Goal: Task Accomplishment & Management: Use online tool/utility

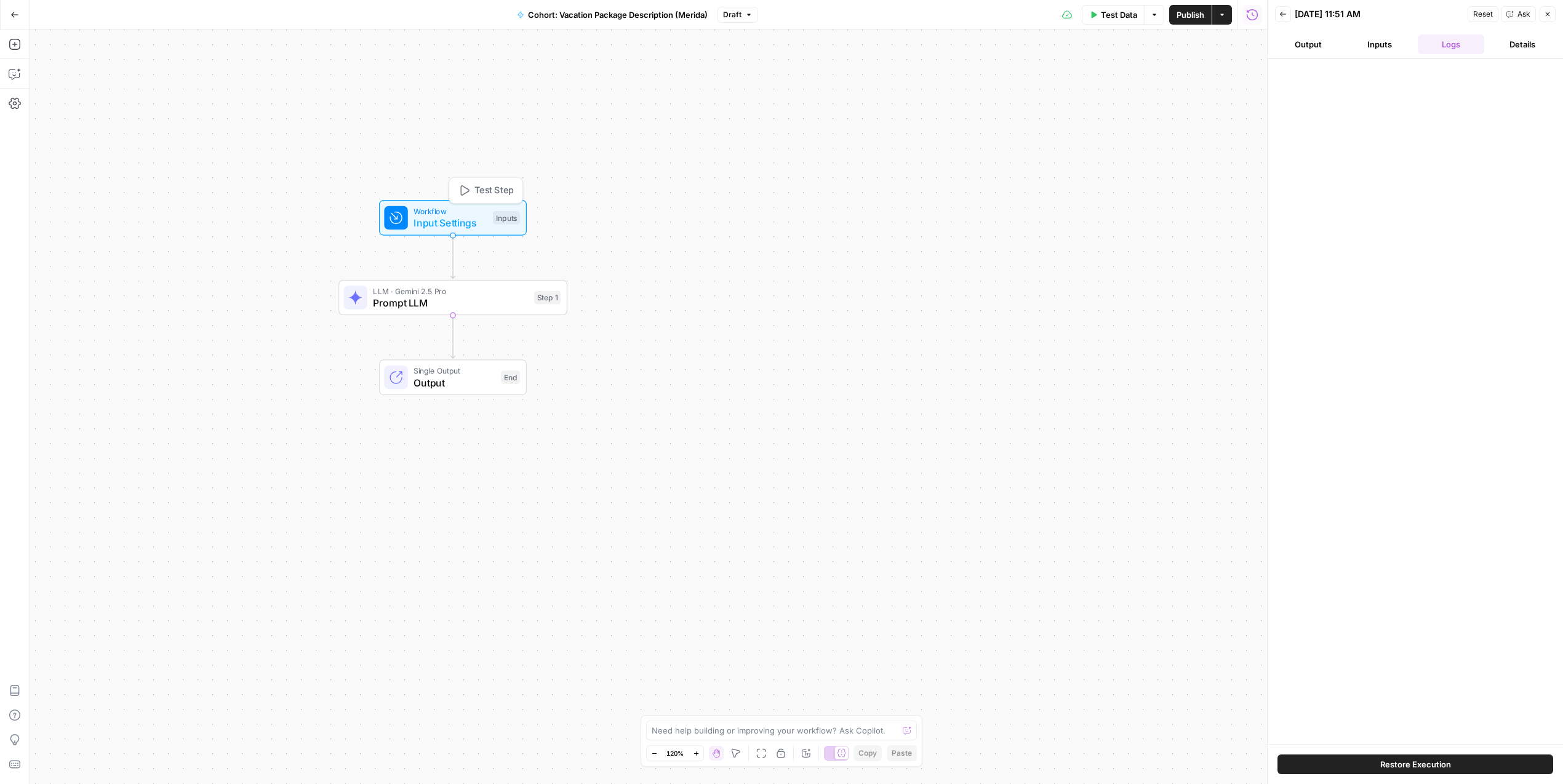
click at [461, 218] on span "Input Settings" at bounding box center [449, 222] width 73 height 15
click at [981, 194] on button "Add Field" at bounding box center [1037, 186] width 398 height 20
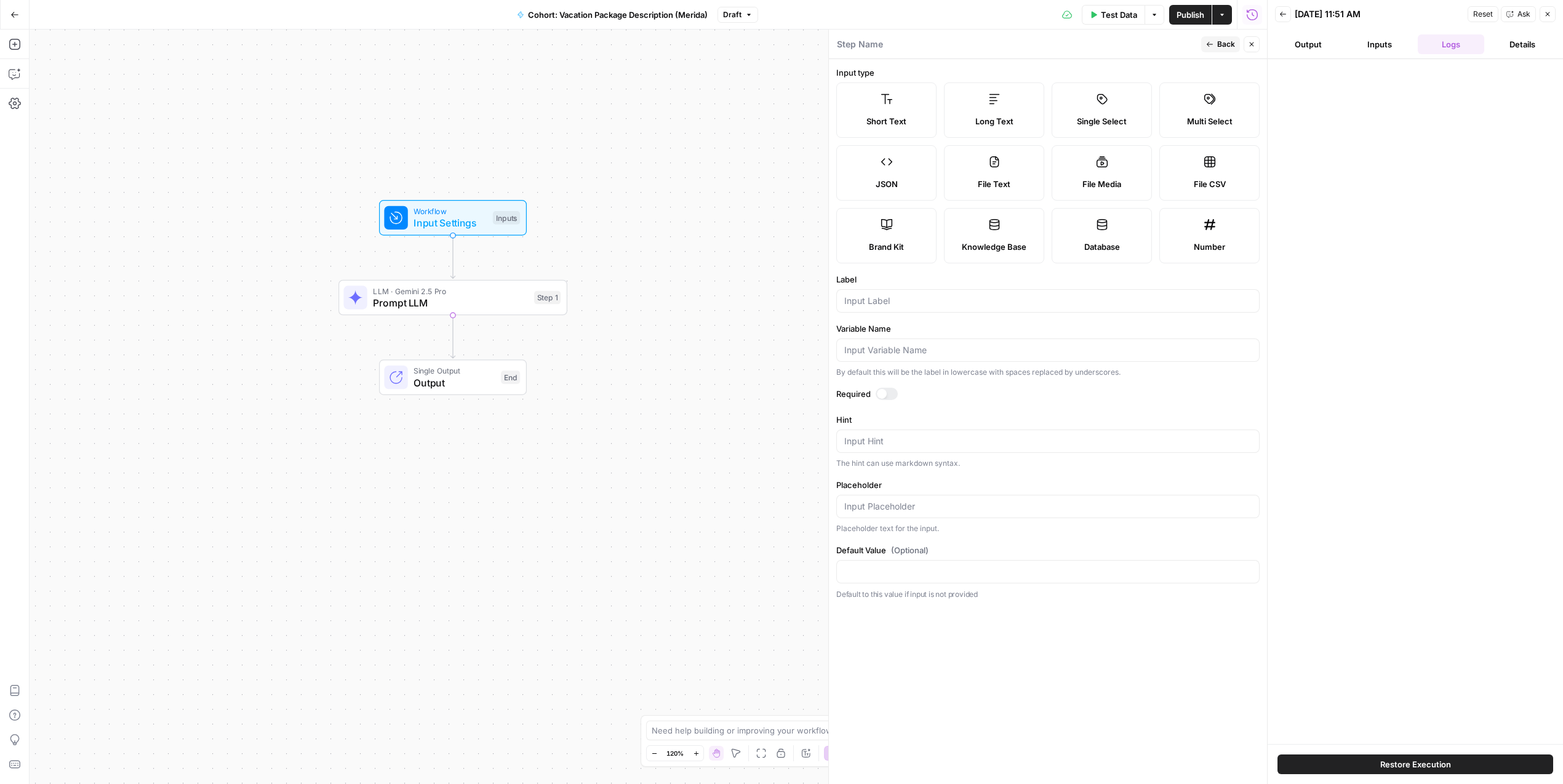
click at [871, 125] on span "Short Text" at bounding box center [886, 121] width 40 height 12
click at [880, 307] on div at bounding box center [1048, 301] width 423 height 23
type input "URL"
click at [1256, 44] on button "Close" at bounding box center [1251, 44] width 16 height 16
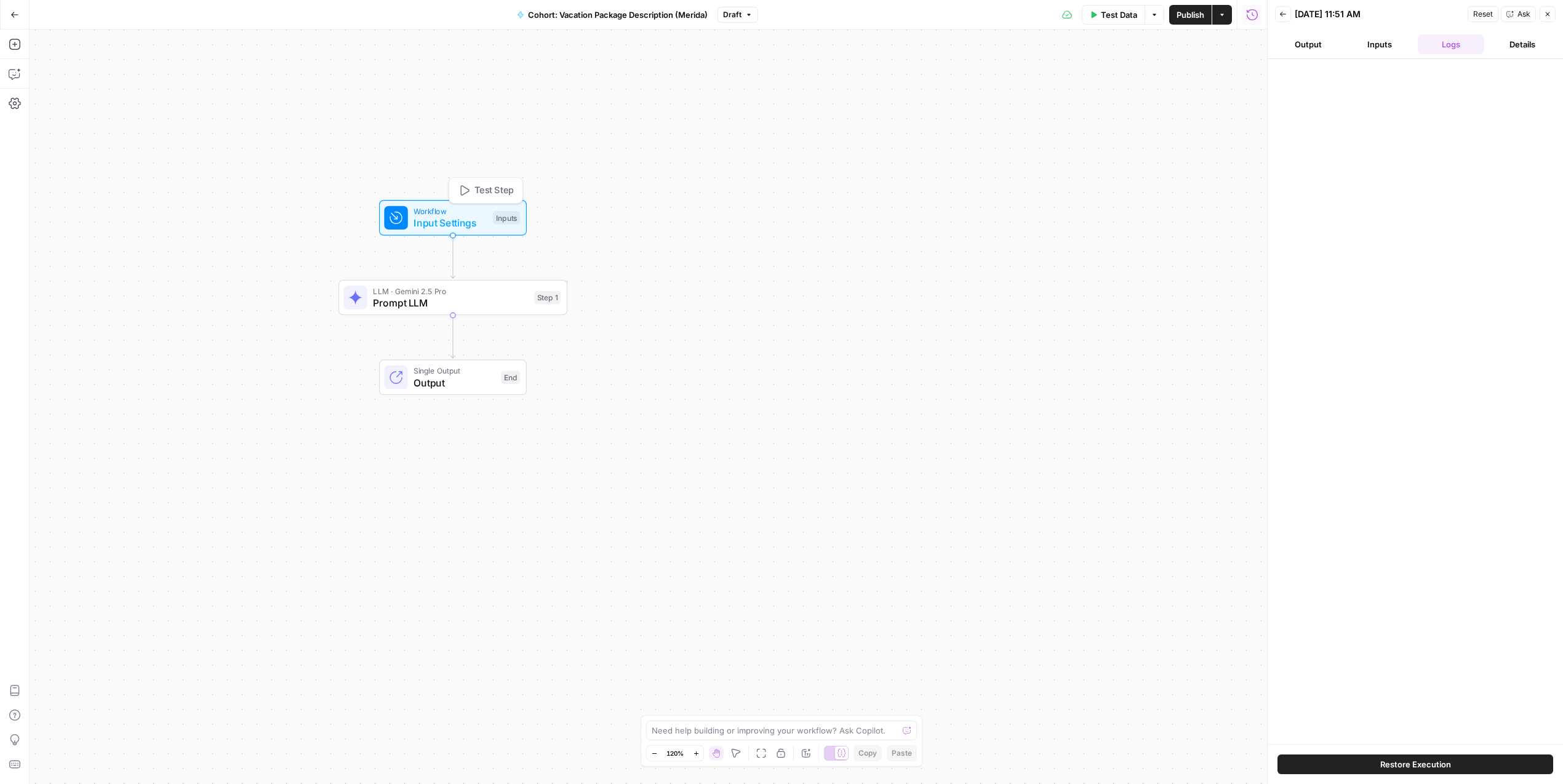
click at [459, 227] on span "Input Settings" at bounding box center [449, 222] width 73 height 15
click at [975, 240] on button "Add Field" at bounding box center [1037, 236] width 398 height 20
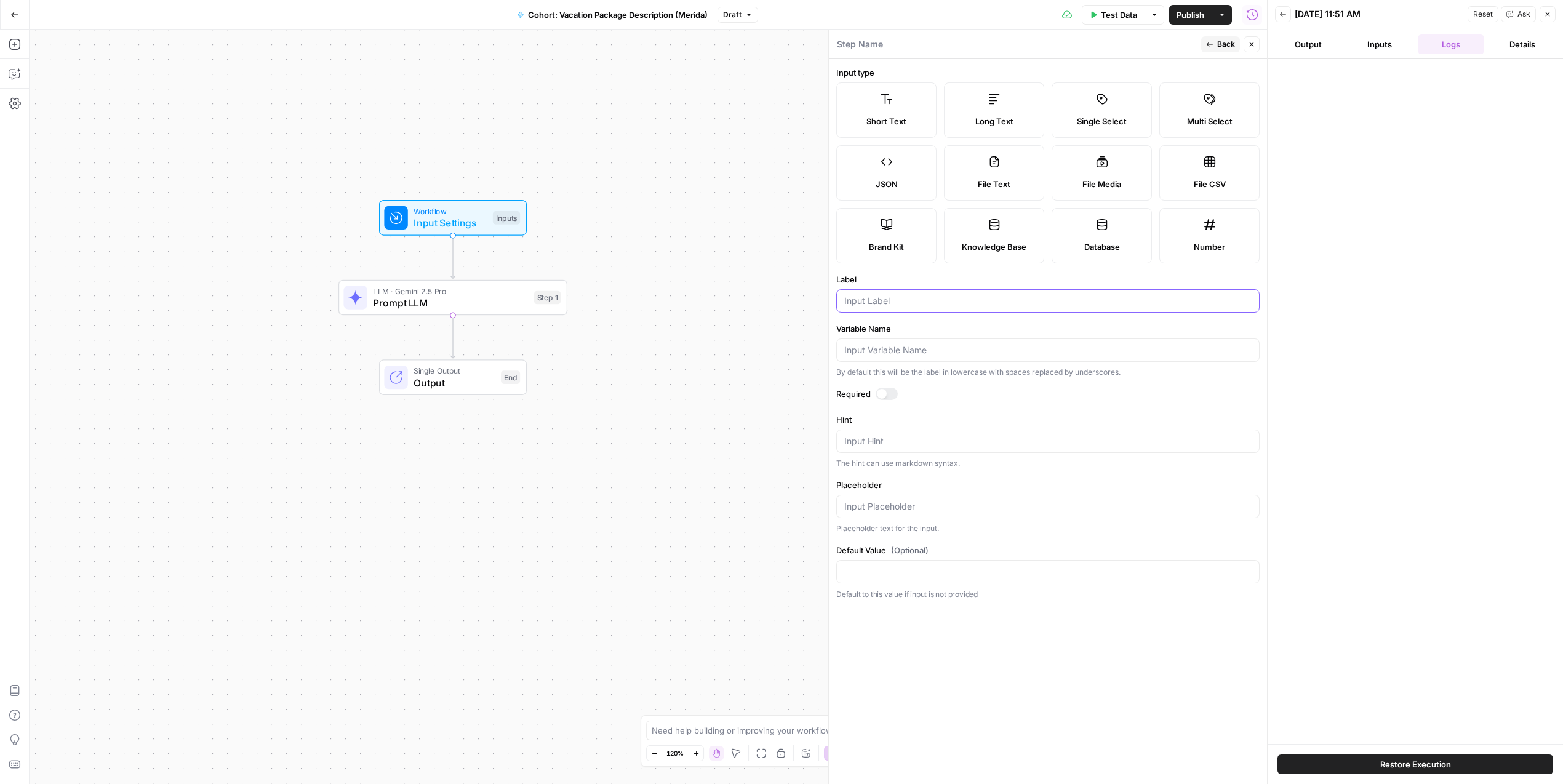
drag, startPoint x: 914, startPoint y: 303, endPoint x: 854, endPoint y: 289, distance: 61.6
click at [854, 289] on div at bounding box center [1048, 301] width 423 height 23
type input "Keyword"
click at [887, 386] on form "Input type Short Text Long Text Single Select Multi Select JSON File Text File …" at bounding box center [1048, 422] width 438 height 725
click at [1233, 42] on span "Back" at bounding box center [1225, 44] width 18 height 11
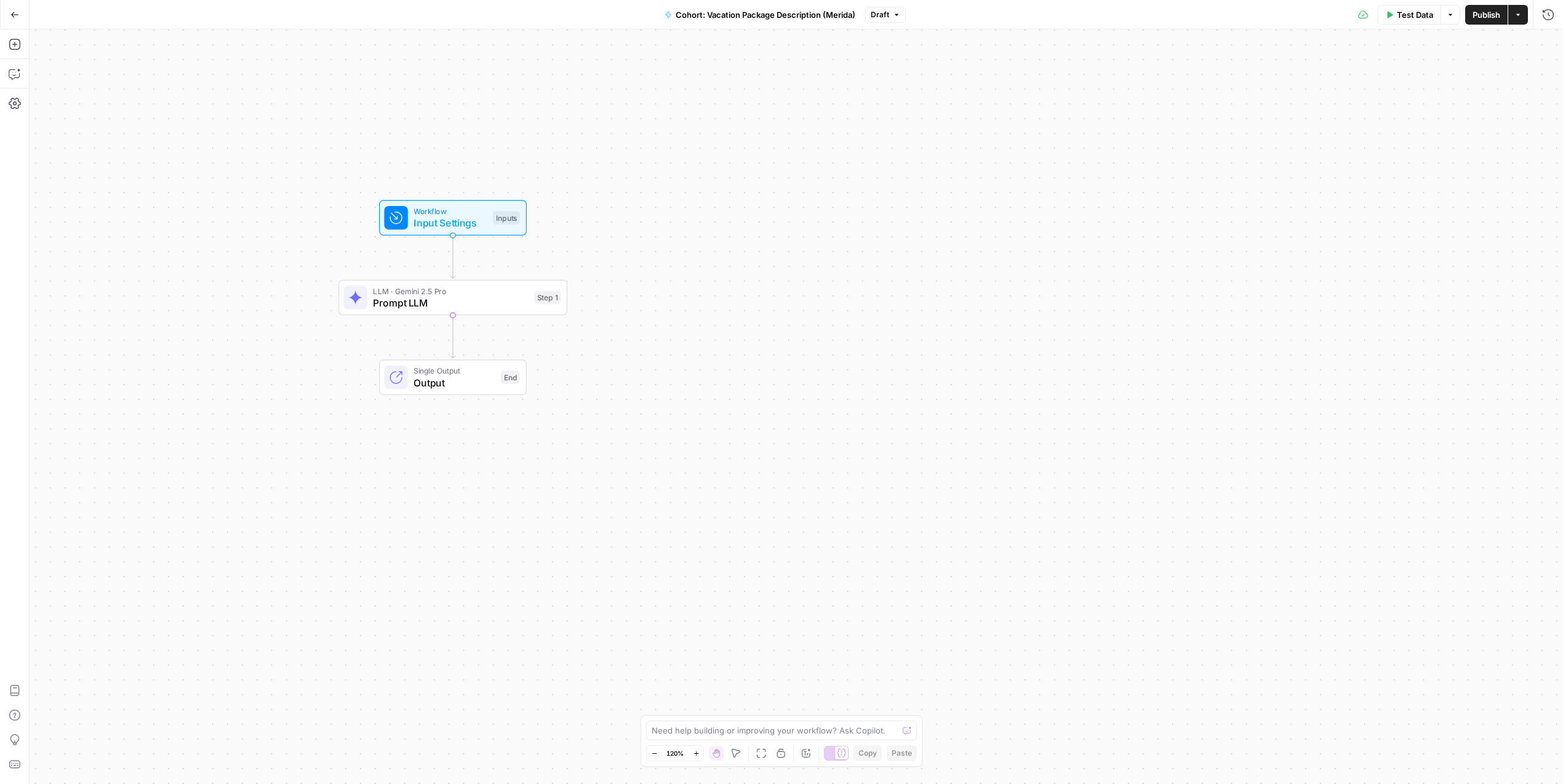
click at [467, 227] on span "Input Settings" at bounding box center [449, 222] width 73 height 15
click at [1554, 79] on button "Delete group" at bounding box center [1548, 76] width 15 height 15
click at [10, 15] on icon "button" at bounding box center [15, 15] width 9 height 9
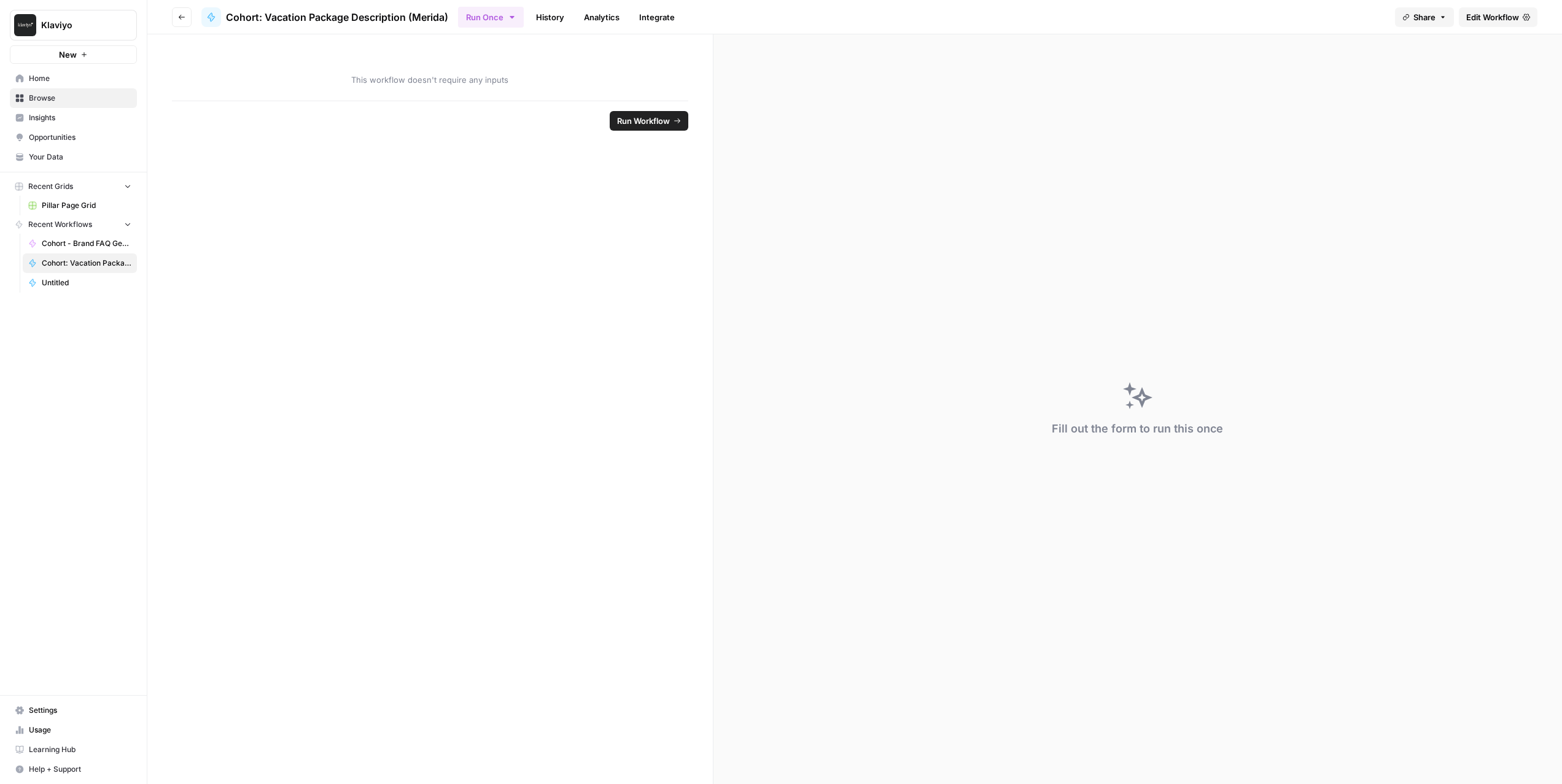
click at [76, 206] on span "Pillar Page Grid" at bounding box center [87, 206] width 90 height 11
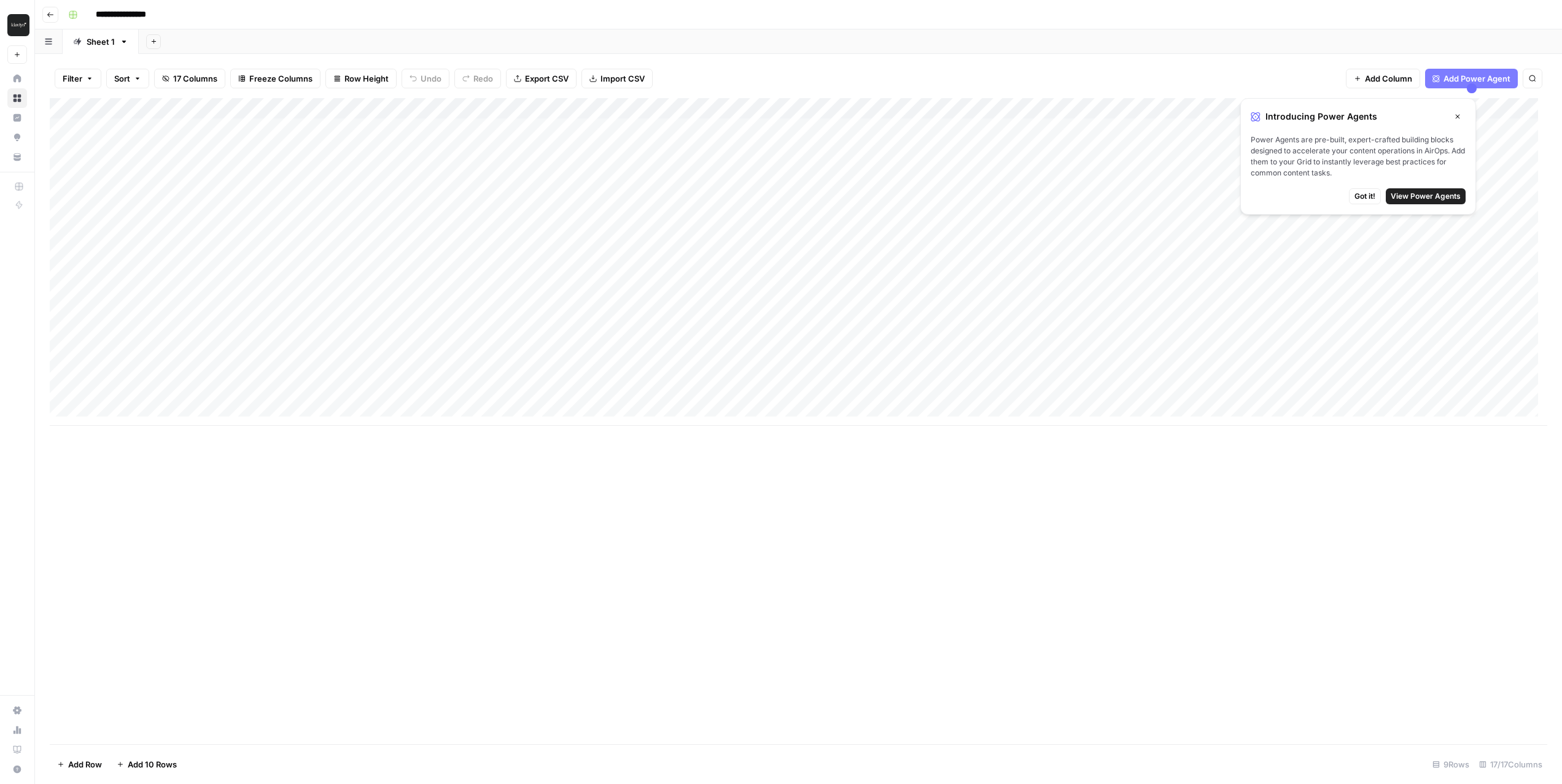
click at [55, 20] on button "Go back" at bounding box center [50, 15] width 16 height 16
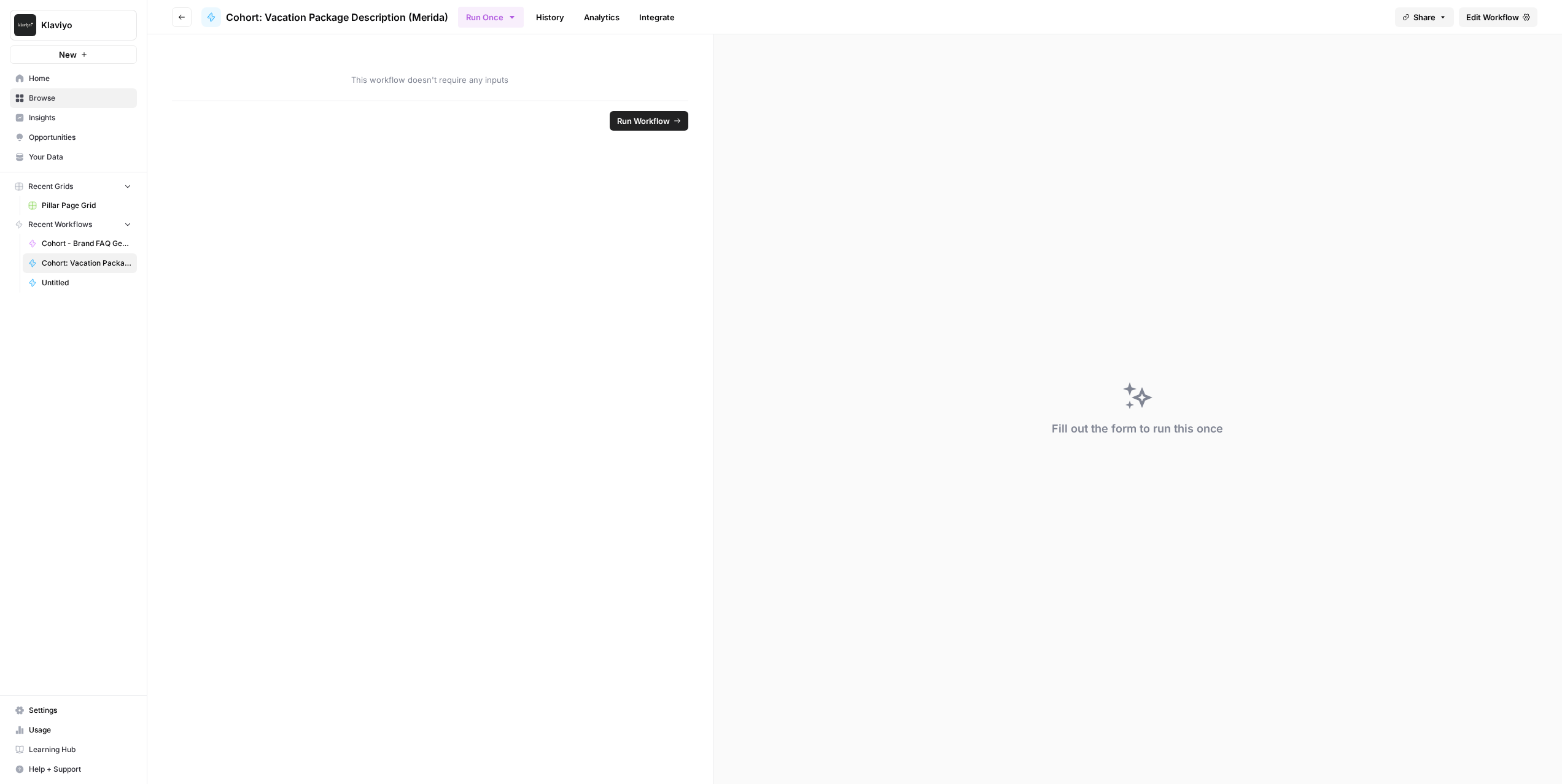
click at [68, 86] on link "Home" at bounding box center [73, 78] width 127 height 20
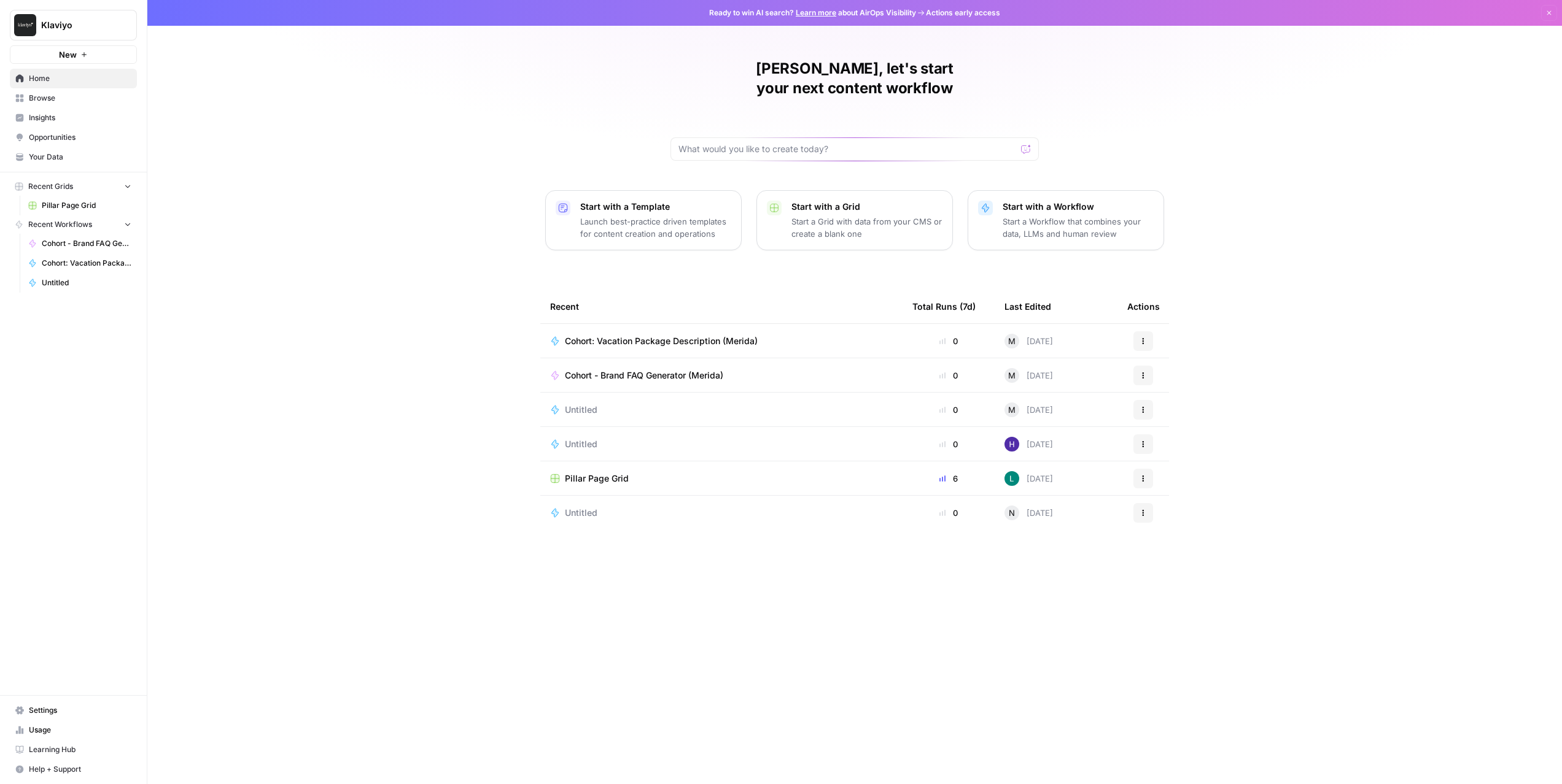
click at [631, 369] on span "Cohort - Brand FAQ Generator (Merida)" at bounding box center [644, 375] width 159 height 12
click at [627, 335] on span "Cohort: Vacation Package Description (Merida)" at bounding box center [661, 341] width 193 height 12
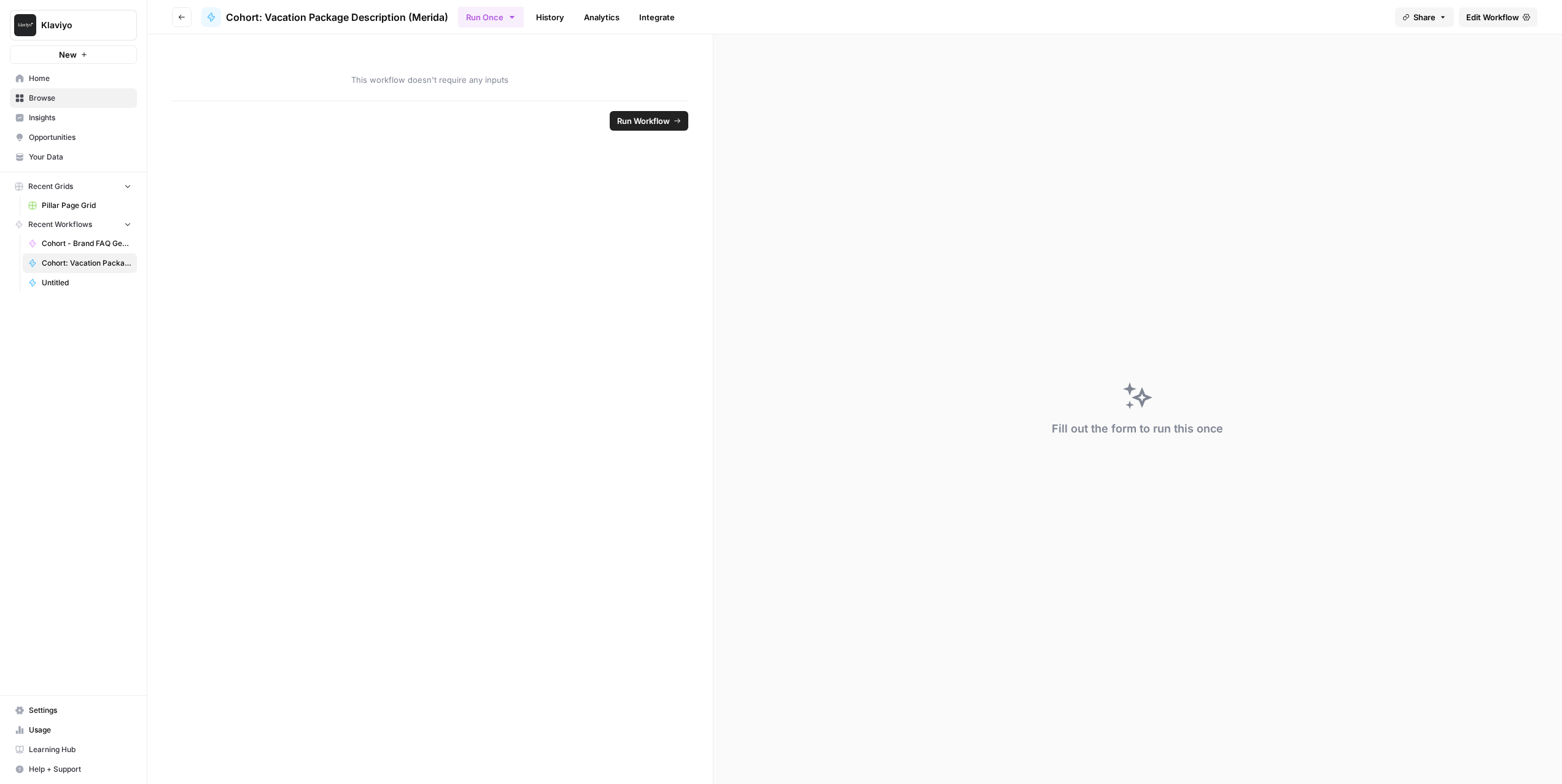
click at [439, 69] on div "This workflow doesn't require any inputs" at bounding box center [430, 67] width 566 height 66
click at [1471, 16] on span "Edit Workflow" at bounding box center [1493, 17] width 53 height 12
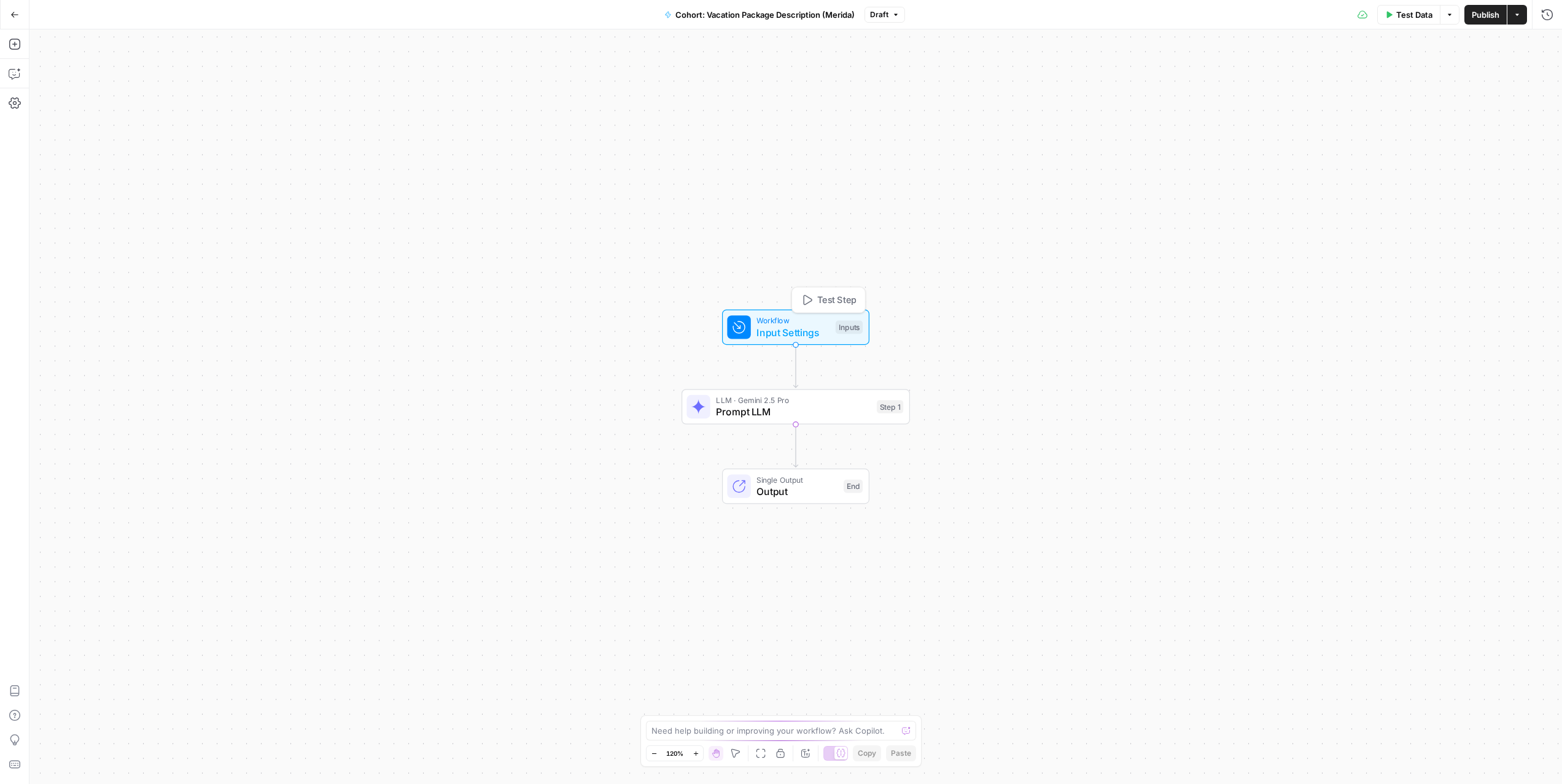
click at [800, 337] on span "Input Settings" at bounding box center [793, 332] width 73 height 15
click at [1547, 73] on icon "button" at bounding box center [1546, 76] width 7 height 7
click at [1513, 77] on span "edit field" at bounding box center [1506, 75] width 27 height 9
click at [1185, 392] on div at bounding box center [1183, 392] width 22 height 12
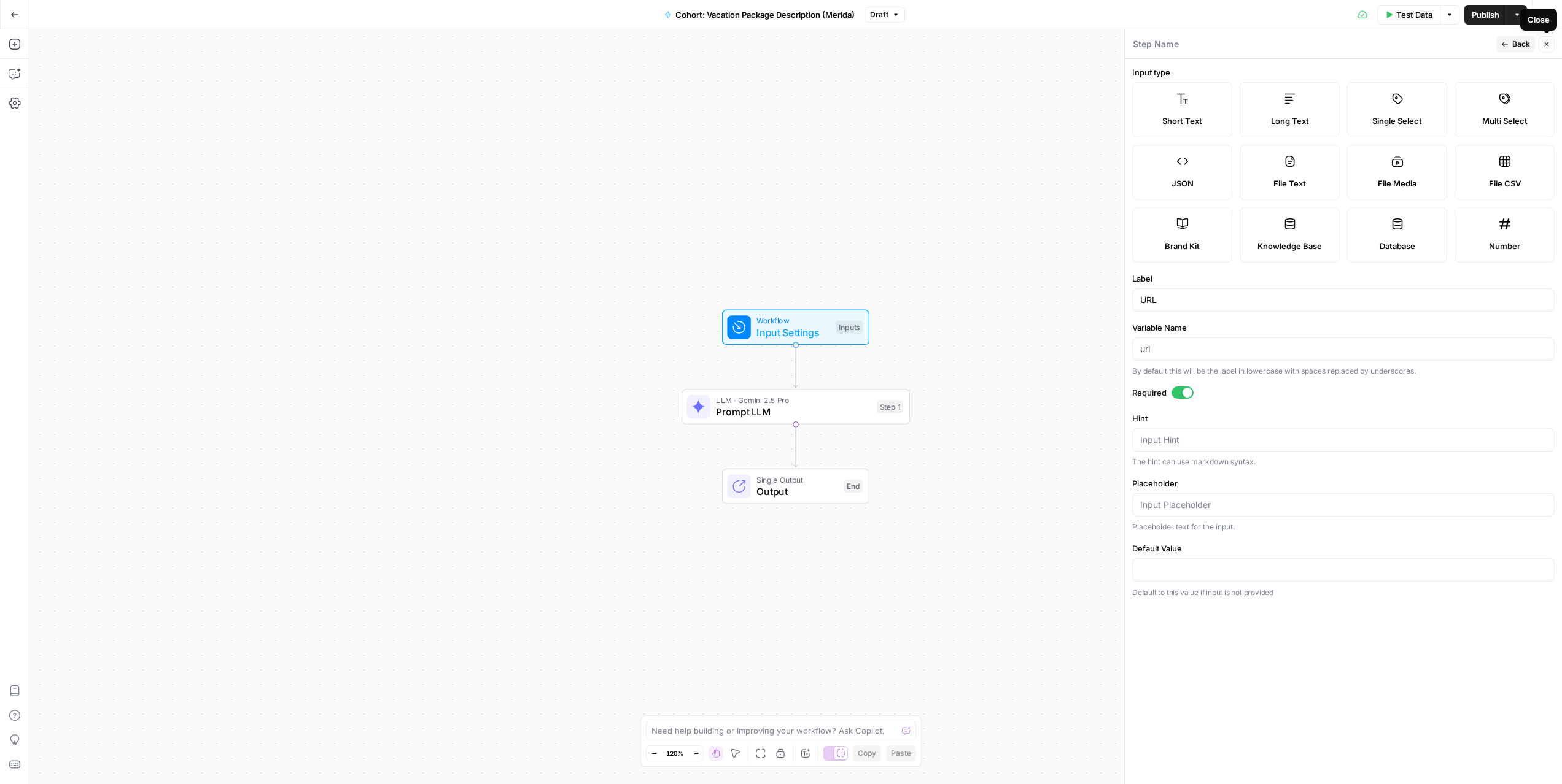
click at [1527, 43] on span "Back" at bounding box center [1521, 44] width 18 height 11
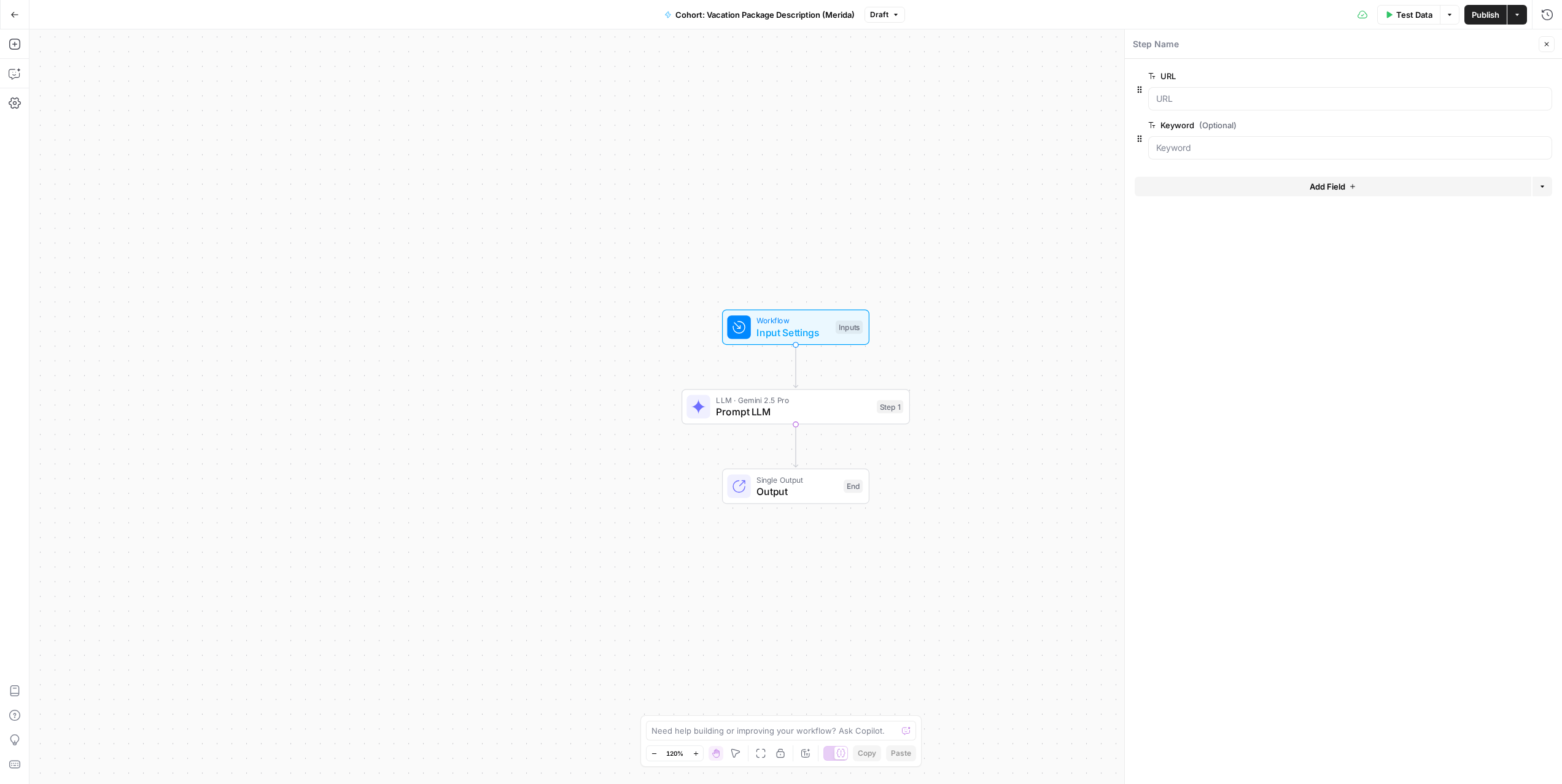
click at [1505, 123] on span "edit field" at bounding box center [1506, 124] width 27 height 9
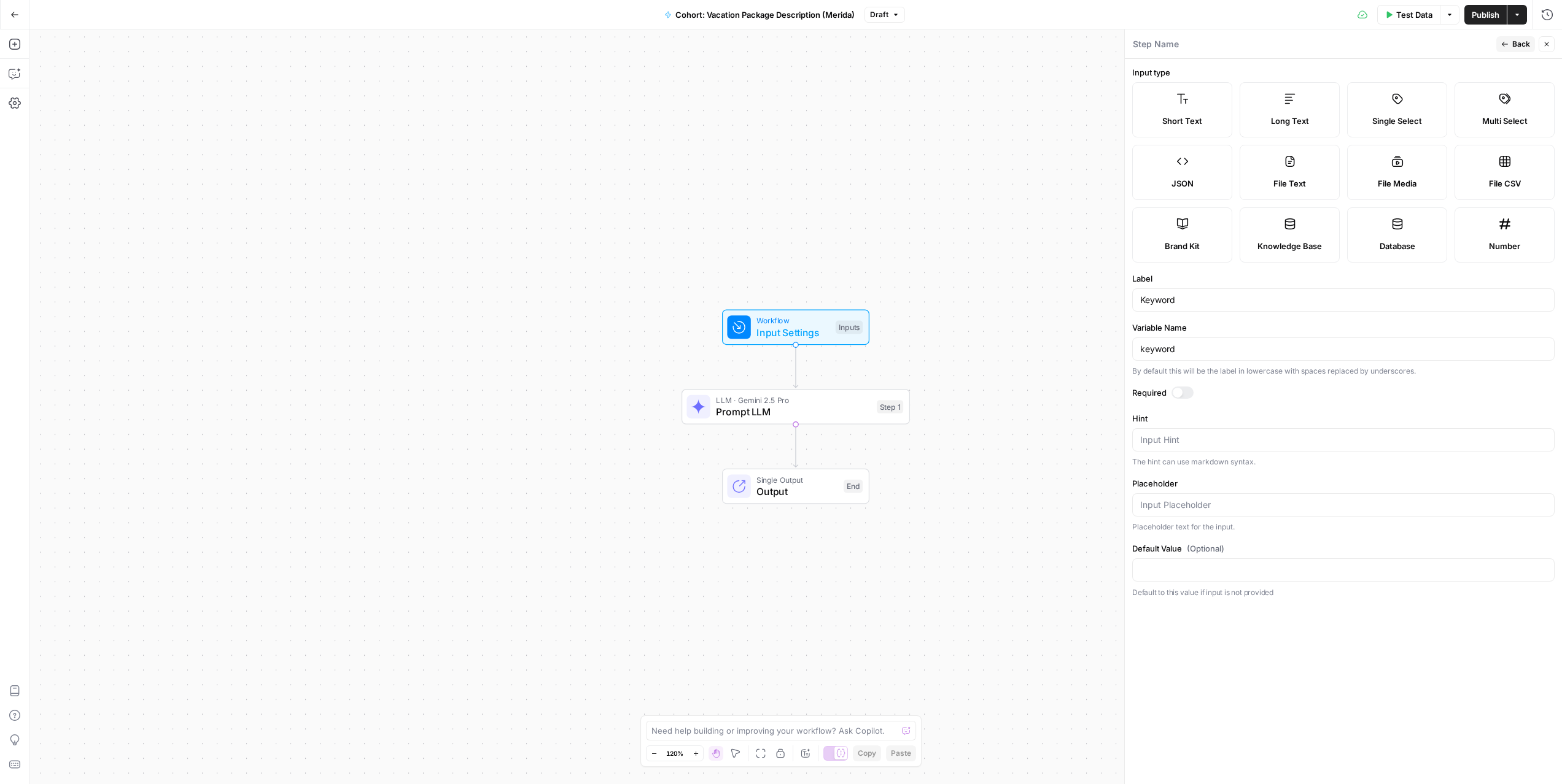
click at [1183, 397] on div at bounding box center [1183, 392] width 22 height 12
click at [1523, 46] on span "Back" at bounding box center [1521, 44] width 18 height 11
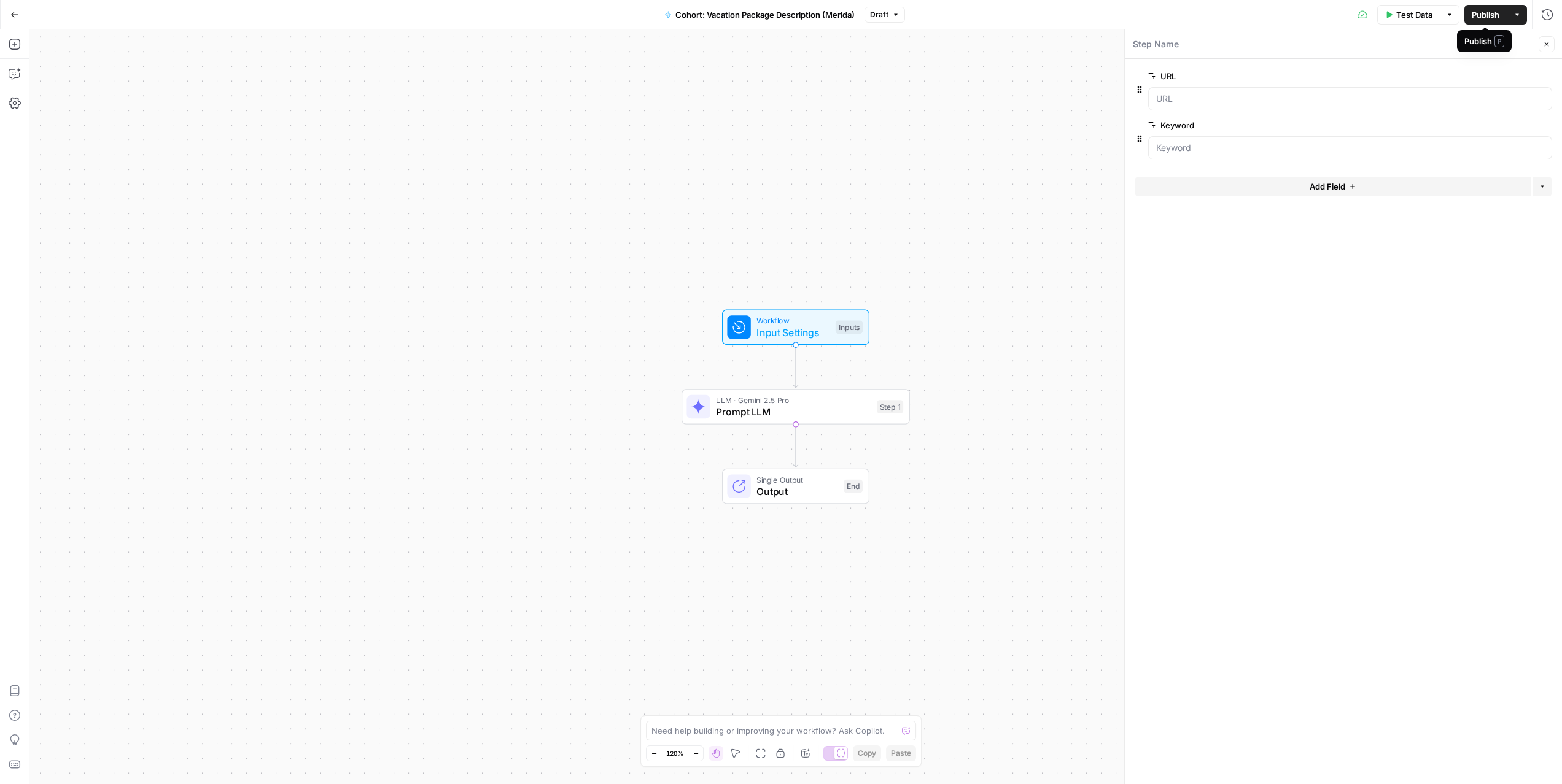
click at [1488, 9] on span "Publish" at bounding box center [1486, 15] width 27 height 12
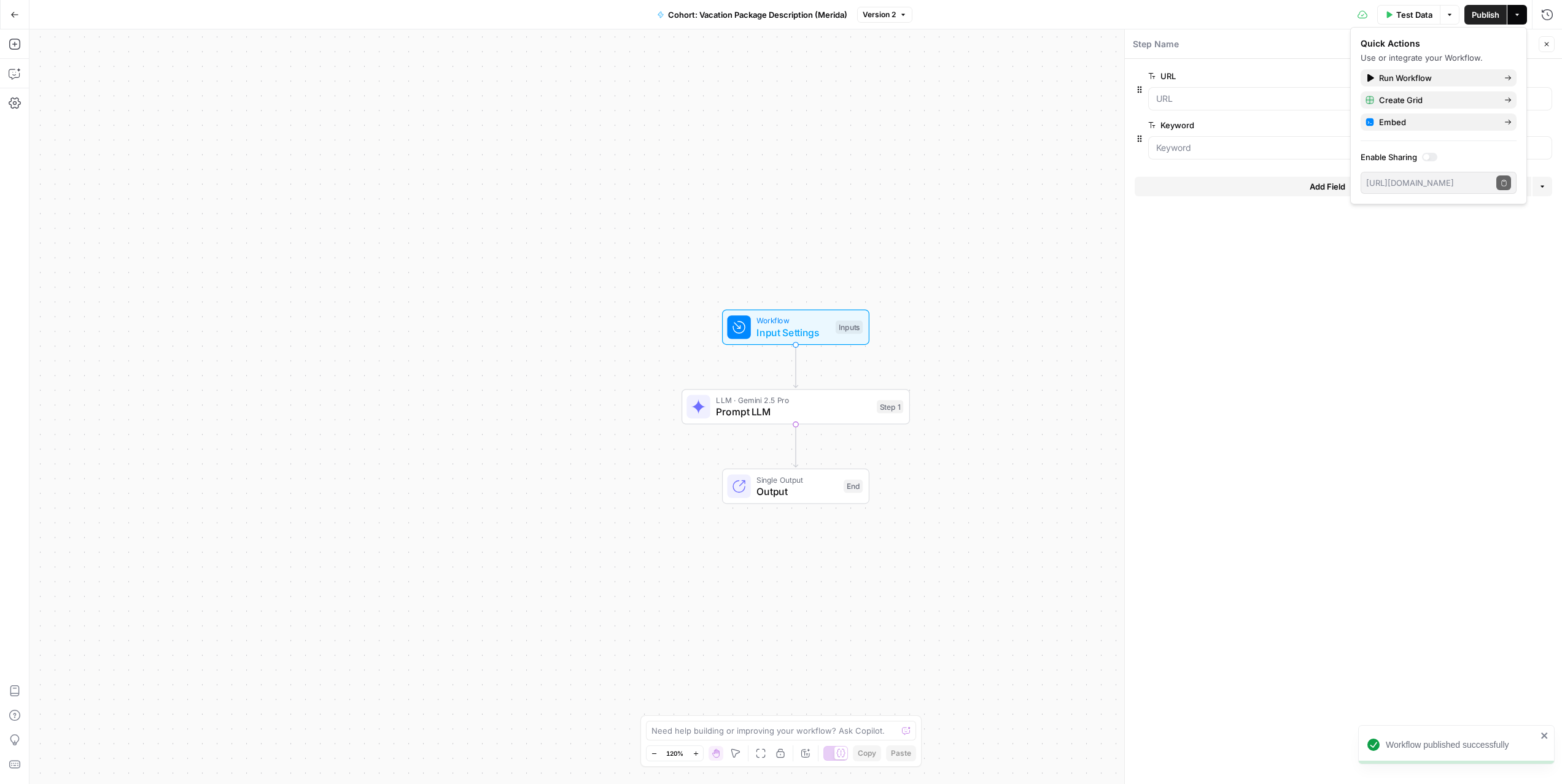
click at [1324, 338] on form "URL edit field Delete group Keyword edit field Delete group Add Field Options" at bounding box center [1343, 422] width 437 height 726
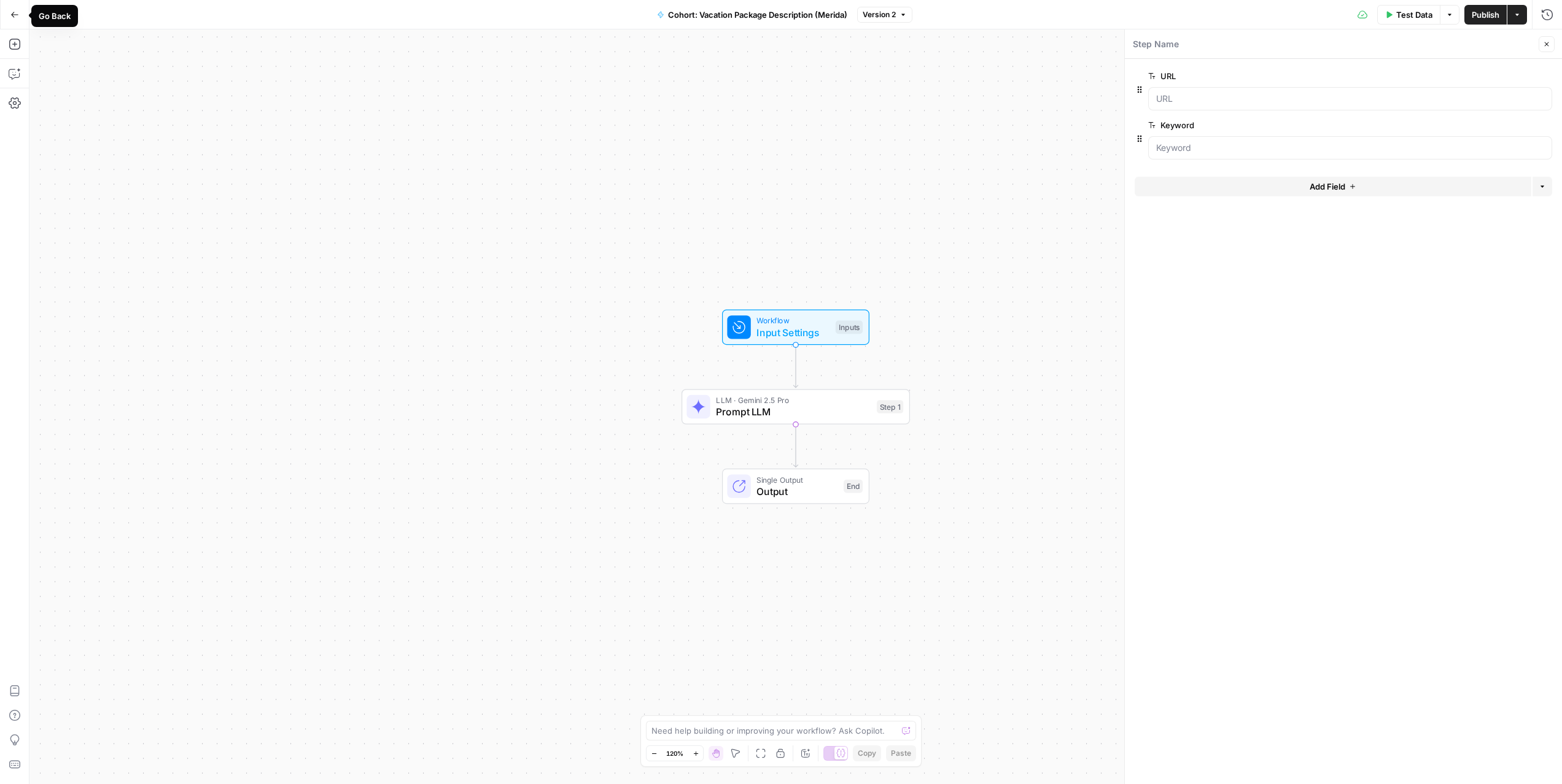
click at [13, 14] on icon "button" at bounding box center [15, 15] width 9 height 9
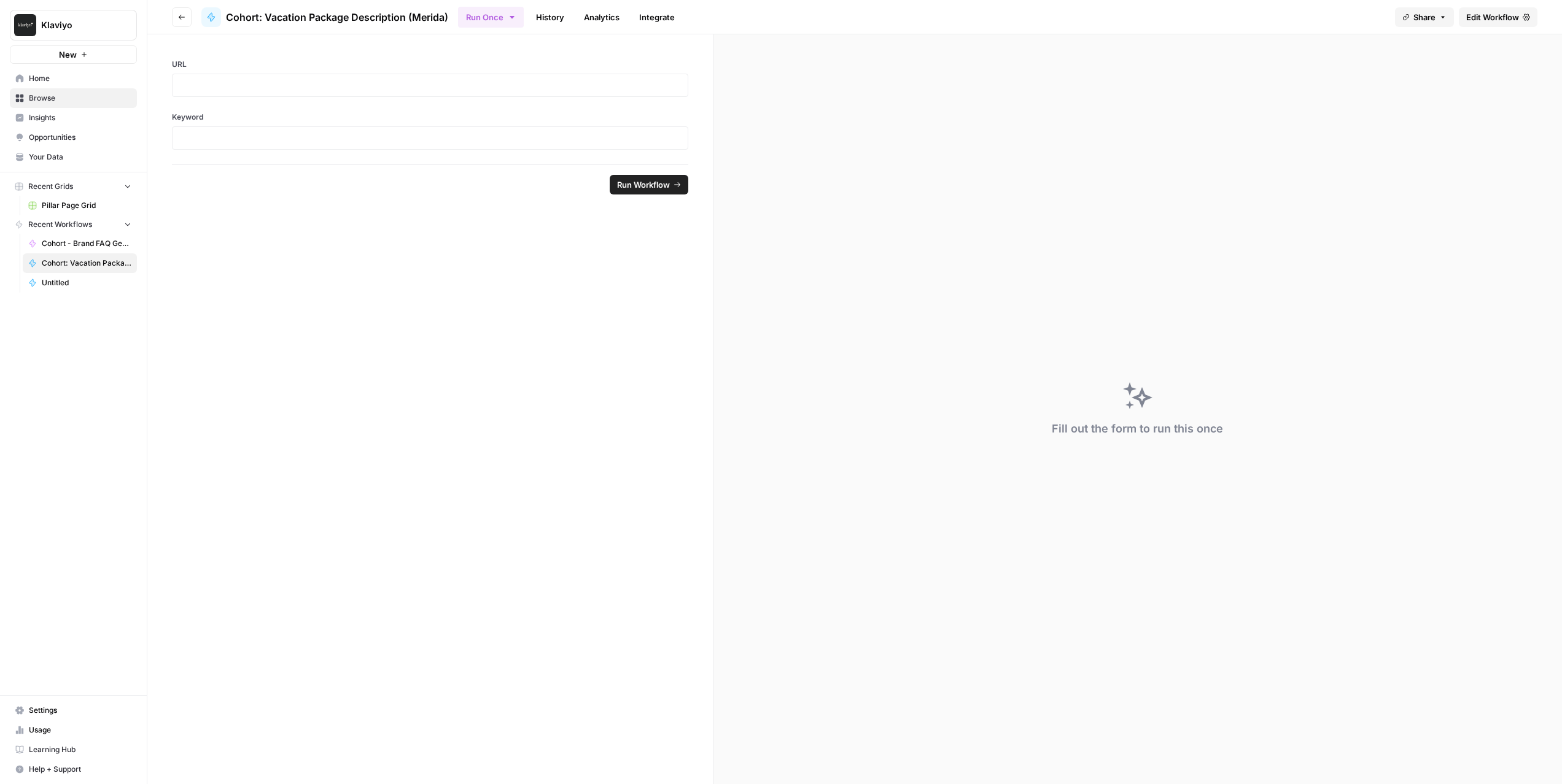
click at [184, 14] on icon "button" at bounding box center [182, 17] width 8 height 8
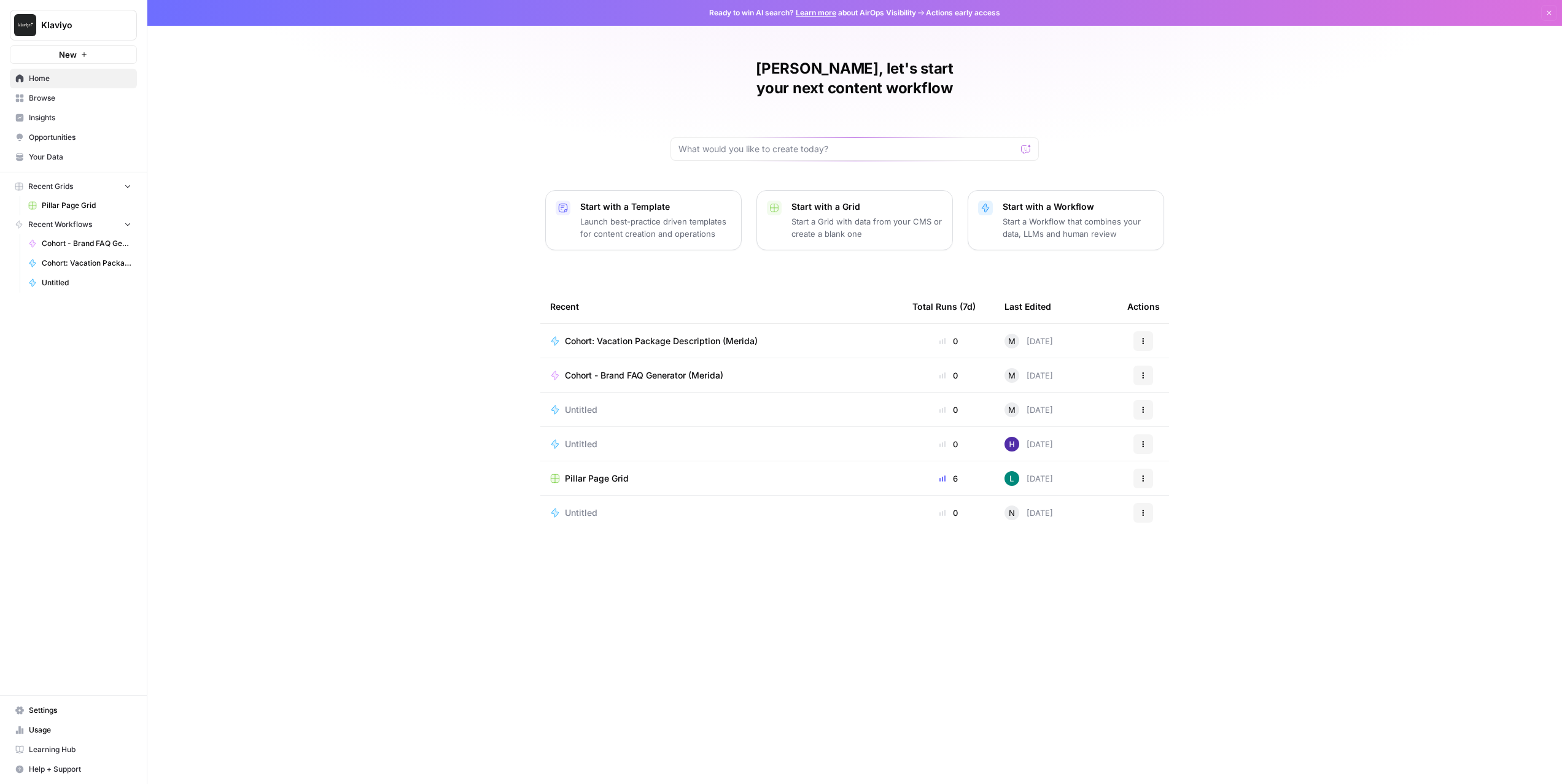
click at [81, 262] on span "Cohort: Vacation Package Description (Merida)" at bounding box center [87, 263] width 90 height 11
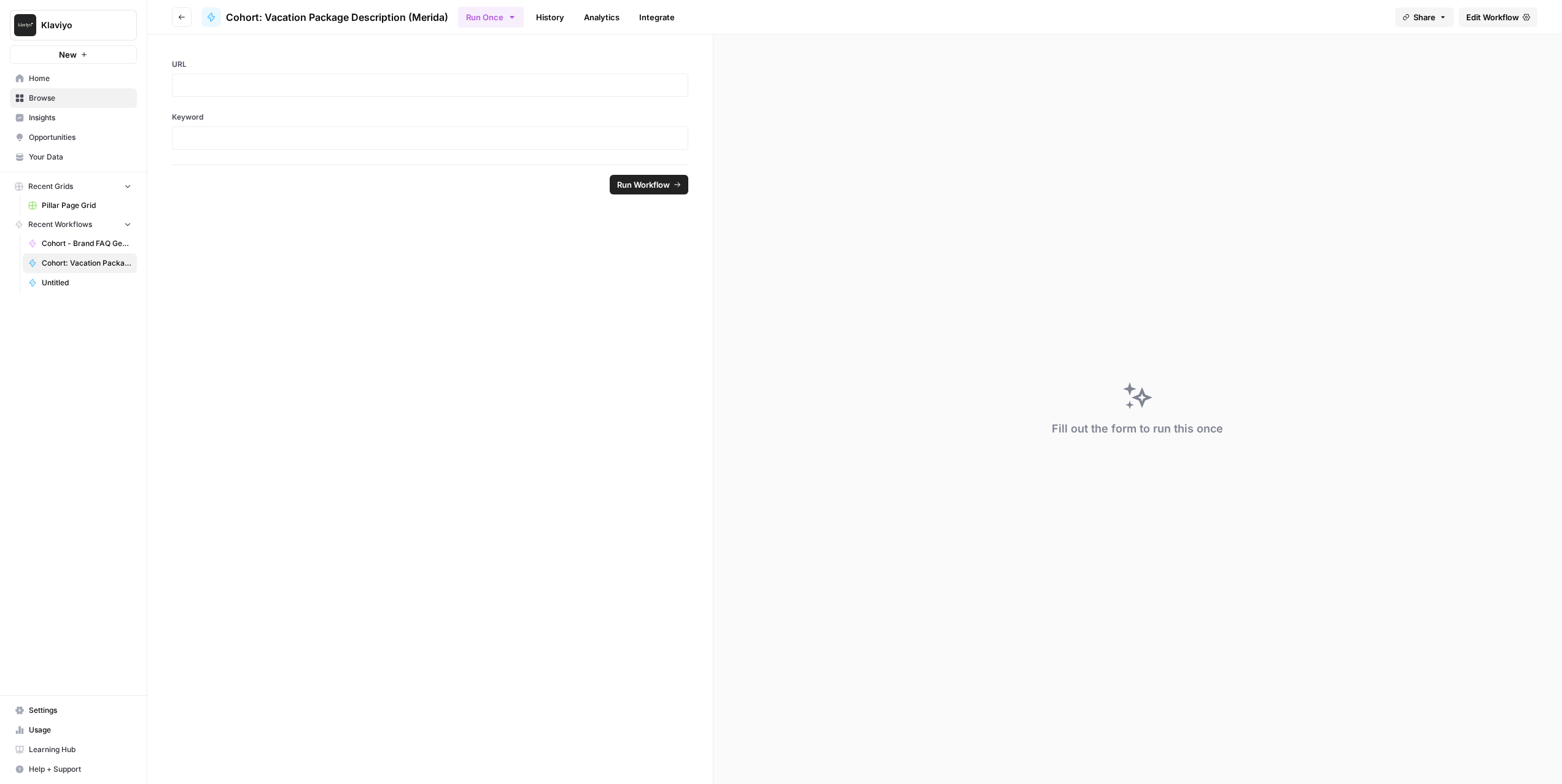
click at [1484, 18] on span "Edit Workflow" at bounding box center [1493, 17] width 53 height 12
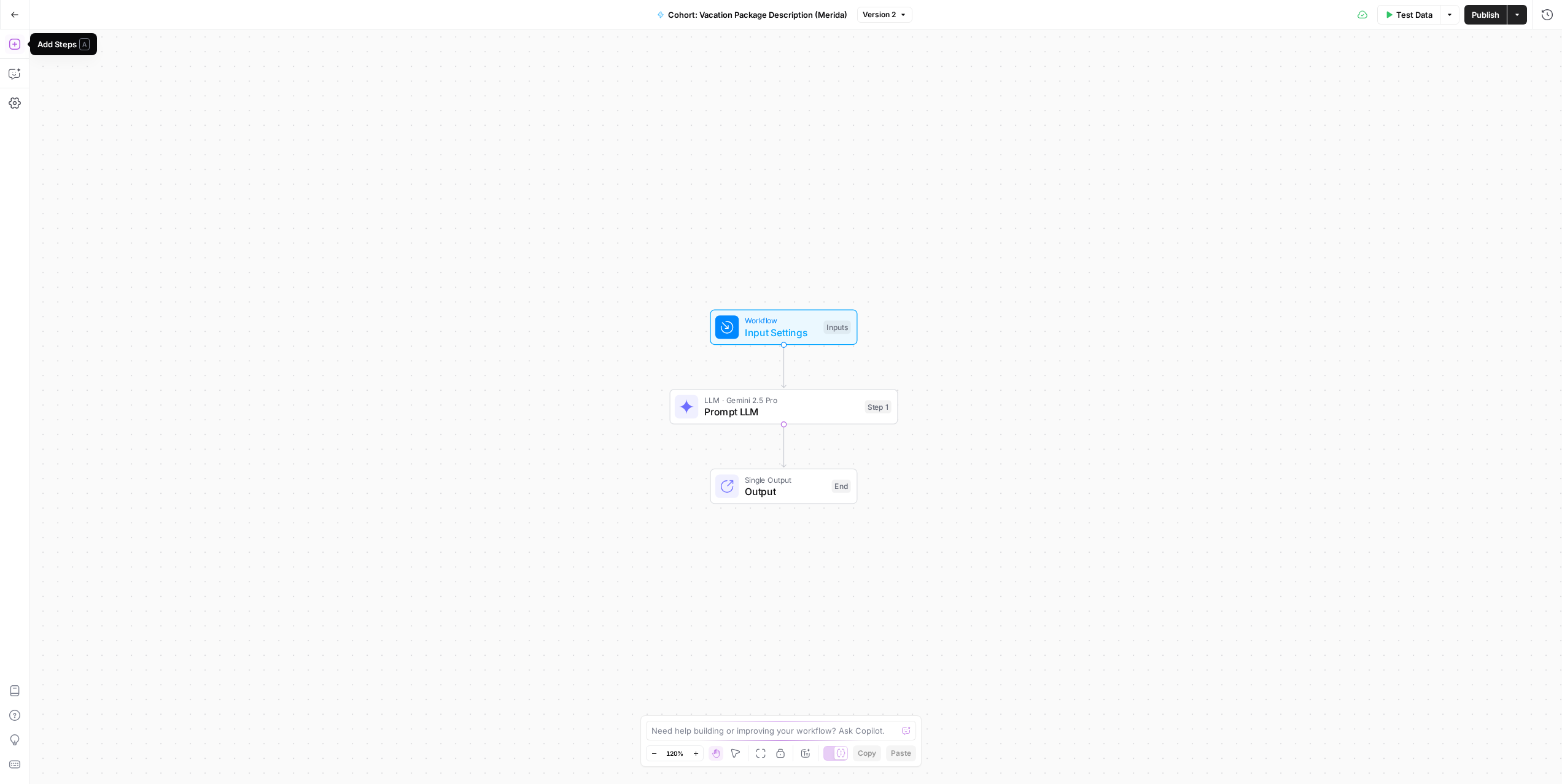
click at [11, 49] on icon "button" at bounding box center [14, 44] width 11 height 11
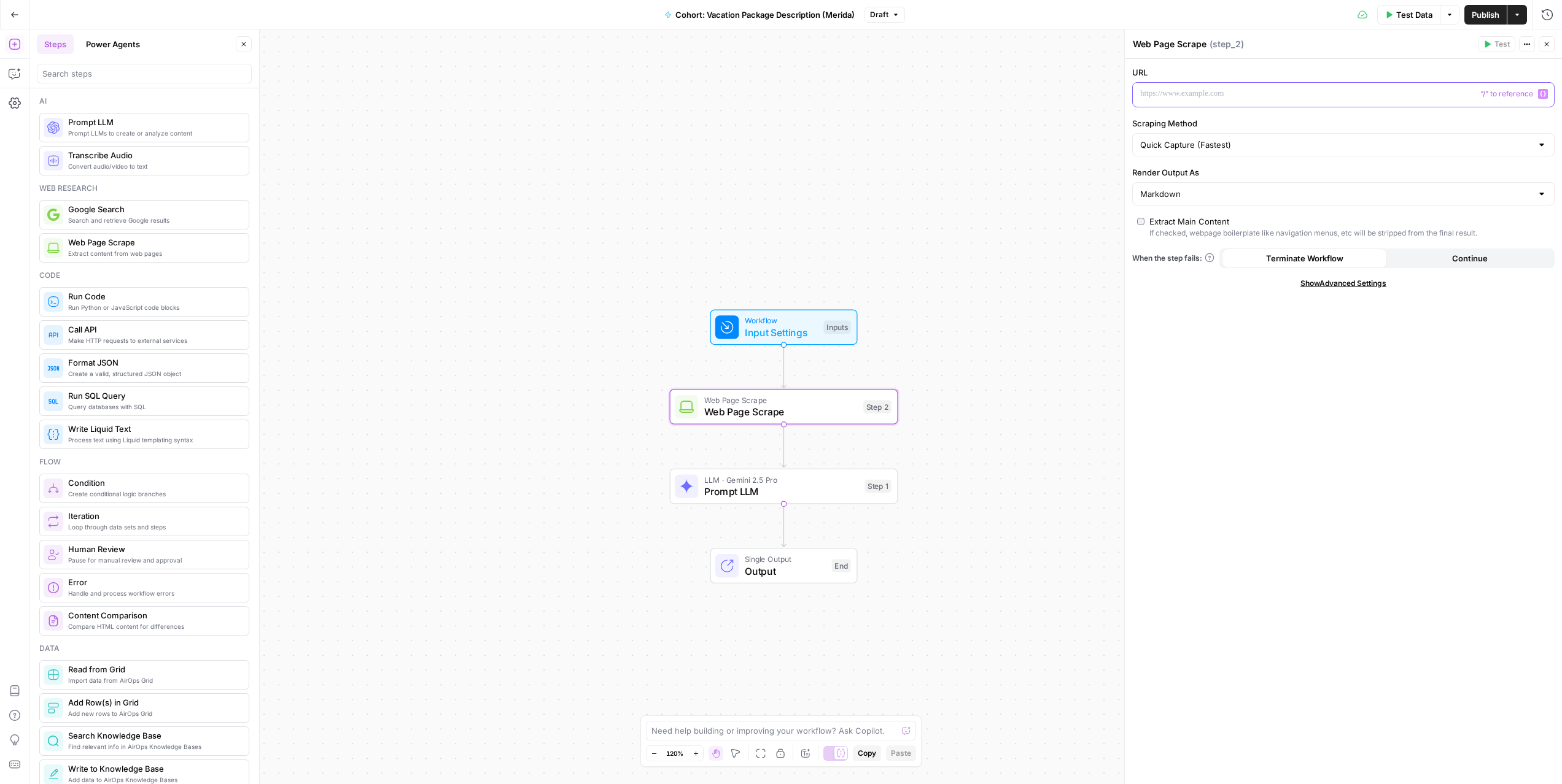
click at [1231, 92] on p at bounding box center [1333, 93] width 387 height 12
click at [1546, 94] on span "Variables Menu" at bounding box center [1546, 94] width 1 height 1
click at [720, 134] on button "Select variable URL" at bounding box center [776, 141] width 153 height 20
click at [1145, 93] on span "**" at bounding box center [1150, 93] width 9 height 8
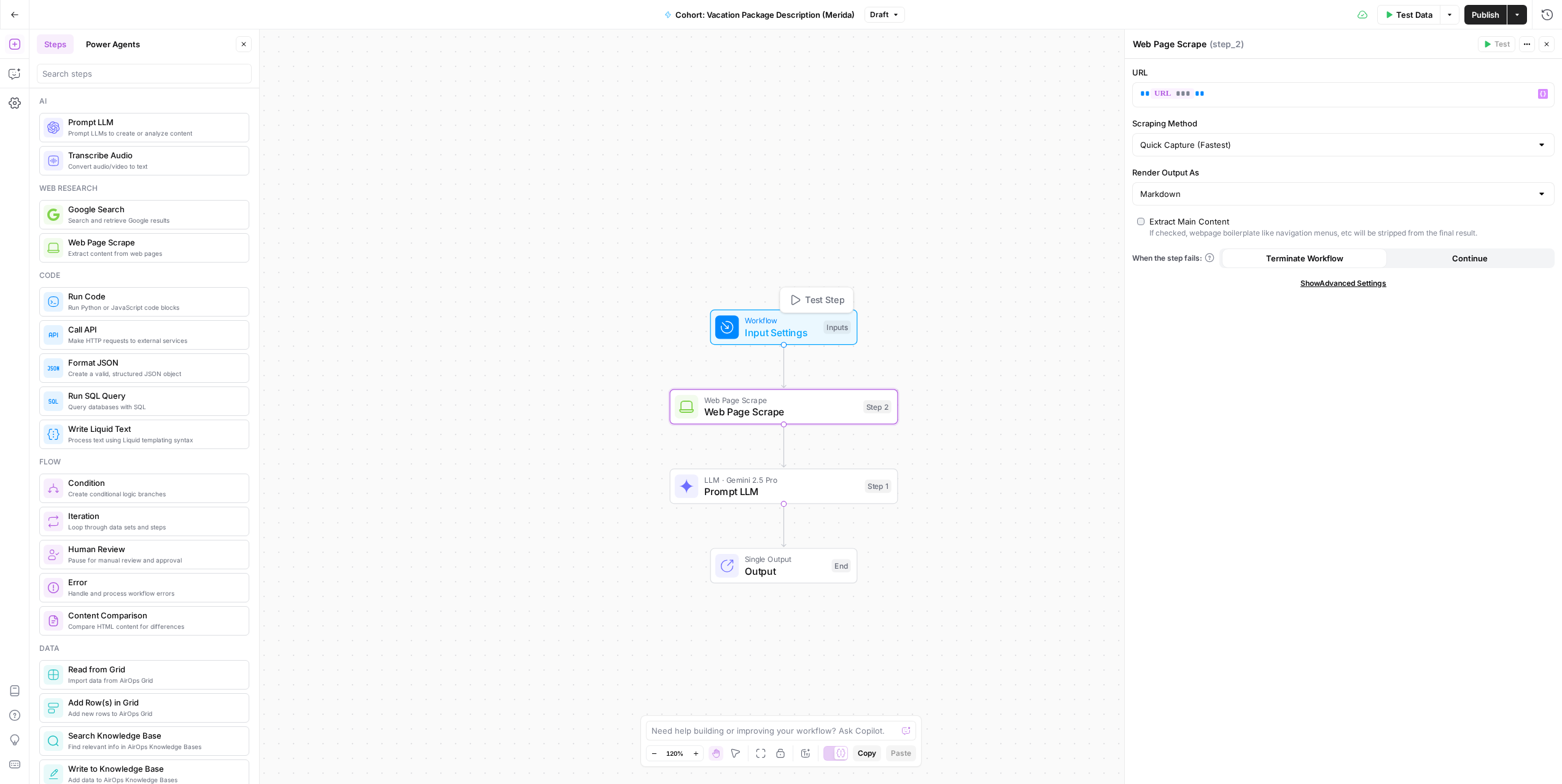
click at [813, 301] on span "Test Step" at bounding box center [825, 300] width 39 height 14
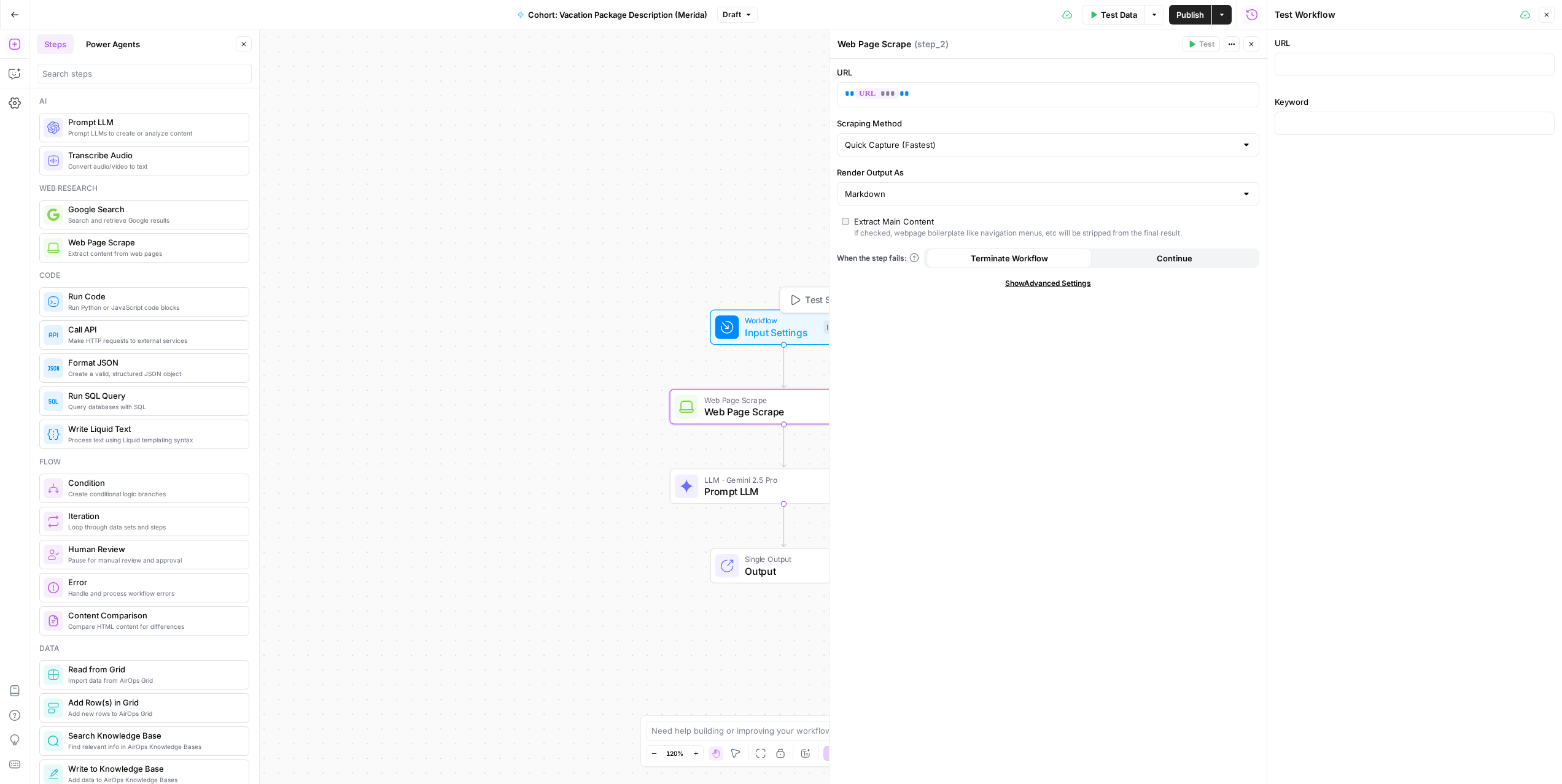
click at [780, 324] on span "Workflow" at bounding box center [781, 320] width 73 height 12
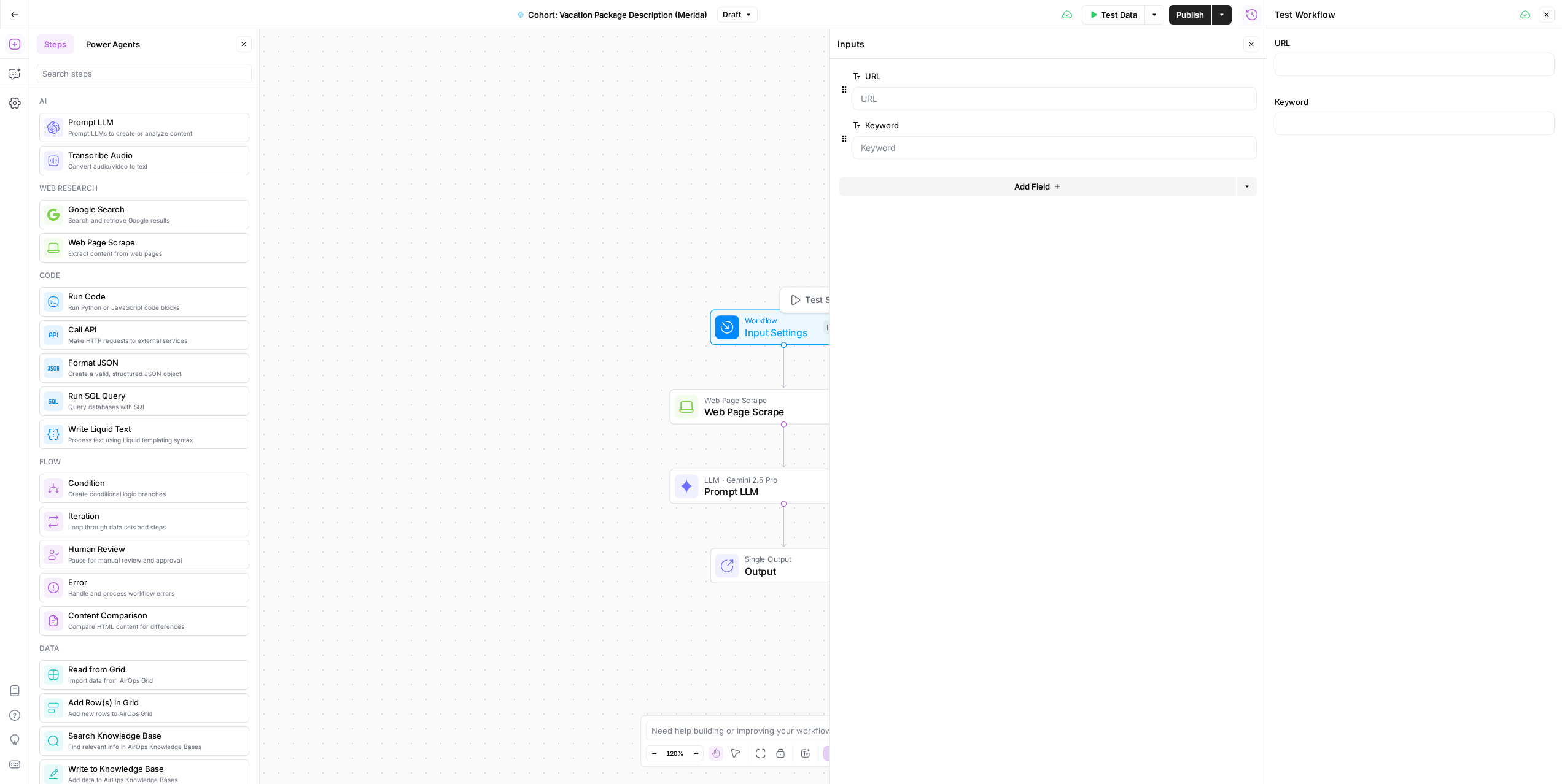
click at [806, 301] on span "Test Step" at bounding box center [825, 300] width 39 height 14
click at [1254, 42] on icon "button" at bounding box center [1252, 44] width 8 height 8
click at [1338, 64] on input "URL" at bounding box center [1415, 64] width 264 height 12
paste input "[URL][DOMAIN_NAME]"
type input "[URL][DOMAIN_NAME]"
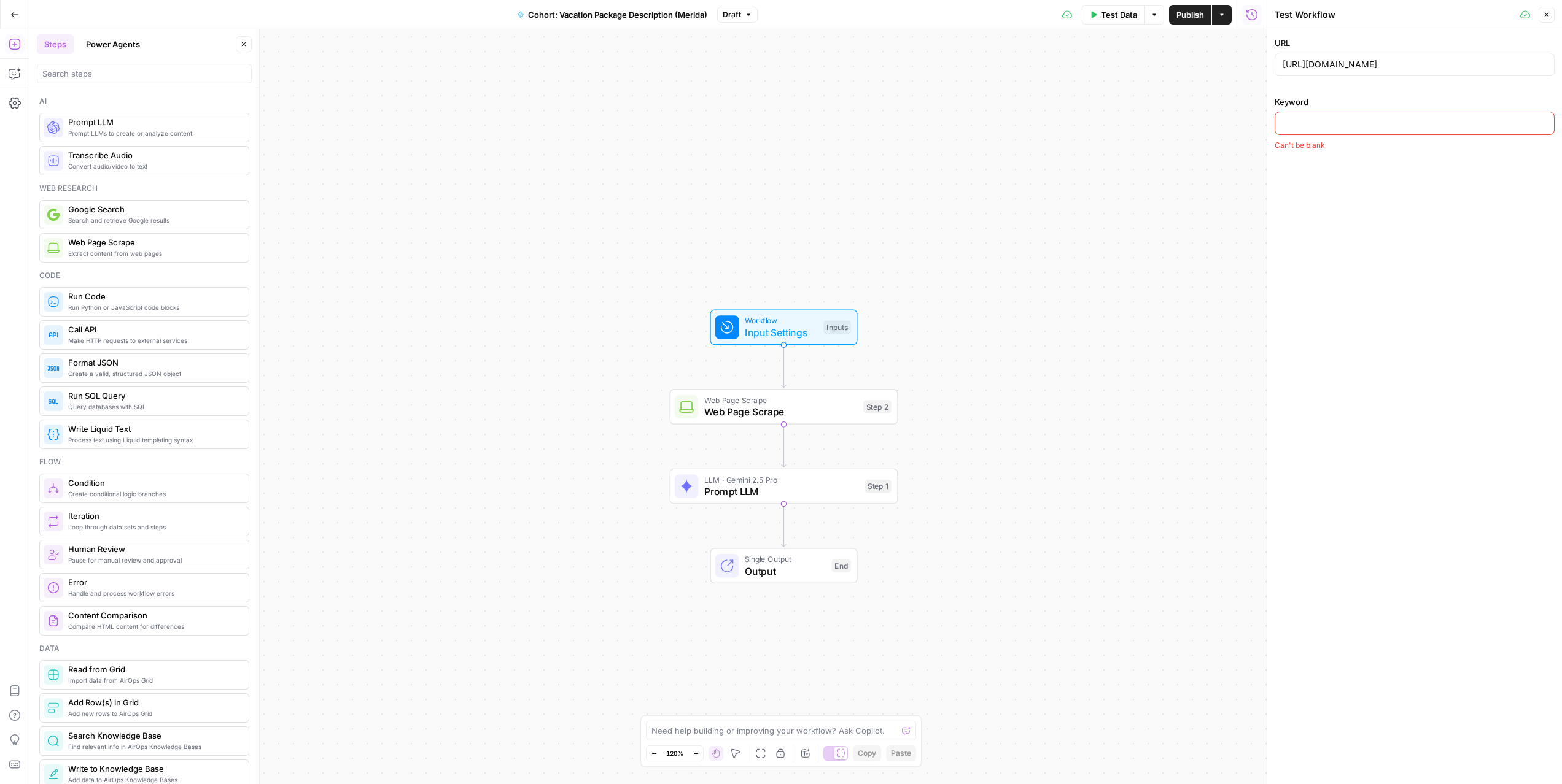
click at [1310, 123] on input "Keyword" at bounding box center [1415, 123] width 264 height 12
type input "top ai assistant"
click at [1108, 12] on span "Test Data" at bounding box center [1119, 15] width 36 height 12
click at [1335, 161] on button "Test Workflow" at bounding box center [1415, 165] width 280 height 20
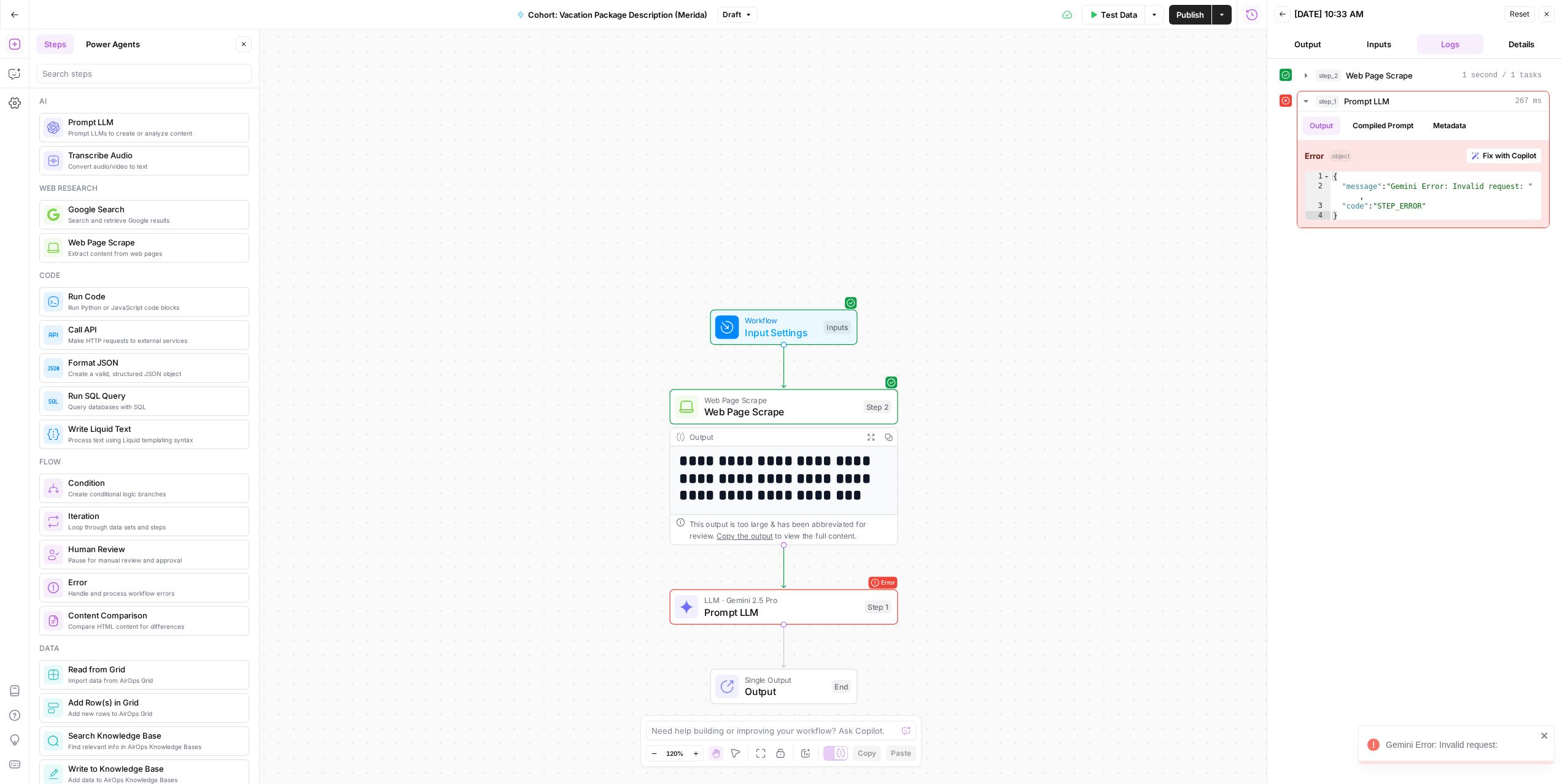
click at [1311, 39] on button "Output" at bounding box center [1307, 44] width 66 height 20
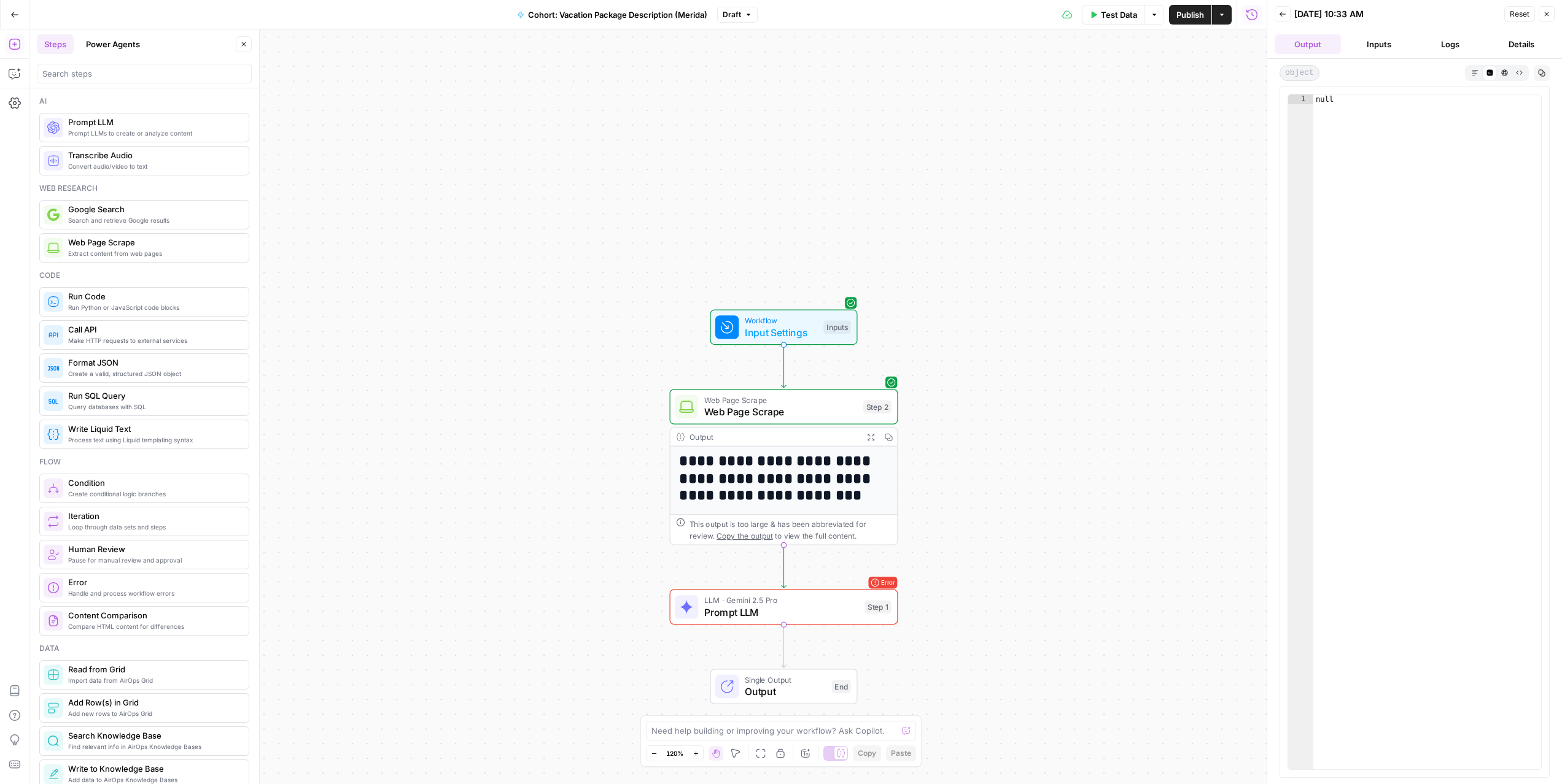
click at [816, 466] on h1 "**********" at bounding box center [778, 478] width 198 height 52
click at [826, 455] on h1 "**********" at bounding box center [778, 478] width 198 height 52
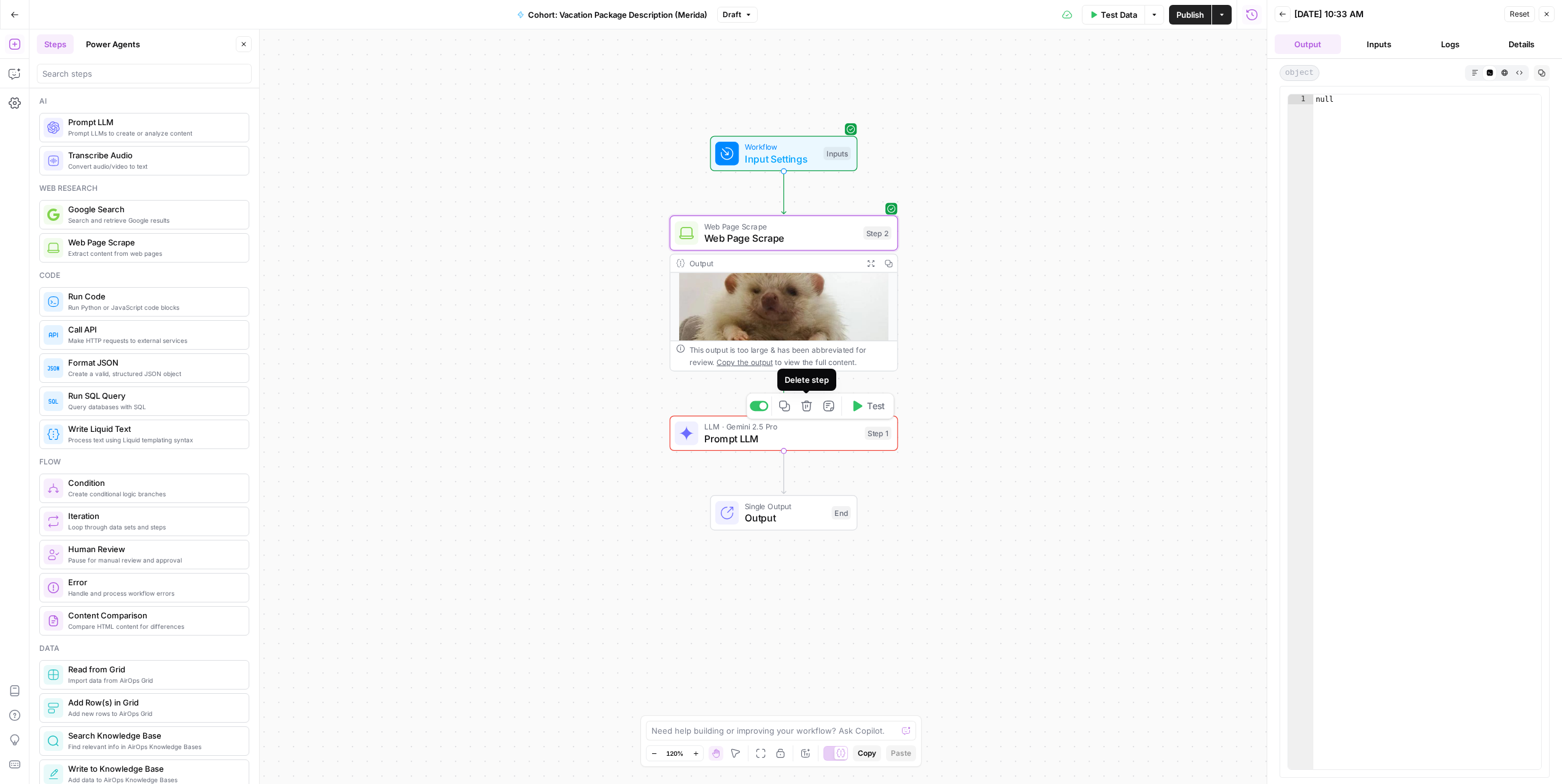
click at [806, 410] on icon "button" at bounding box center [807, 406] width 10 height 10
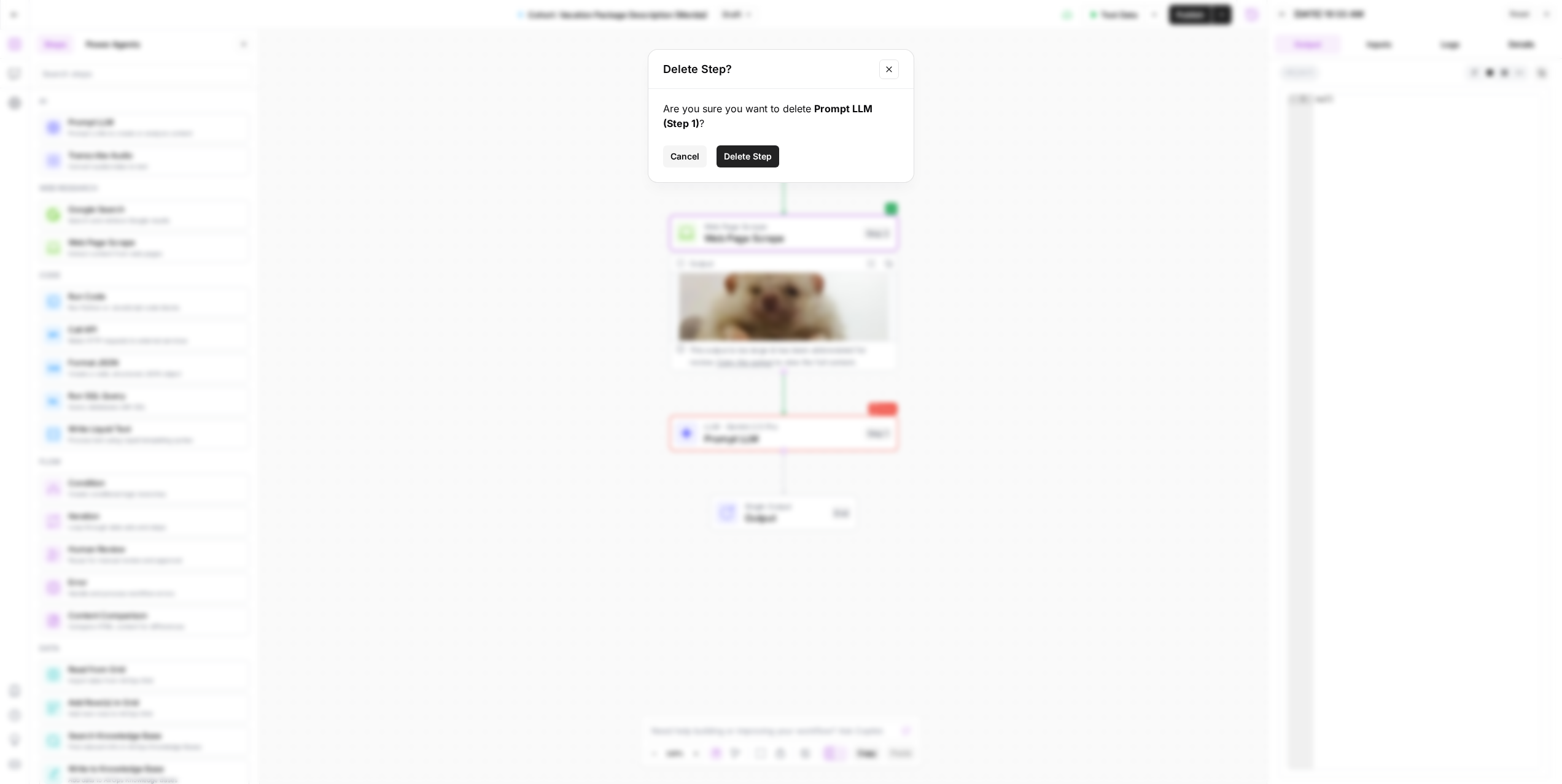
click at [746, 159] on span "Delete Step" at bounding box center [748, 157] width 48 height 12
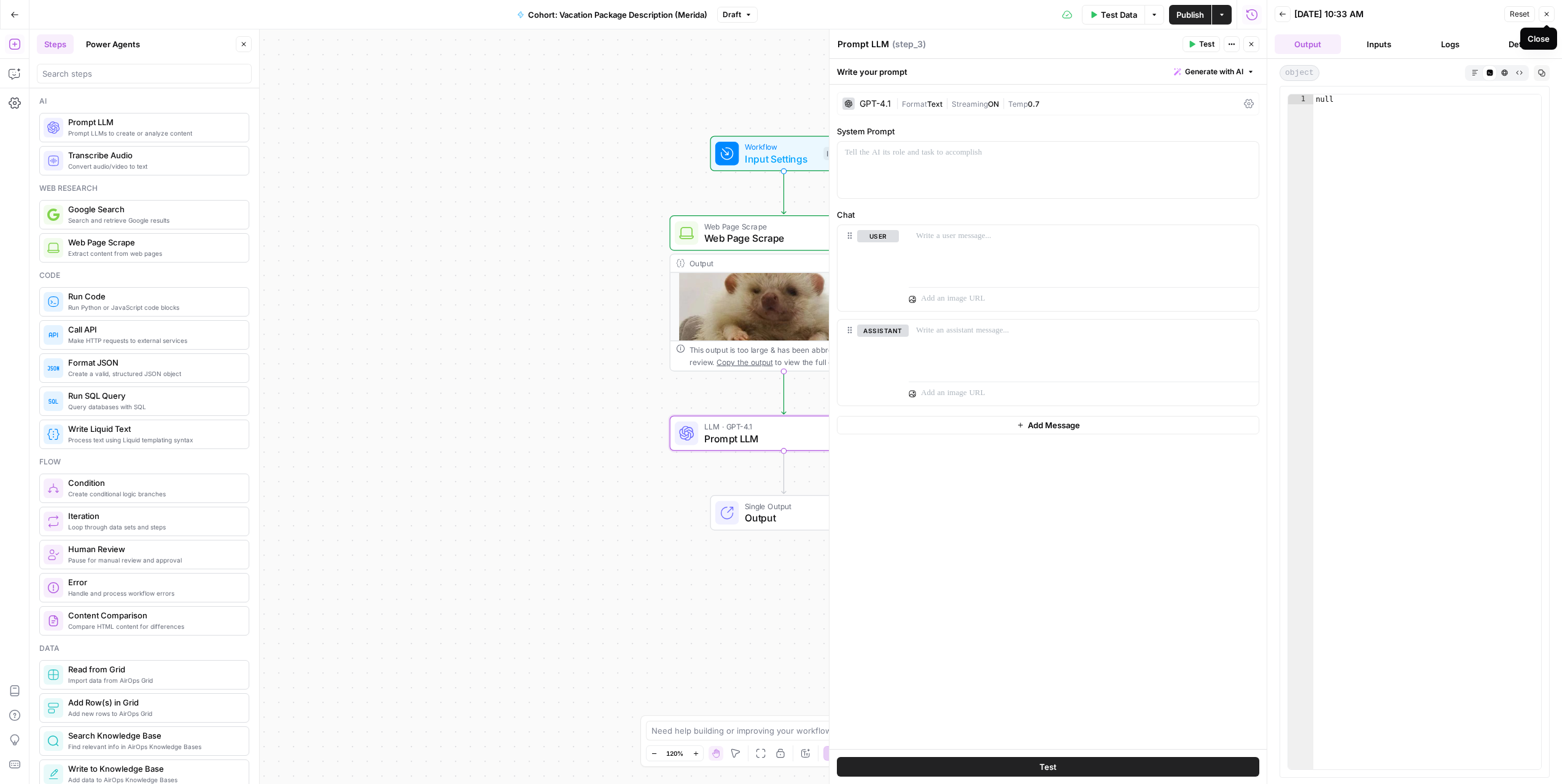
click at [1543, 16] on icon "button" at bounding box center [1547, 14] width 8 height 8
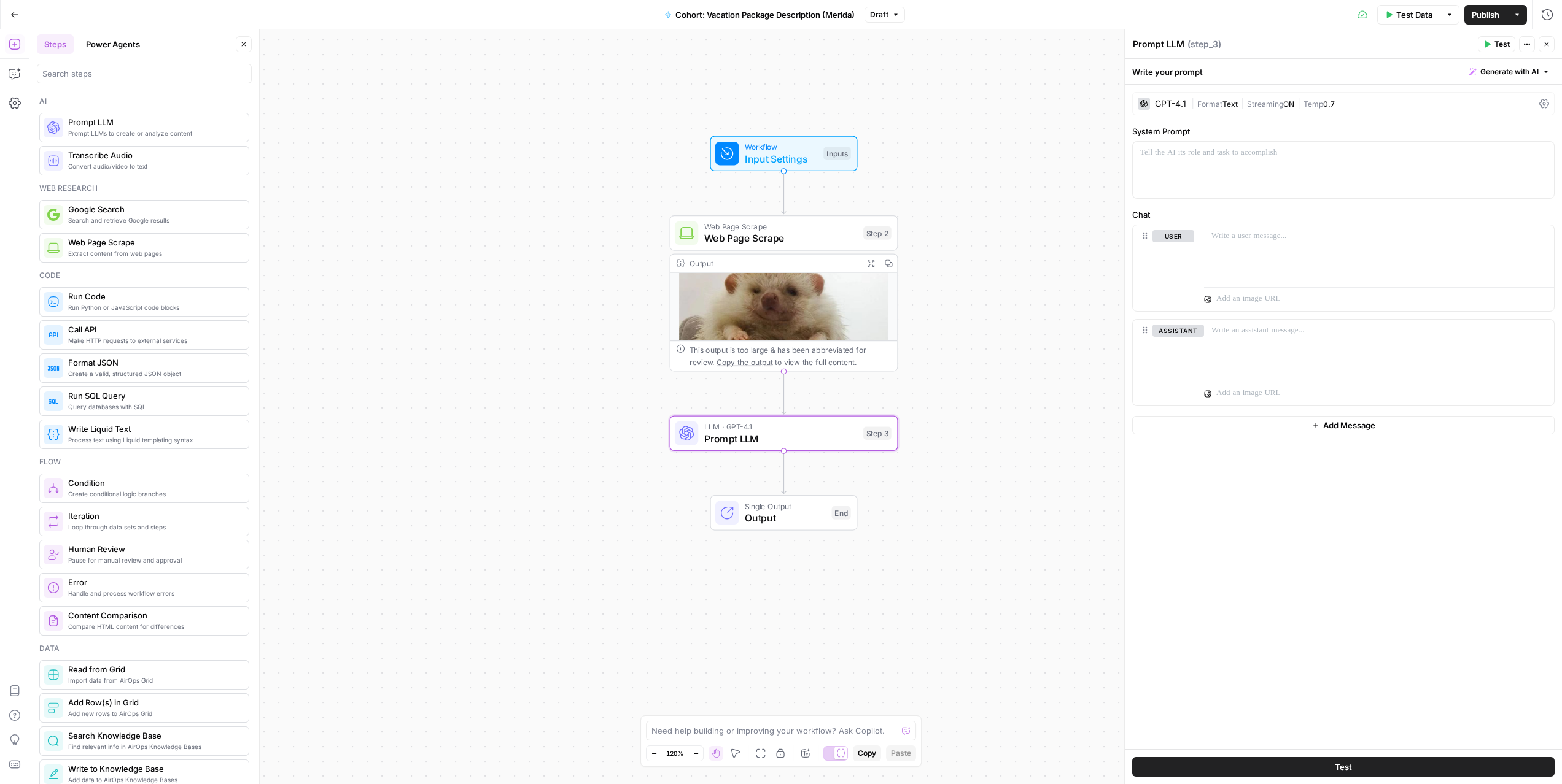
click at [1538, 103] on div "GPT-4.1 | Format Text | Streaming ON | Temp 0.7" at bounding box center [1343, 103] width 423 height 23
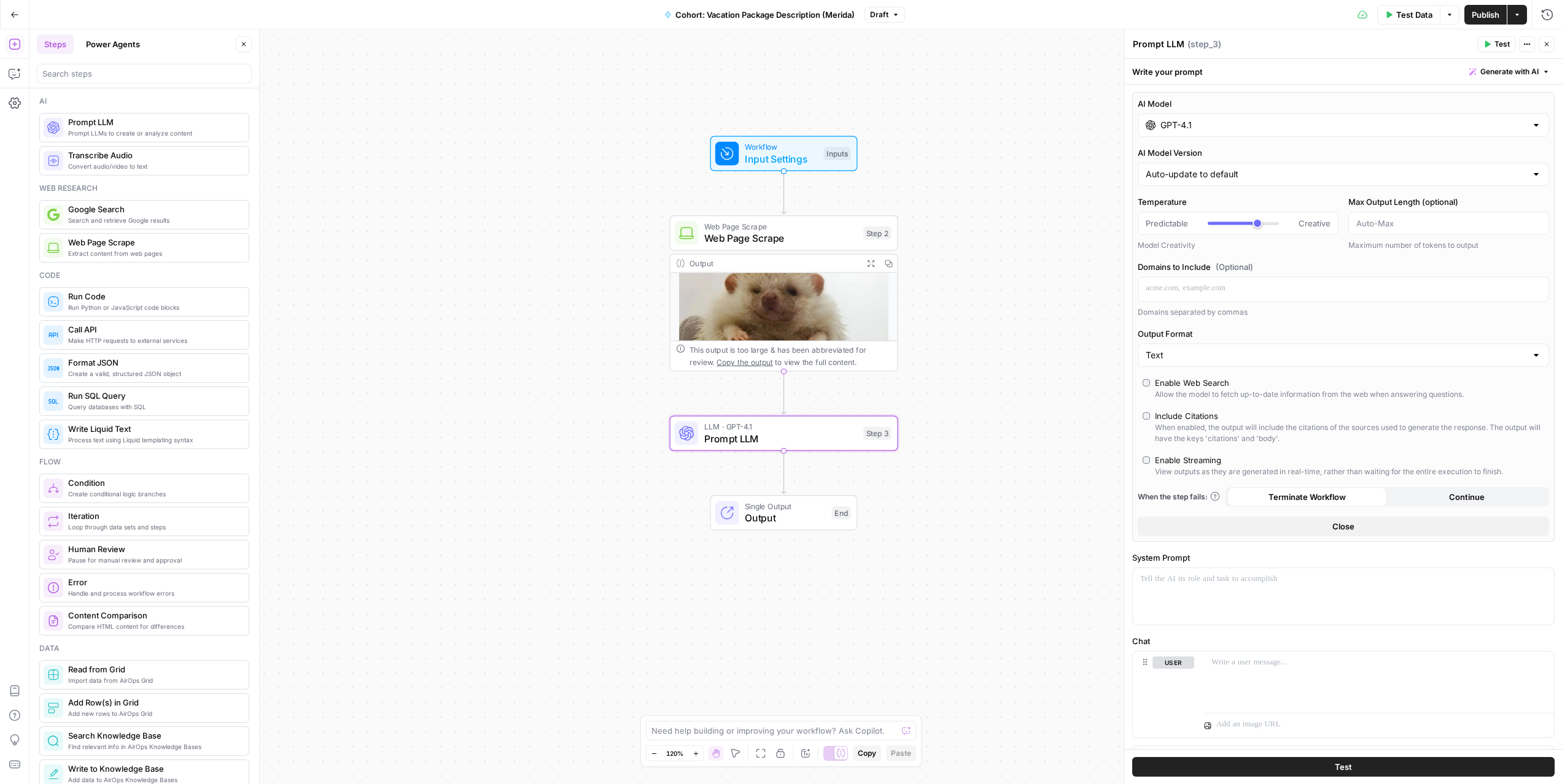
click at [1235, 126] on input "GPT-4.1" at bounding box center [1343, 125] width 366 height 12
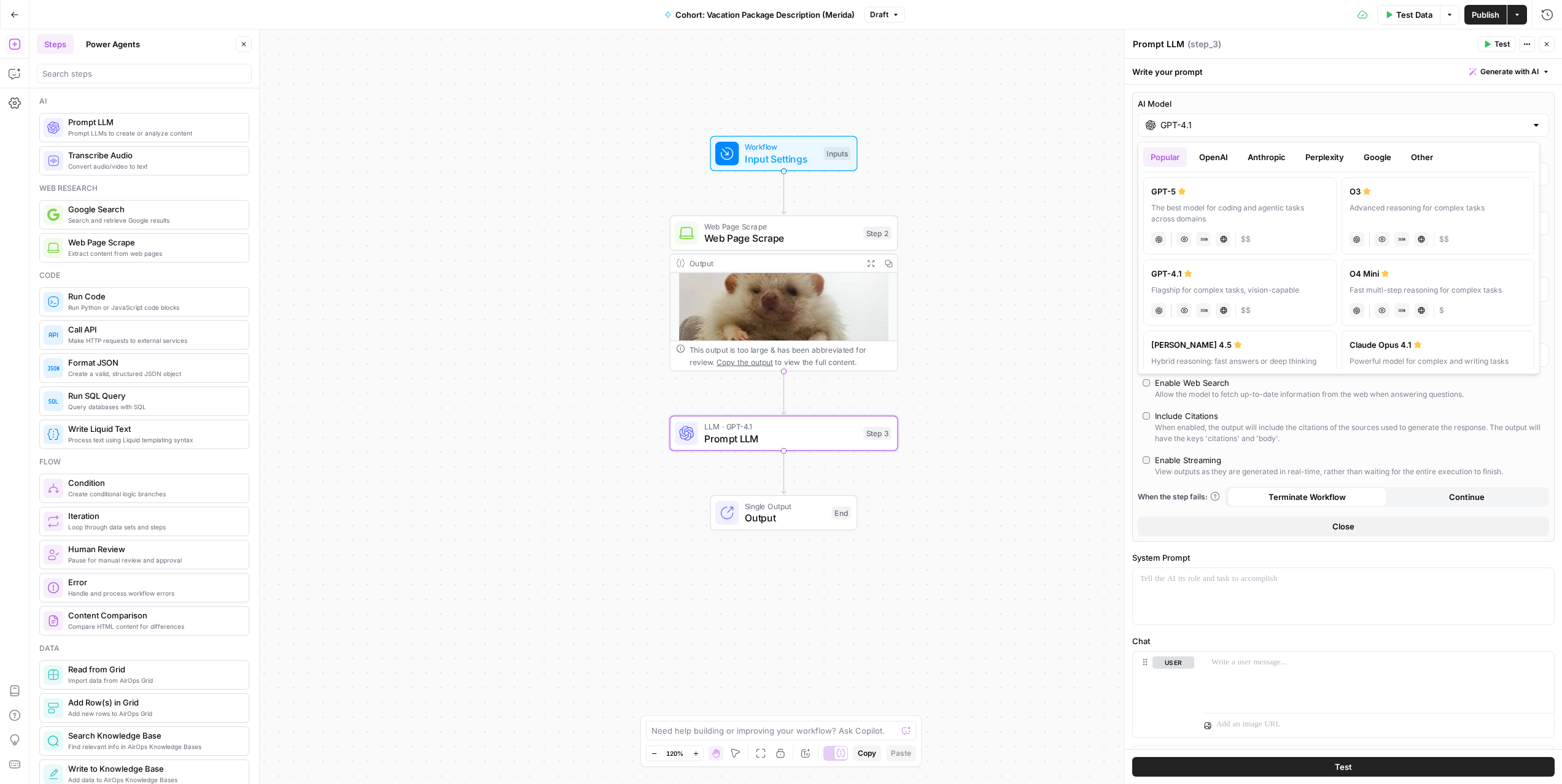
click at [1270, 155] on button "Anthropic" at bounding box center [1267, 157] width 53 height 20
click at [1265, 202] on div "Hybrid reasoning: fast answers or deep thinking" at bounding box center [1240, 207] width 177 height 11
type input "[PERSON_NAME] 4.5"
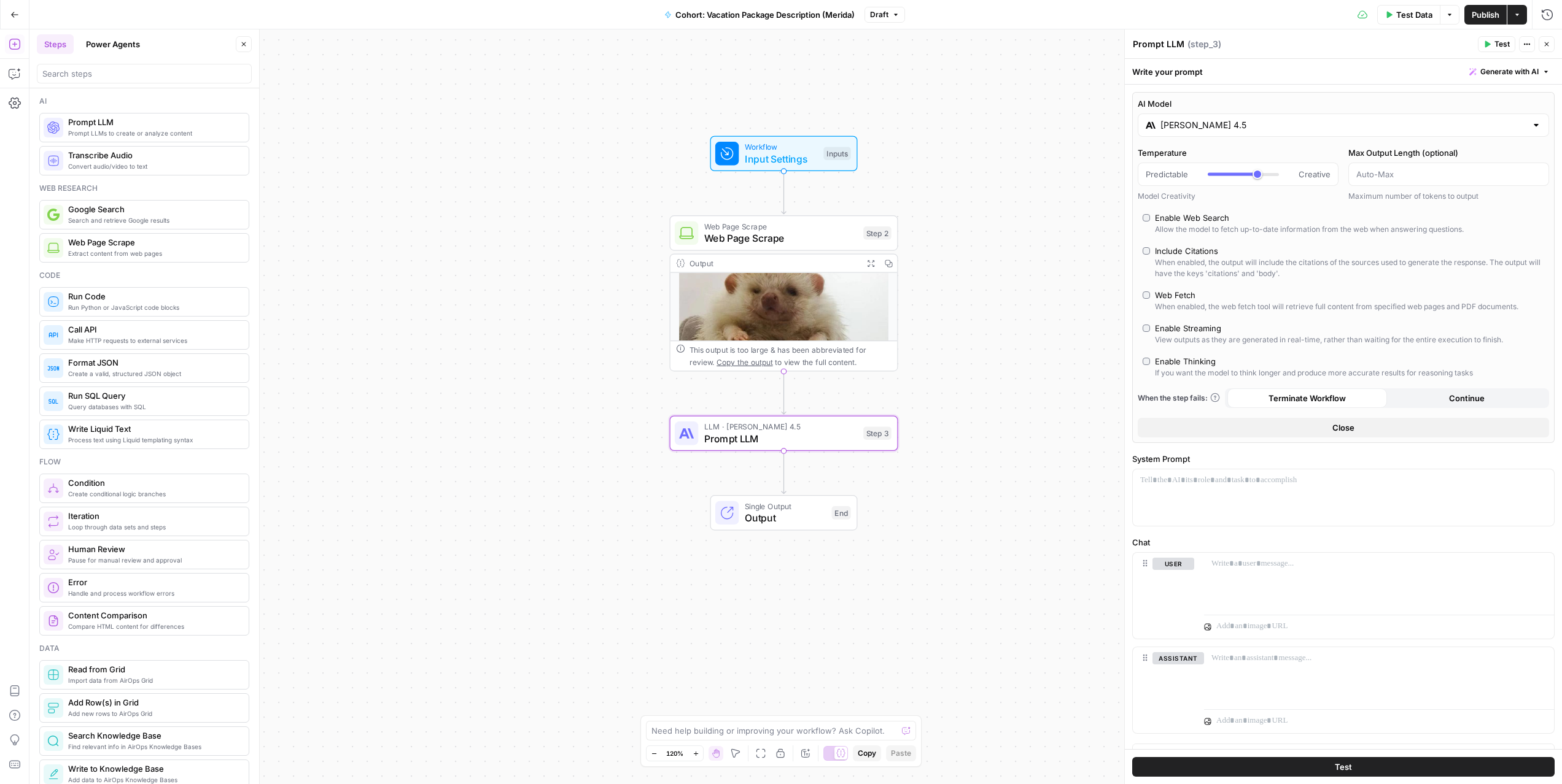
click at [1355, 424] on button "Close" at bounding box center [1343, 428] width 412 height 20
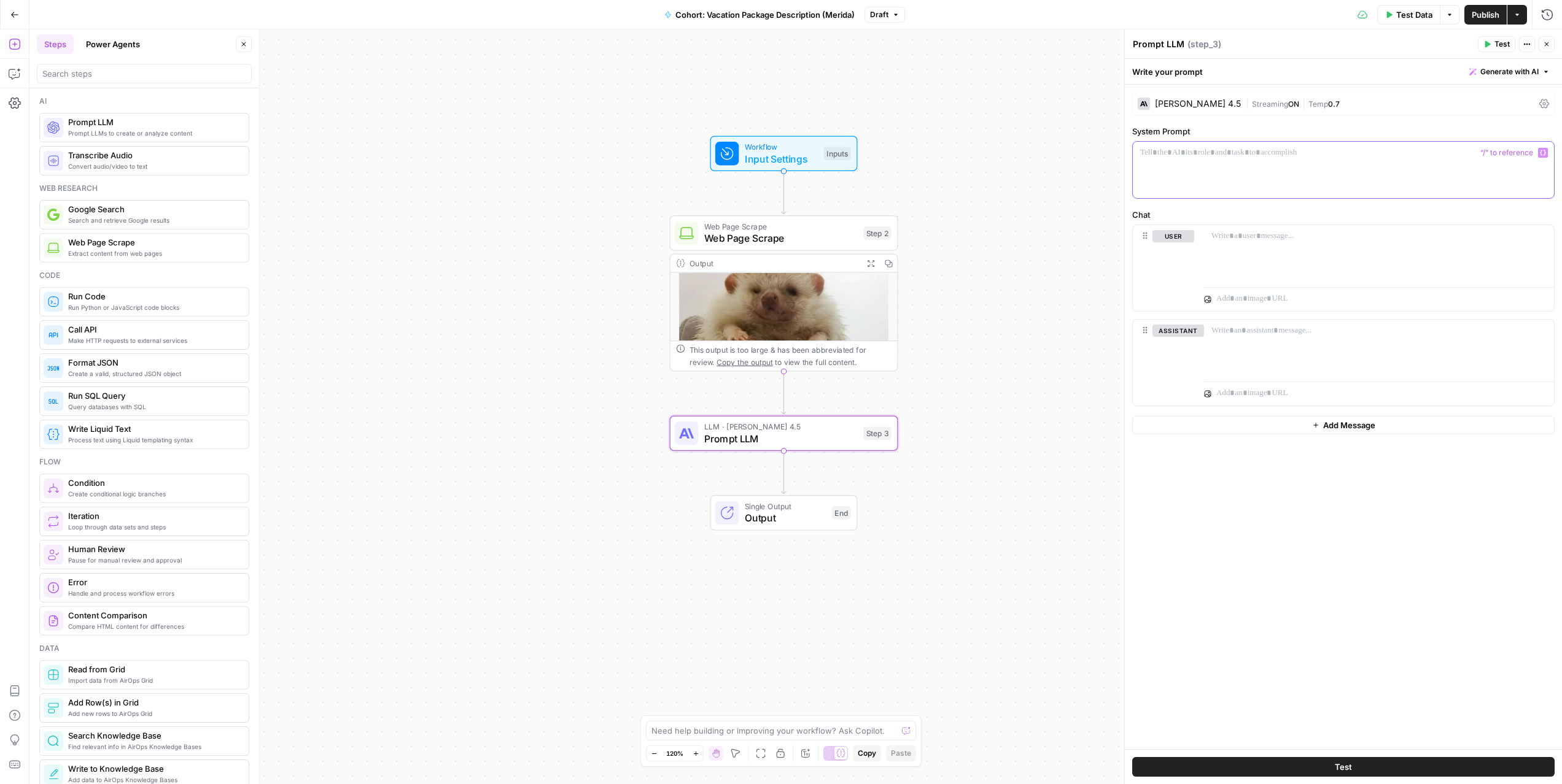
click at [1203, 169] on div at bounding box center [1343, 170] width 421 height 57
click at [1230, 153] on p "**********" at bounding box center [1343, 153] width 406 height 12
click at [1241, 240] on p at bounding box center [1379, 236] width 335 height 12
click at [1272, 236] on p at bounding box center [1379, 236] width 335 height 12
click at [1541, 237] on icon "button" at bounding box center [1543, 236] width 6 height 5
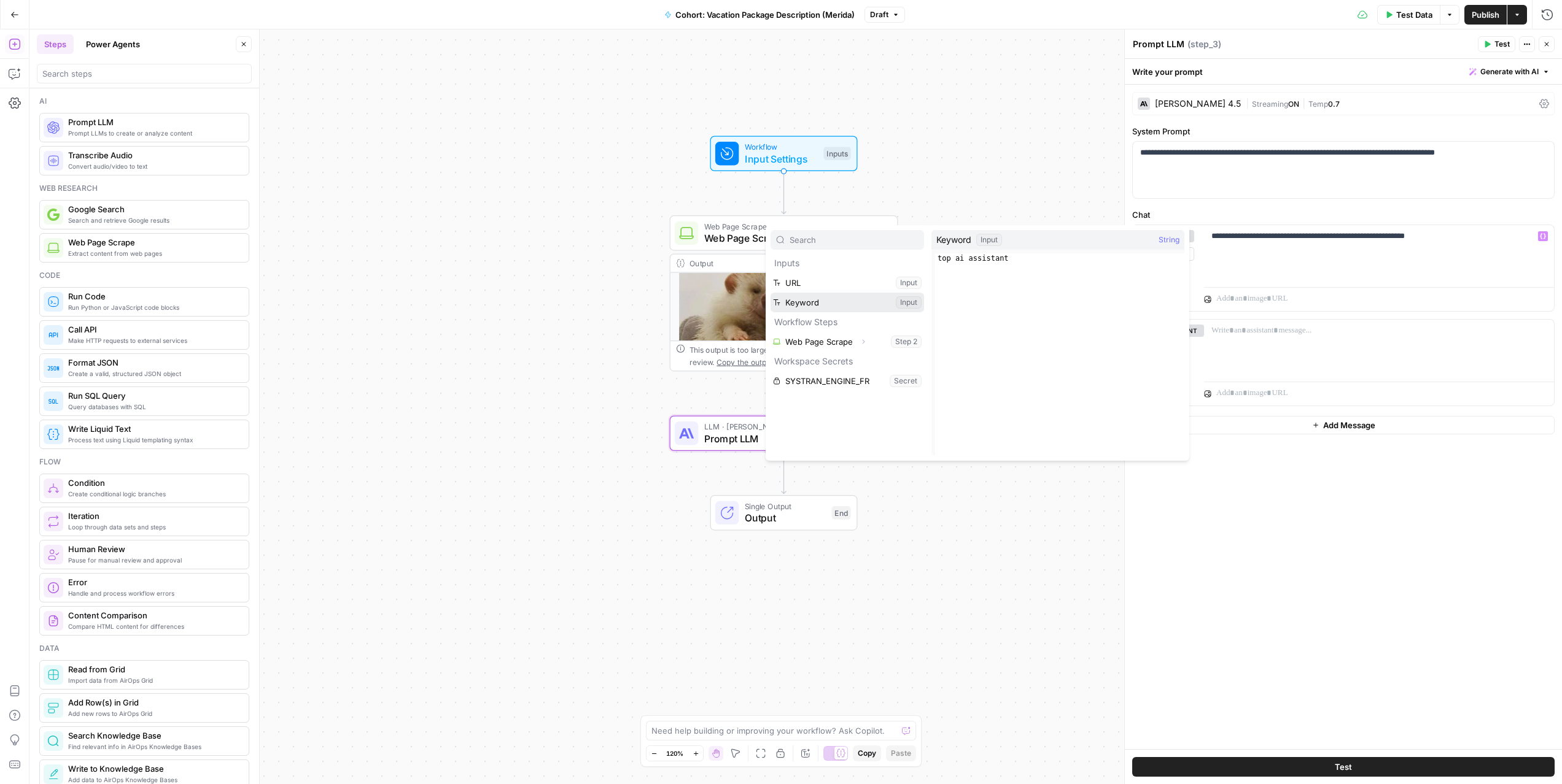
click at [835, 310] on button "Select variable Keyword" at bounding box center [847, 302] width 153 height 20
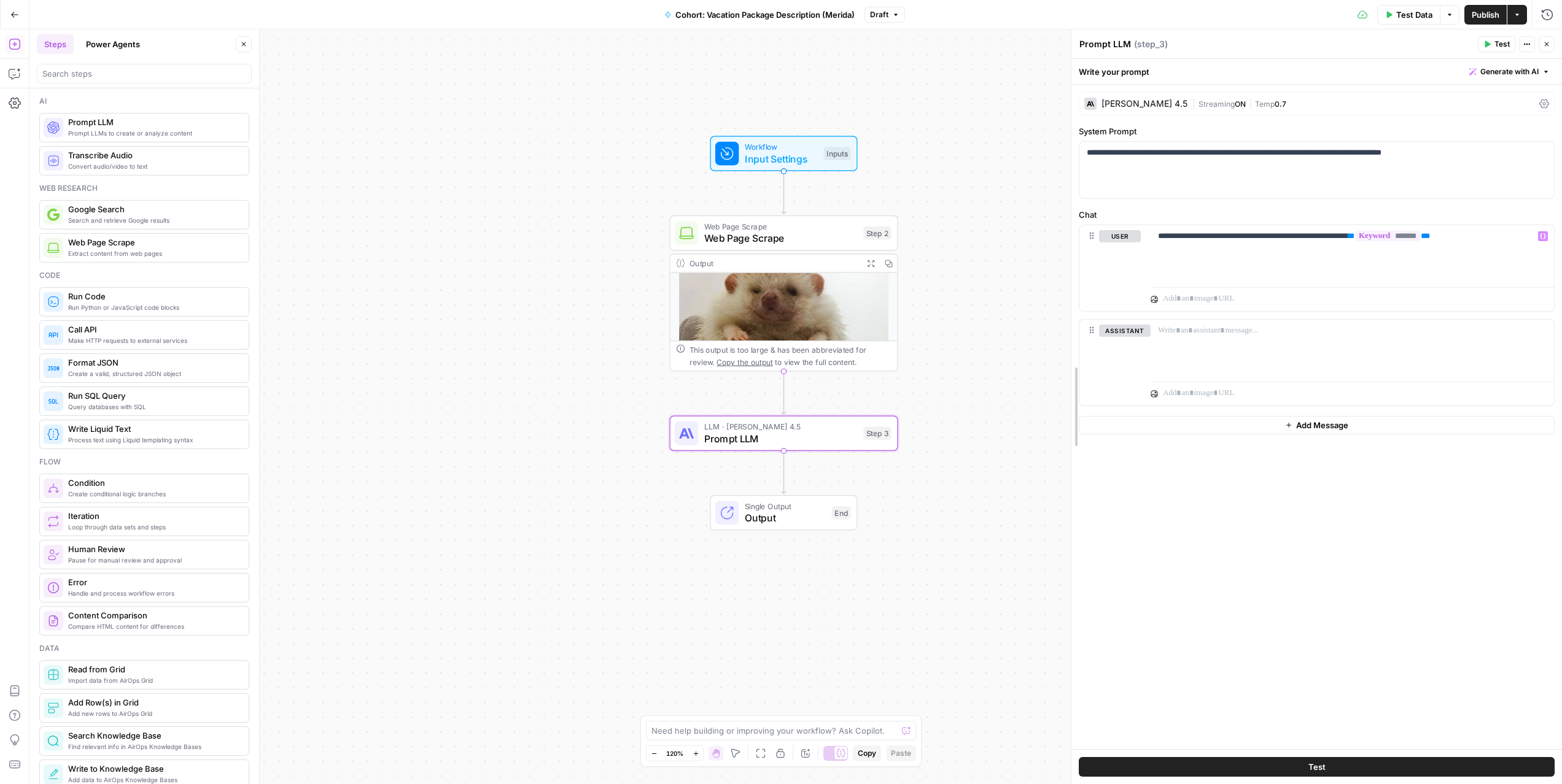
drag, startPoint x: 1122, startPoint y: 200, endPoint x: 949, endPoint y: 219, distance: 174.0
click at [949, 219] on body "**********" at bounding box center [781, 392] width 1562 height 784
click at [1498, 234] on p "**********" at bounding box center [1352, 236] width 388 height 12
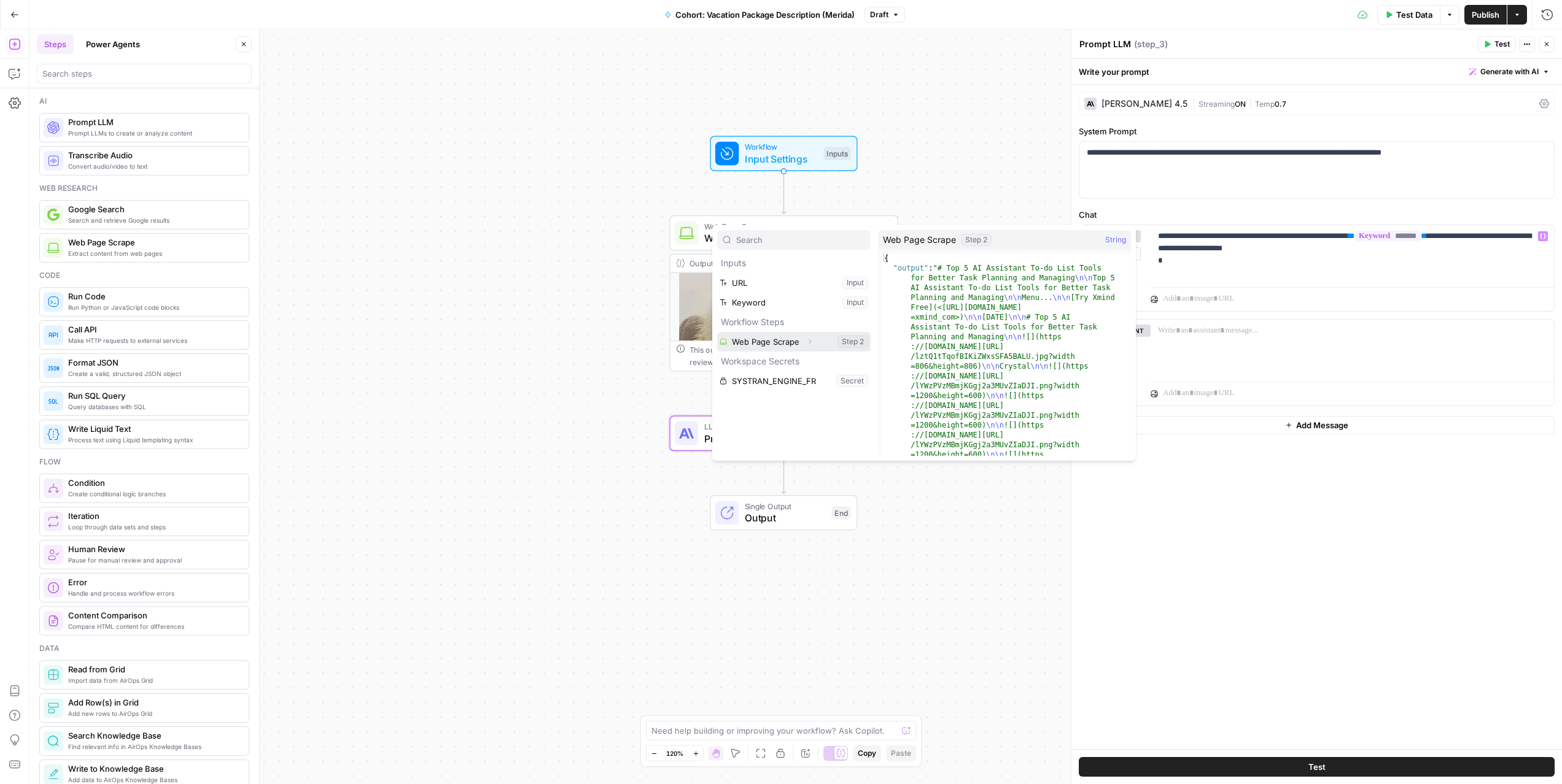
click at [761, 335] on button "Select variable Web Page Scrape" at bounding box center [794, 342] width 153 height 20
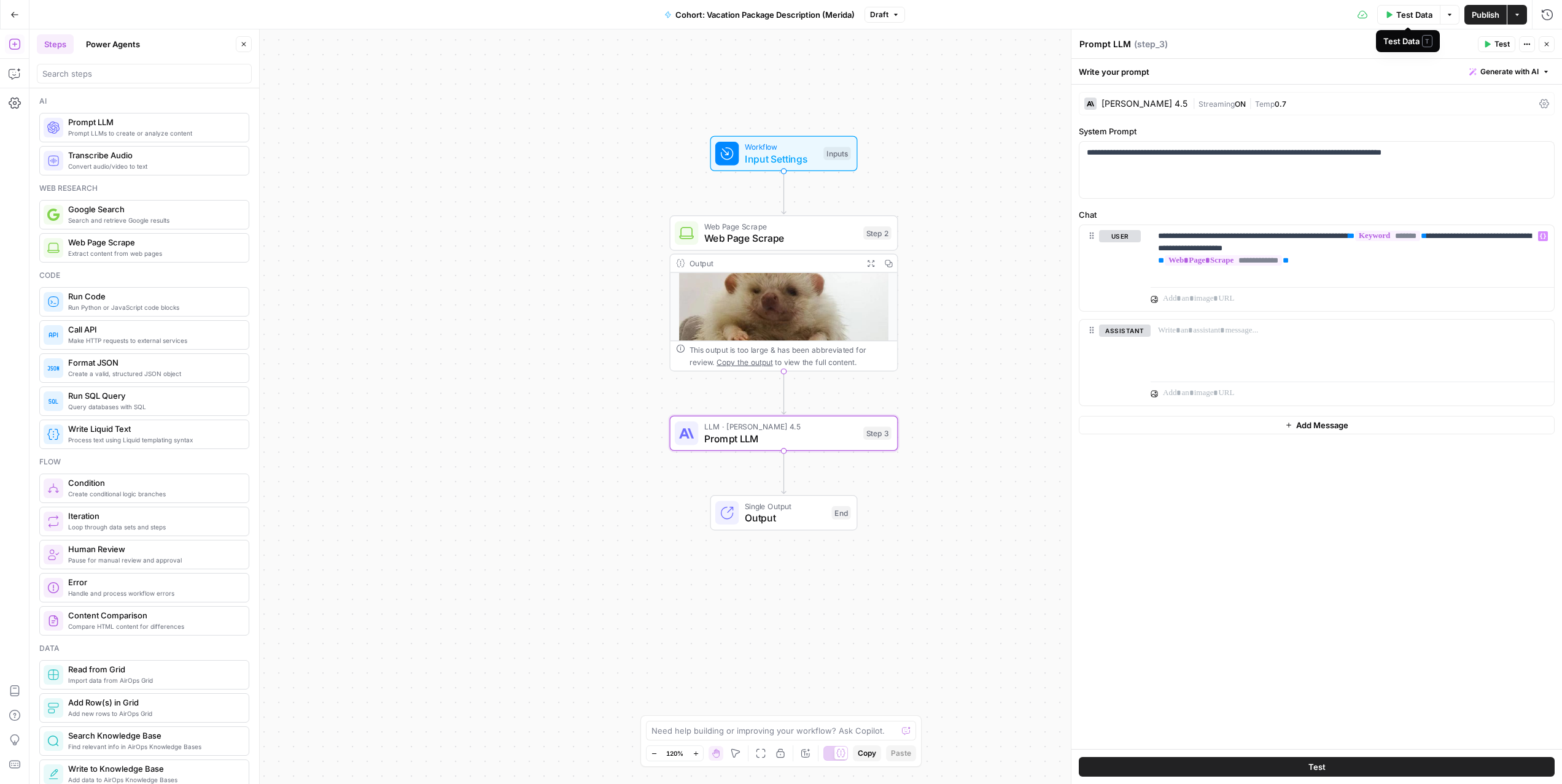
click at [1399, 9] on span "Test Data" at bounding box center [1415, 15] width 36 height 12
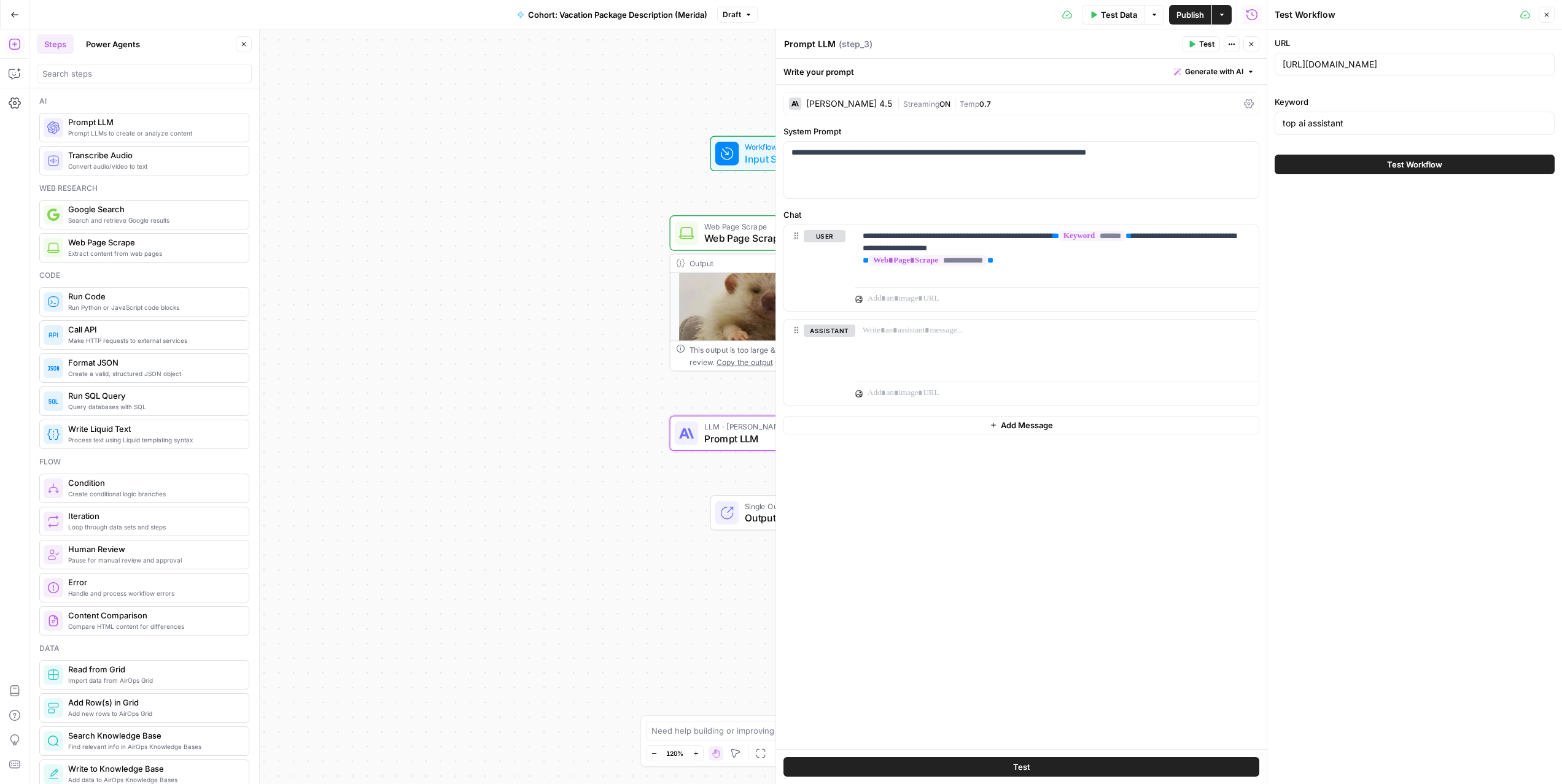
click at [1362, 165] on button "Test Workflow" at bounding box center [1415, 165] width 280 height 20
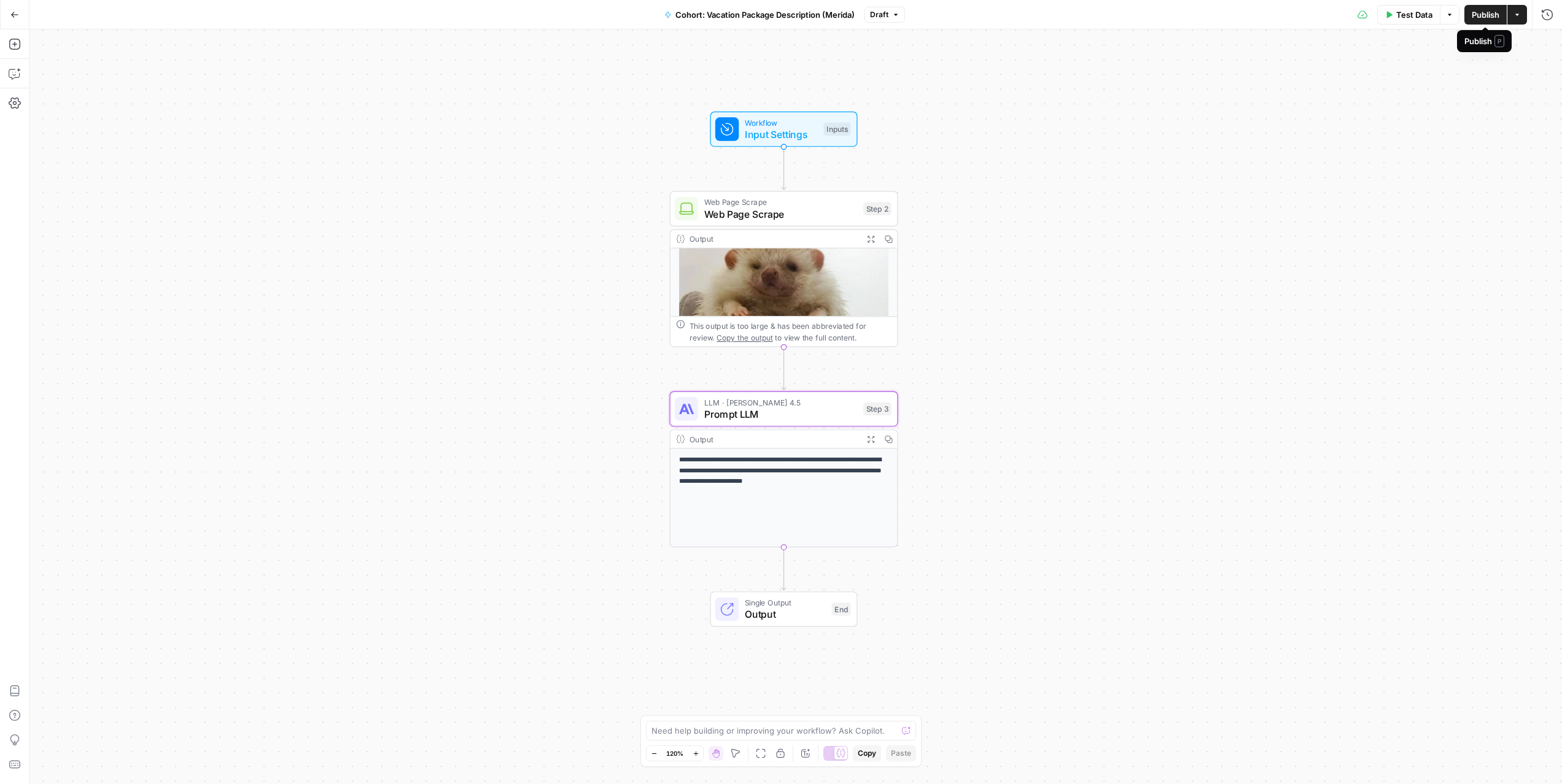
click at [1487, 14] on span "Publish" at bounding box center [1486, 15] width 27 height 12
click at [1289, 137] on div "**********" at bounding box center [796, 406] width 1533 height 755
click at [1520, 21] on button "Actions" at bounding box center [1517, 15] width 20 height 20
click at [1421, 102] on span "Create Grid" at bounding box center [1437, 100] width 116 height 12
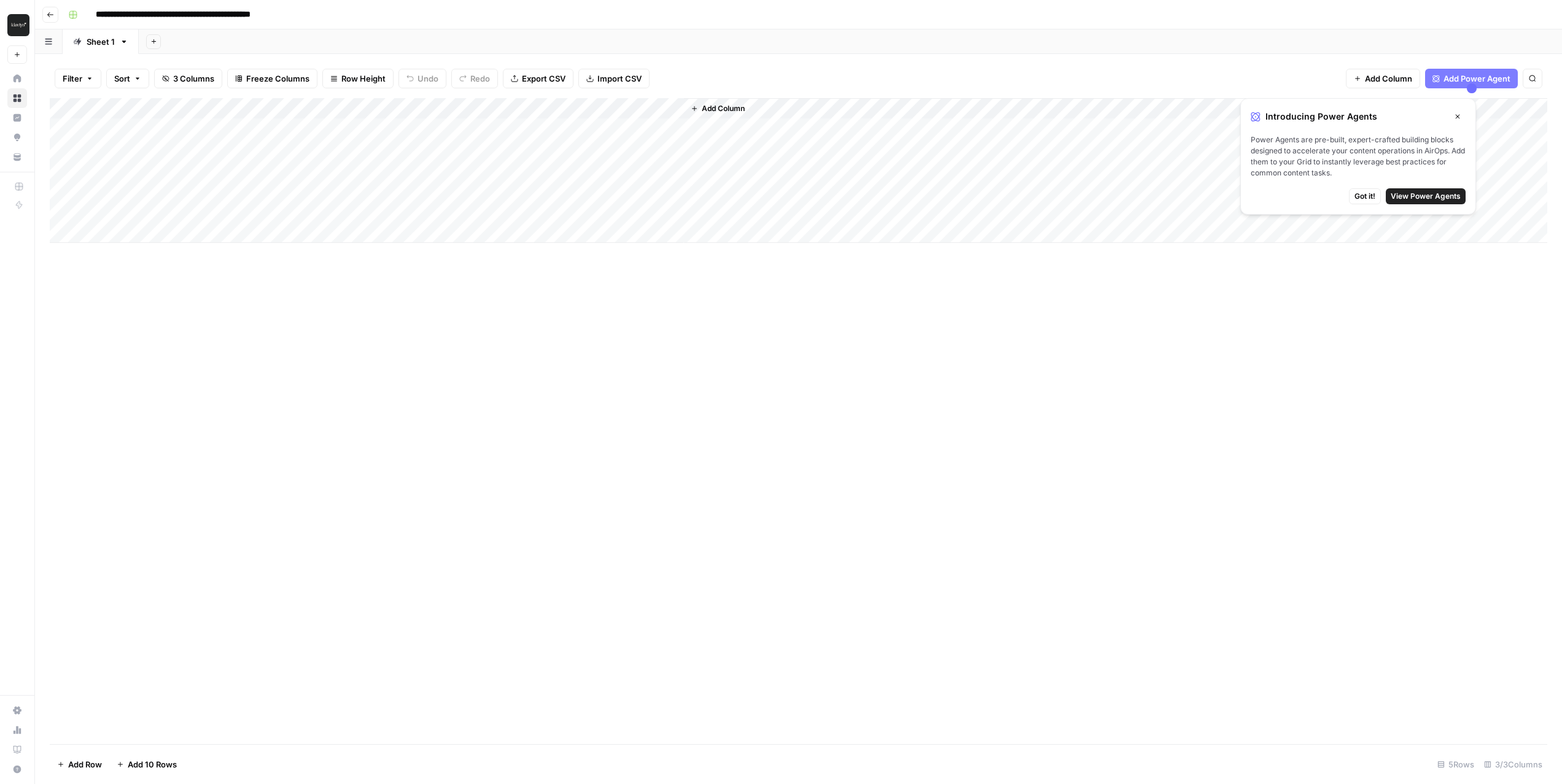
click at [394, 109] on div "Add Column" at bounding box center [798, 171] width 1498 height 145
click at [496, 395] on div "Add Column" at bounding box center [798, 422] width 1498 height 646
click at [440, 111] on div "Add Column" at bounding box center [798, 171] width 1498 height 145
click at [482, 355] on div "Add Column" at bounding box center [798, 422] width 1498 height 646
click at [662, 107] on div "Add Column" at bounding box center [798, 171] width 1498 height 145
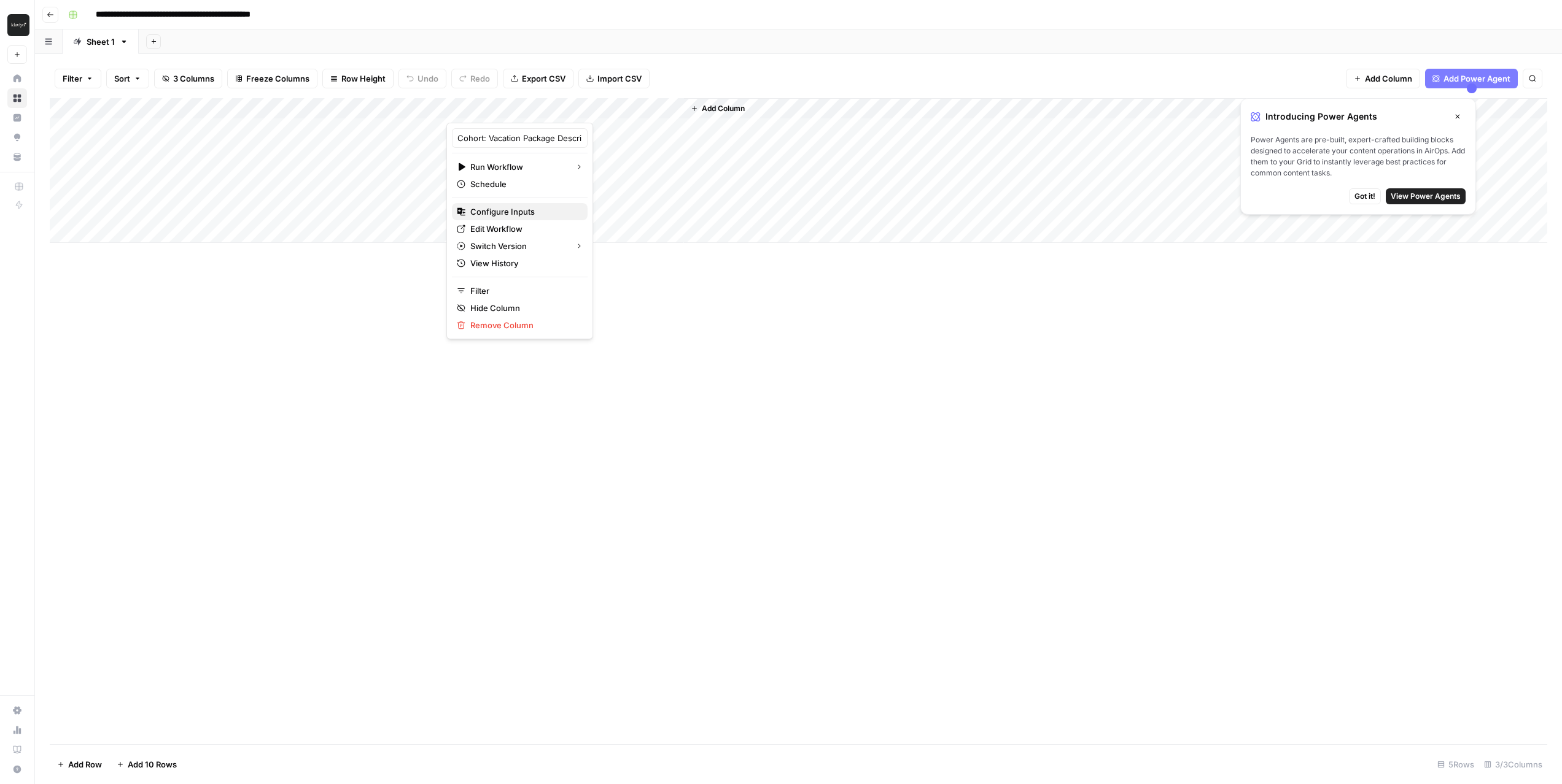
click at [502, 206] on span "Configure Inputs" at bounding box center [524, 212] width 107 height 12
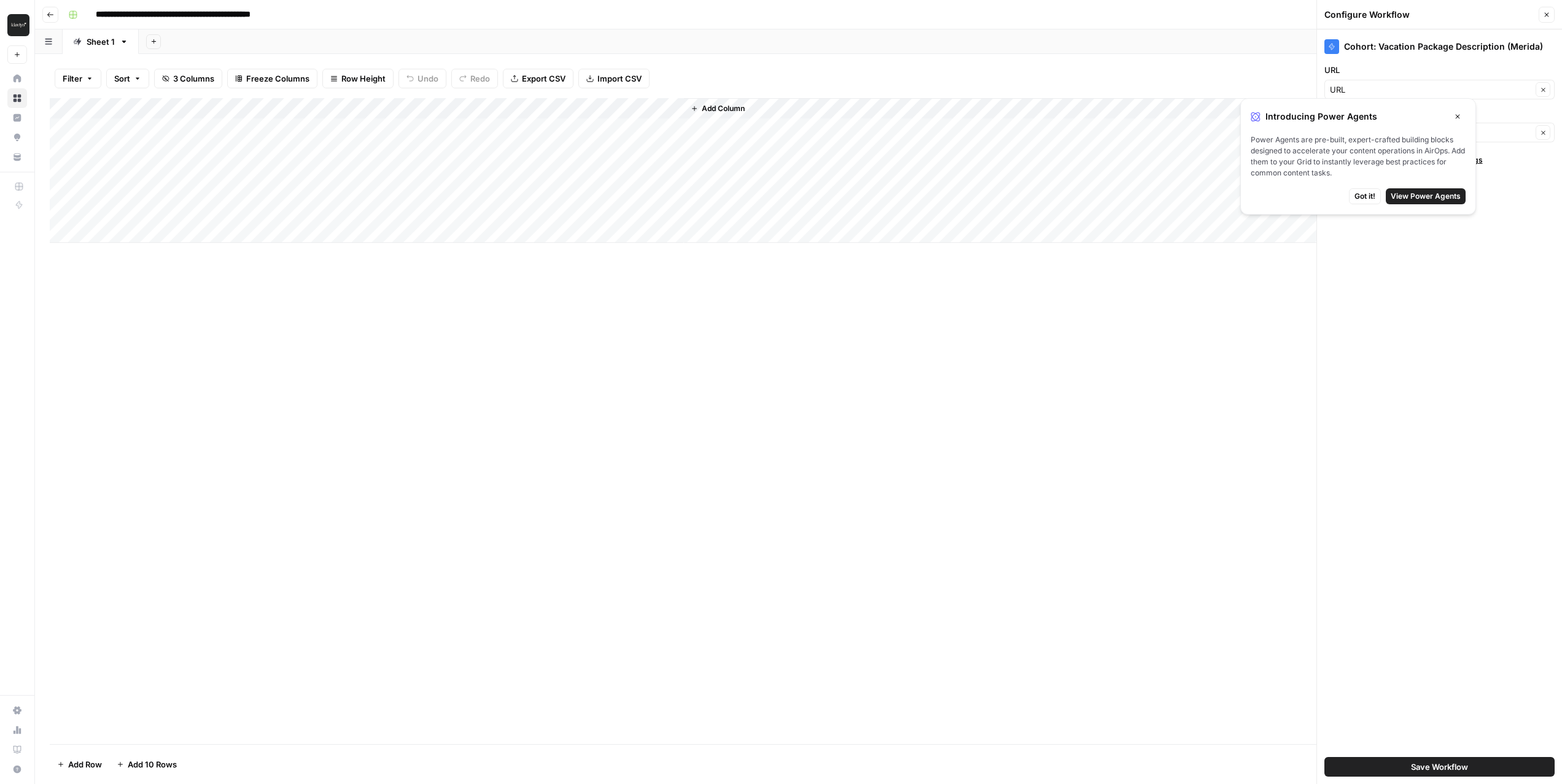
click at [657, 110] on div "Add Column" at bounding box center [798, 171] width 1498 height 145
click at [493, 214] on span "Configure Inputs" at bounding box center [524, 212] width 107 height 12
click at [395, 106] on div "Add Column" at bounding box center [798, 171] width 1498 height 145
click at [437, 301] on div "Add Column" at bounding box center [798, 422] width 1498 height 646
click at [1365, 194] on span "Got it!" at bounding box center [1365, 196] width 21 height 11
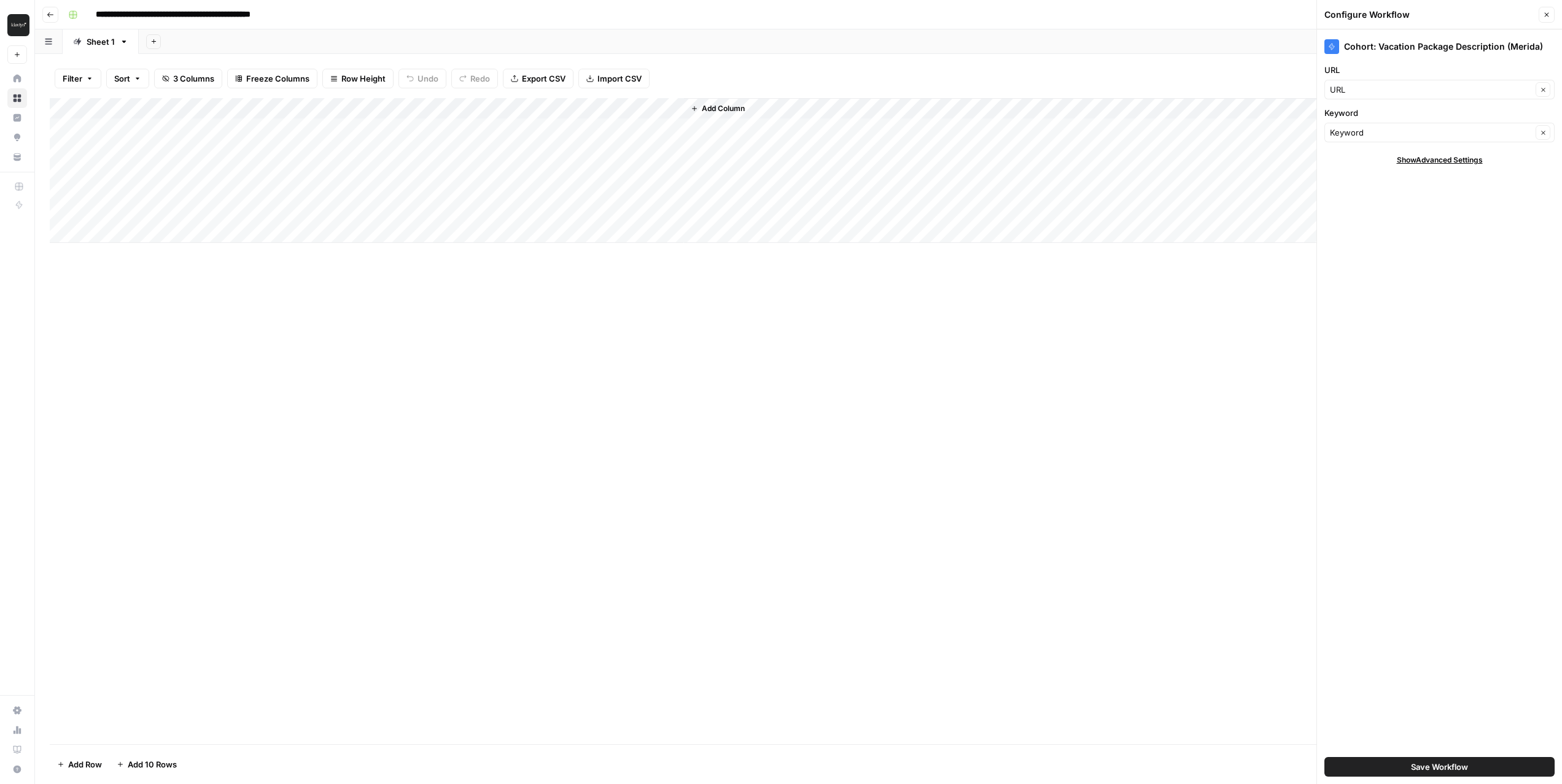
click at [647, 111] on div "Add Column" at bounding box center [798, 171] width 1498 height 145
click at [506, 211] on span "Configure Inputs" at bounding box center [524, 212] width 107 height 12
click at [647, 106] on div "Add Column" at bounding box center [798, 171] width 1498 height 145
click at [501, 207] on span "Configure Inputs" at bounding box center [524, 212] width 107 height 12
click at [646, 105] on div "Add Column" at bounding box center [798, 171] width 1498 height 145
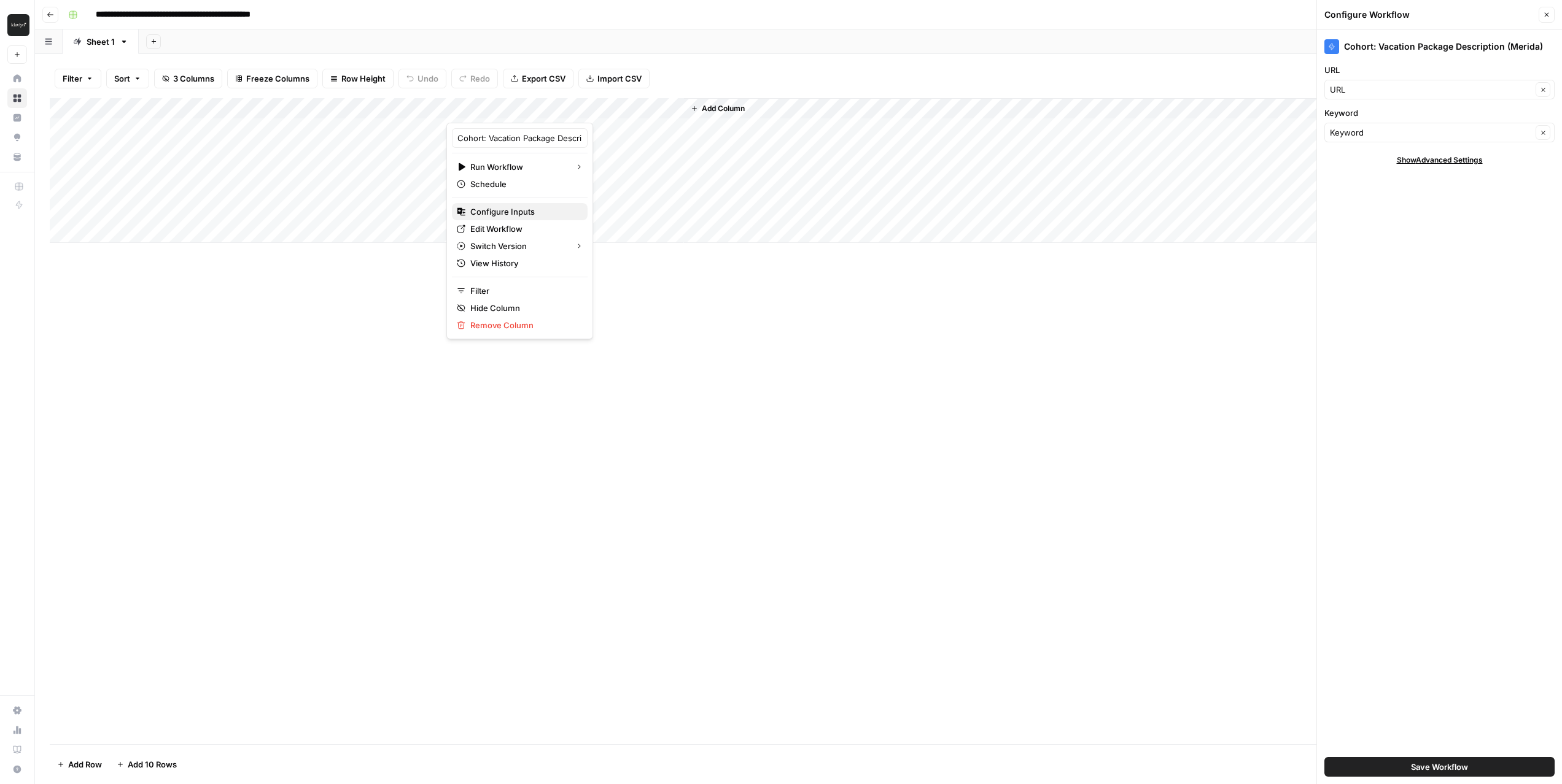
drag, startPoint x: 496, startPoint y: 213, endPoint x: 446, endPoint y: 237, distance: 55.5
click at [491, 213] on span "Configure Inputs" at bounding box center [524, 212] width 107 height 12
click at [154, 41] on icon "button" at bounding box center [153, 41] width 4 height 4
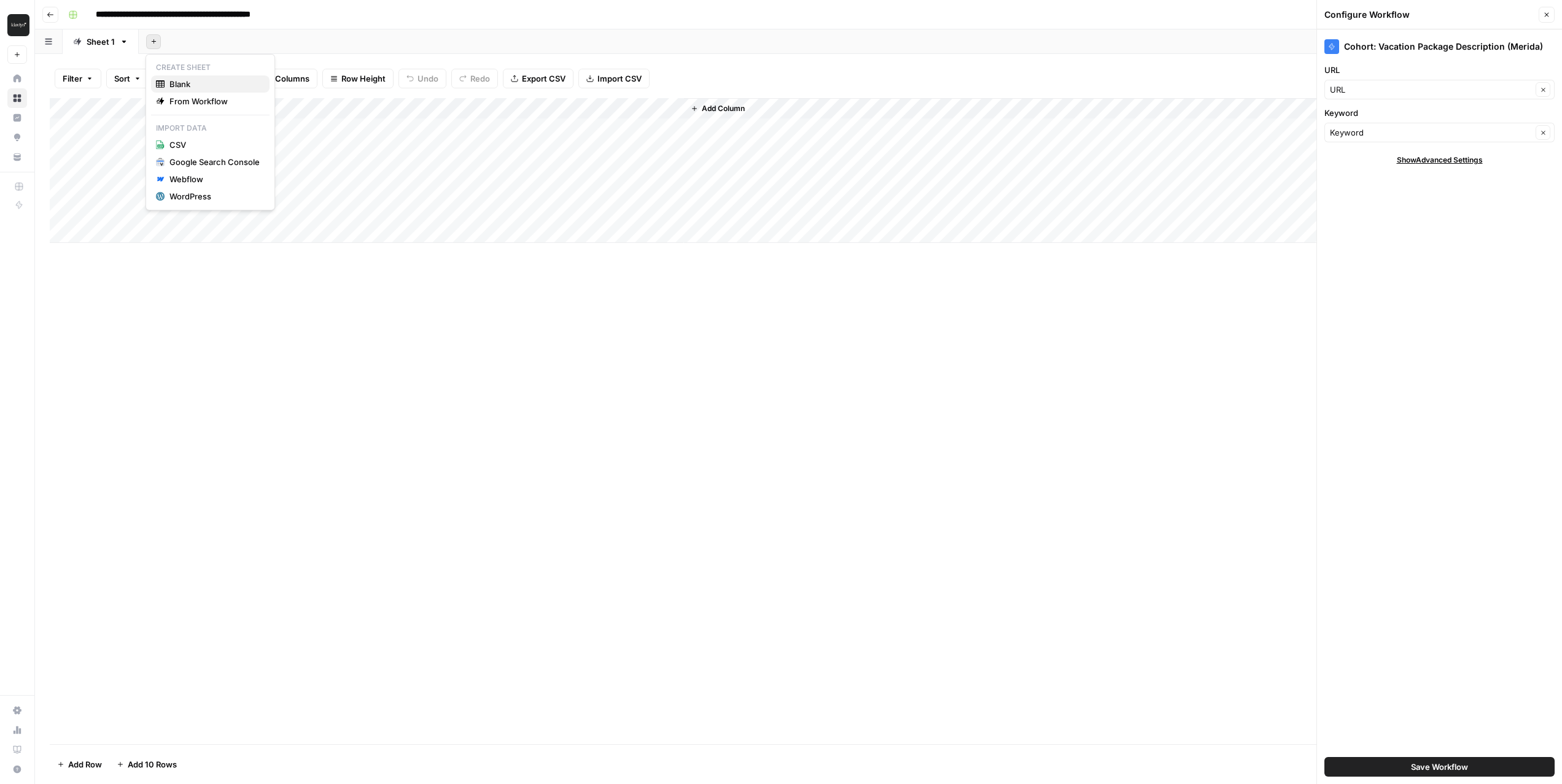
click at [175, 81] on span "Blank" at bounding box center [214, 84] width 90 height 12
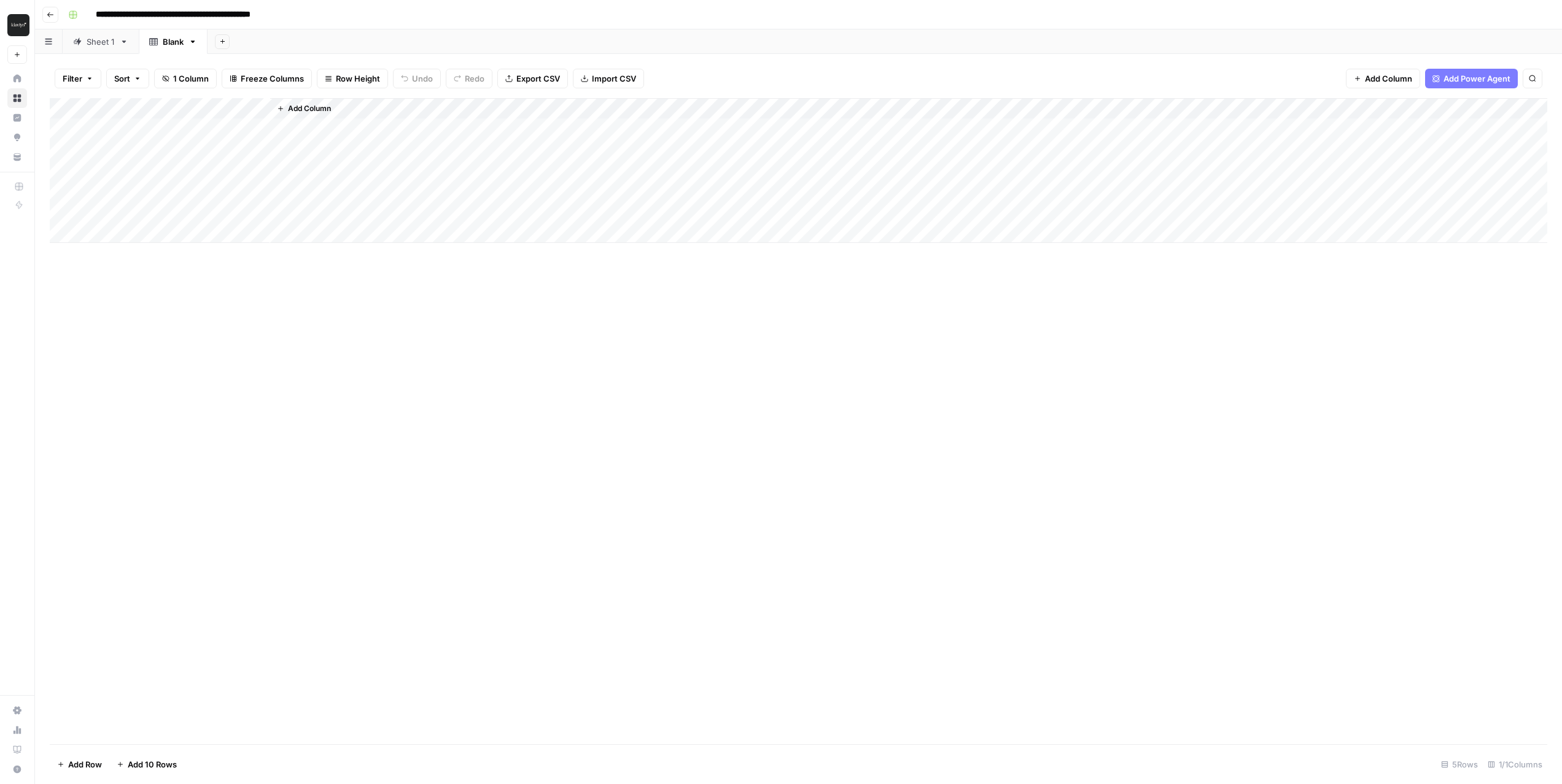
click at [147, 111] on div "Add Column" at bounding box center [798, 171] width 1498 height 145
click at [137, 140] on input "Title" at bounding box center [165, 138] width 124 height 12
type input "u"
type input "URL"
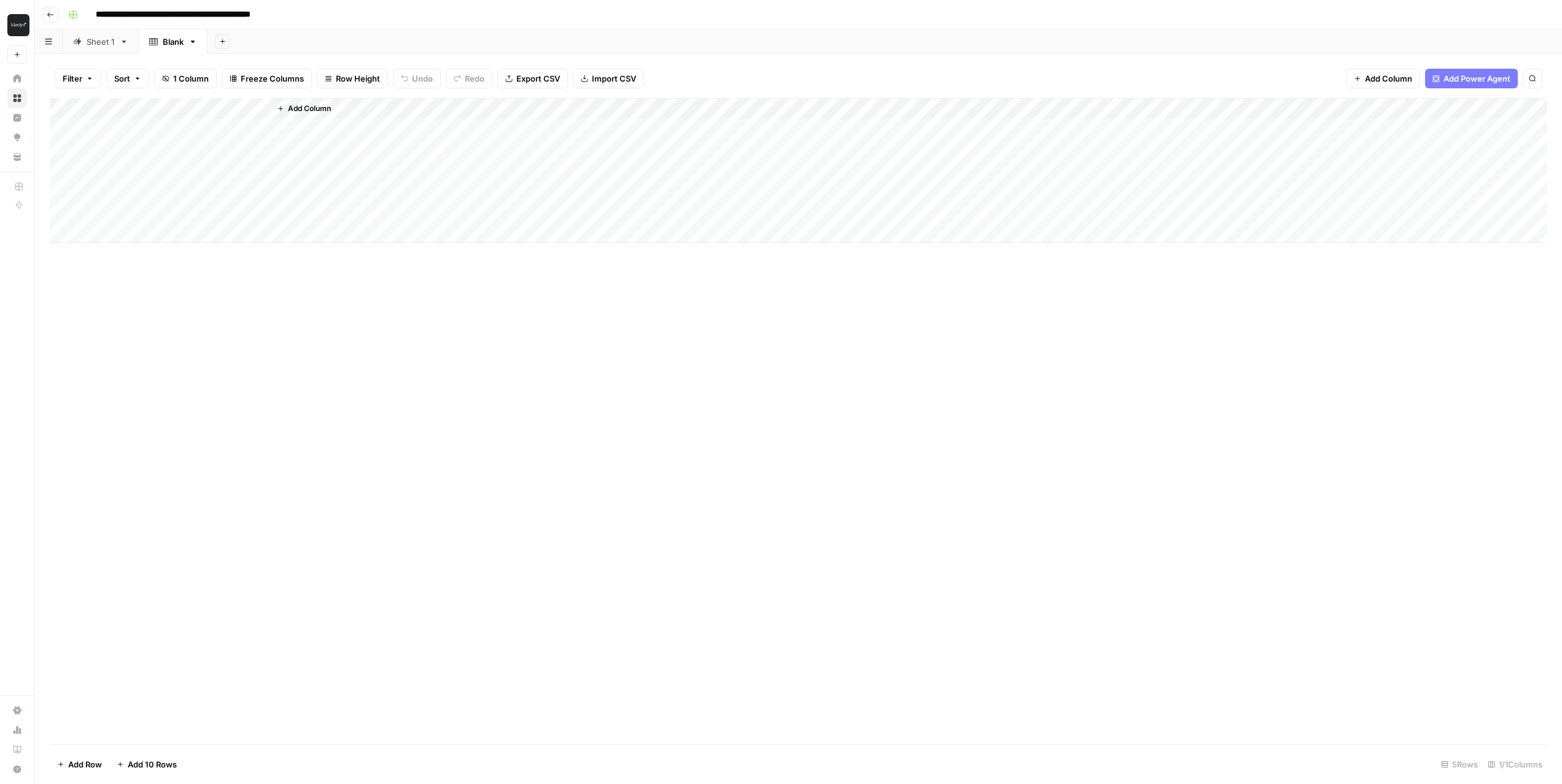
click at [294, 112] on span "Add Column" at bounding box center [309, 108] width 43 height 11
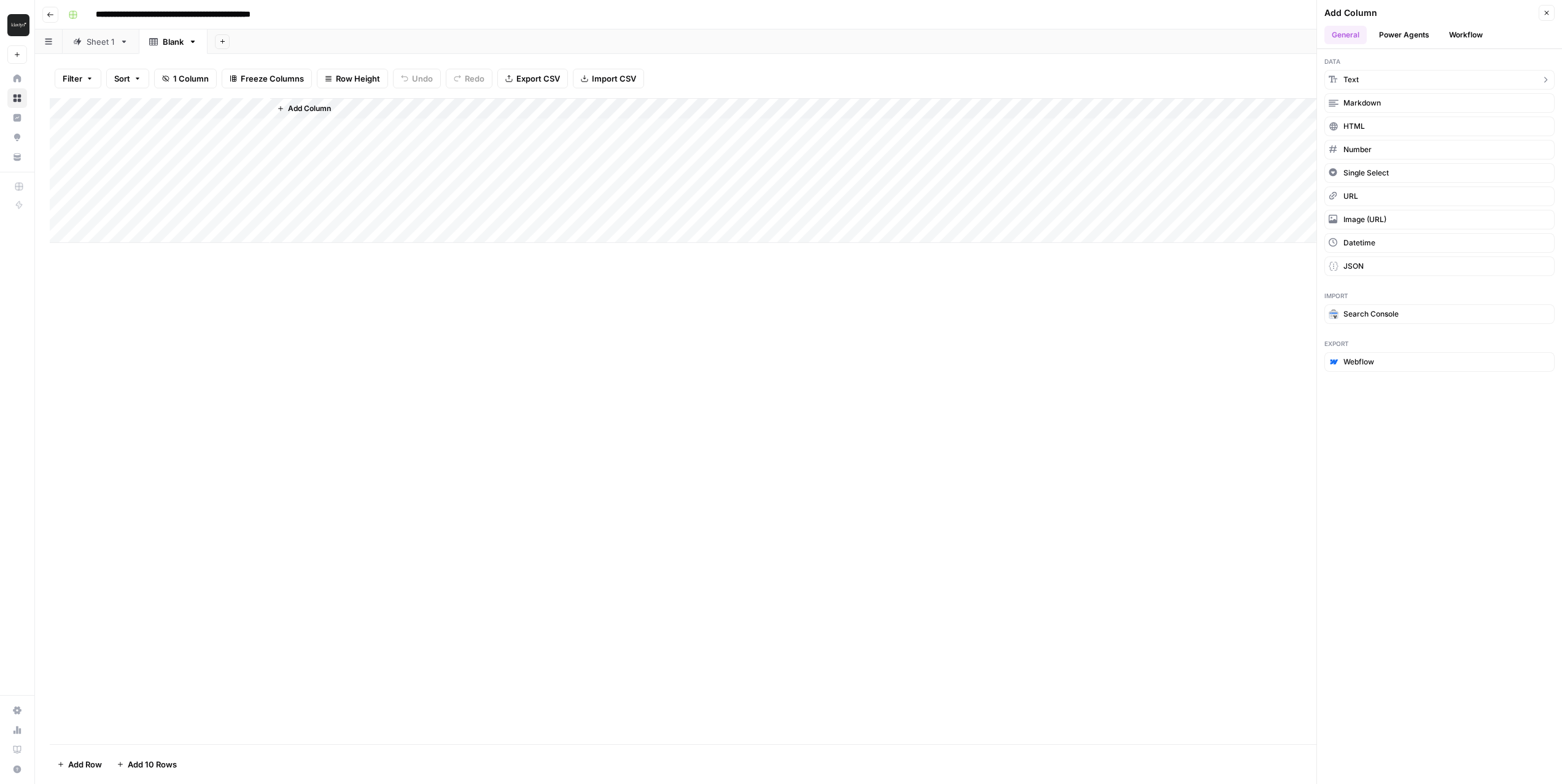
click at [1359, 81] on span "Text" at bounding box center [1351, 80] width 15 height 11
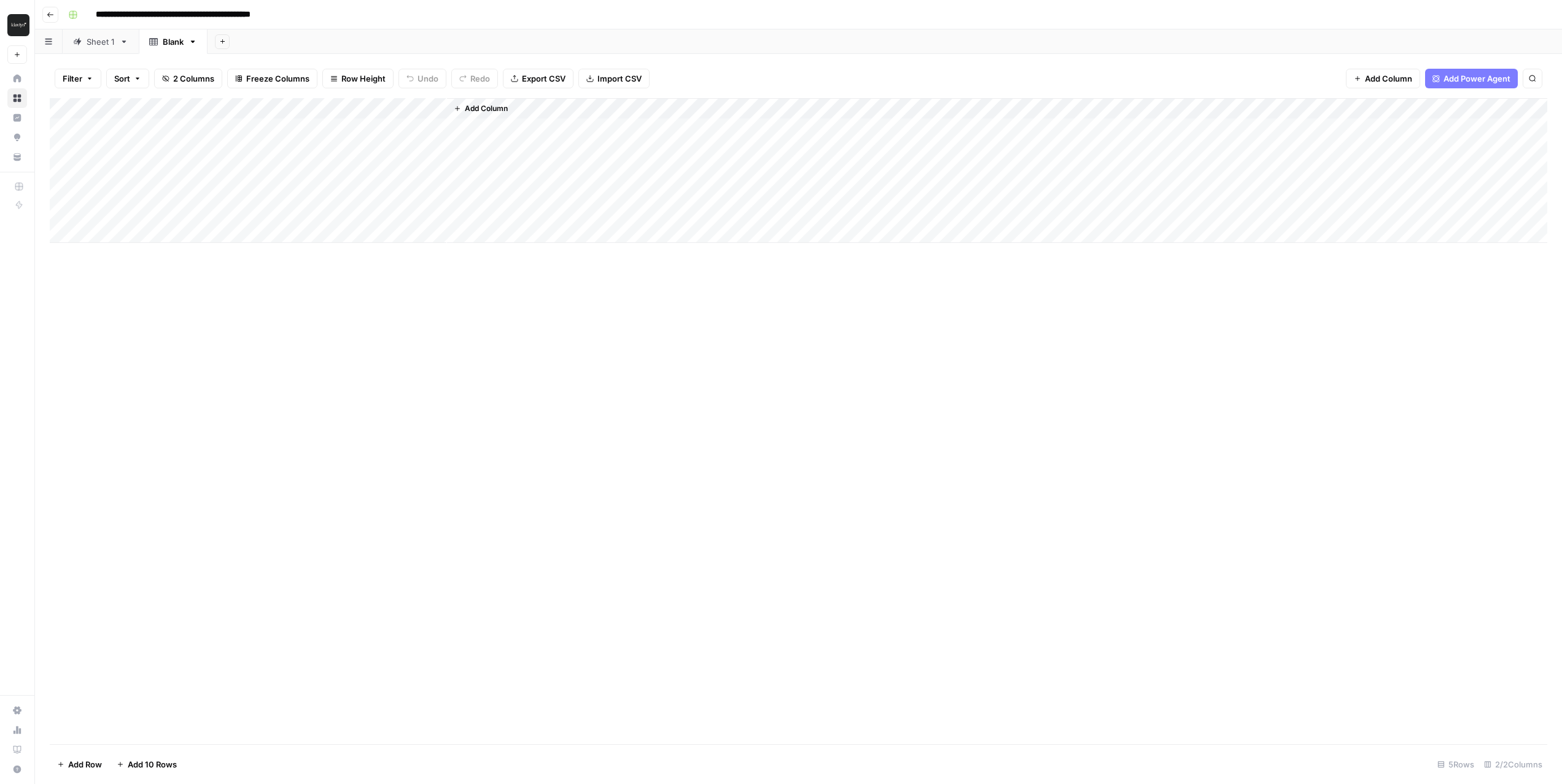
click at [367, 110] on div "Add Column" at bounding box center [798, 171] width 1498 height 145
drag, startPoint x: 335, startPoint y: 131, endPoint x: 256, endPoint y: 133, distance: 79.0
click at [256, 133] on body "**********" at bounding box center [781, 392] width 1562 height 784
click at [347, 132] on input "New Column" at bounding box center [342, 138] width 124 height 12
drag, startPoint x: 348, startPoint y: 131, endPoint x: 237, endPoint y: 127, distance: 111.1
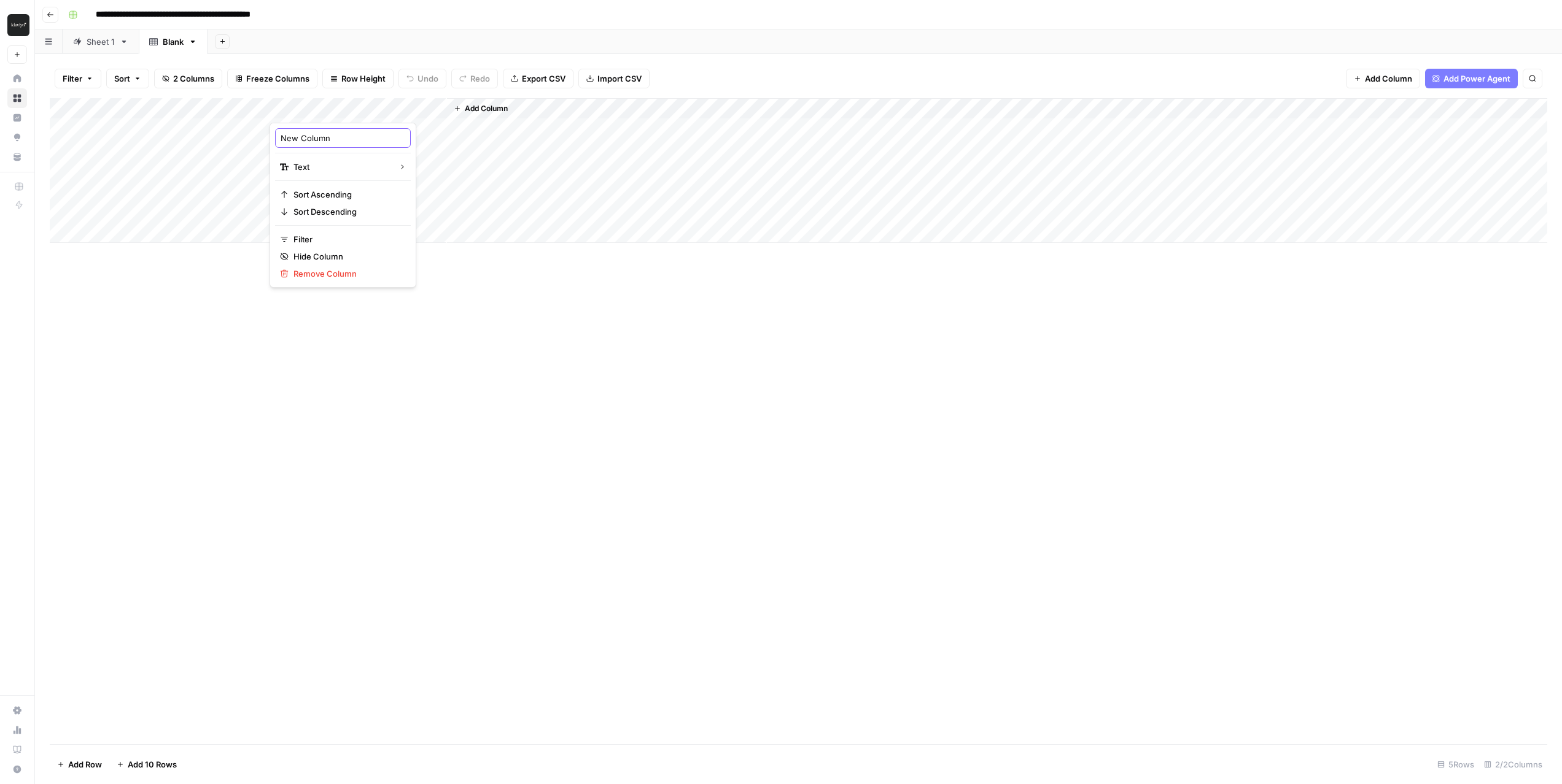
click at [237, 127] on body "**********" at bounding box center [781, 392] width 1562 height 784
type input "Keyword"
click at [259, 336] on div "Add Column" at bounding box center [798, 422] width 1498 height 646
click at [489, 107] on span "Add Column" at bounding box center [486, 108] width 43 height 11
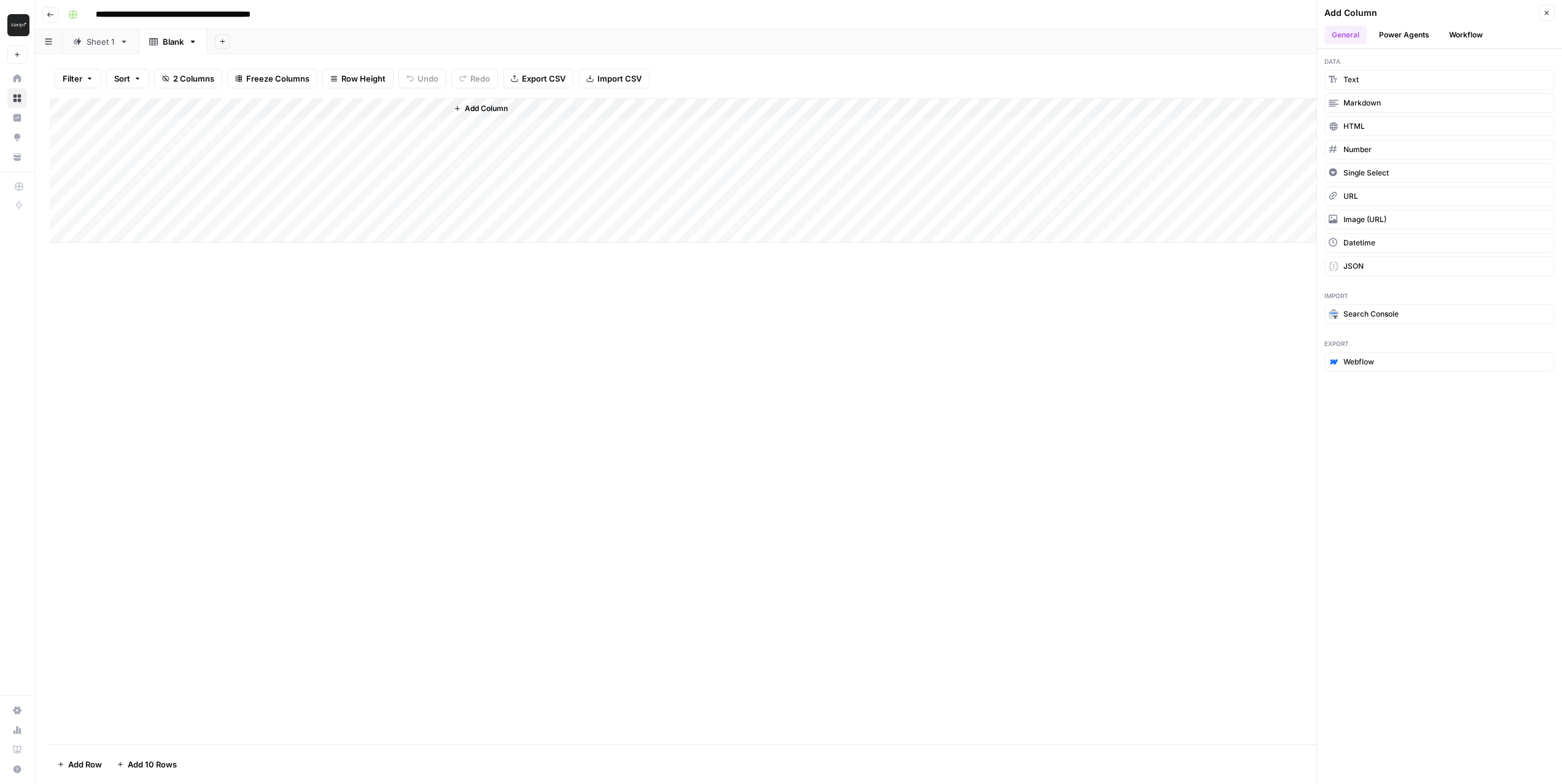
click at [1469, 35] on button "Workflow" at bounding box center [1466, 34] width 49 height 18
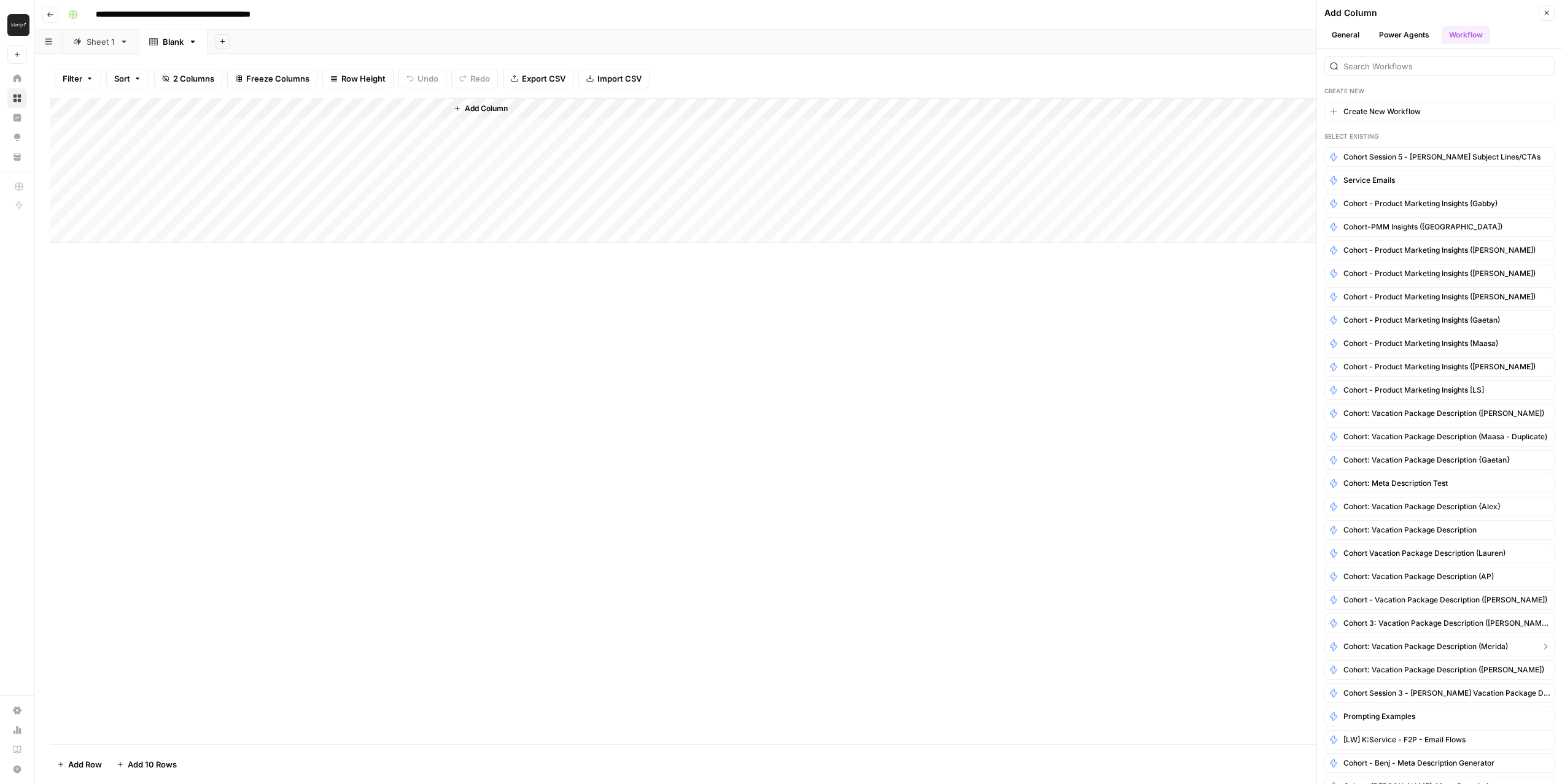
click at [1459, 652] on button "Cohort: Vacation Package Description (Merida)" at bounding box center [1439, 647] width 231 height 20
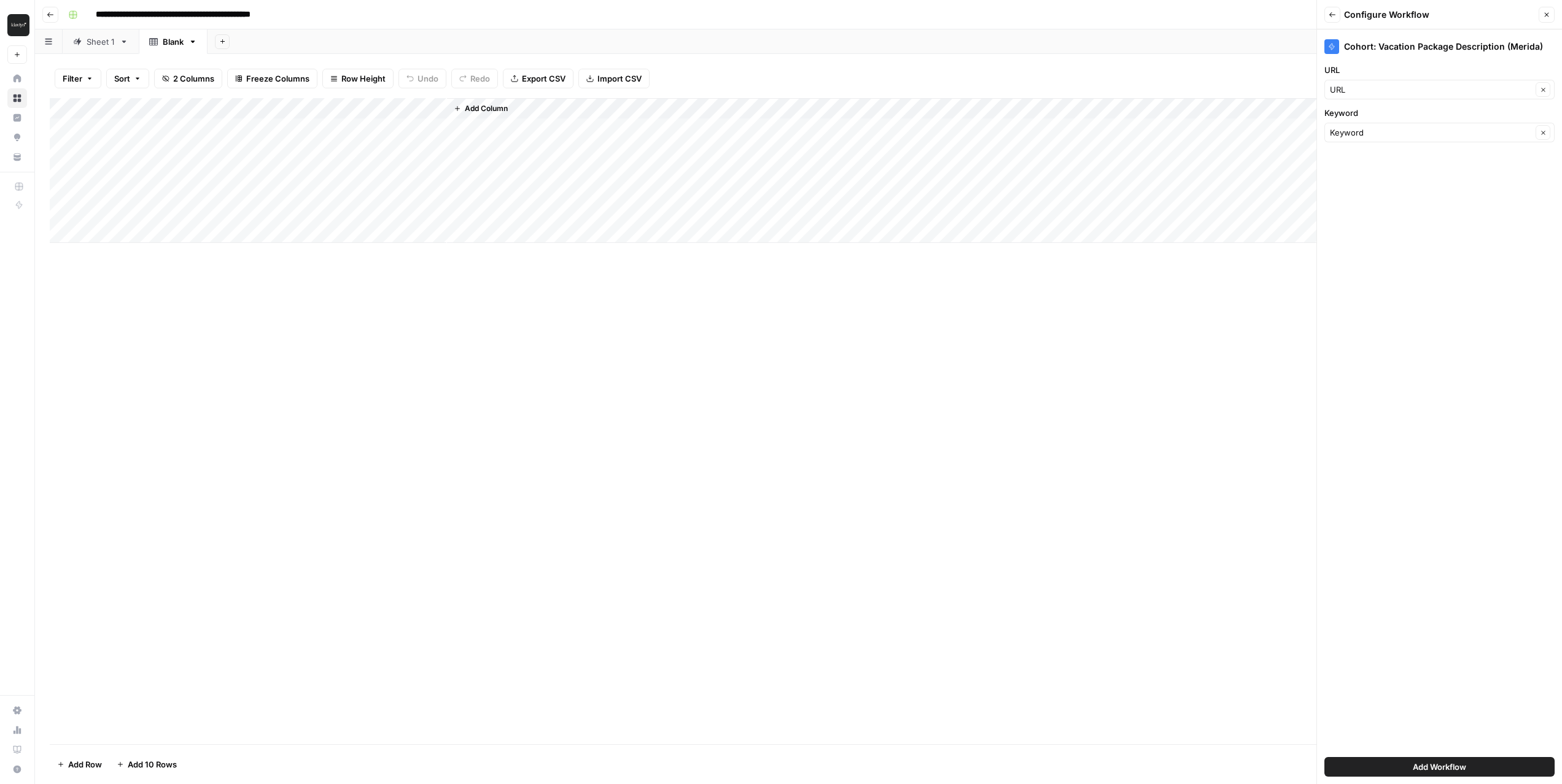
click at [1443, 767] on span "Add Workflow" at bounding box center [1439, 767] width 53 height 12
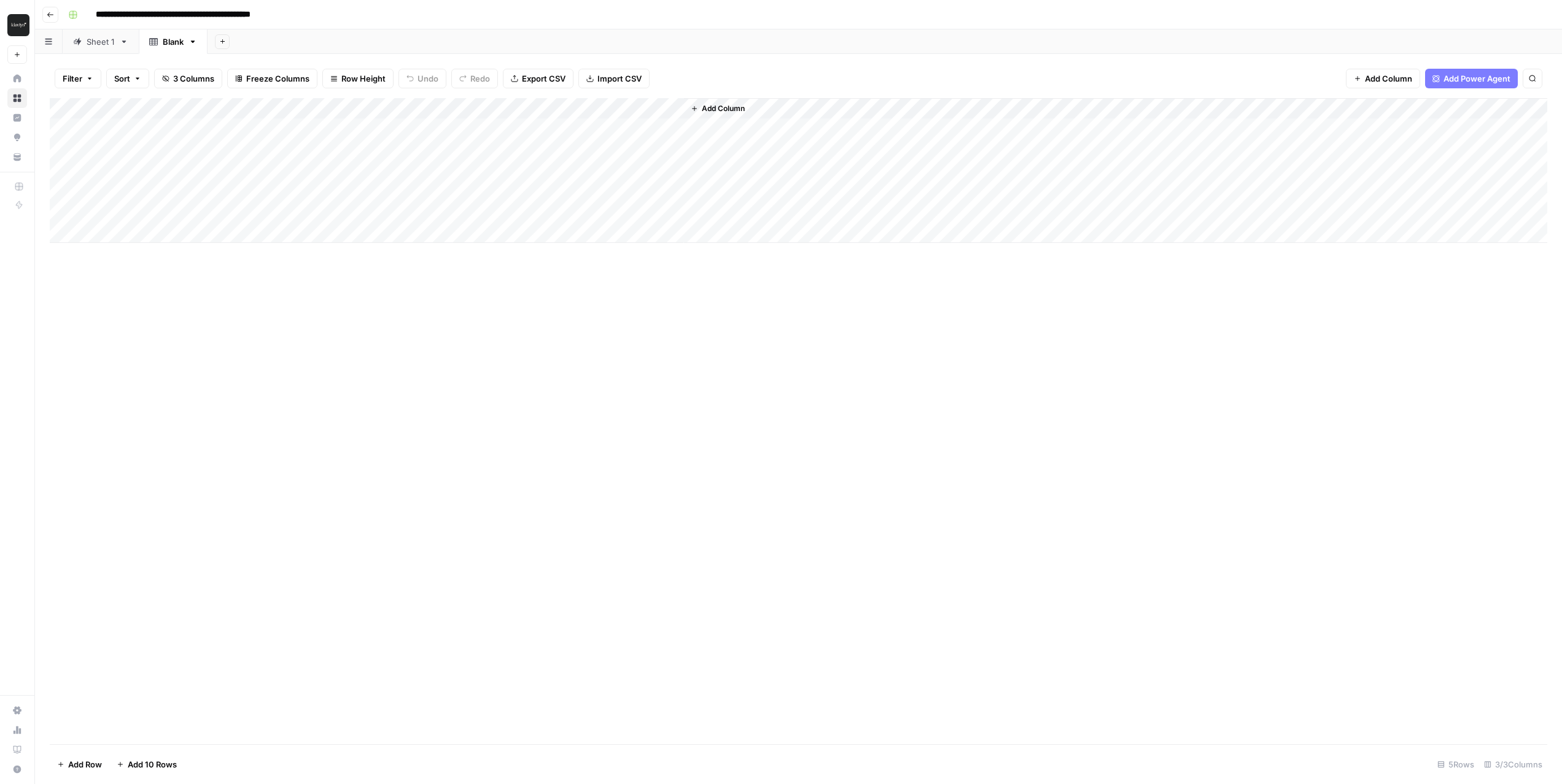
click at [648, 108] on div "Add Column" at bounding box center [798, 171] width 1498 height 145
click at [479, 216] on span "Configure Inputs" at bounding box center [524, 212] width 107 height 12
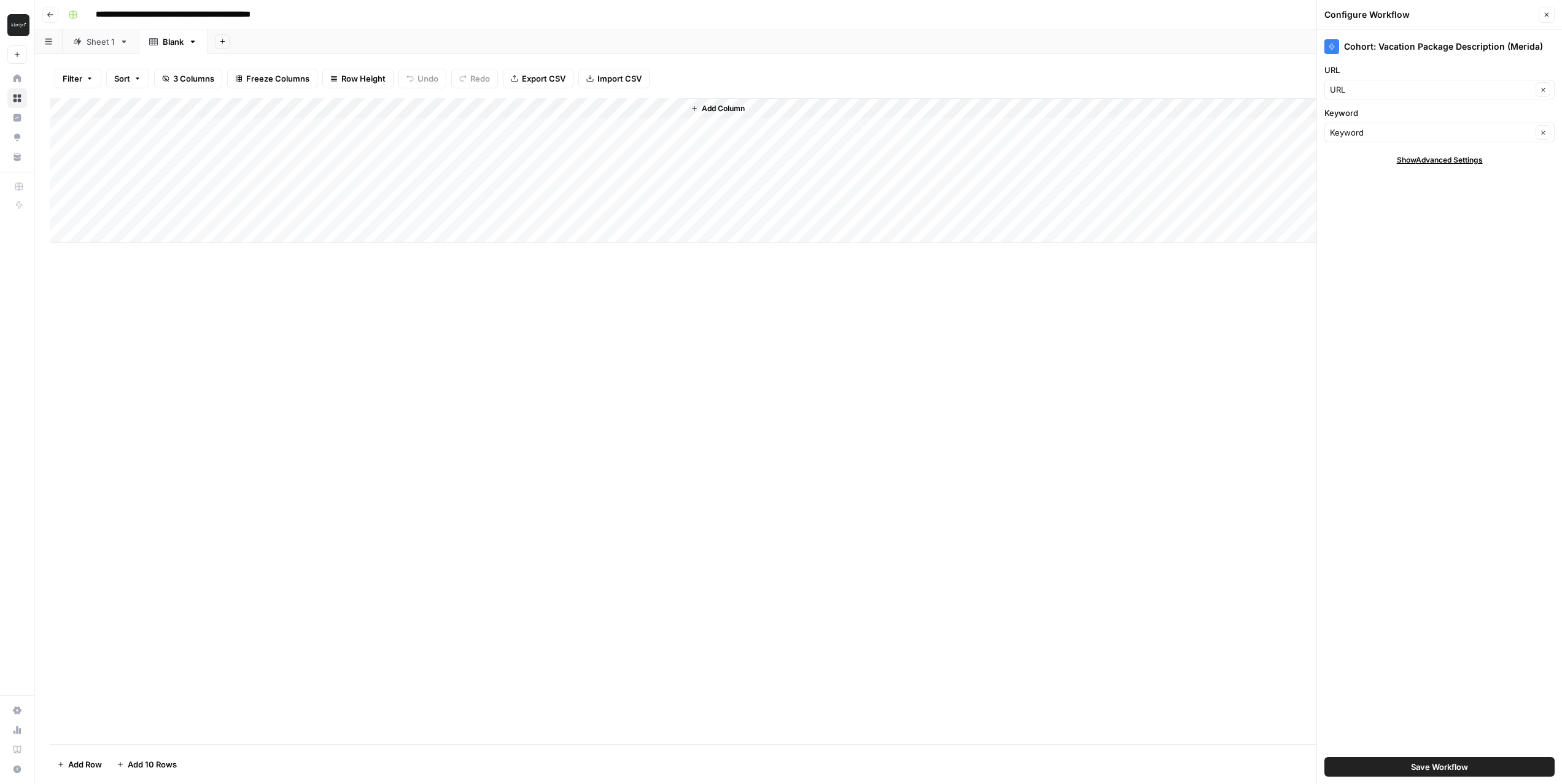
click at [1408, 763] on button "Save Workflow" at bounding box center [1439, 767] width 231 height 20
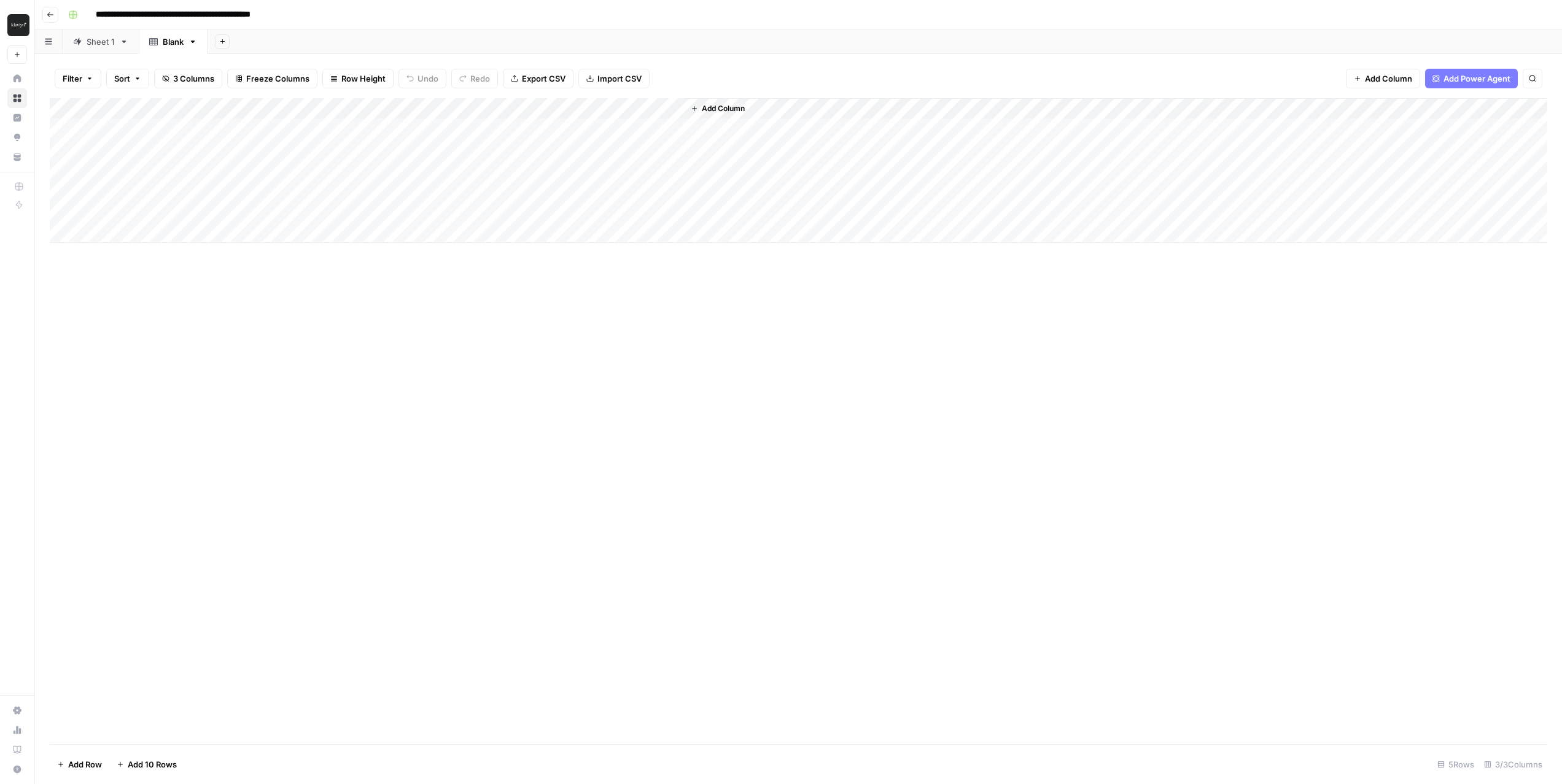
click at [107, 45] on div "Sheet 1" at bounding box center [100, 42] width 28 height 12
click at [648, 111] on div "Add Column" at bounding box center [798, 171] width 1498 height 145
click at [514, 216] on span "Configure Inputs" at bounding box center [524, 212] width 107 height 12
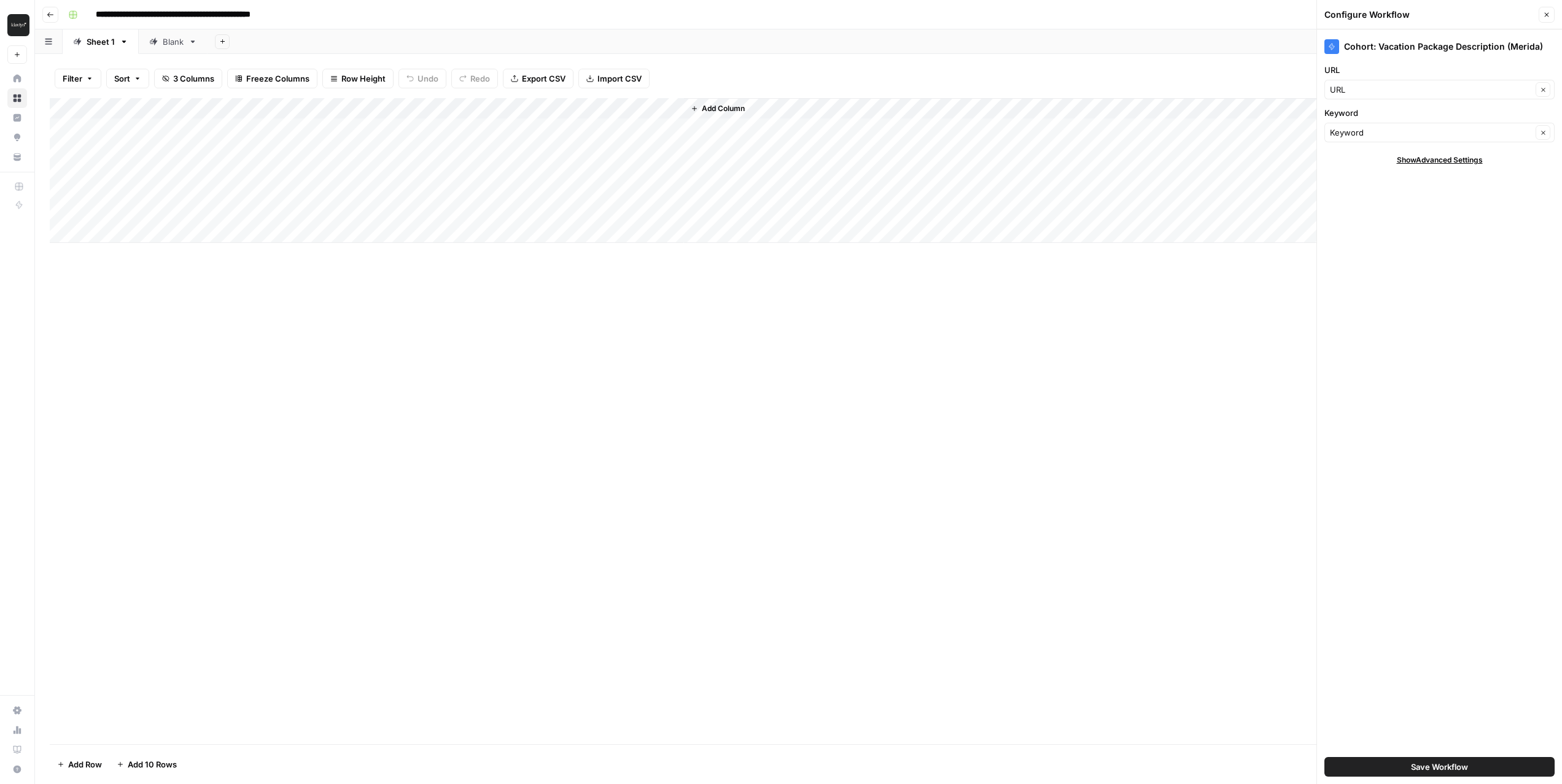
click at [1469, 776] on button "Save Workflow" at bounding box center [1439, 767] width 231 height 20
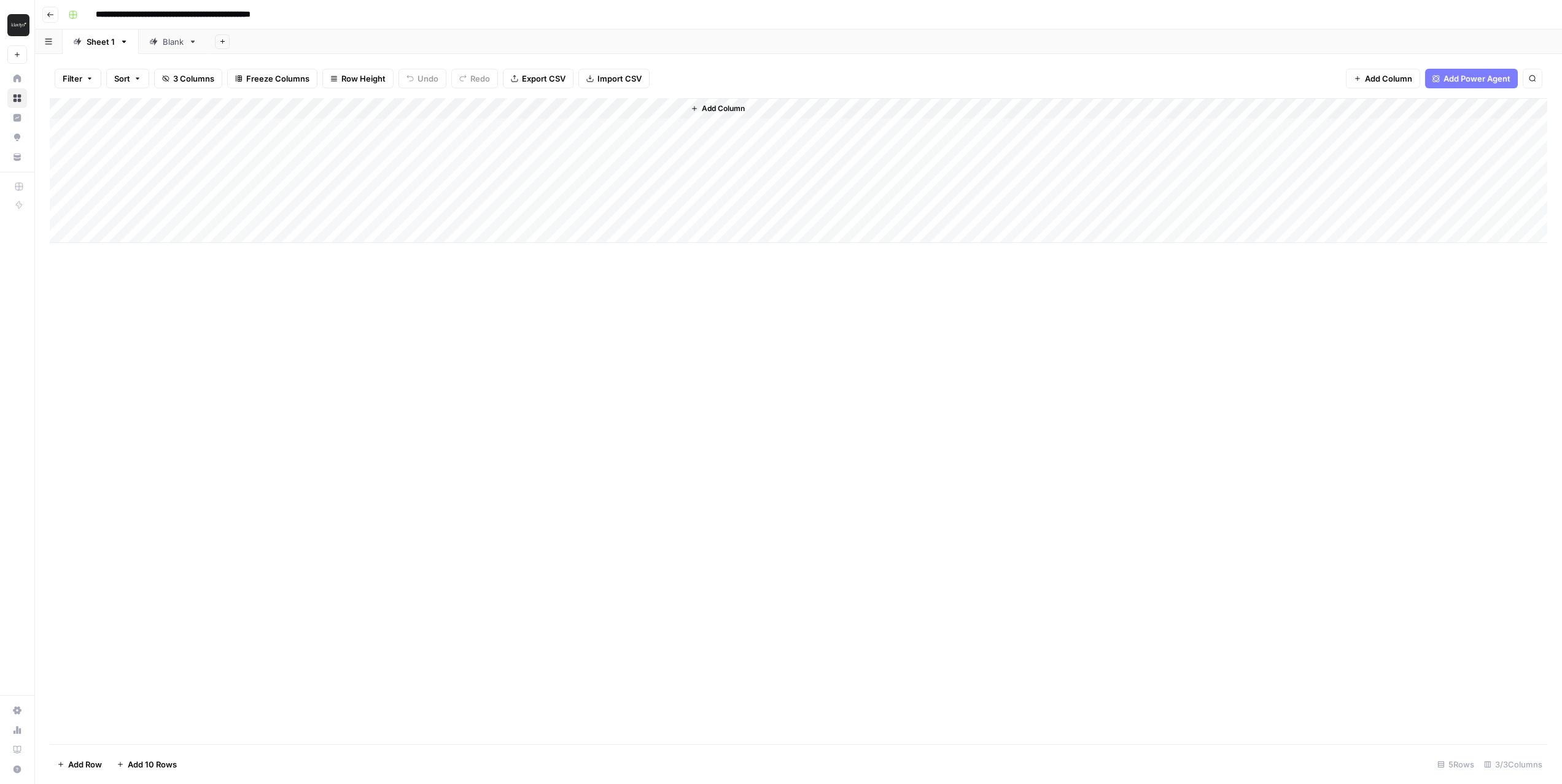
click at [177, 46] on div "Blank" at bounding box center [173, 42] width 21 height 12
click at [123, 129] on div "Add Column" at bounding box center [798, 171] width 1498 height 145
click at [333, 129] on div "Add Column" at bounding box center [798, 171] width 1498 height 145
type textarea "**********"
click at [477, 125] on div "Add Column" at bounding box center [798, 171] width 1498 height 145
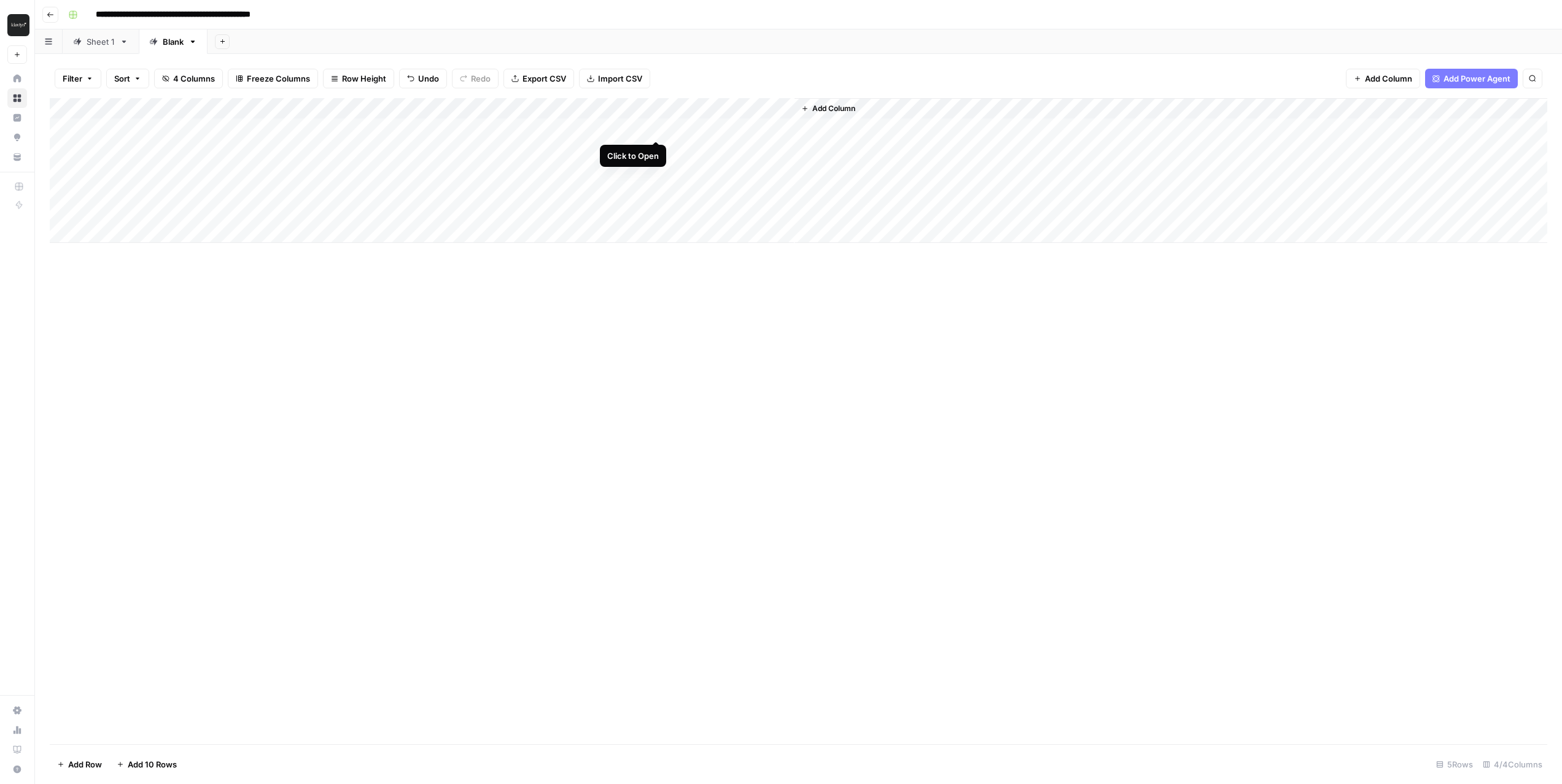
click at [655, 129] on div "Add Column" at bounding box center [798, 171] width 1498 height 145
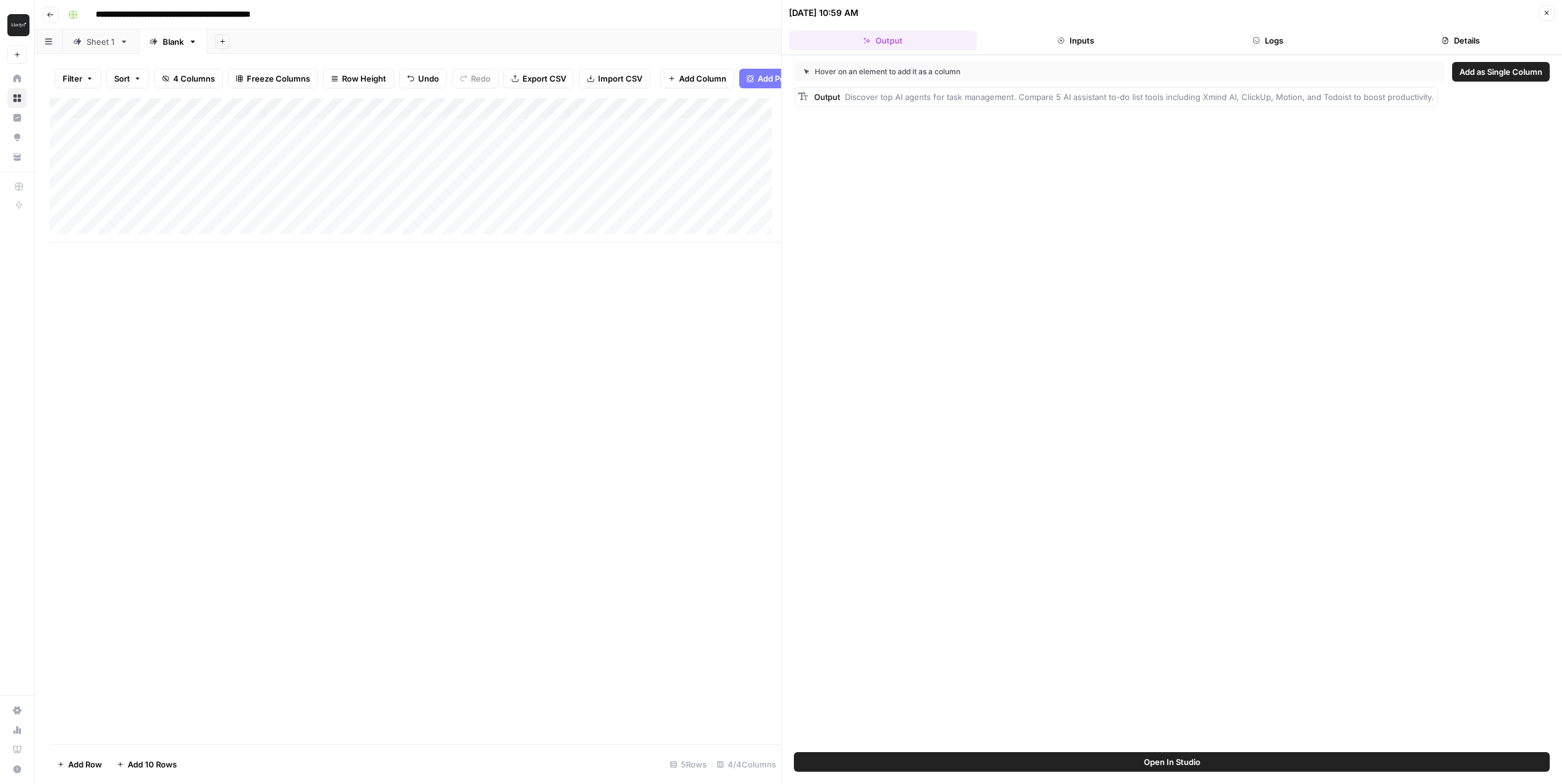
click at [1532, 77] on span "Add as Single Column" at bounding box center [1501, 72] width 83 height 12
click at [640, 326] on div "Add Column" at bounding box center [415, 422] width 731 height 646
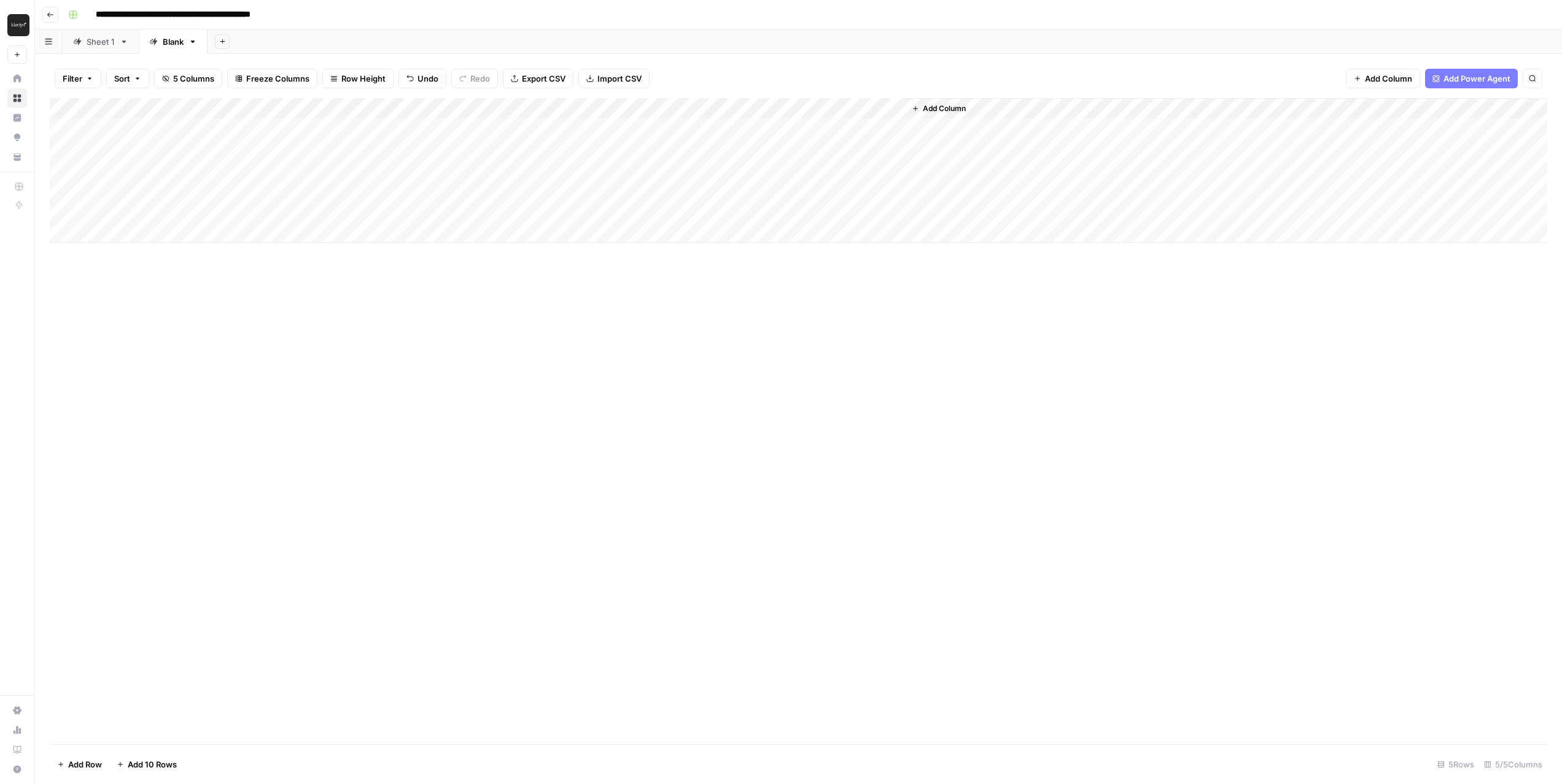
click at [741, 114] on div "Add Column" at bounding box center [798, 171] width 1498 height 145
click at [837, 124] on div "Add Column" at bounding box center [798, 171] width 1498 height 145
click at [839, 125] on div "Add Column" at bounding box center [798, 171] width 1498 height 145
click at [839, 125] on textarea "**********" at bounding box center [916, 141] width 246 height 42
click at [754, 125] on div "Add Column" at bounding box center [798, 171] width 1498 height 145
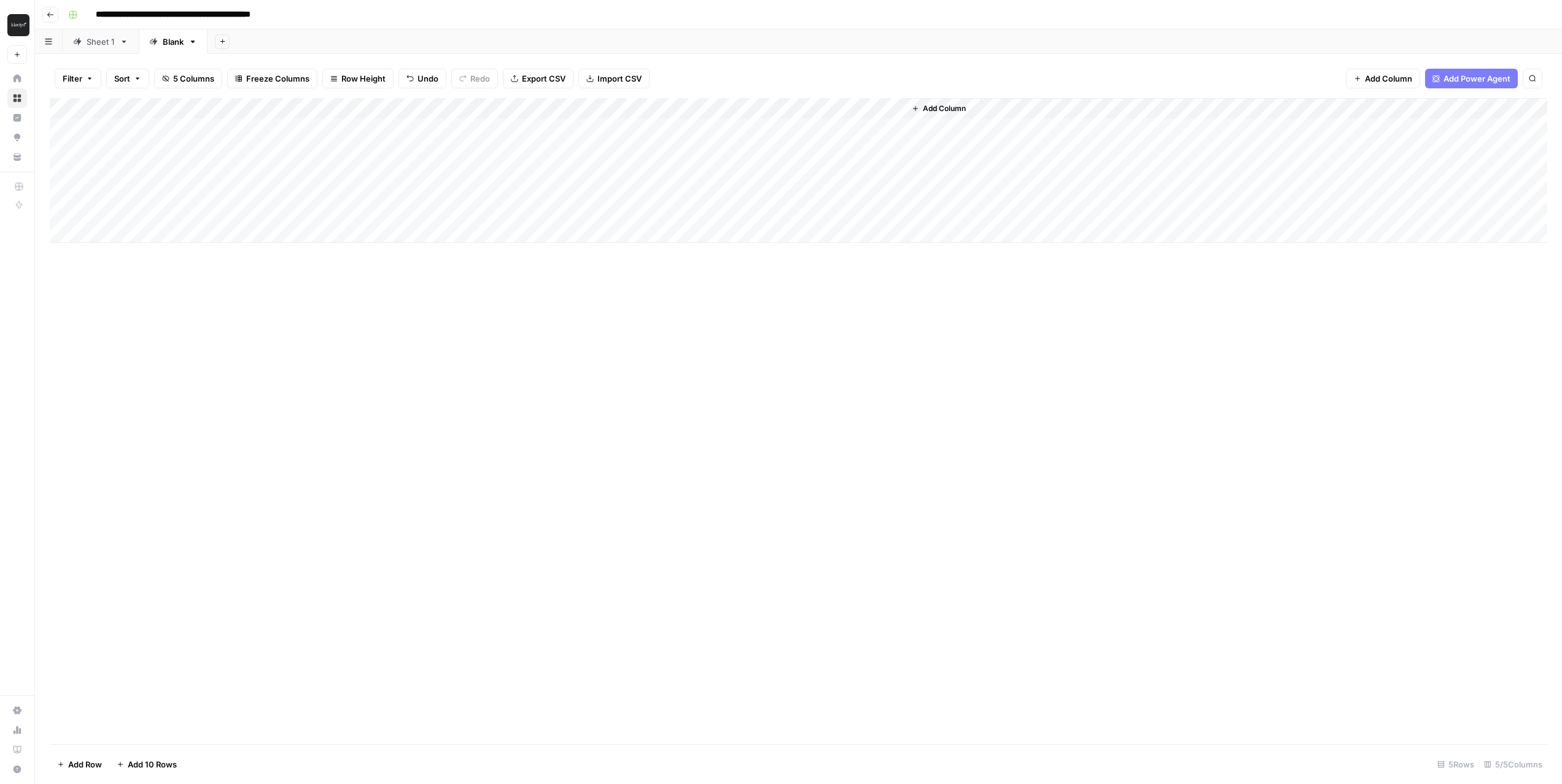
click at [754, 124] on div "Add Column" at bounding box center [798, 171] width 1498 height 145
click at [751, 293] on div "Add Column" at bounding box center [798, 422] width 1498 height 646
click at [659, 127] on div "Add Column" at bounding box center [798, 171] width 1498 height 145
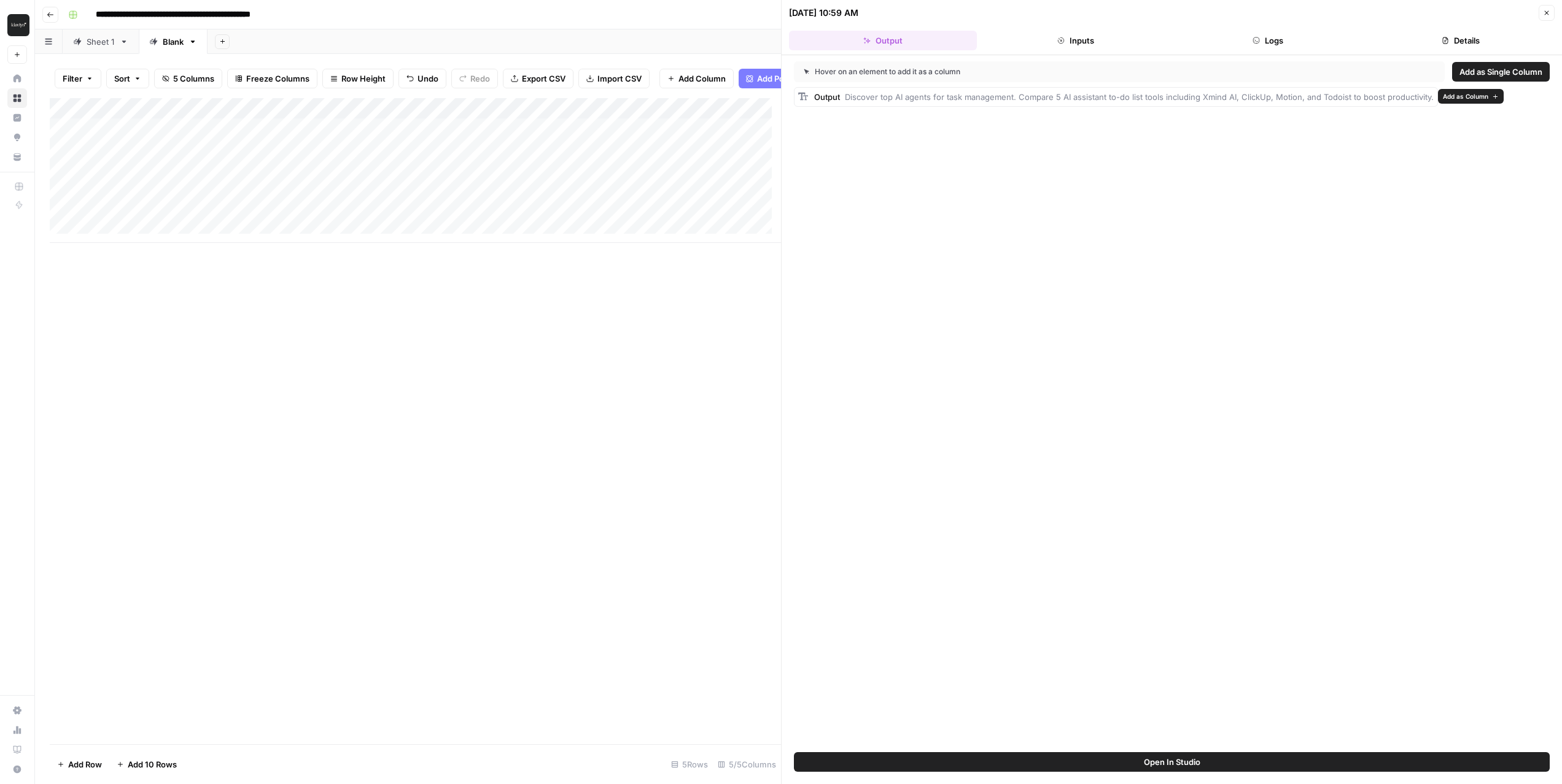
click at [1447, 96] on span "Add as Column" at bounding box center [1465, 96] width 45 height 9
click at [636, 325] on div "Add Column" at bounding box center [415, 422] width 731 height 646
click at [1543, 9] on icon "button" at bounding box center [1547, 13] width 8 height 8
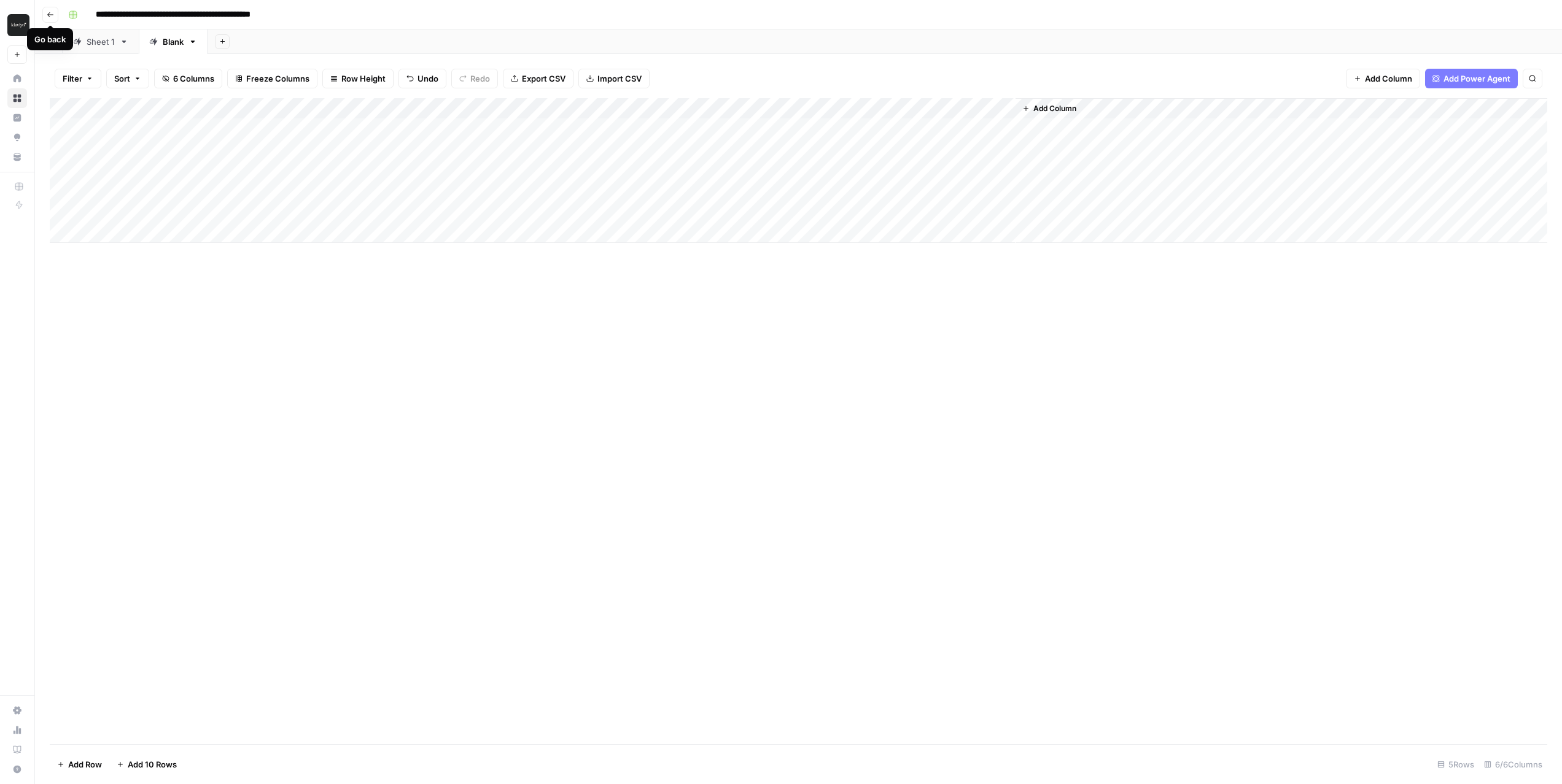
click at [51, 12] on icon "button" at bounding box center [50, 15] width 8 height 8
click at [52, 14] on icon "button" at bounding box center [50, 15] width 6 height 5
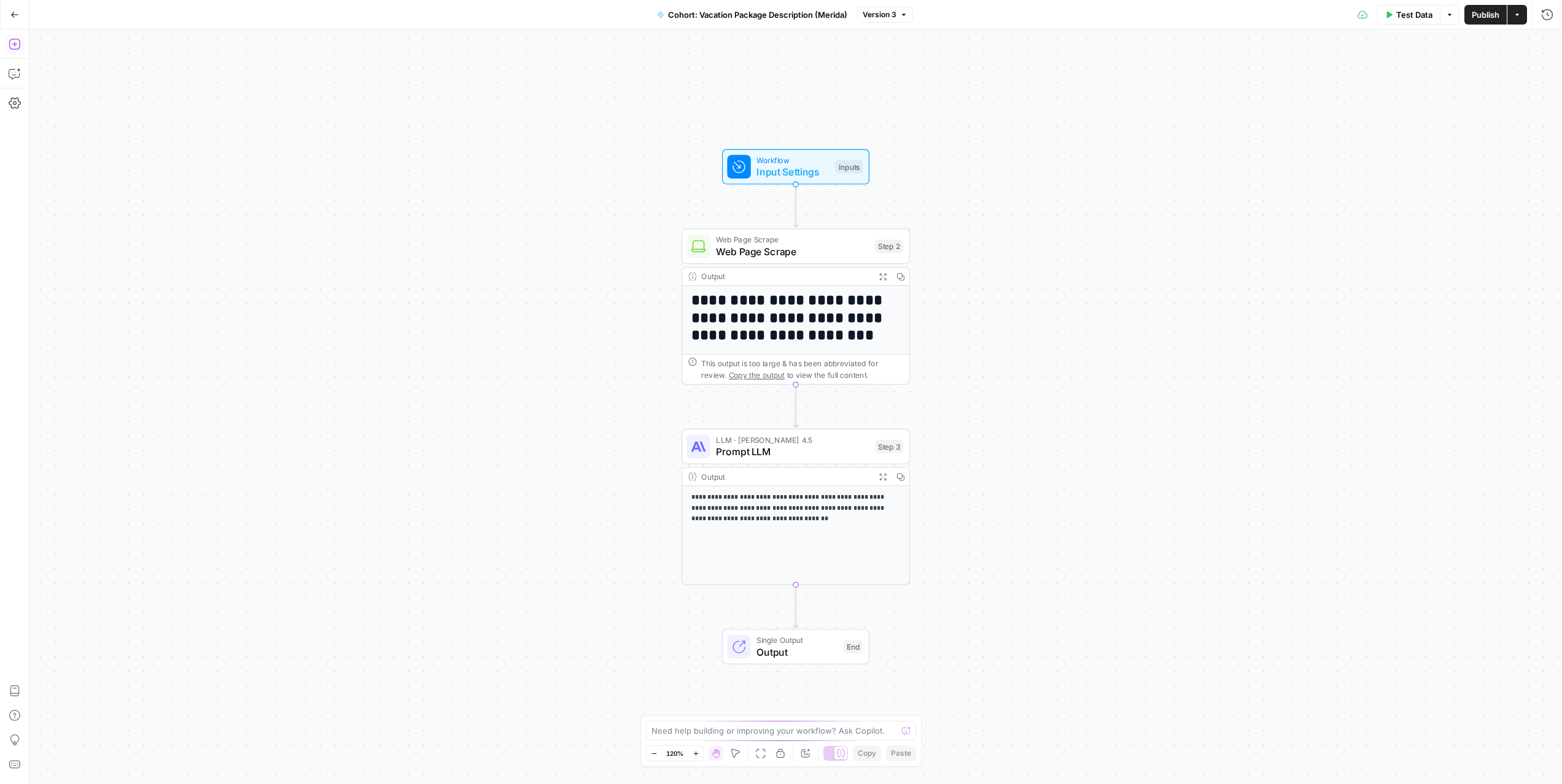
click at [18, 46] on icon "button" at bounding box center [15, 44] width 12 height 12
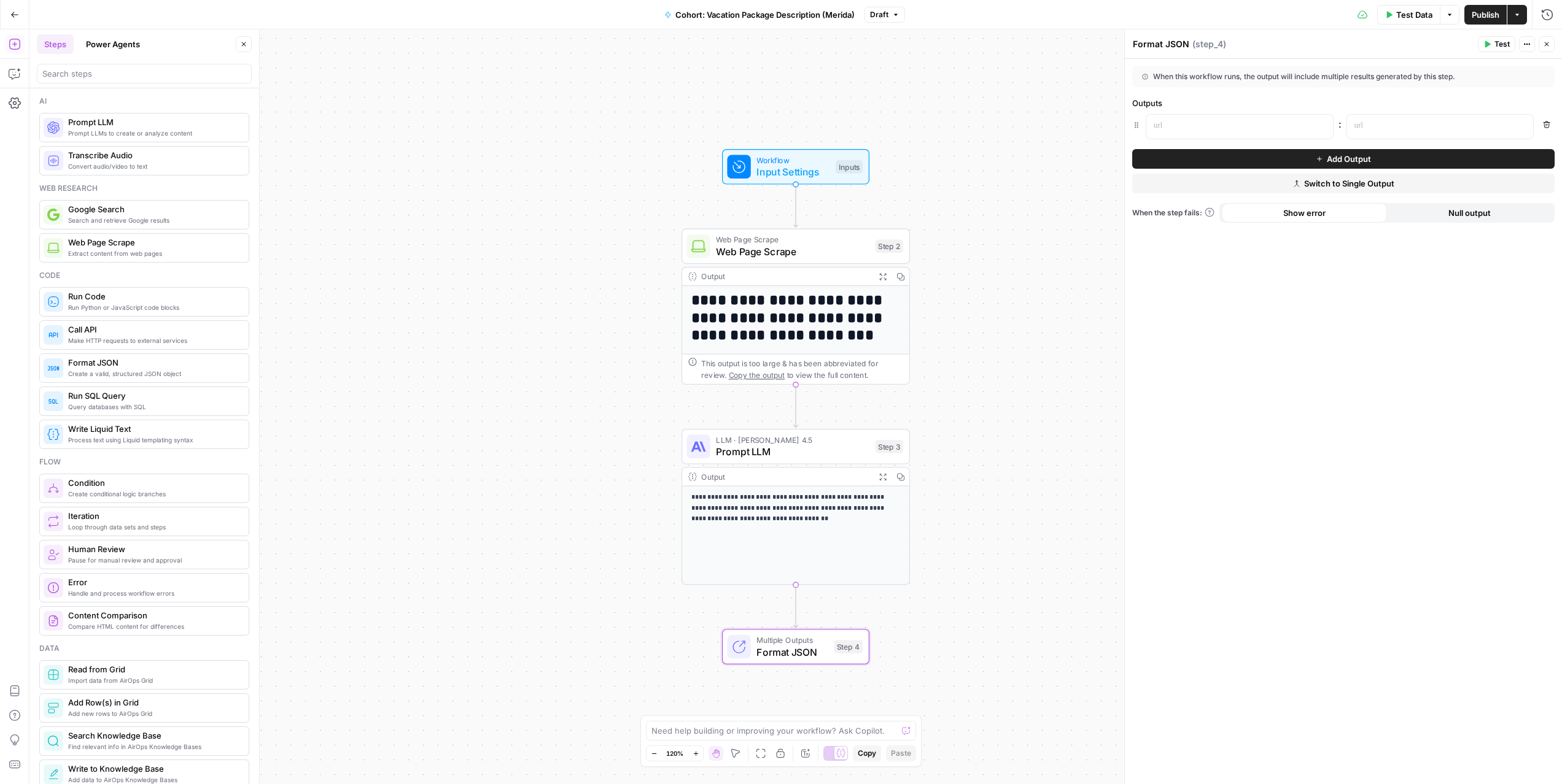
click at [1179, 44] on textarea "Format JSON" at bounding box center [1162, 44] width 57 height 12
click at [1178, 44] on textarea "Format JSON" at bounding box center [1162, 44] width 57 height 12
type textarea "F"
type textarea "Multiple columns"
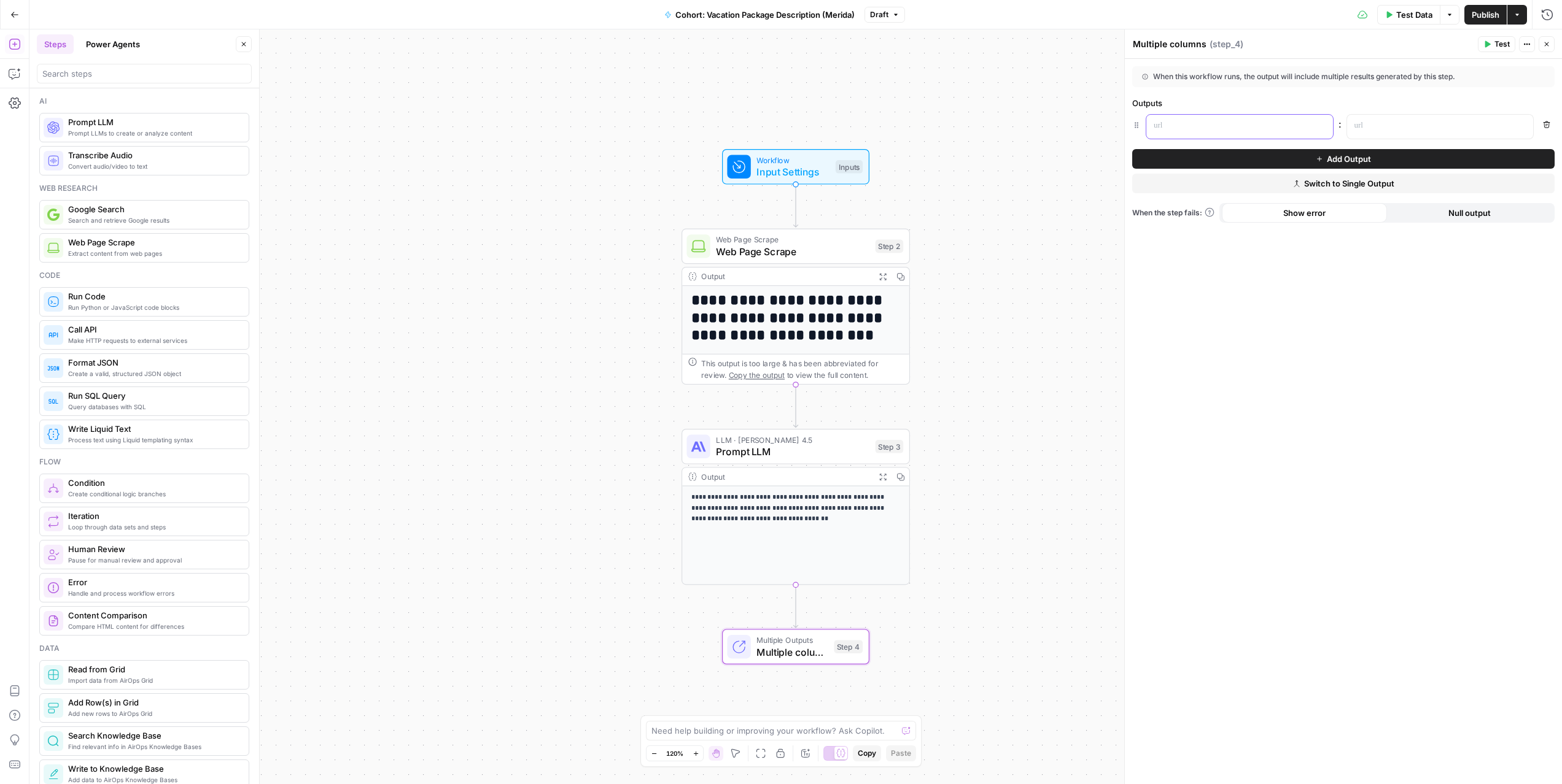
click at [1187, 123] on p at bounding box center [1230, 126] width 153 height 12
click at [1441, 131] on p at bounding box center [1431, 126] width 153 height 12
click at [1521, 129] on icon "button" at bounding box center [1522, 125] width 6 height 6
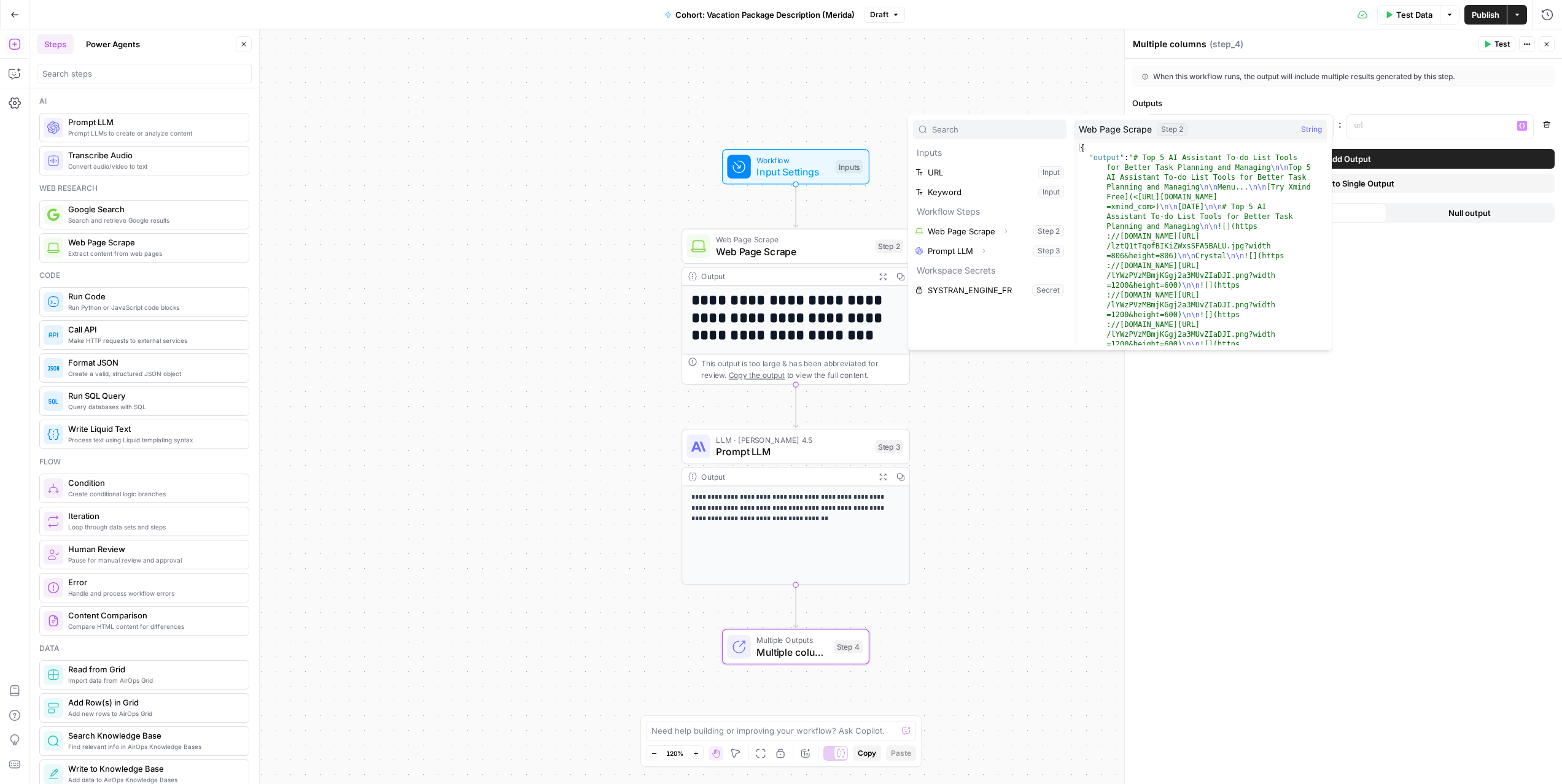
click at [1270, 425] on div "**********" at bounding box center [1343, 422] width 437 height 726
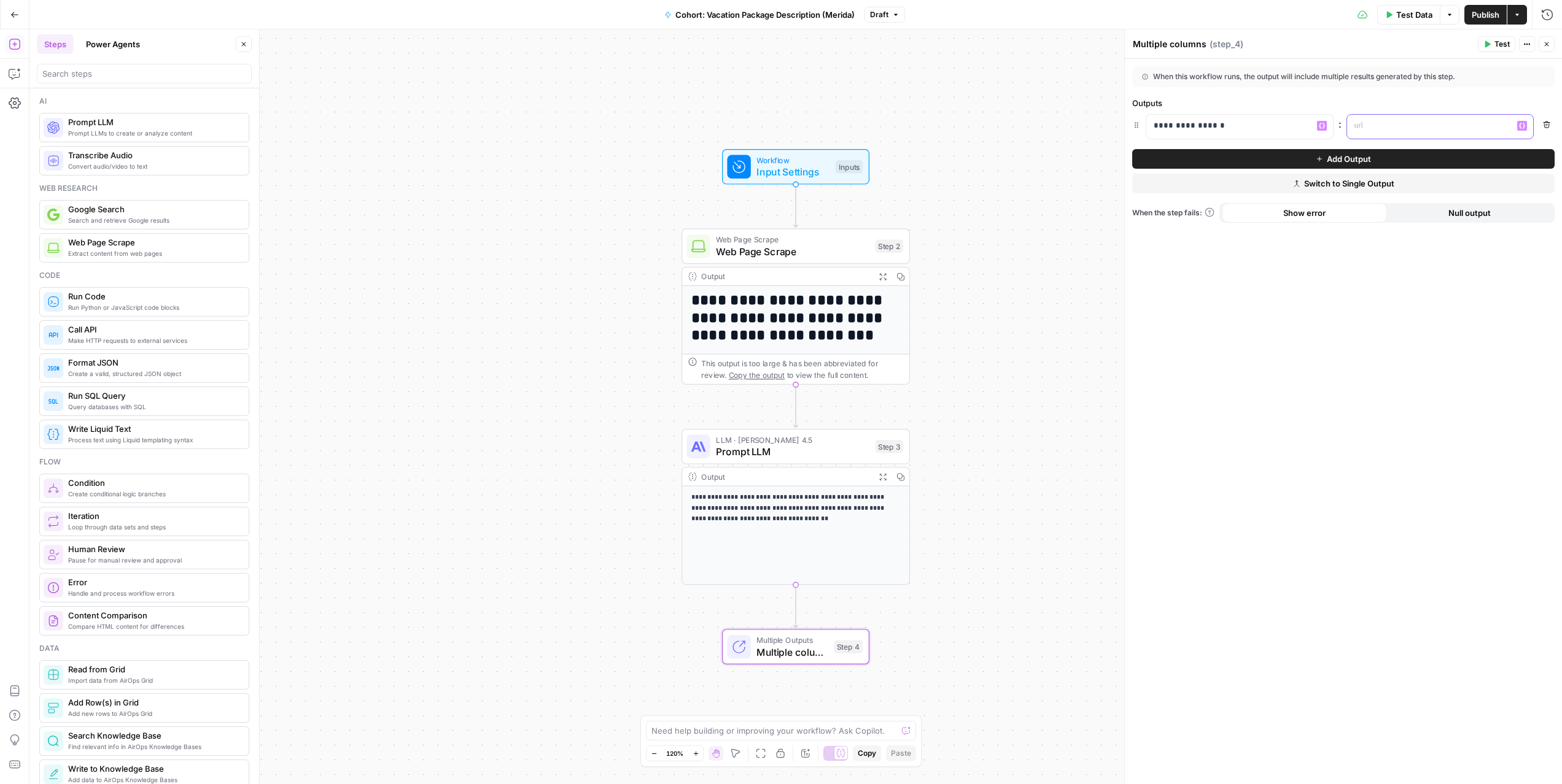
click at [1523, 123] on icon "button" at bounding box center [1522, 126] width 6 height 5
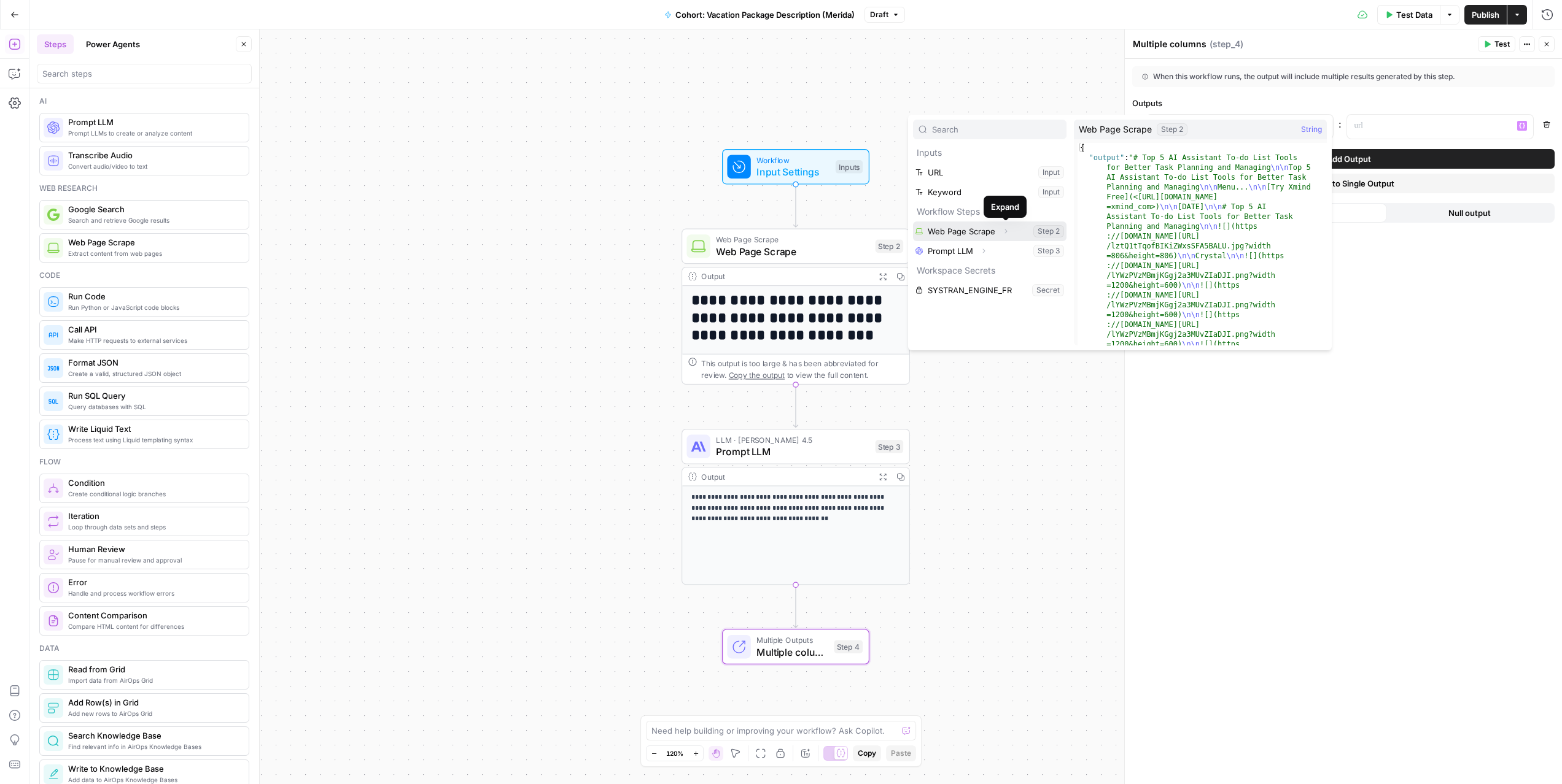
click at [1006, 232] on icon "button" at bounding box center [1006, 231] width 3 height 4
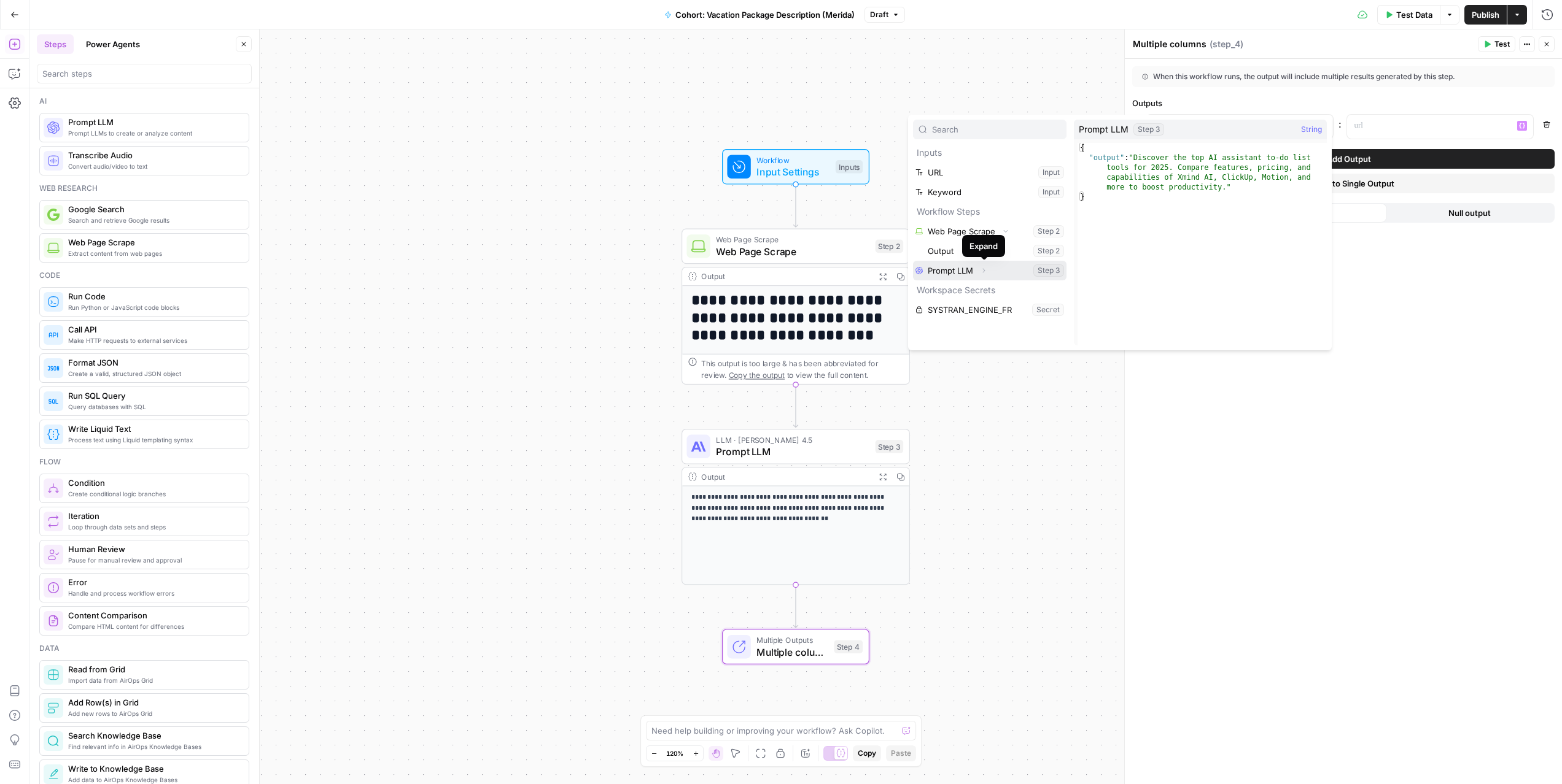
click at [981, 268] on icon "button" at bounding box center [983, 271] width 8 height 8
click at [983, 267] on icon "button" at bounding box center [983, 271] width 8 height 8
click at [961, 267] on button "Select variable Prompt LLM" at bounding box center [989, 270] width 153 height 20
click at [961, 267] on div "**********" at bounding box center [796, 406] width 1533 height 755
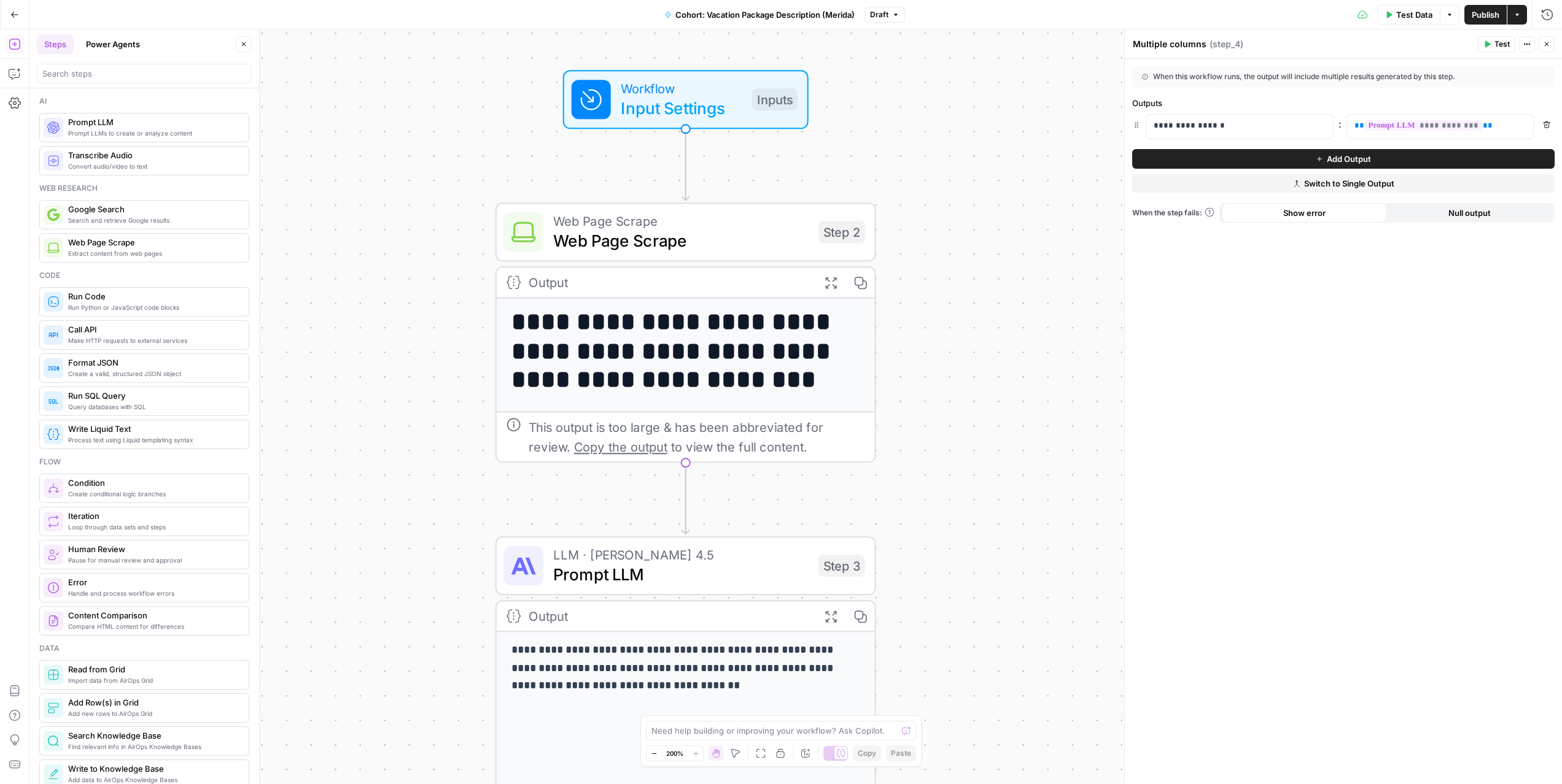
click at [1297, 164] on button "Add Output" at bounding box center [1343, 159] width 423 height 20
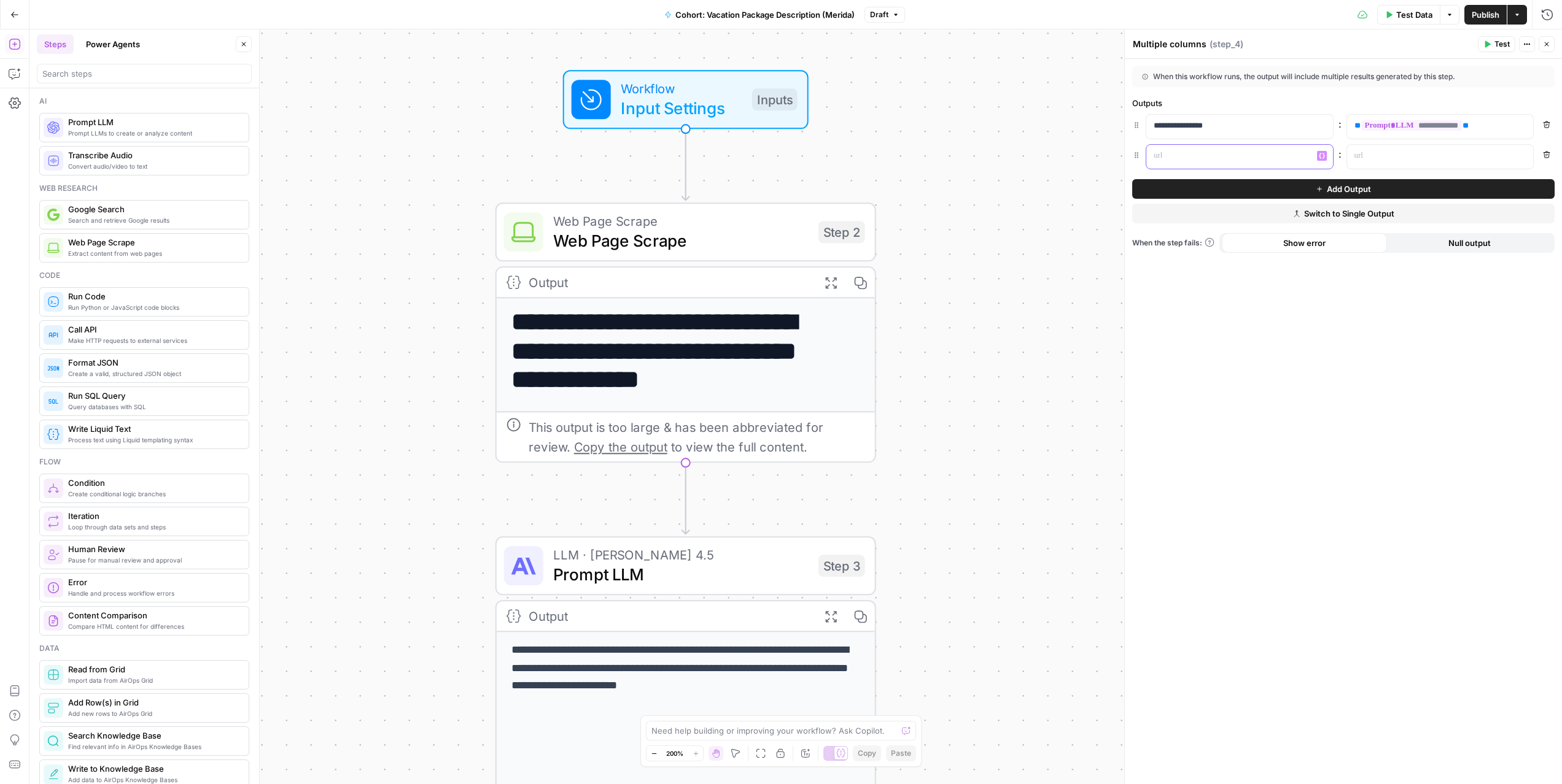
click at [1227, 159] on p at bounding box center [1230, 156] width 153 height 12
click at [1525, 153] on icon "button" at bounding box center [1522, 155] width 6 height 6
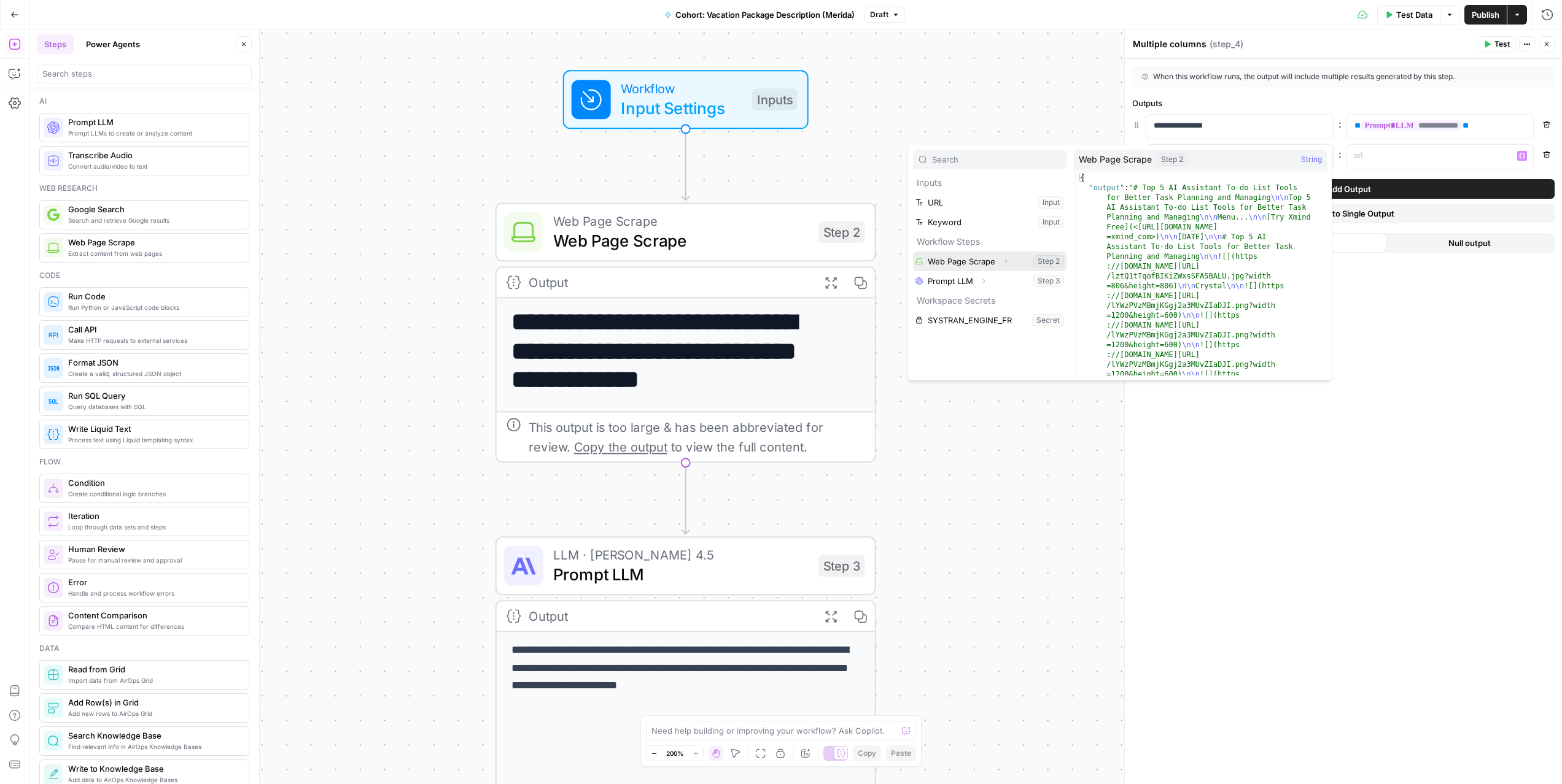
click at [976, 265] on button "Select variable Web Page Scrape" at bounding box center [989, 261] width 153 height 20
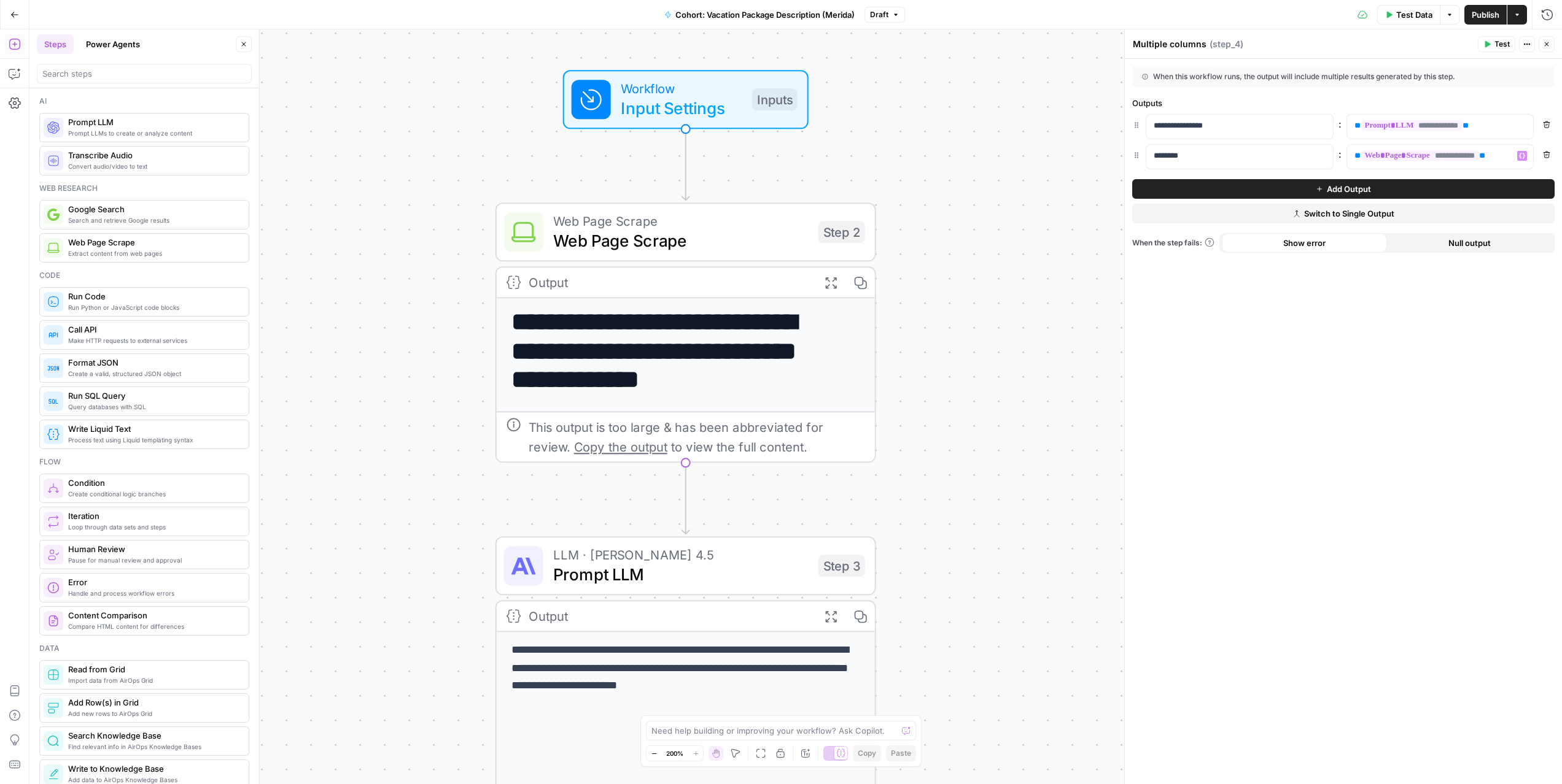
click at [1409, 272] on div "**********" at bounding box center [1343, 422] width 437 height 726
click at [1480, 16] on span "Publish" at bounding box center [1486, 15] width 27 height 12
click at [1447, 11] on icon "button" at bounding box center [1450, 15] width 8 height 8
click at [1512, 13] on button "Actions" at bounding box center [1517, 15] width 20 height 20
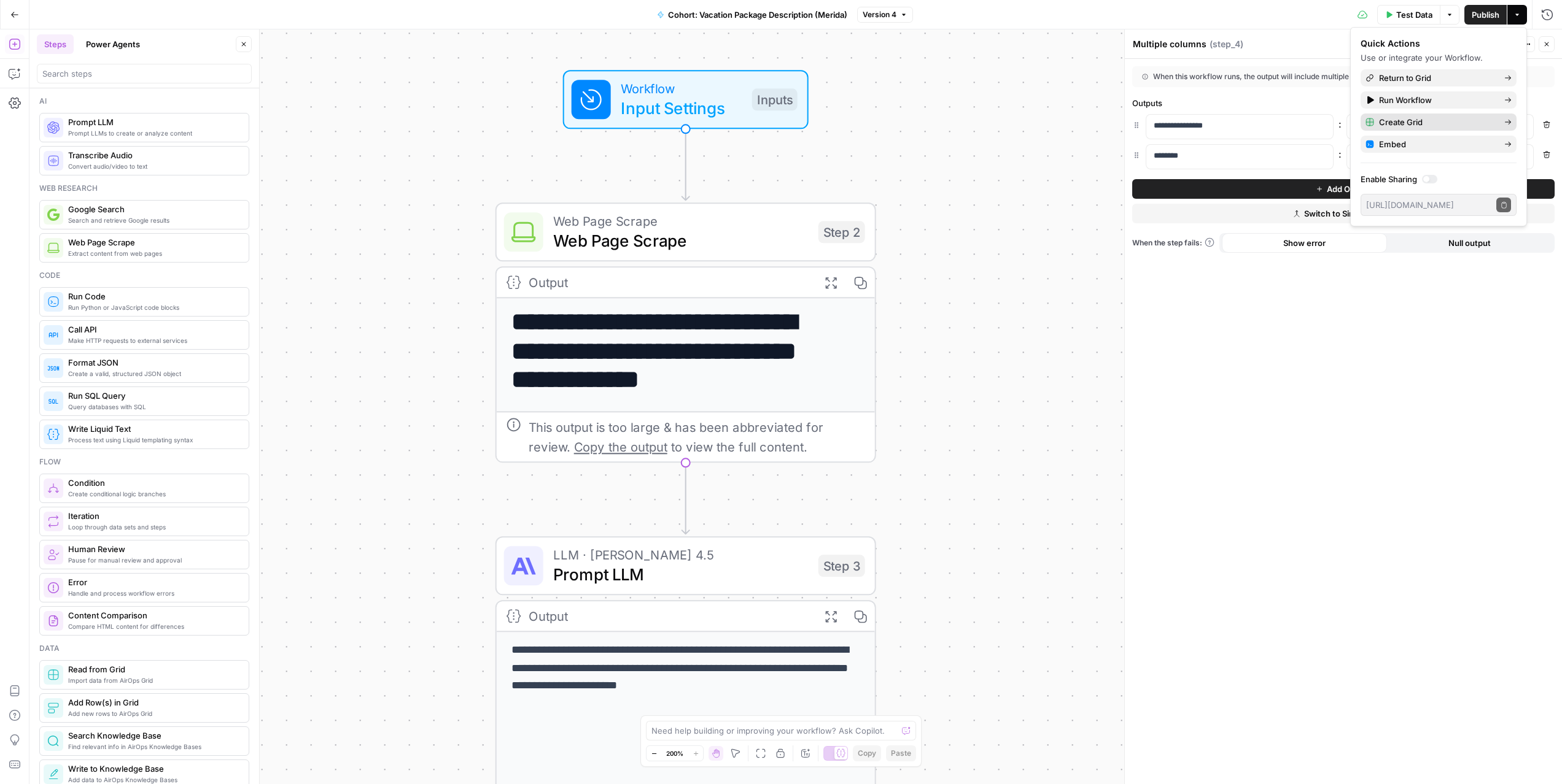
click at [1420, 120] on span "Create Grid" at bounding box center [1437, 122] width 116 height 12
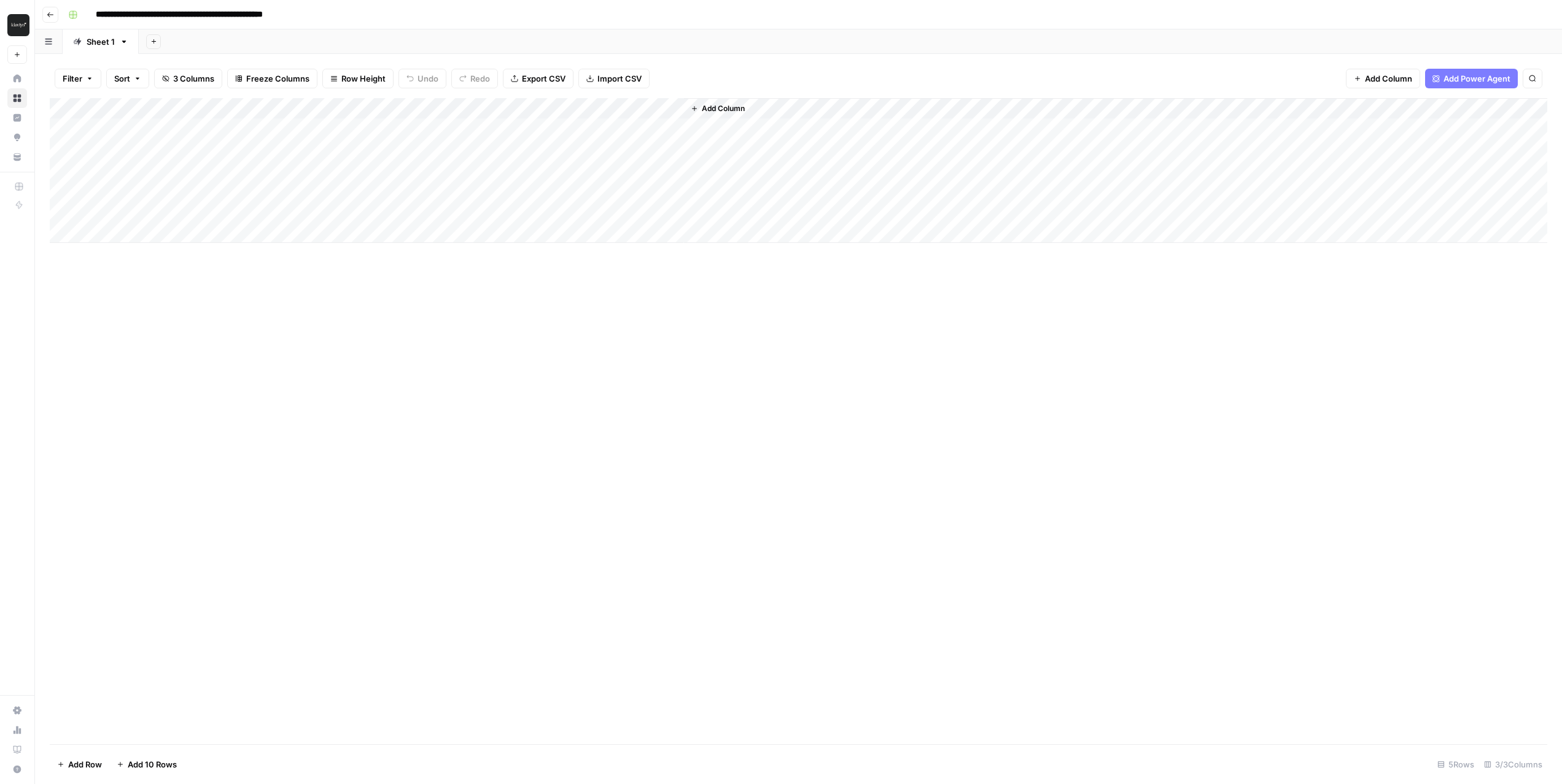
click at [182, 129] on div "Add Column" at bounding box center [798, 171] width 1498 height 145
click at [303, 128] on div "Add Column" at bounding box center [798, 171] width 1498 height 145
click at [346, 129] on textarea "*" at bounding box center [367, 129] width 196 height 17
type textarea "**********"
click at [363, 151] on div "Add Column" at bounding box center [798, 171] width 1498 height 145
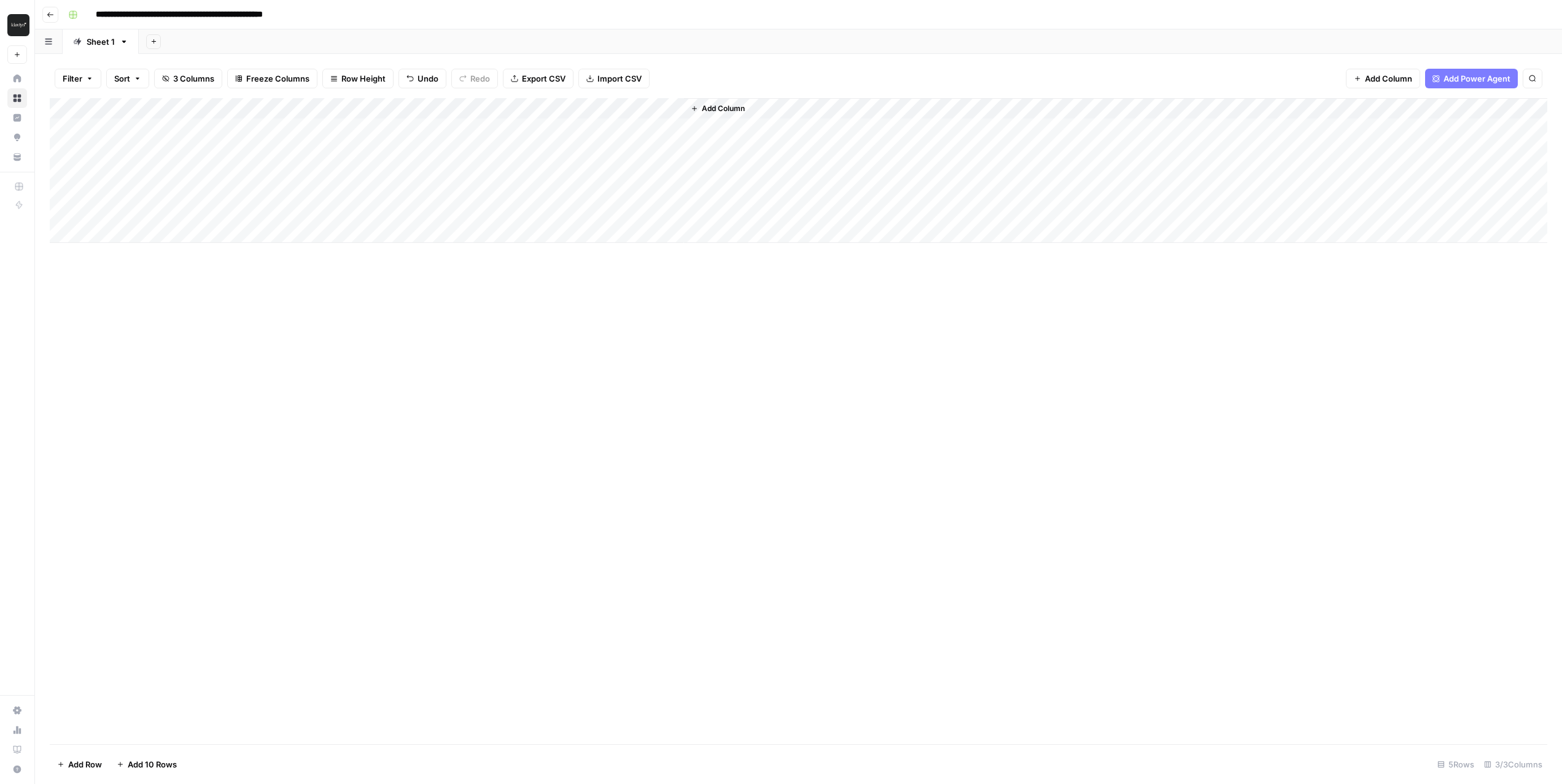
click at [563, 124] on div "Add Column" at bounding box center [798, 171] width 1498 height 145
click at [654, 127] on div "Add Column" at bounding box center [798, 171] width 1498 height 145
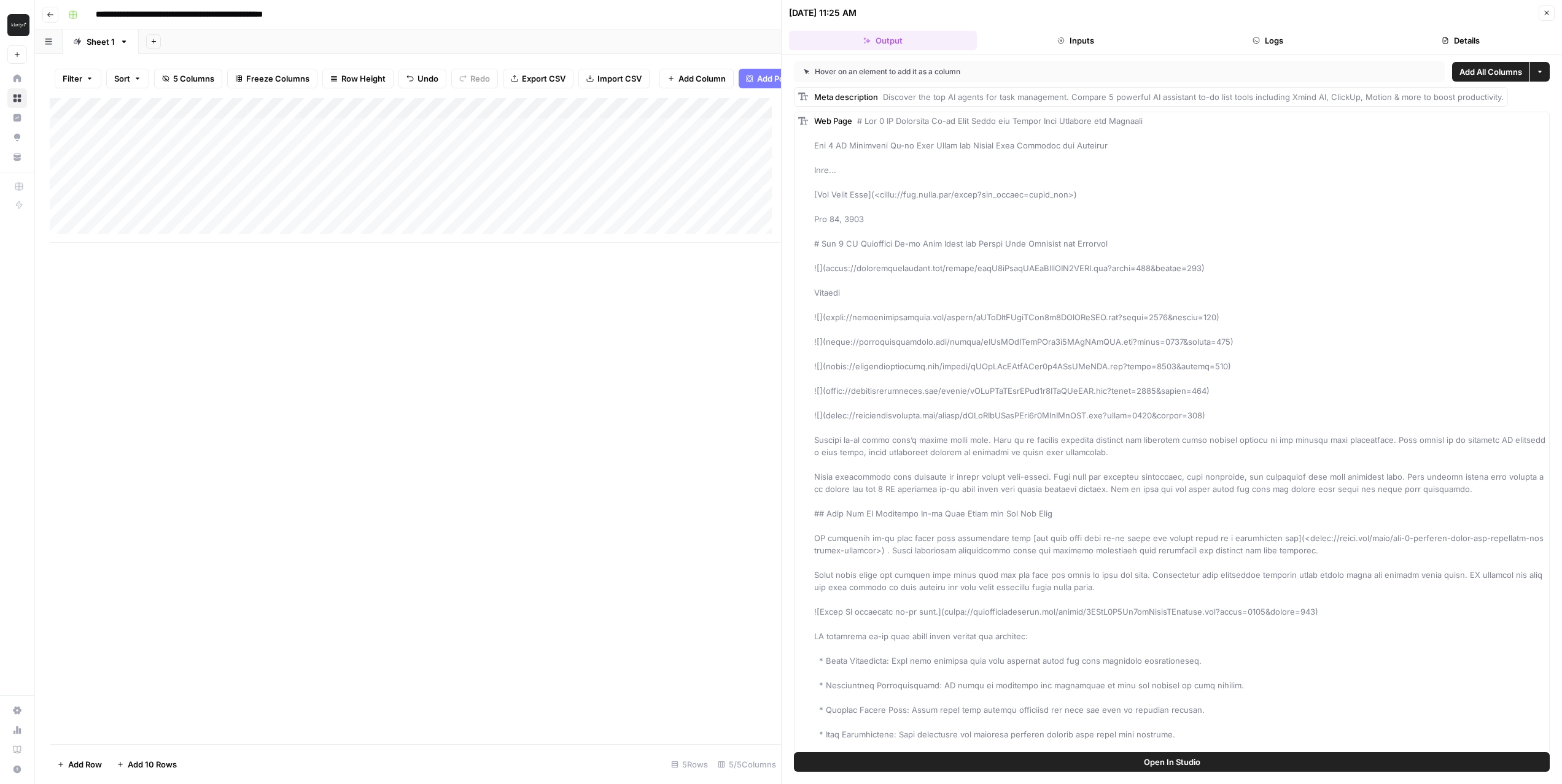
click at [1463, 69] on span "Add All Columns" at bounding box center [1491, 72] width 63 height 12
click at [1464, 73] on span "Add All Columns" at bounding box center [1491, 72] width 63 height 12
click at [1541, 11] on button "Close" at bounding box center [1547, 13] width 16 height 16
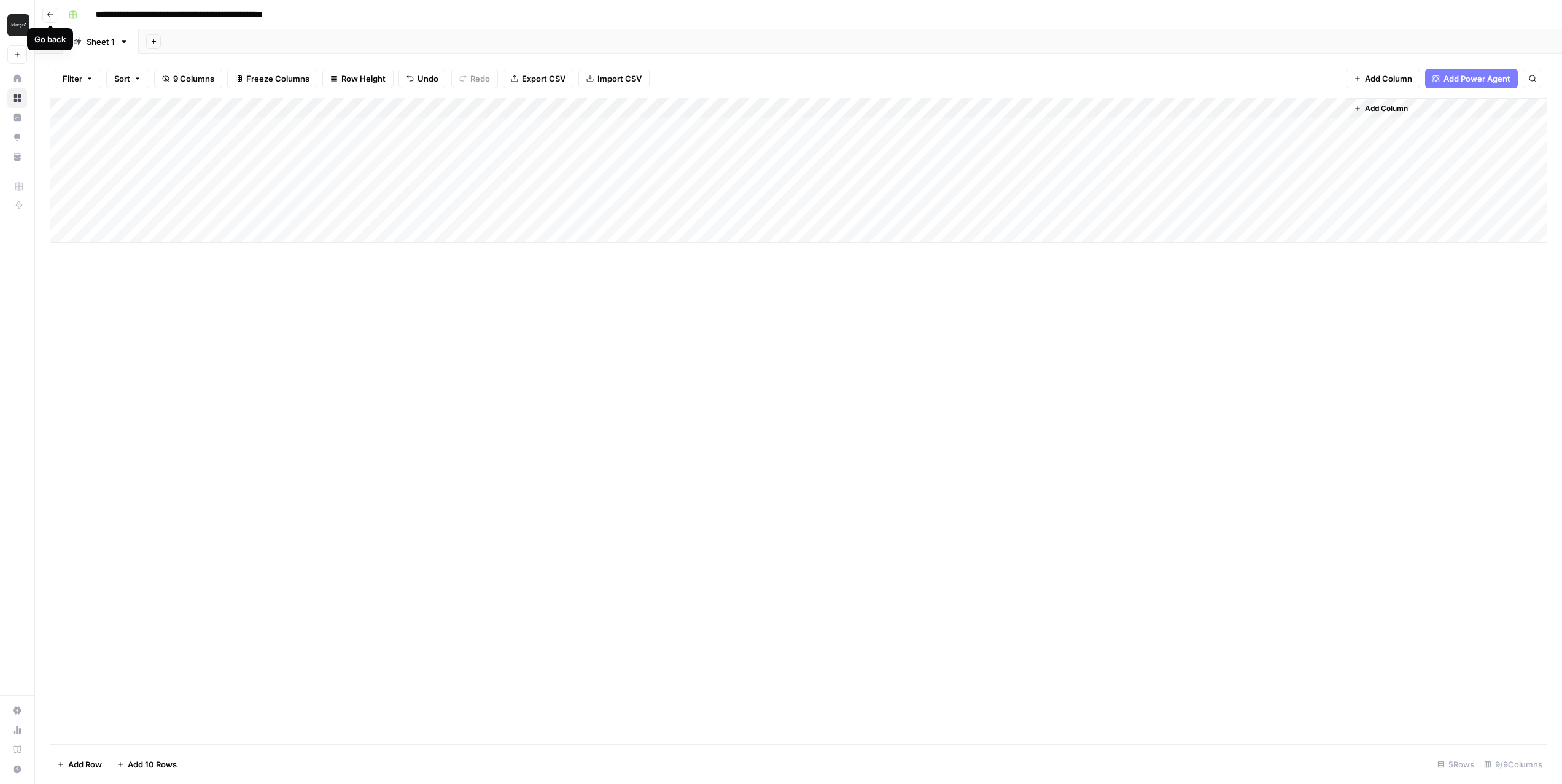
click at [51, 12] on icon "button" at bounding box center [50, 15] width 8 height 8
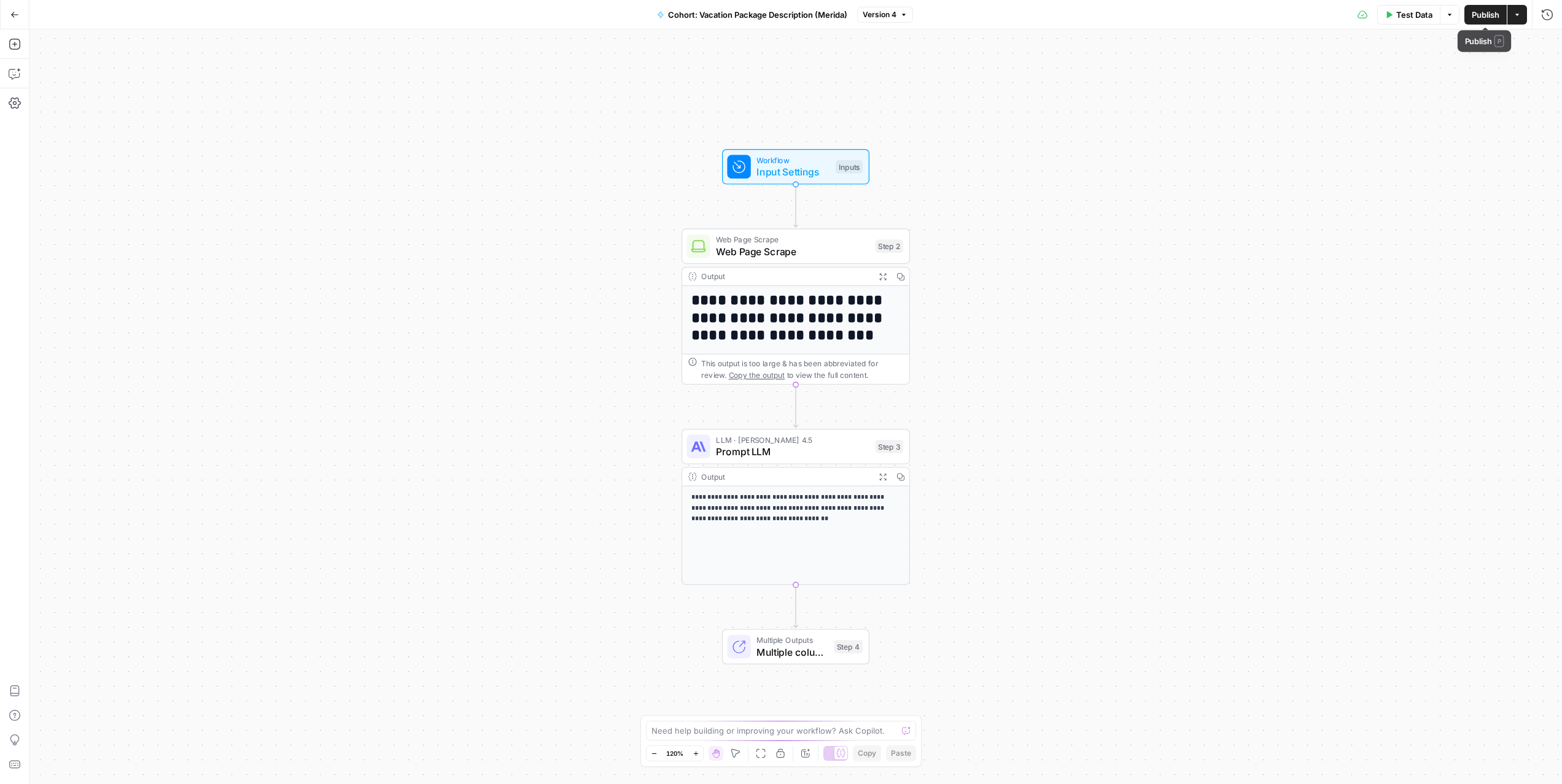
click at [1478, 16] on span "Publish" at bounding box center [1486, 15] width 27 height 12
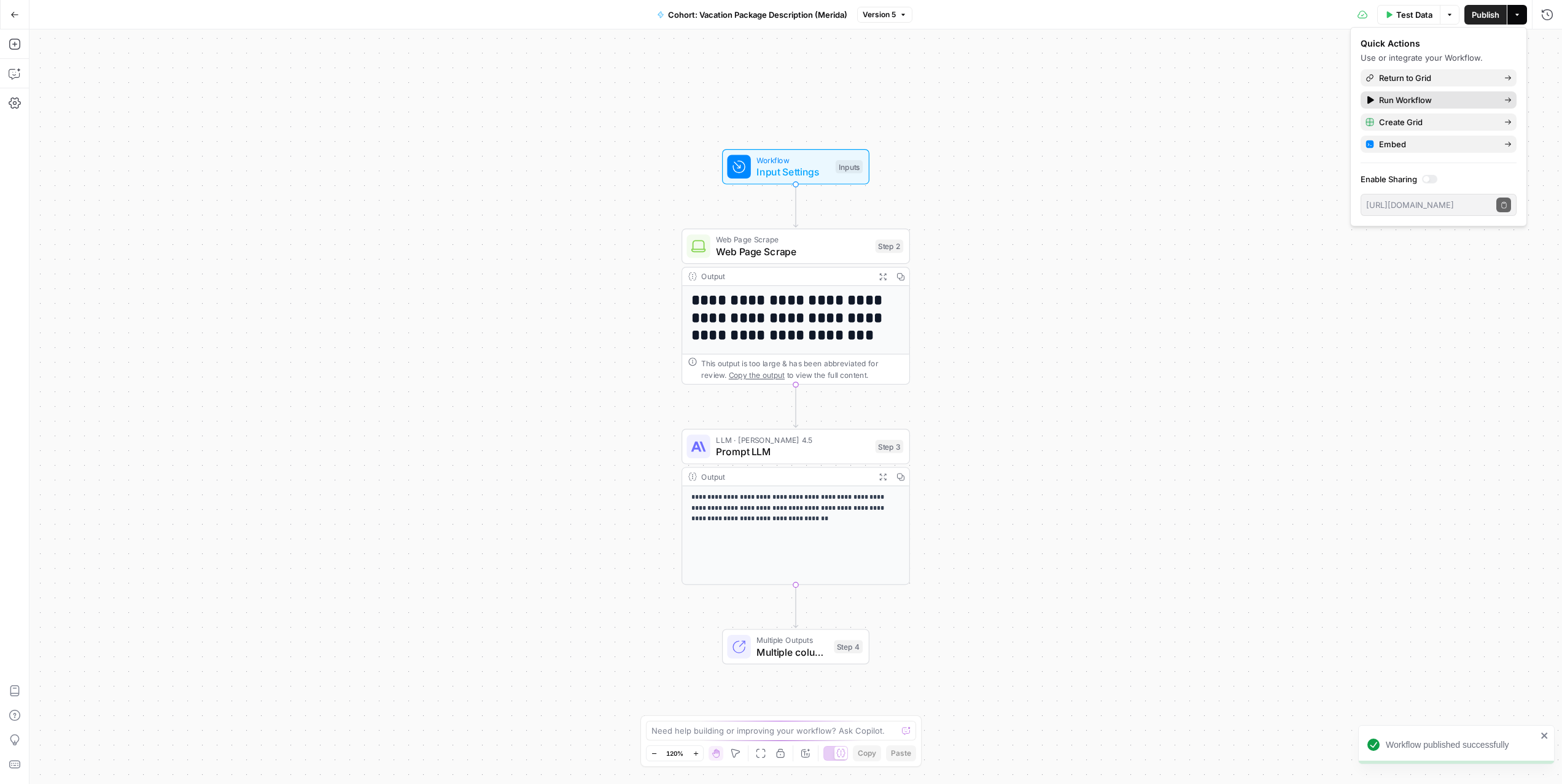
click at [1433, 95] on span "Run Workflow" at bounding box center [1437, 100] width 116 height 12
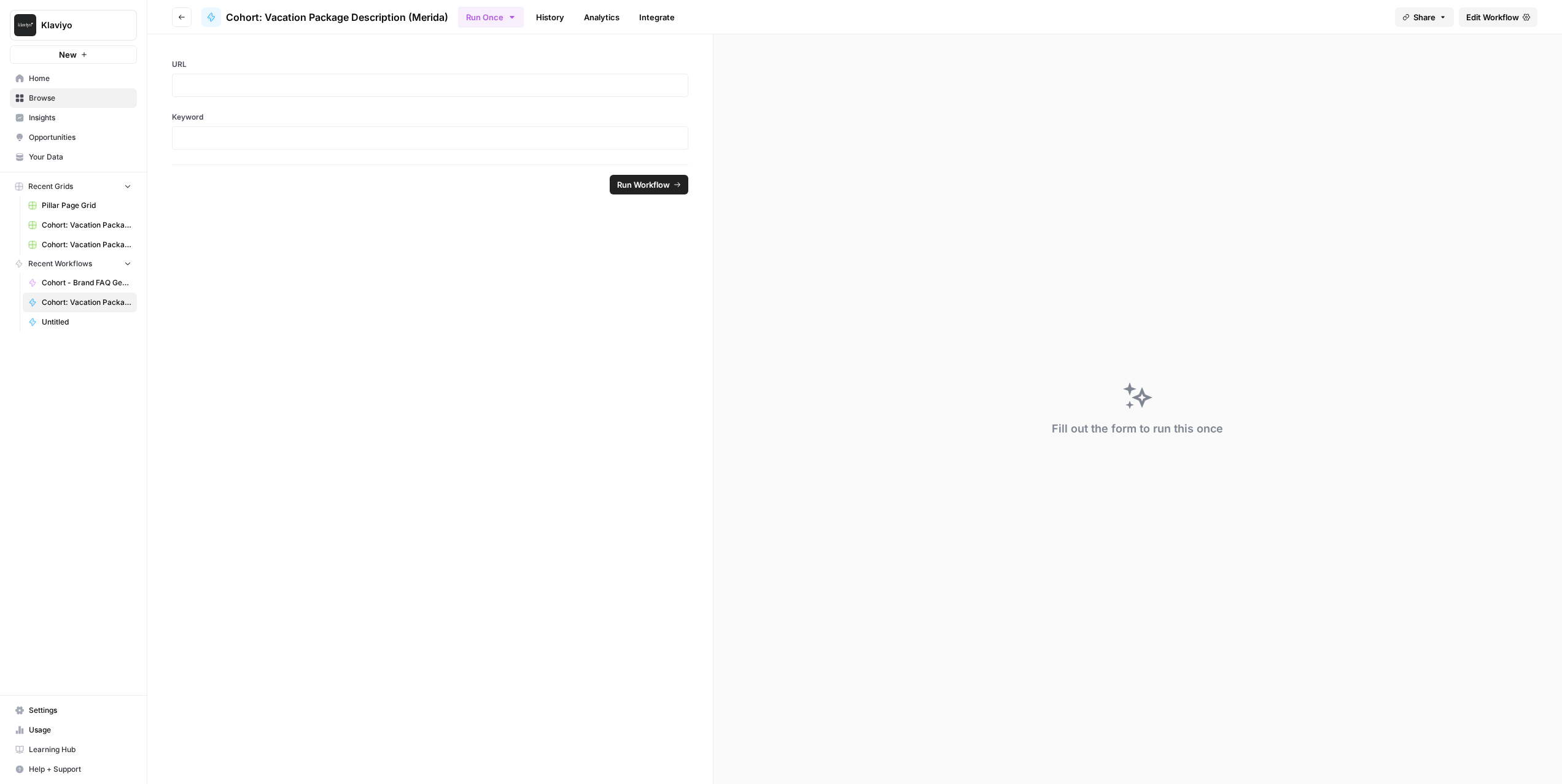
click at [1488, 24] on link "Edit Workflow" at bounding box center [1499, 17] width 79 height 20
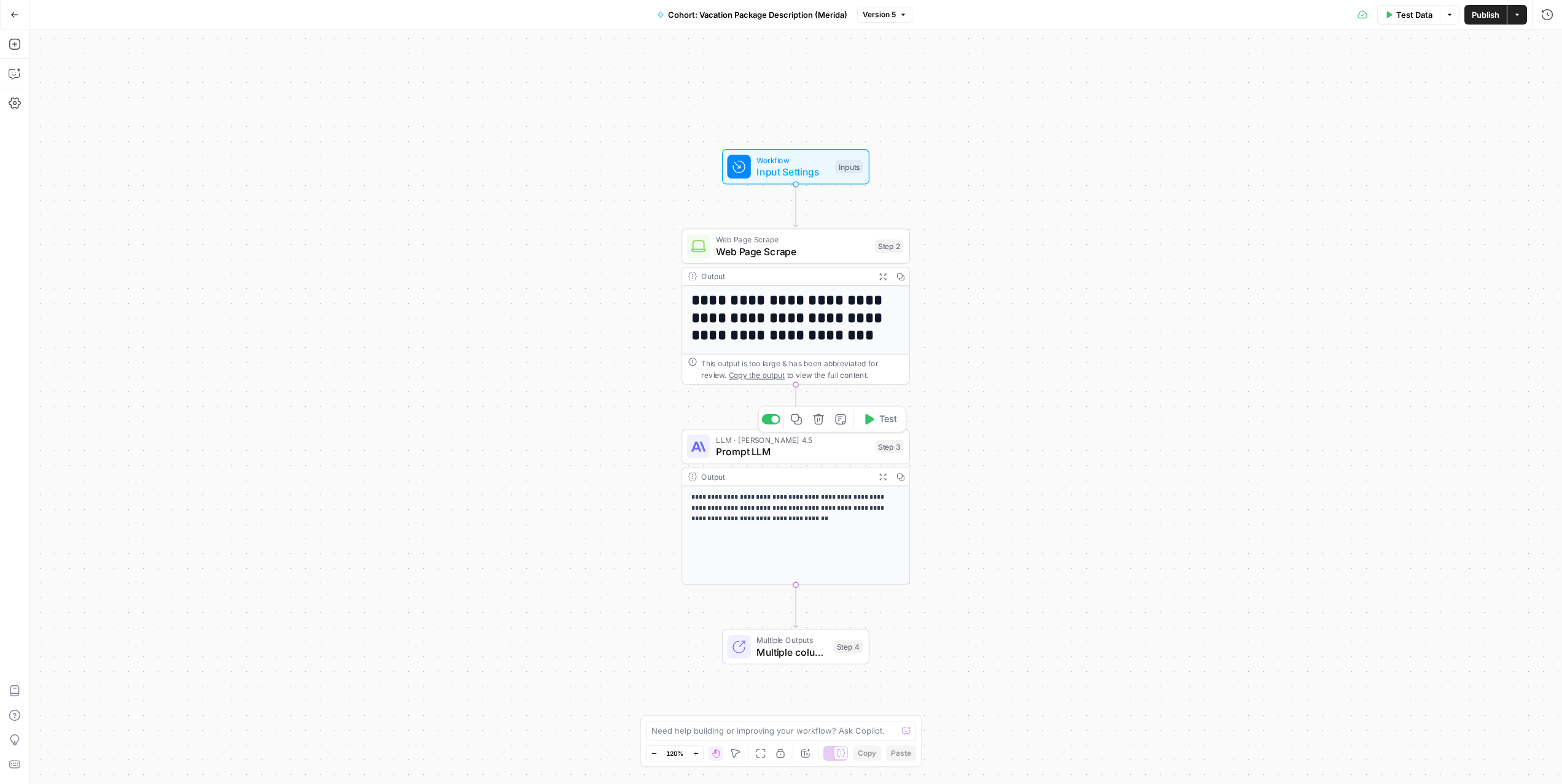
click at [832, 447] on span "Prompt LLM" at bounding box center [792, 452] width 153 height 15
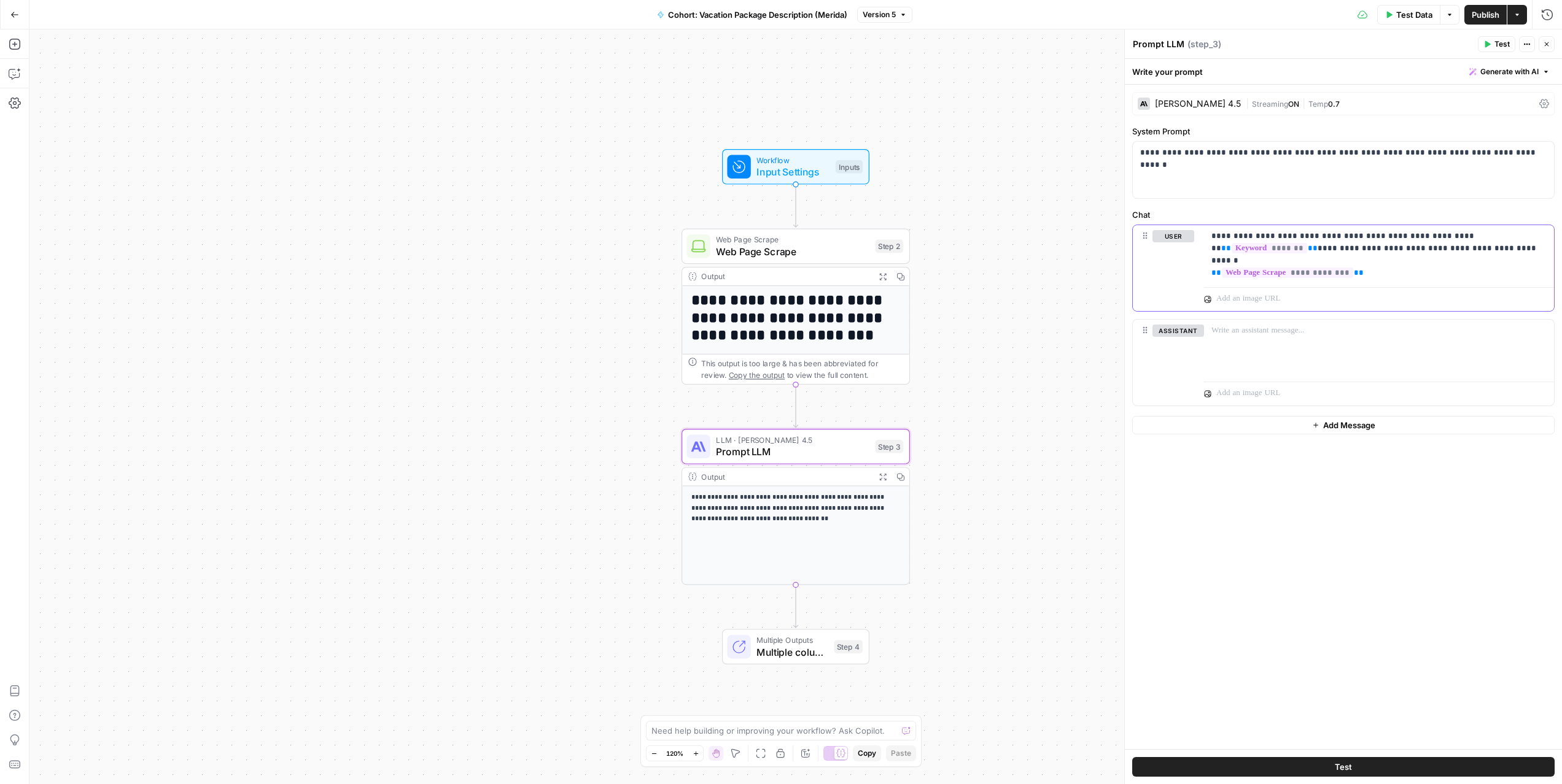
click at [1370, 267] on div "**********" at bounding box center [1379, 254] width 350 height 57
click at [1542, 236] on icon "button" at bounding box center [1543, 236] width 6 height 6
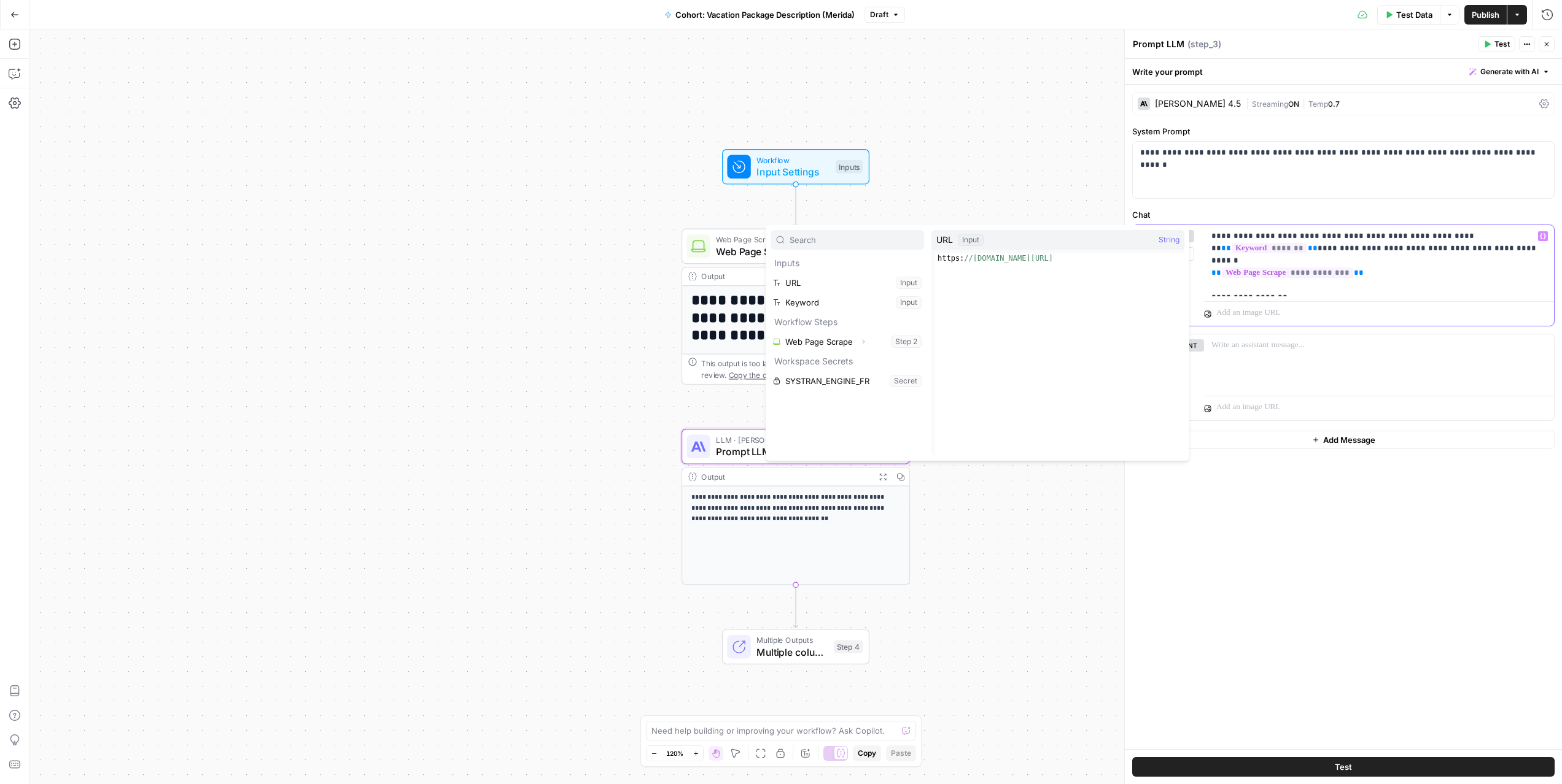
click at [1372, 273] on p "**********" at bounding box center [1379, 261] width 335 height 62
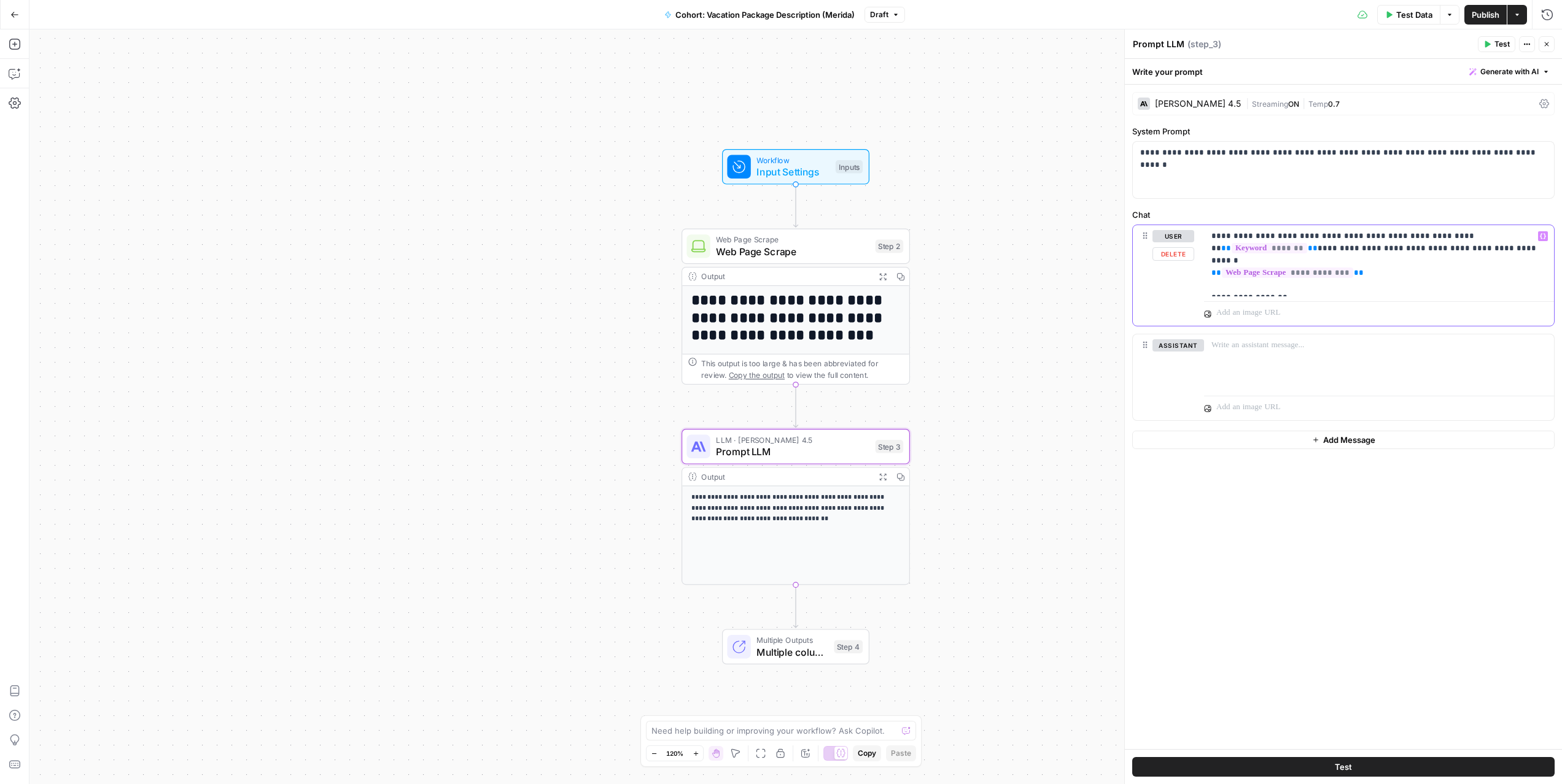
click at [1298, 290] on p "**********" at bounding box center [1379, 261] width 335 height 62
click at [1545, 235] on icon "button" at bounding box center [1543, 236] width 6 height 5
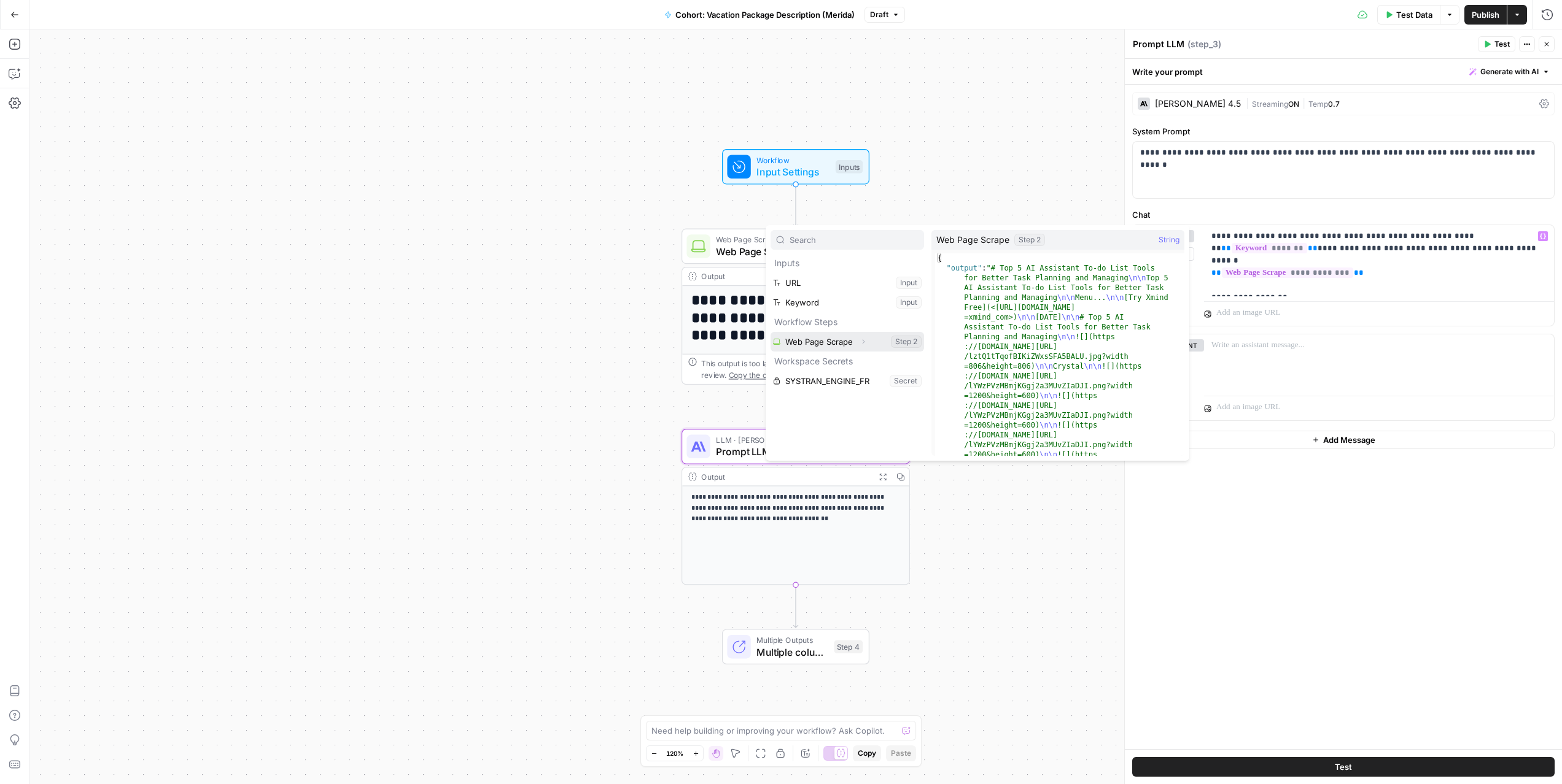
click at [863, 344] on icon "button" at bounding box center [863, 342] width 8 height 8
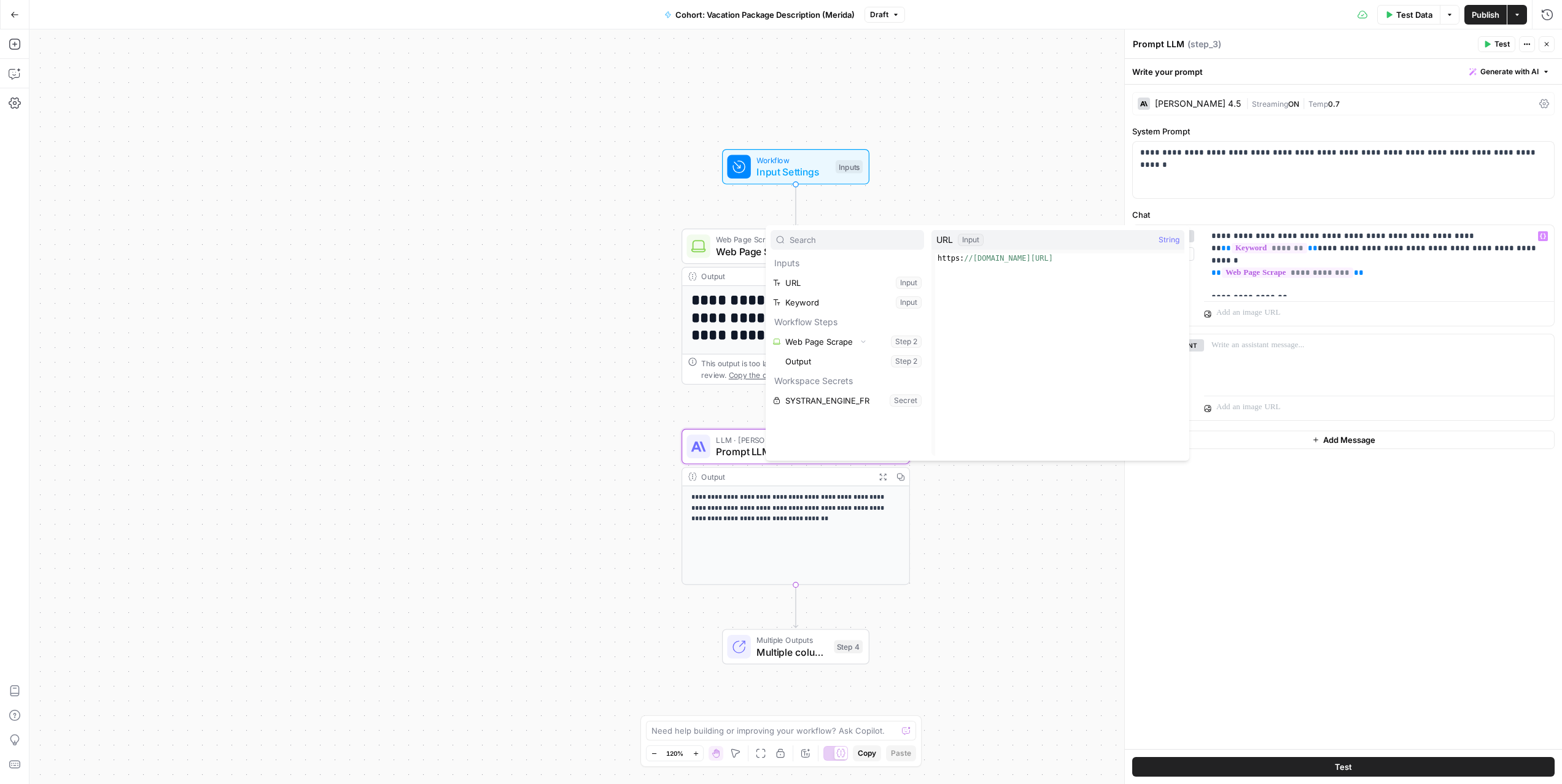
click at [963, 172] on div "**********" at bounding box center [796, 406] width 1533 height 755
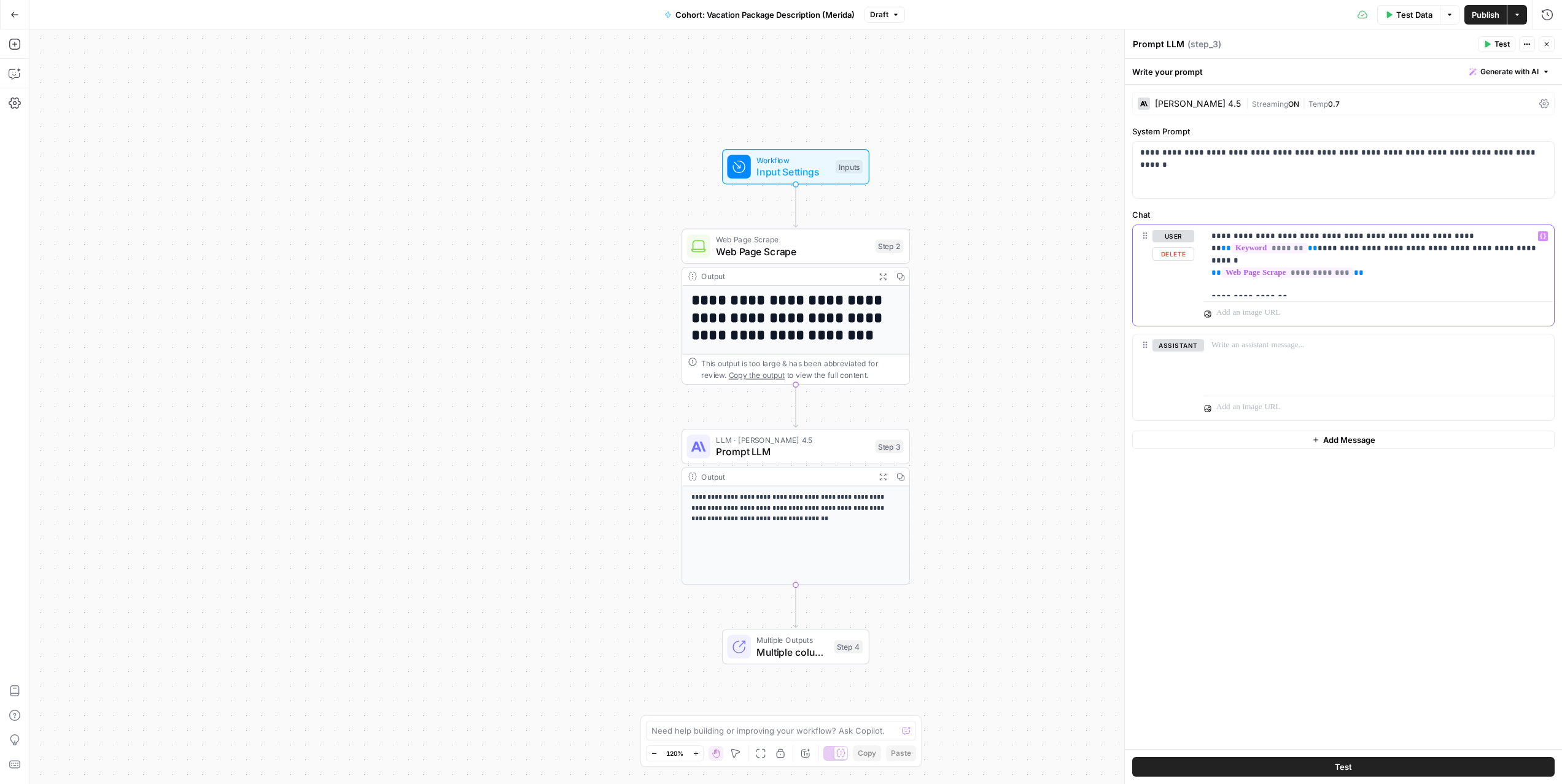
click at [1307, 284] on p "**********" at bounding box center [1379, 261] width 335 height 62
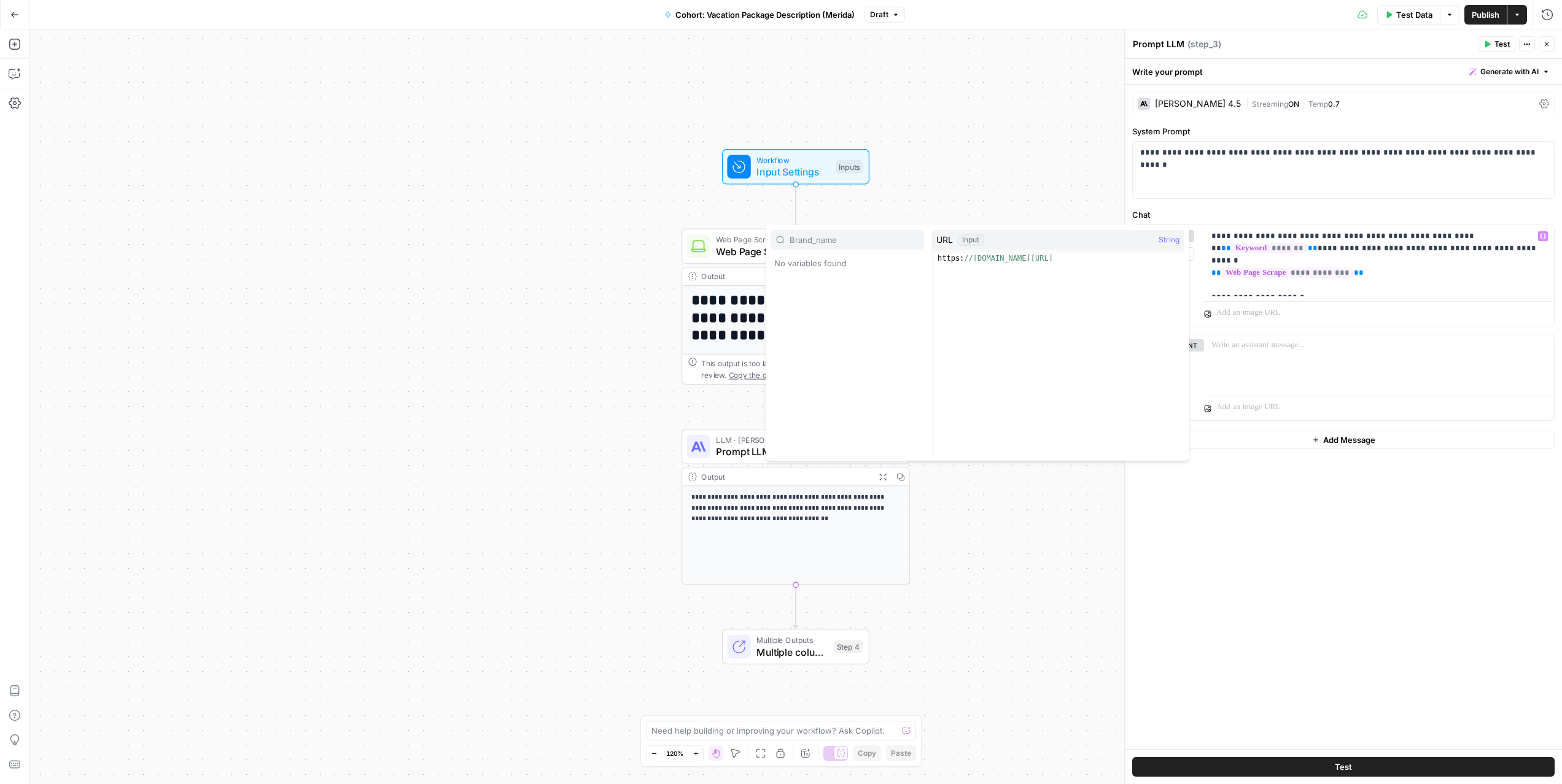
type input "Brand_name"
click at [1079, 208] on div "**********" at bounding box center [796, 406] width 1533 height 755
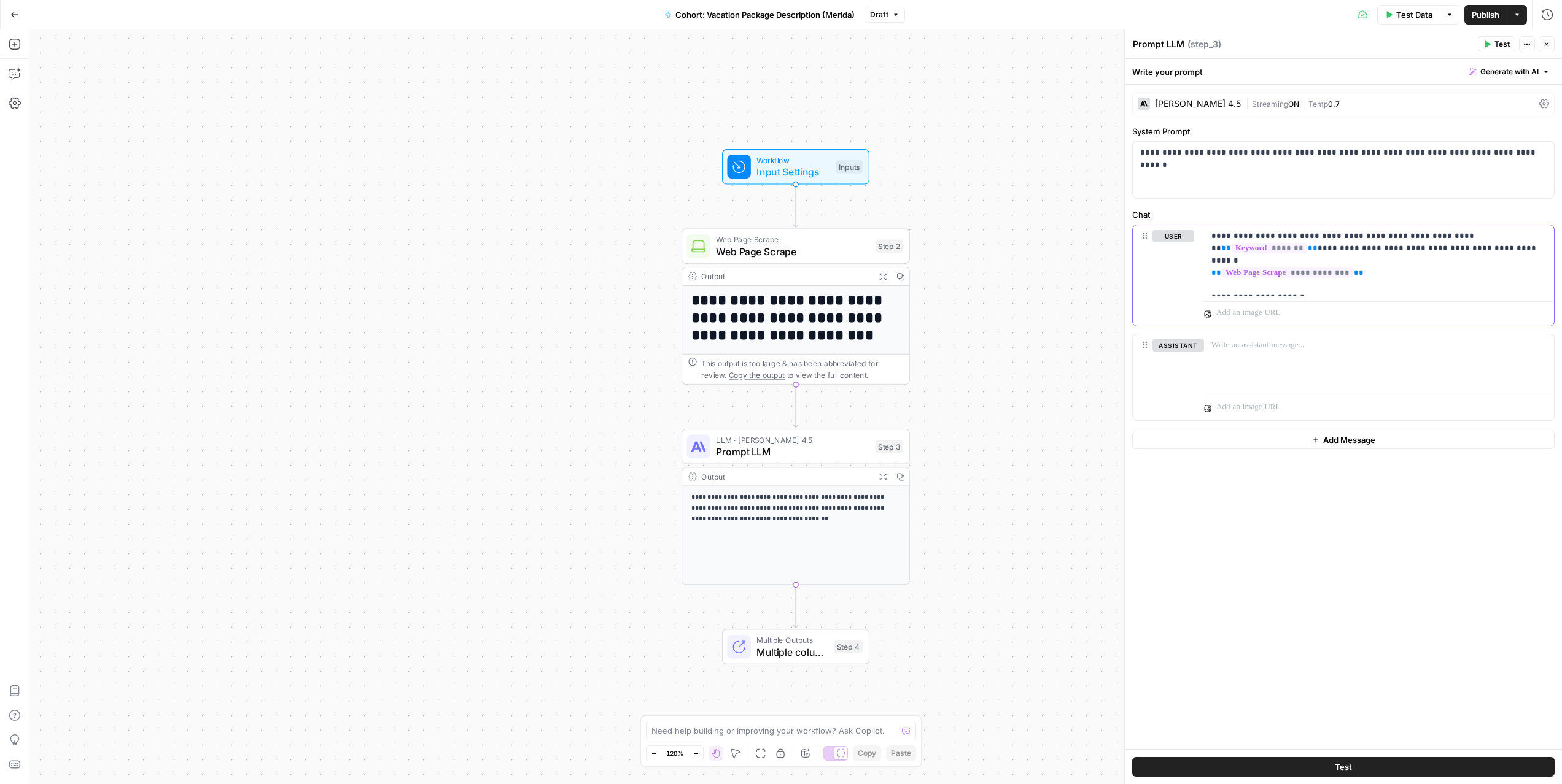
click at [1295, 284] on p "**********" at bounding box center [1379, 261] width 335 height 62
click at [1273, 527] on div "**********" at bounding box center [1343, 417] width 437 height 665
click at [1292, 287] on p "**********" at bounding box center [1379, 261] width 335 height 62
click at [781, 167] on span "Input Settings" at bounding box center [793, 171] width 73 height 15
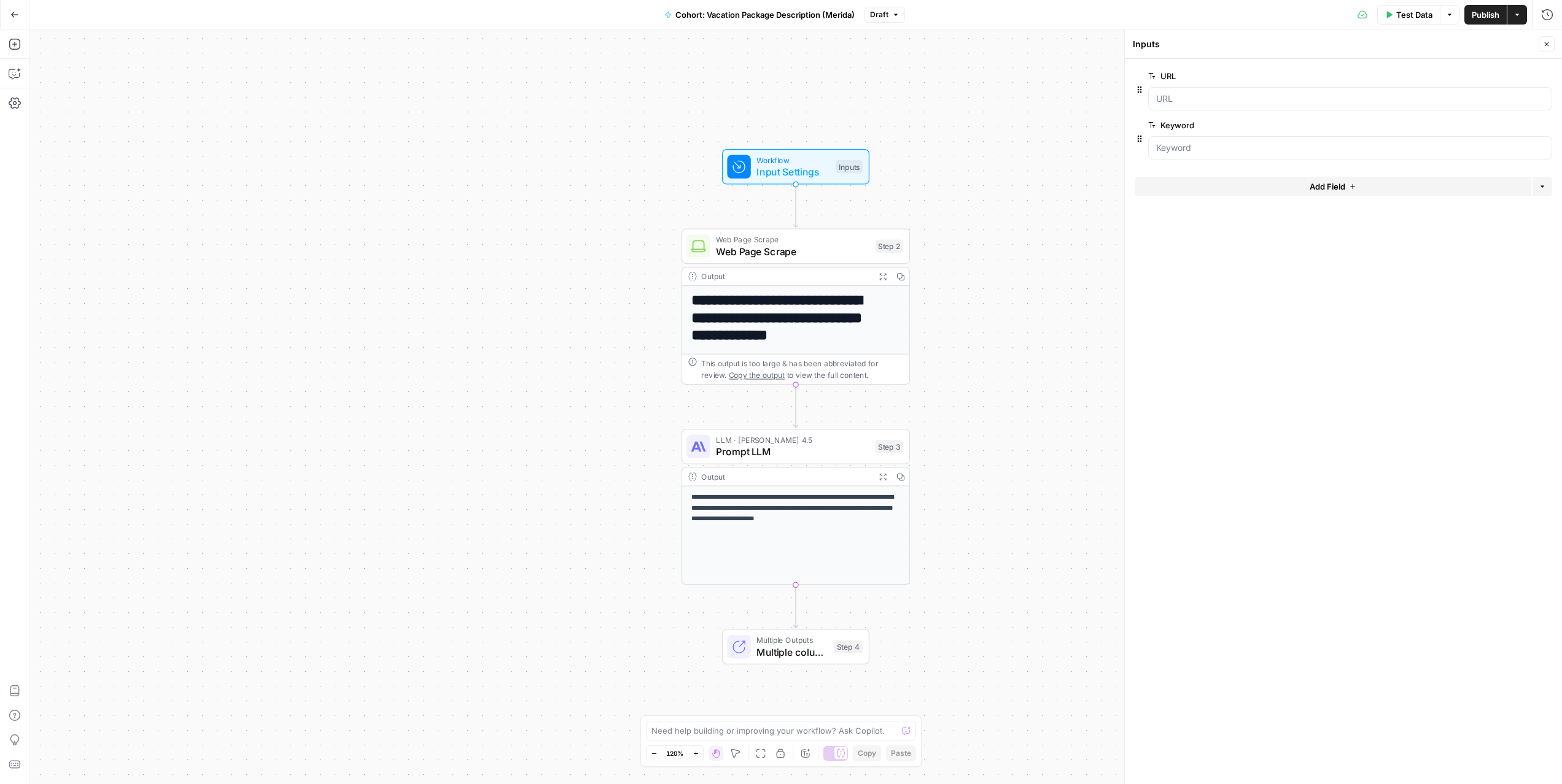
click at [1354, 189] on button "Add Field" at bounding box center [1333, 186] width 397 height 20
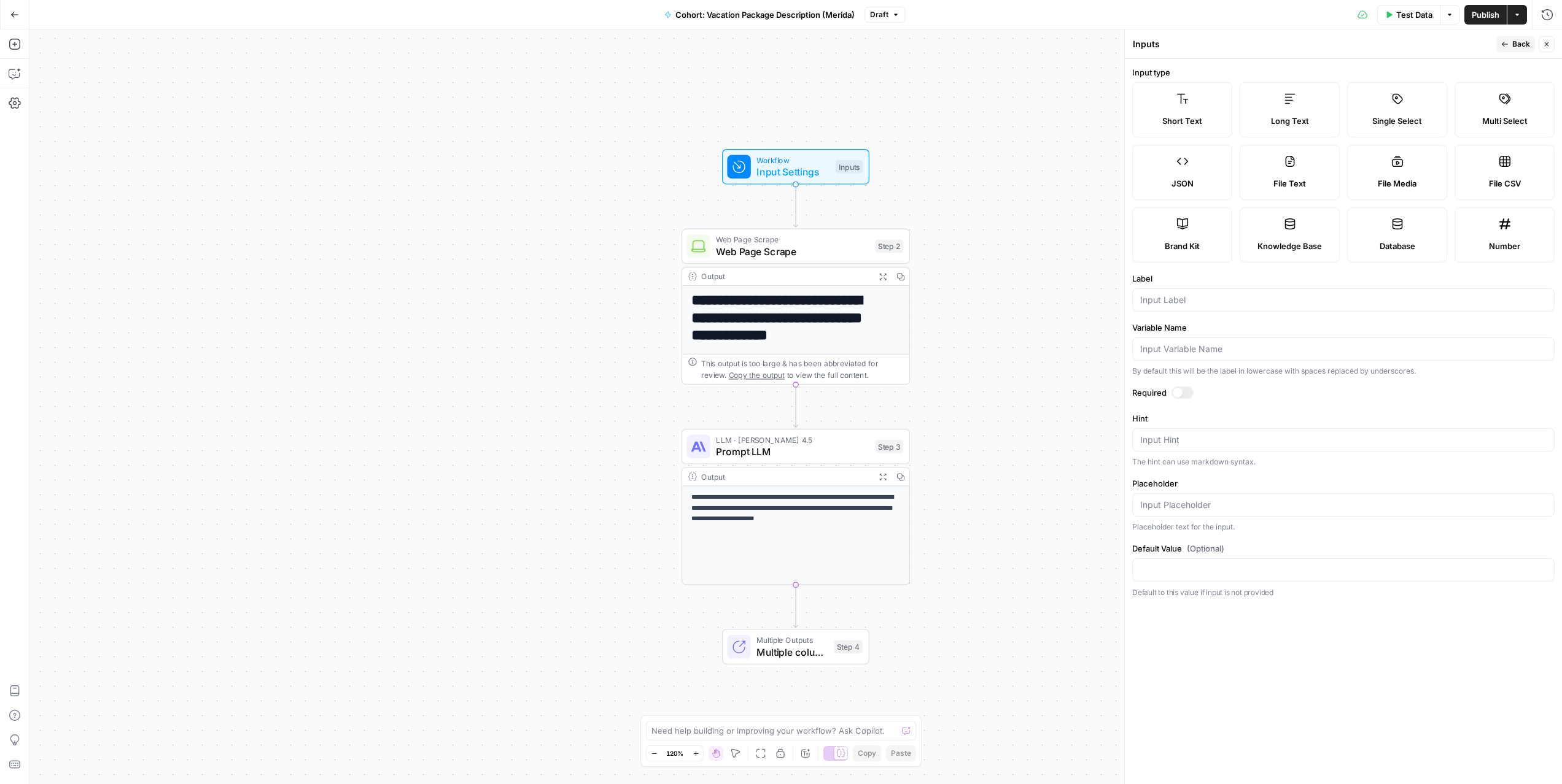
click at [1181, 226] on icon at bounding box center [1183, 224] width 12 height 12
type input "Brand Kit"
type input "brand_kit"
click at [1194, 348] on input "brand_kit" at bounding box center [1343, 349] width 406 height 12
click at [1517, 44] on span "Back" at bounding box center [1521, 44] width 18 height 11
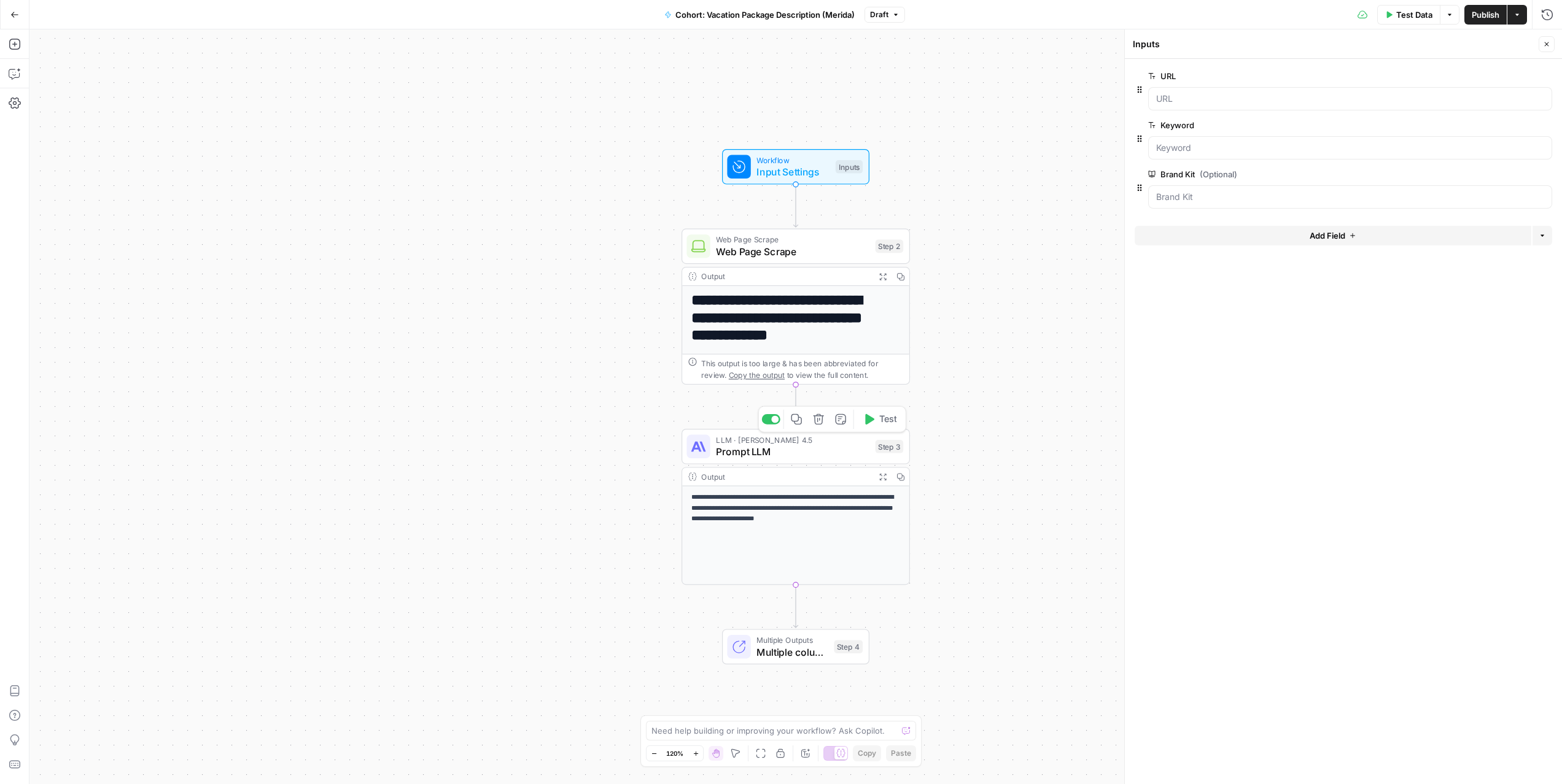
click at [785, 450] on span "Prompt LLM" at bounding box center [792, 452] width 153 height 15
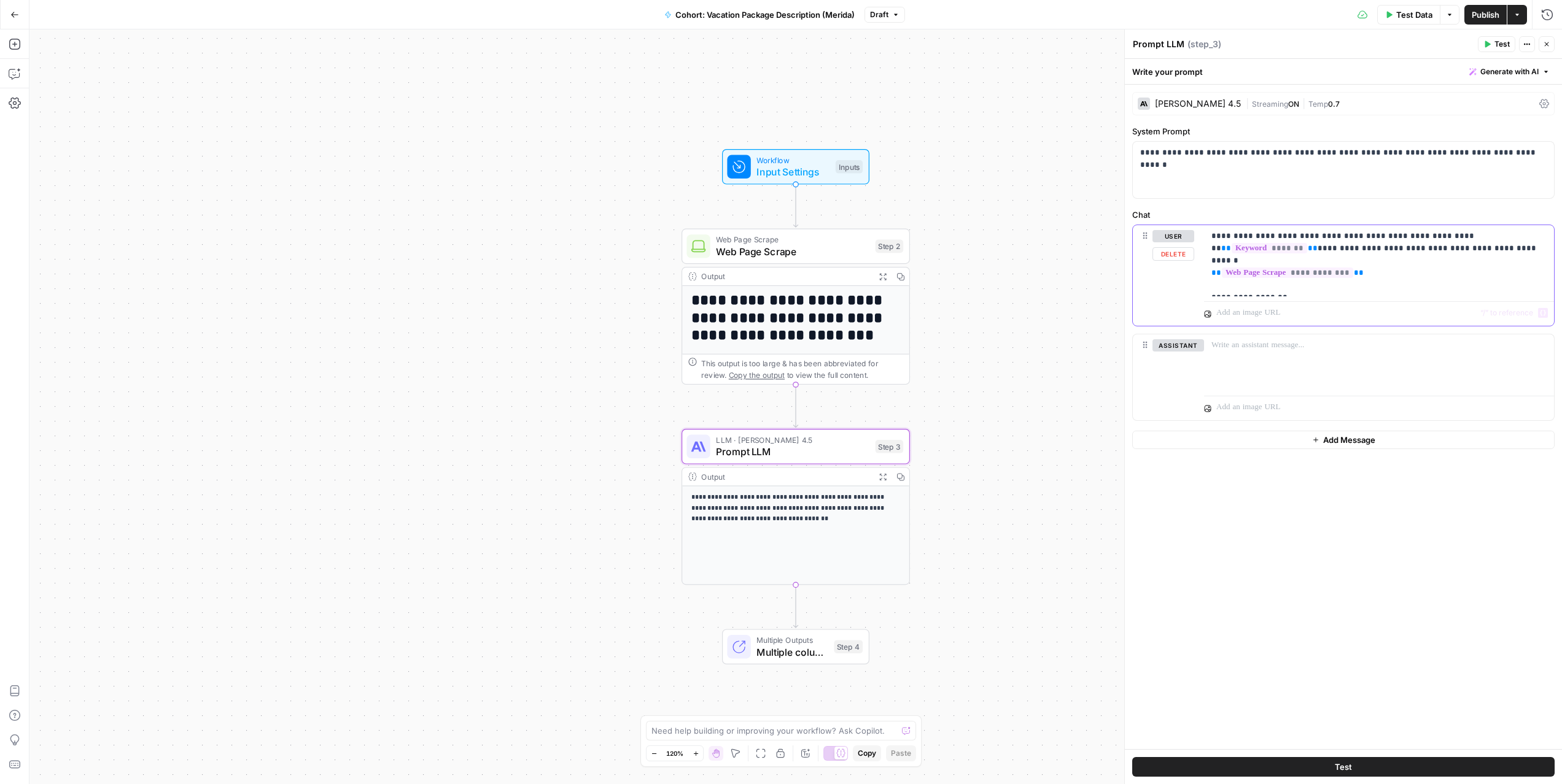
click at [1289, 285] on p "**********" at bounding box center [1379, 261] width 335 height 62
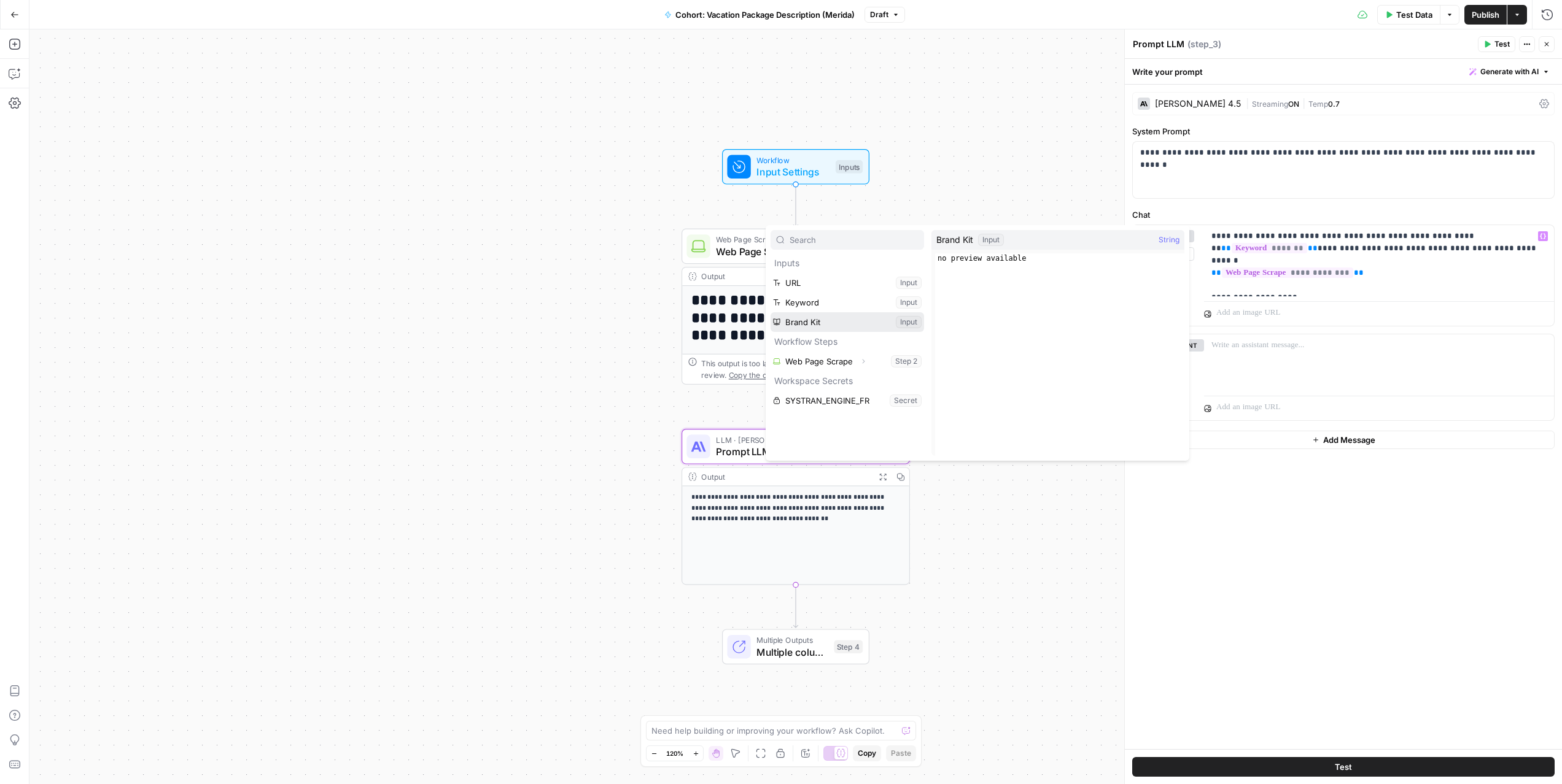
click at [857, 319] on button "Select variable Brand Kit" at bounding box center [847, 322] width 153 height 20
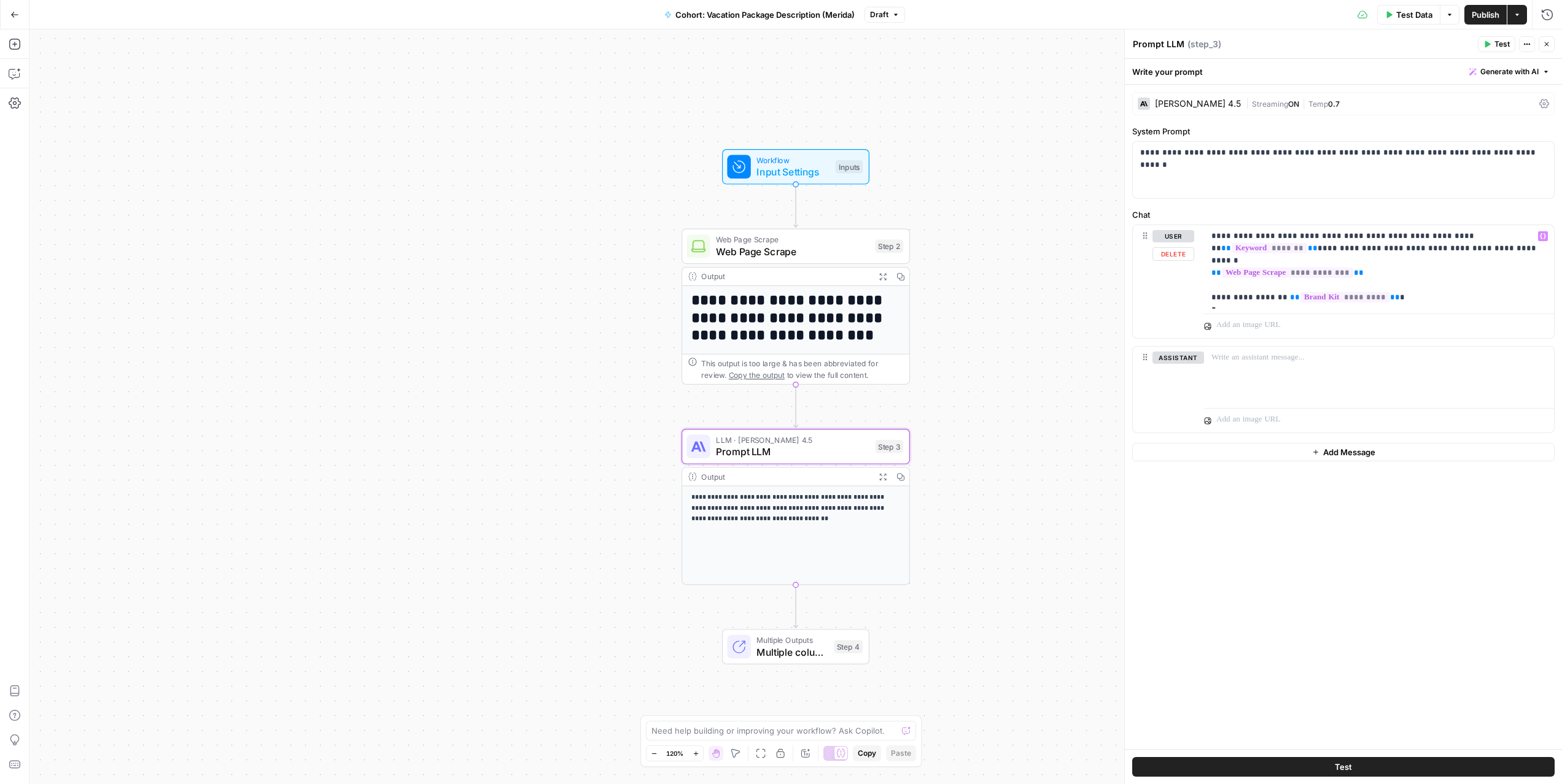
click at [952, 145] on div "**********" at bounding box center [796, 406] width 1533 height 755
click at [811, 178] on span "Input Settings" at bounding box center [793, 171] width 73 height 15
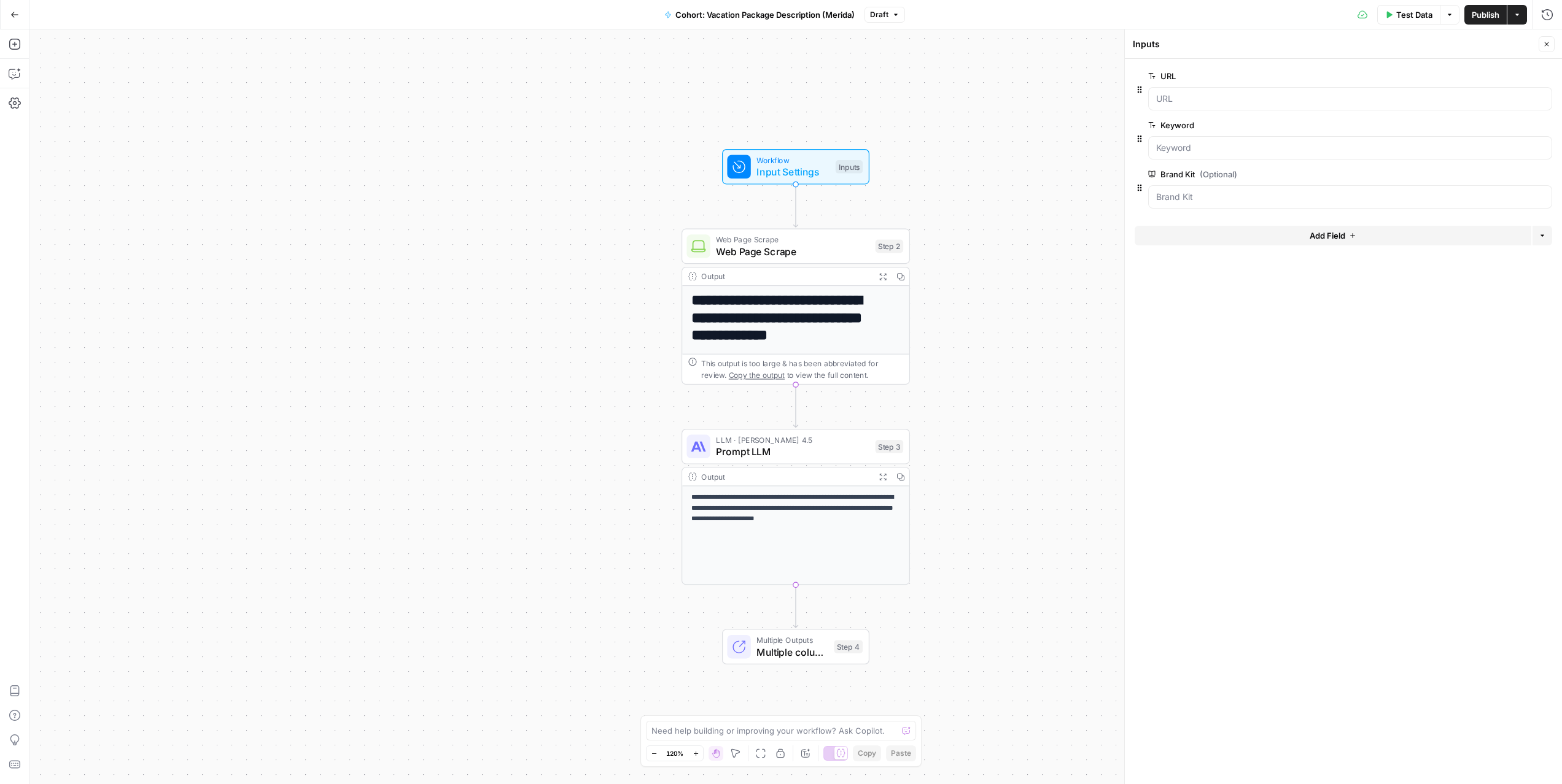
click at [1306, 189] on div at bounding box center [1350, 196] width 404 height 23
click at [1309, 189] on div at bounding box center [1350, 196] width 404 height 23
click at [1413, 192] on Kit "Brand Kit (Optional)" at bounding box center [1350, 197] width 388 height 12
click at [1391, 196] on Kit "Brand Kit (Optional)" at bounding box center [1350, 197] width 388 height 12
click at [1389, 210] on div "URL edit field Delete group Keyword edit field Delete group Brand Kit (Optional…" at bounding box center [1343, 141] width 418 height 153
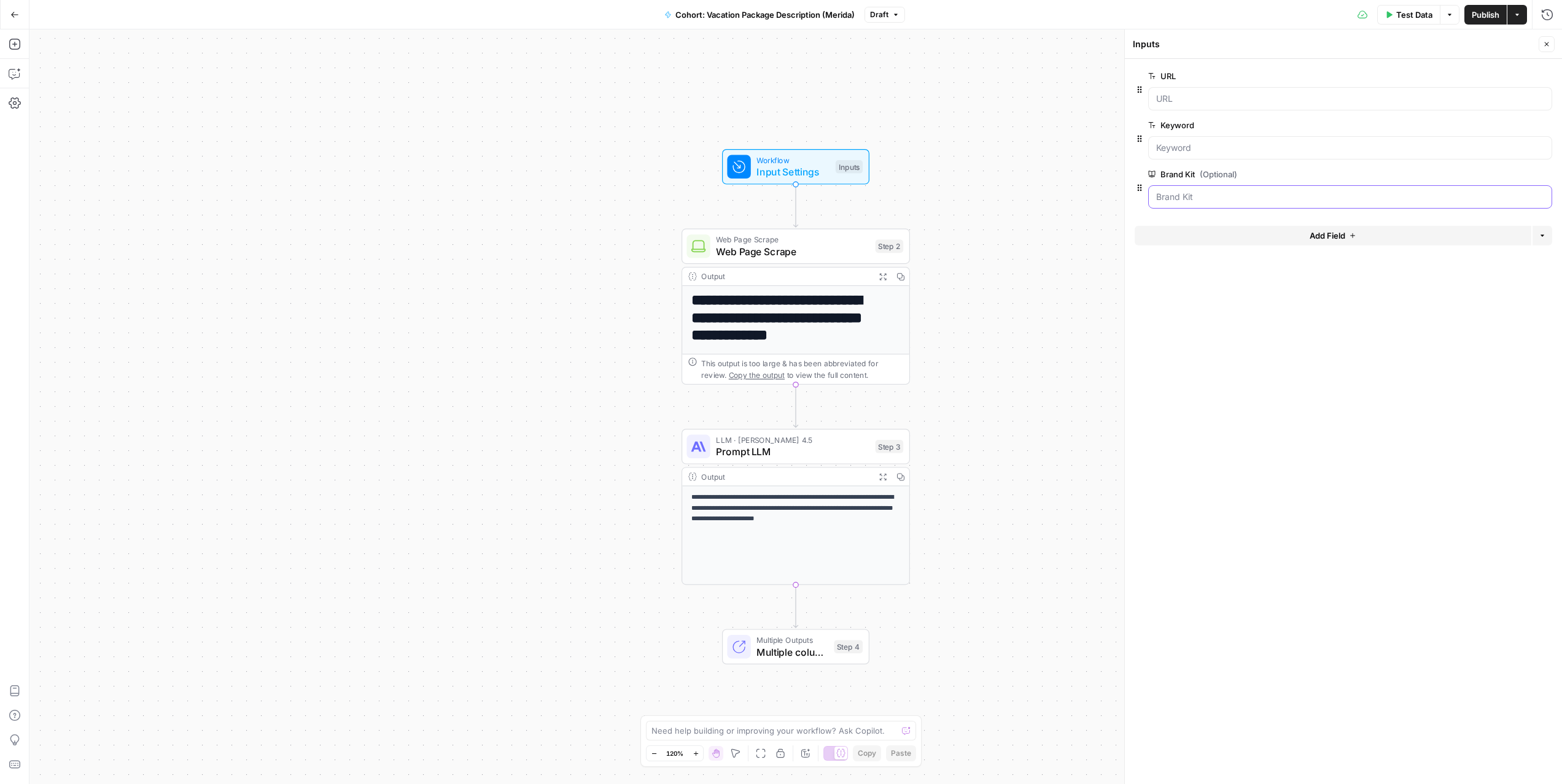
click at [1385, 202] on Kit "Brand Kit (Optional)" at bounding box center [1350, 197] width 388 height 12
click at [1517, 172] on span "edit field" at bounding box center [1506, 174] width 27 height 9
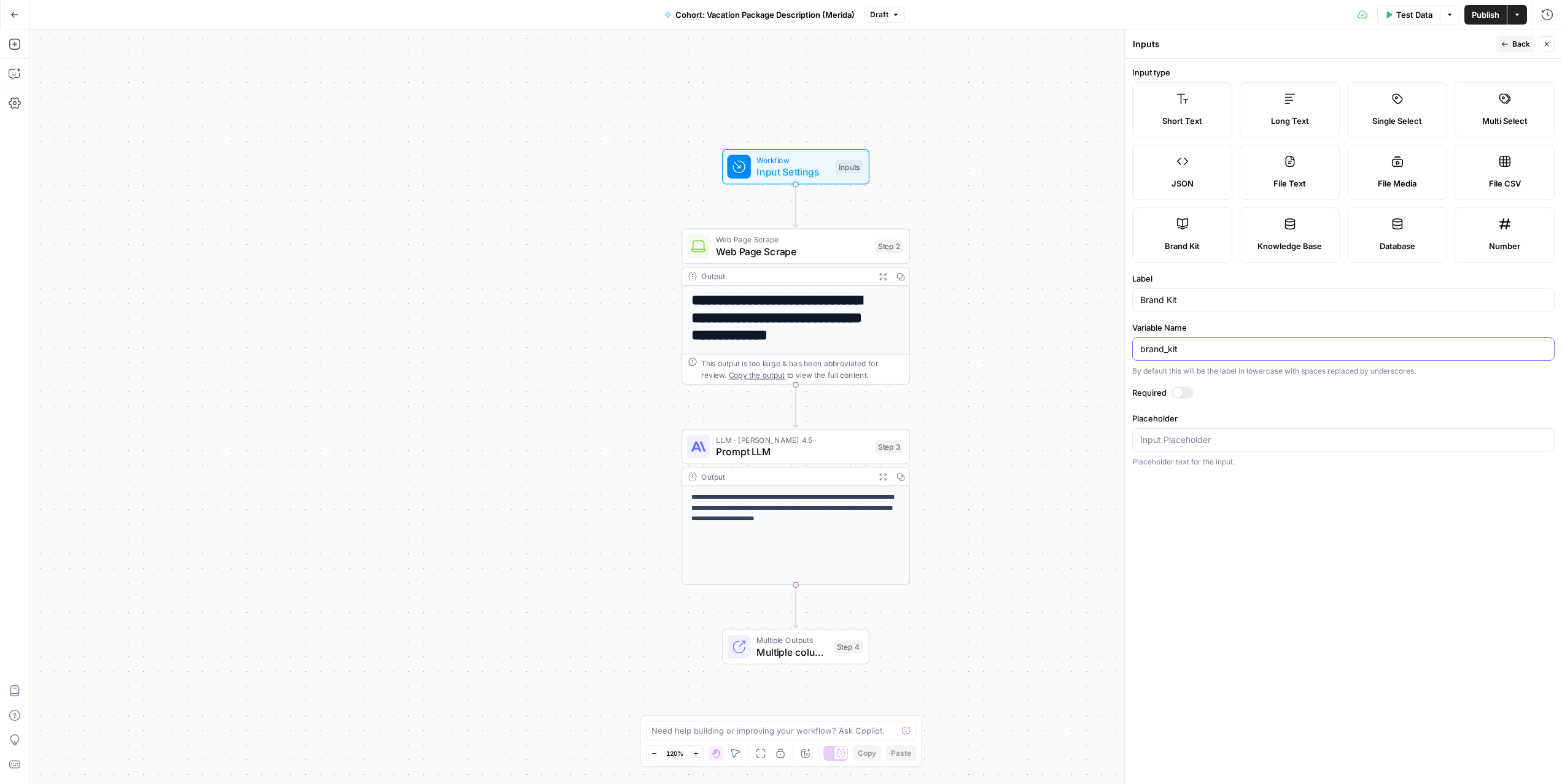
click at [1212, 351] on input "brand_kit" at bounding box center [1343, 349] width 406 height 12
click at [1219, 443] on input "Placeholder" at bounding box center [1343, 440] width 406 height 12
click at [1523, 47] on span "Back" at bounding box center [1521, 44] width 18 height 11
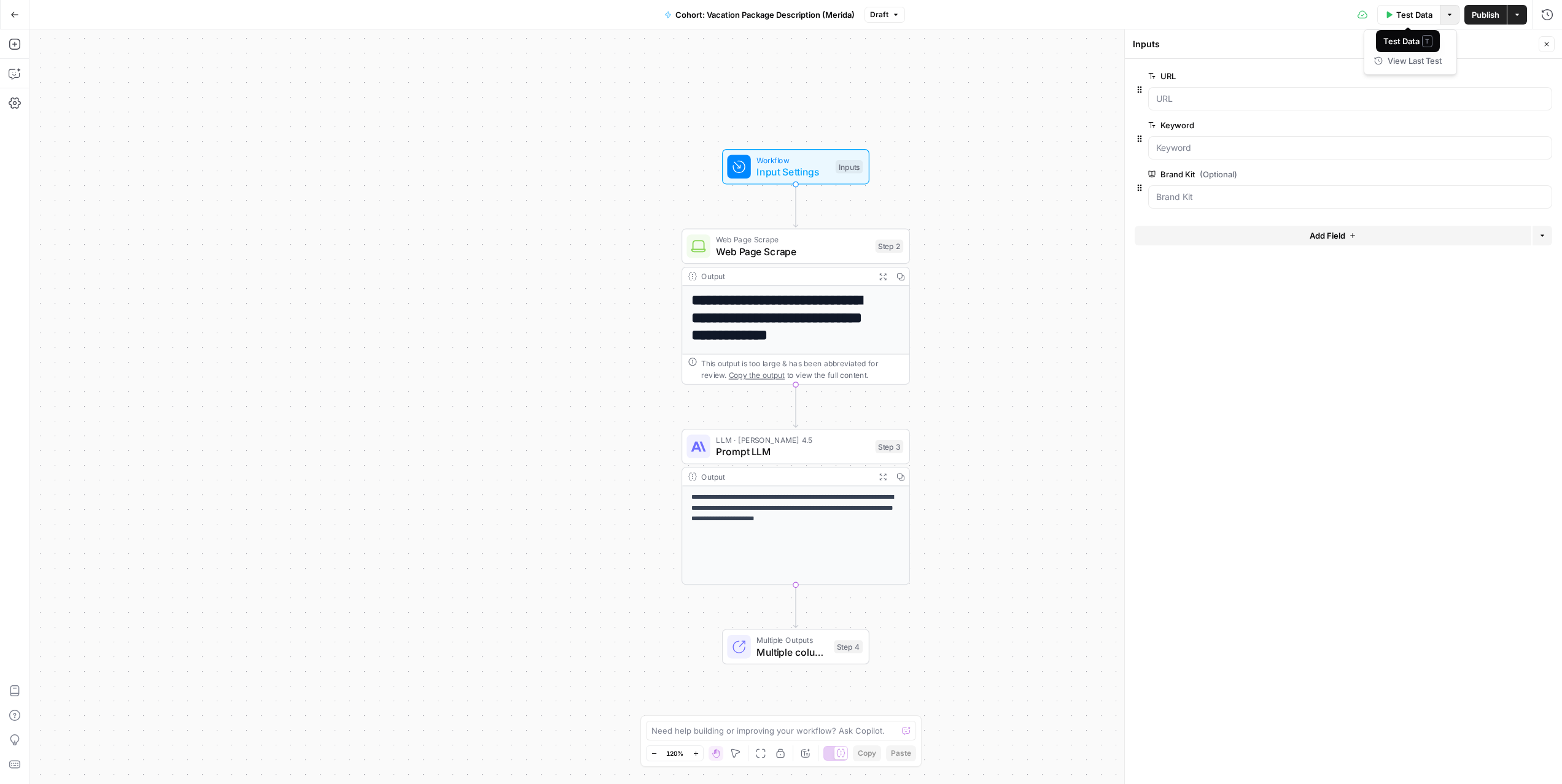
click at [1446, 14] on icon "button" at bounding box center [1450, 15] width 8 height 8
click at [1511, 11] on button "Actions" at bounding box center [1517, 15] width 20 height 20
drag, startPoint x: 1272, startPoint y: 26, endPoint x: 1334, endPoint y: 10, distance: 64.0
click at [1272, 26] on div "Test Data Options Publish Actions Run History" at bounding box center [1234, 15] width 657 height 29
click at [1434, 15] on button "Test Data" at bounding box center [1409, 15] width 63 height 20
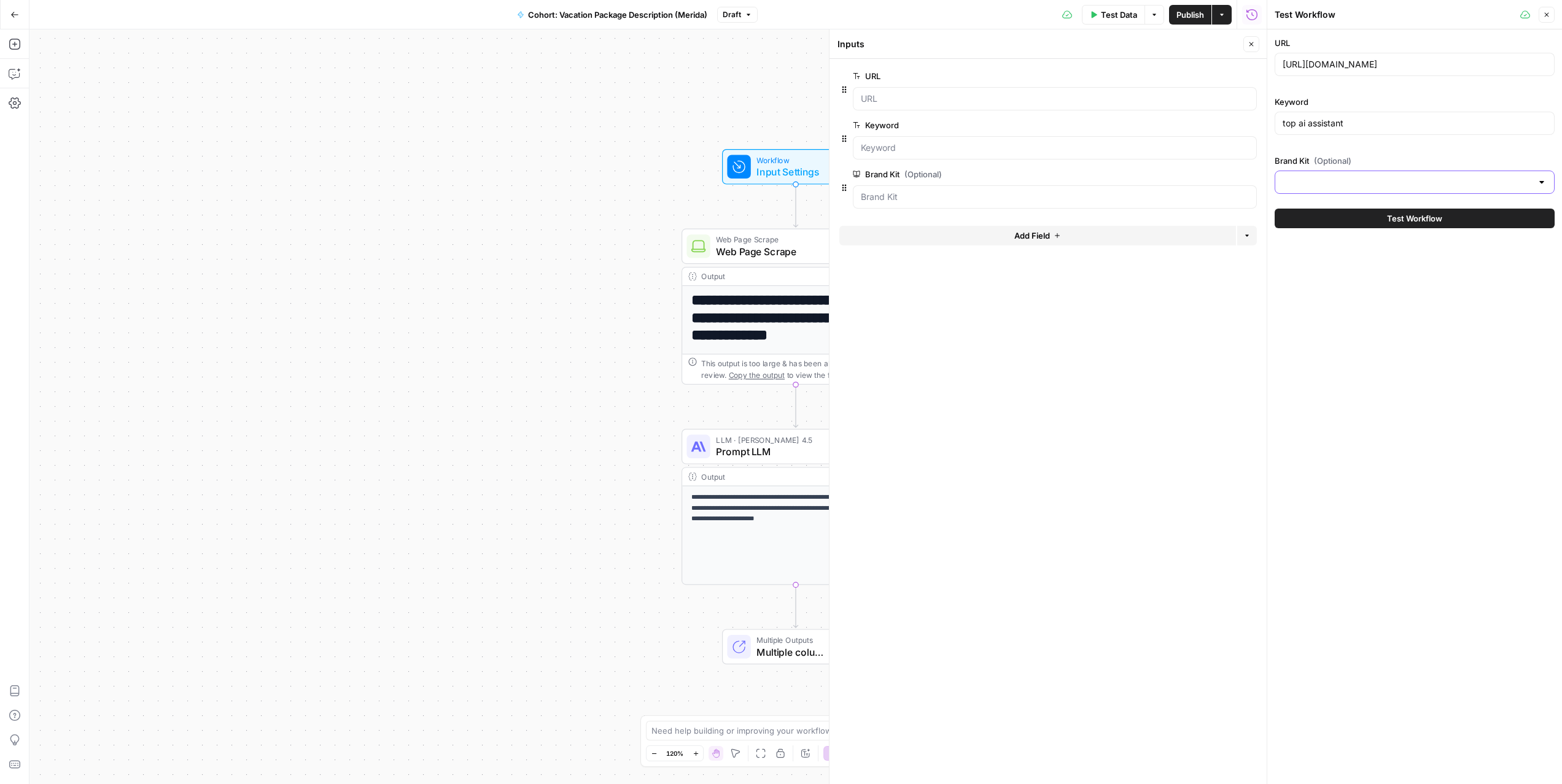
click at [1365, 177] on input "Brand Kit (Optional)" at bounding box center [1407, 183] width 249 height 12
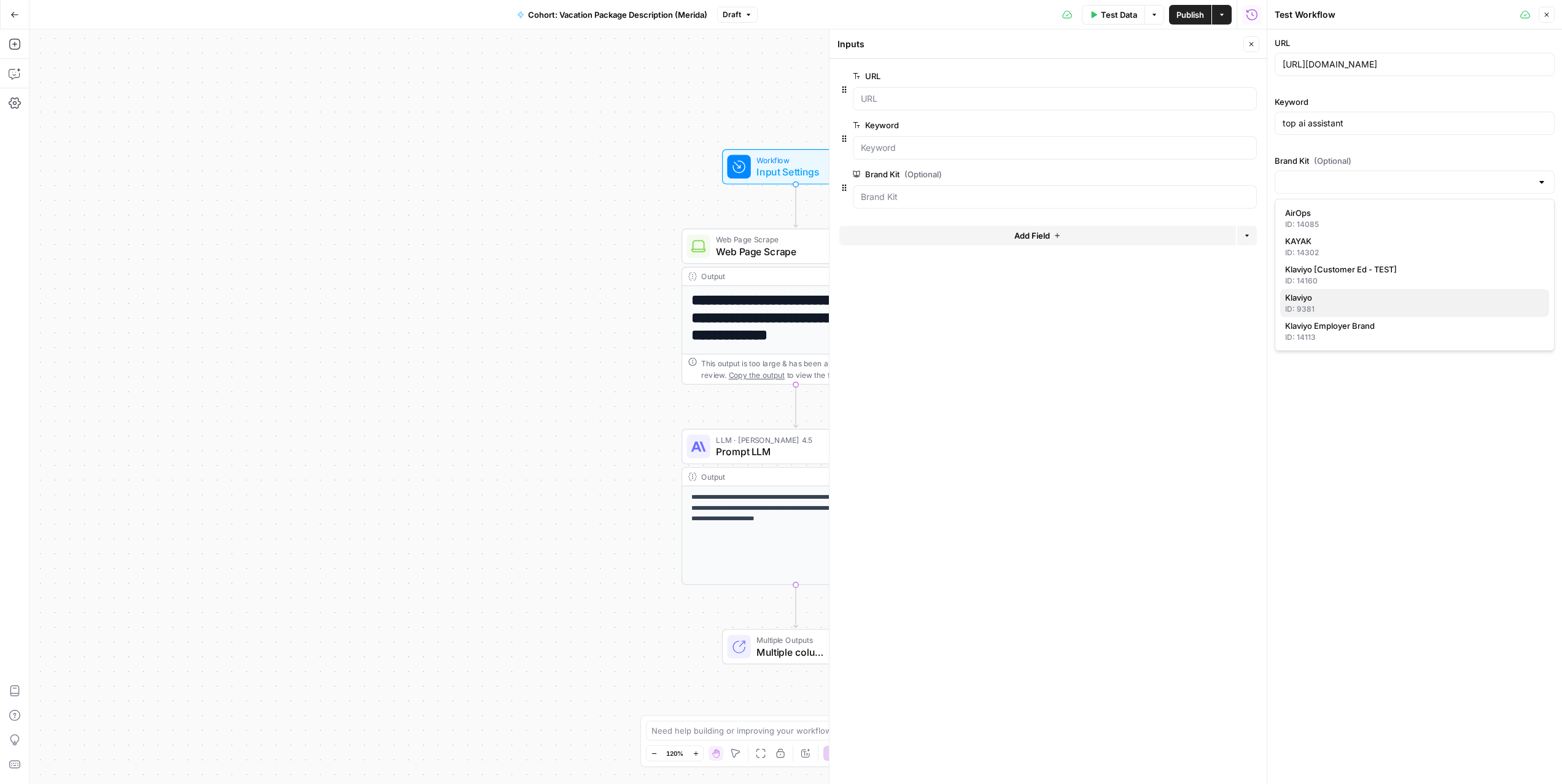
click at [1332, 300] on span "Klaviyo" at bounding box center [1412, 297] width 255 height 12
type input "Klaviyo"
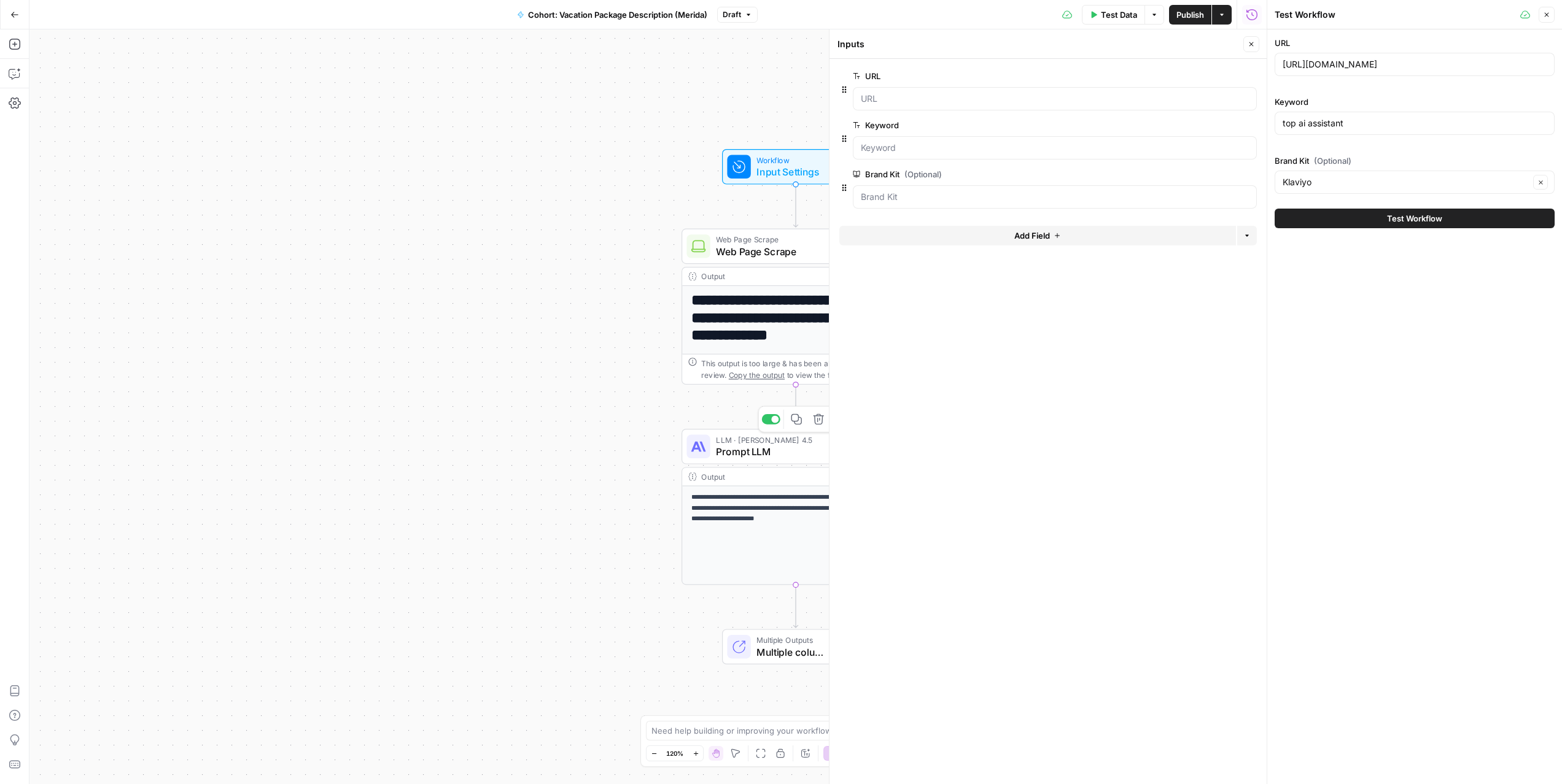
click at [777, 445] on span "Prompt LLM" at bounding box center [792, 452] width 153 height 15
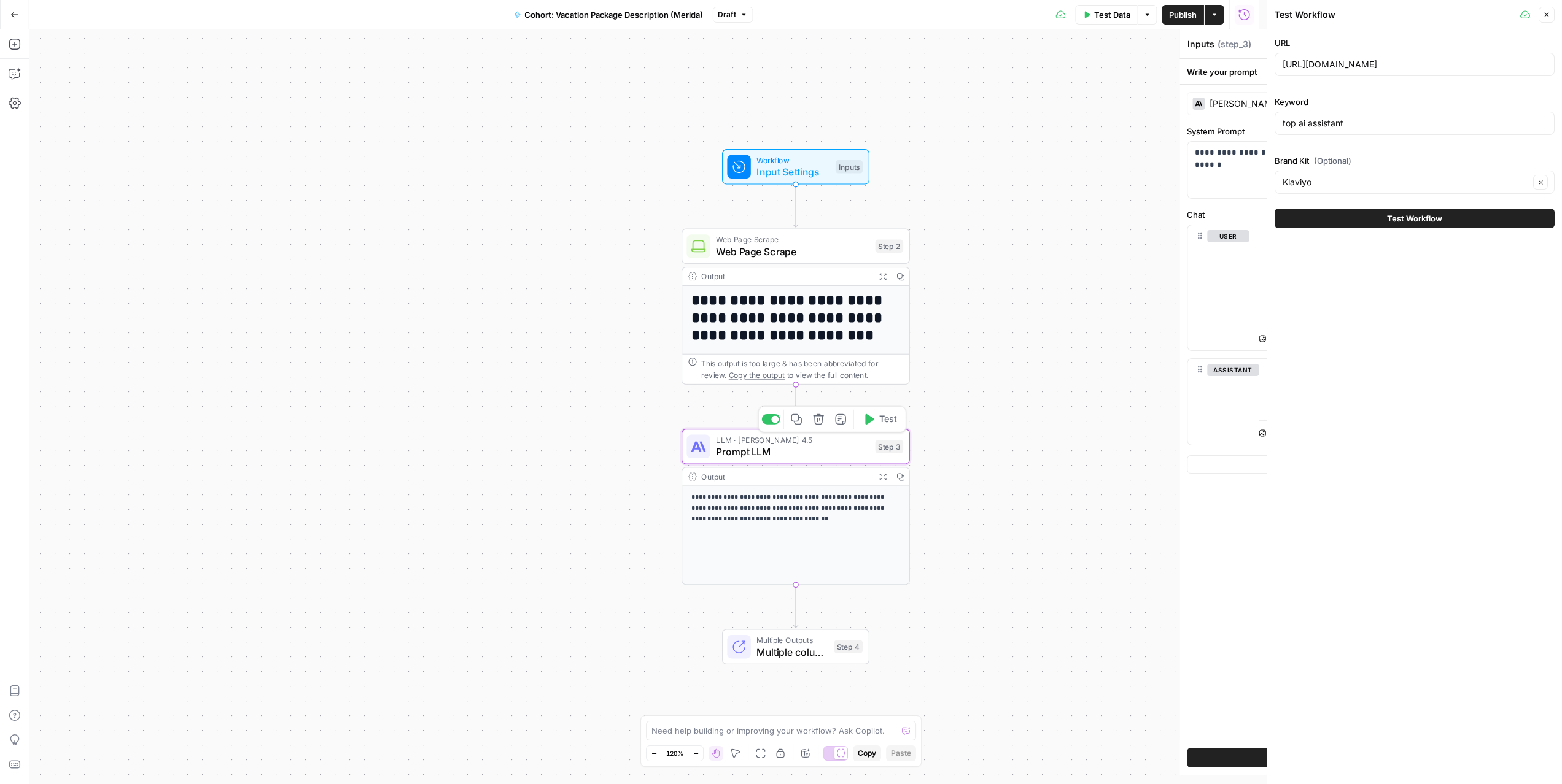
type textarea "Prompt LLM"
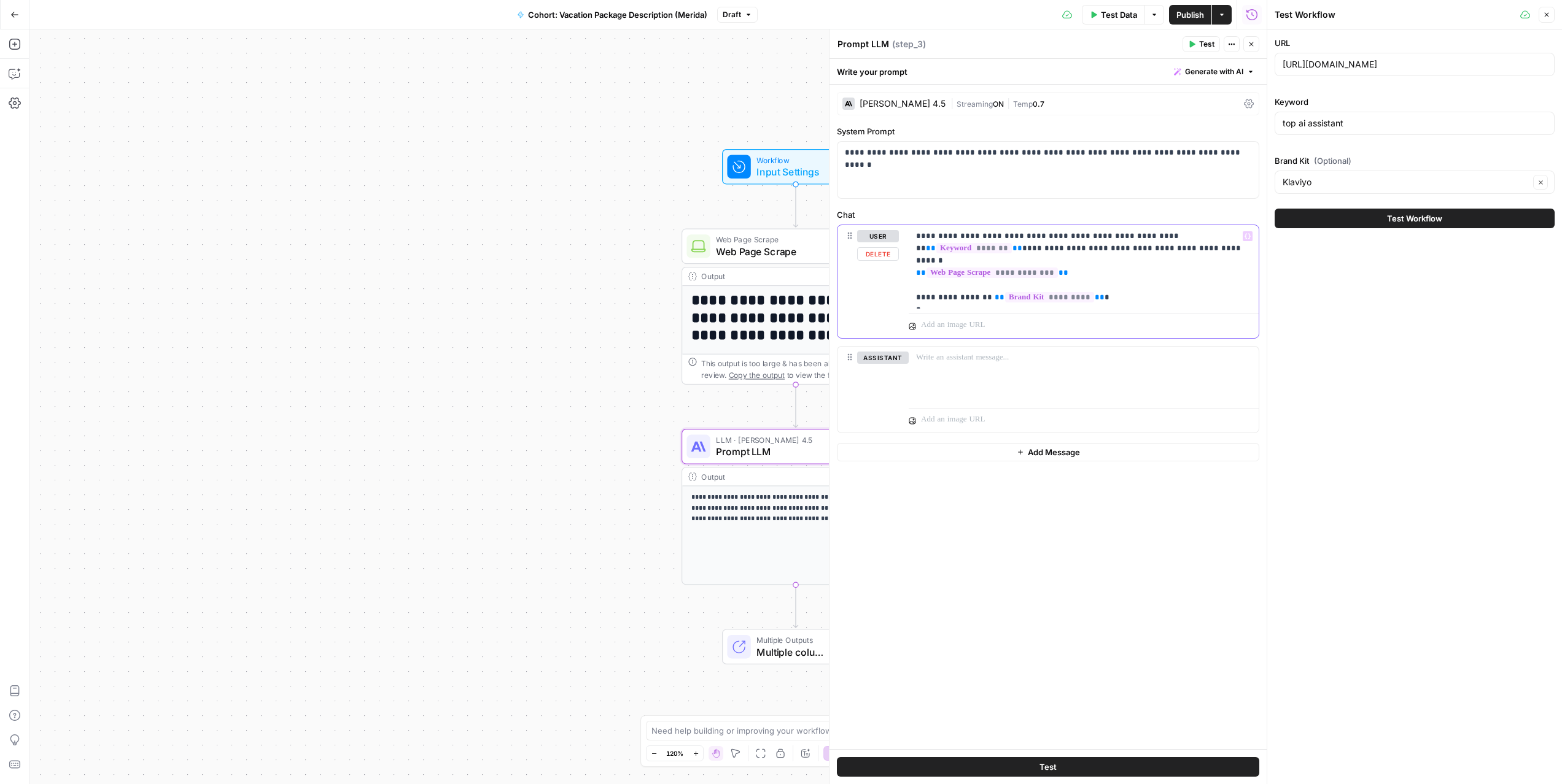
click at [952, 302] on p "**********" at bounding box center [1084, 267] width 335 height 74
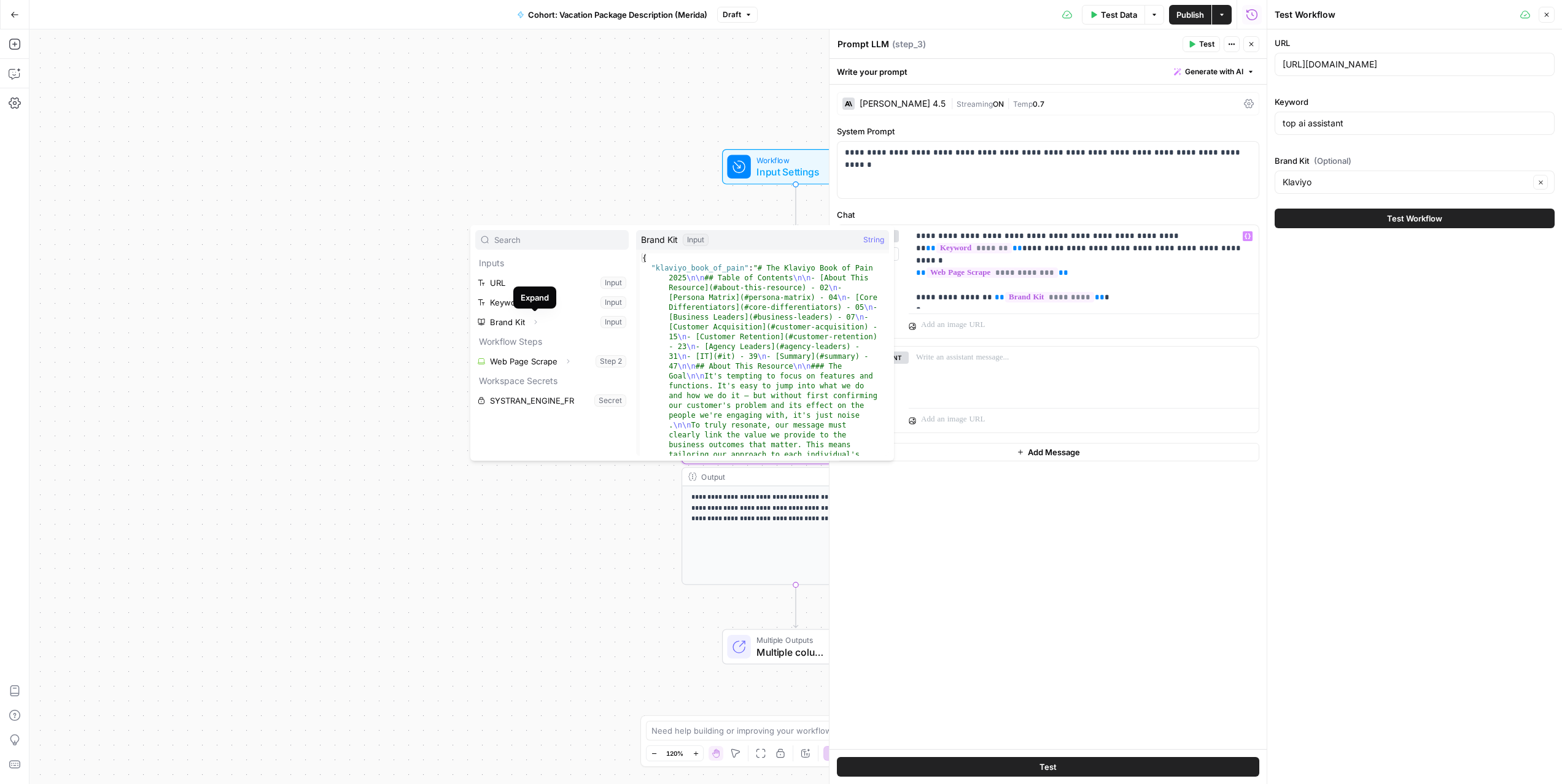
click at [538, 317] on button "Expand" at bounding box center [535, 322] width 16 height 16
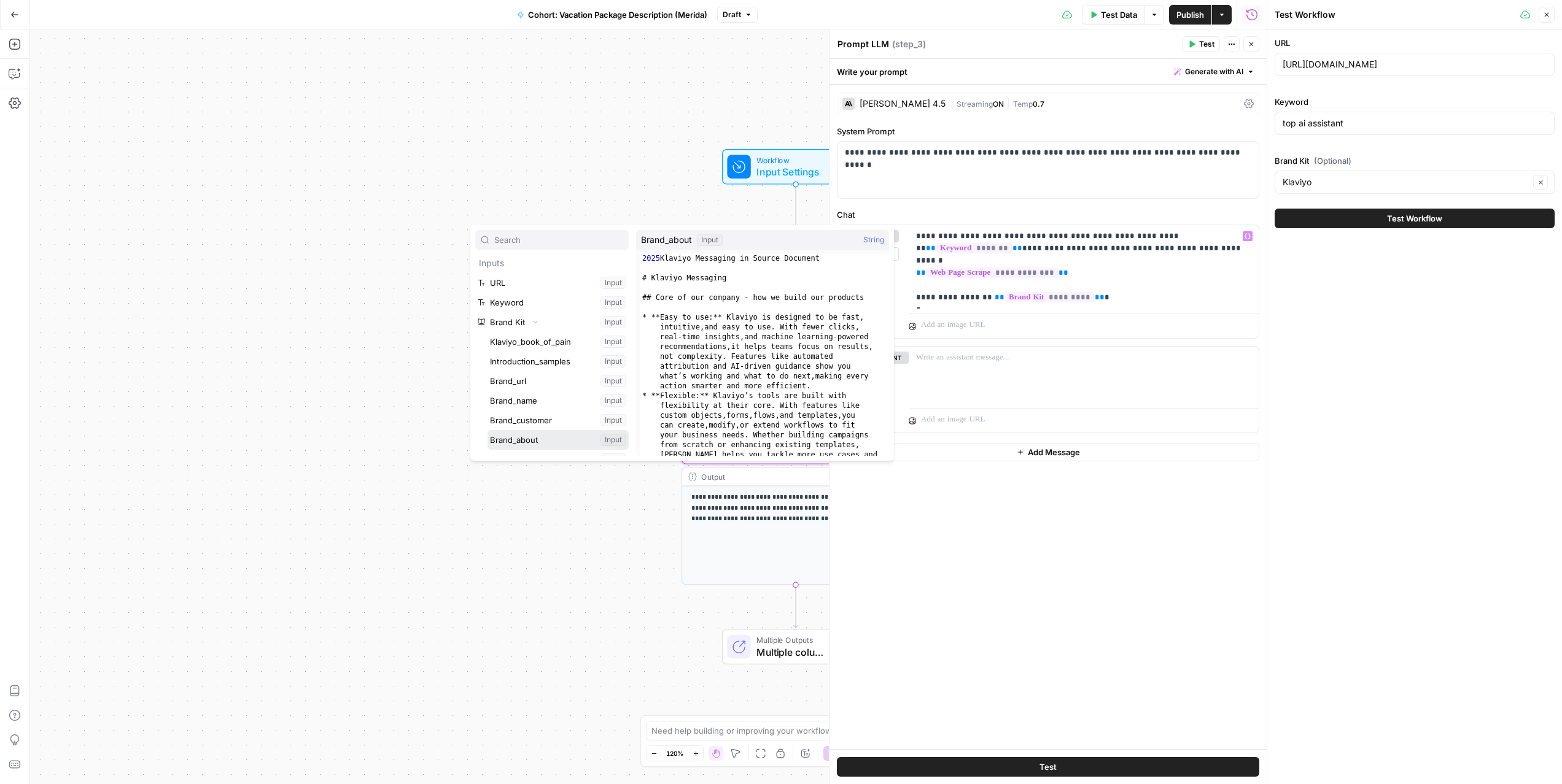
click at [537, 439] on button "Select variable Brand_about" at bounding box center [558, 440] width 141 height 20
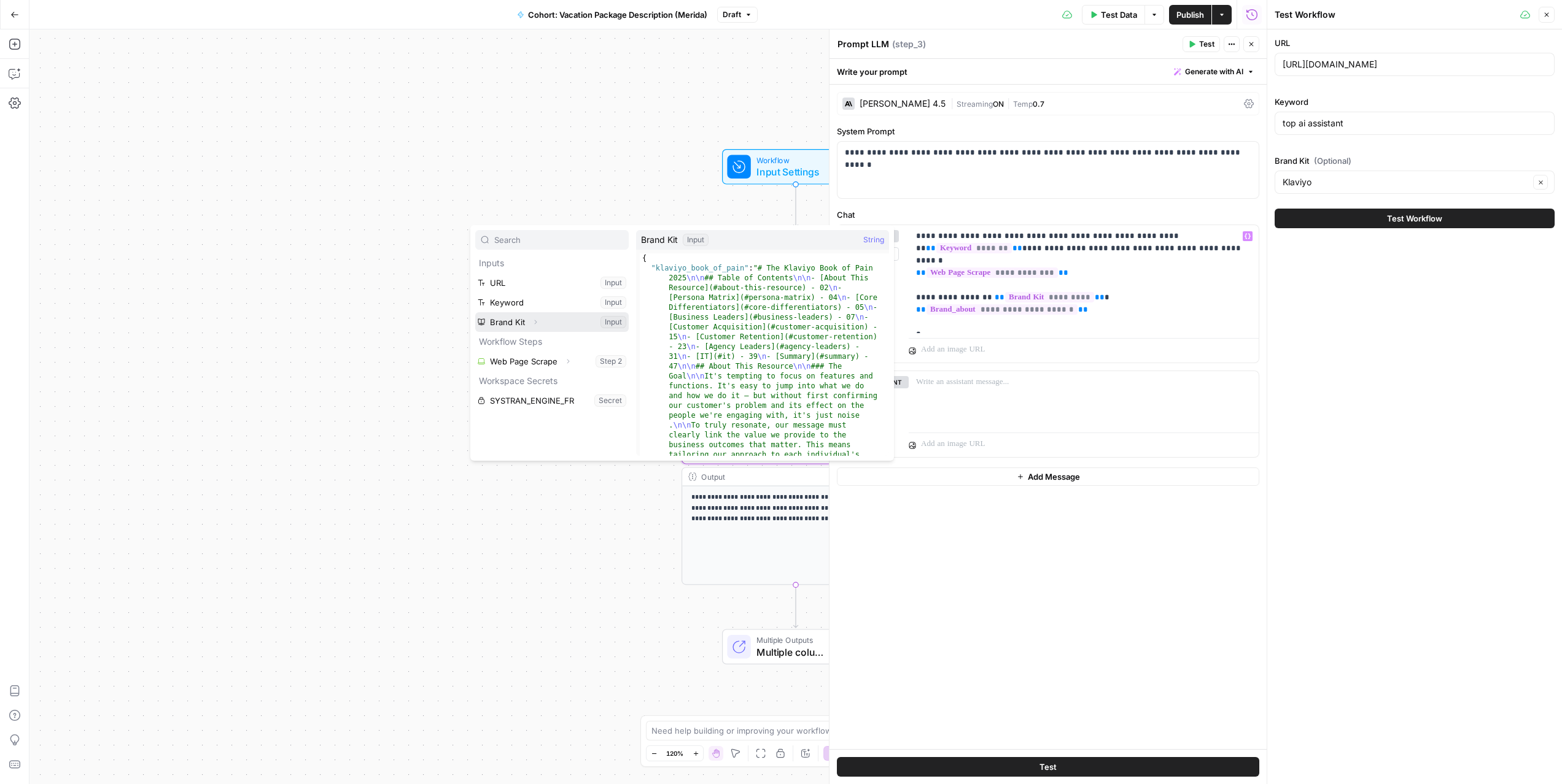
click at [533, 322] on icon "button" at bounding box center [535, 322] width 8 height 8
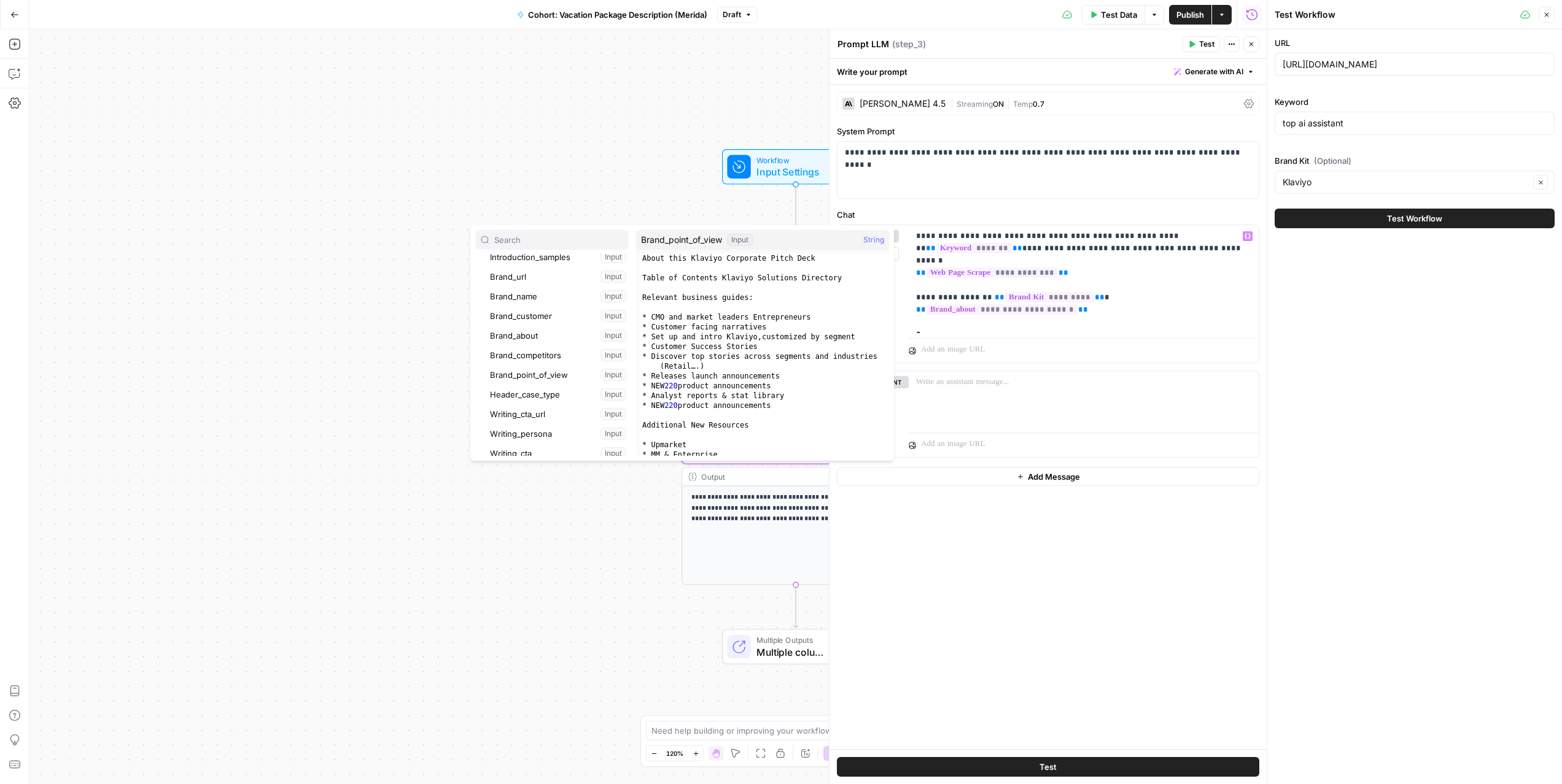
scroll to position [105, 0]
click at [550, 375] on button "Select variable Brand_point_of_view" at bounding box center [558, 374] width 141 height 20
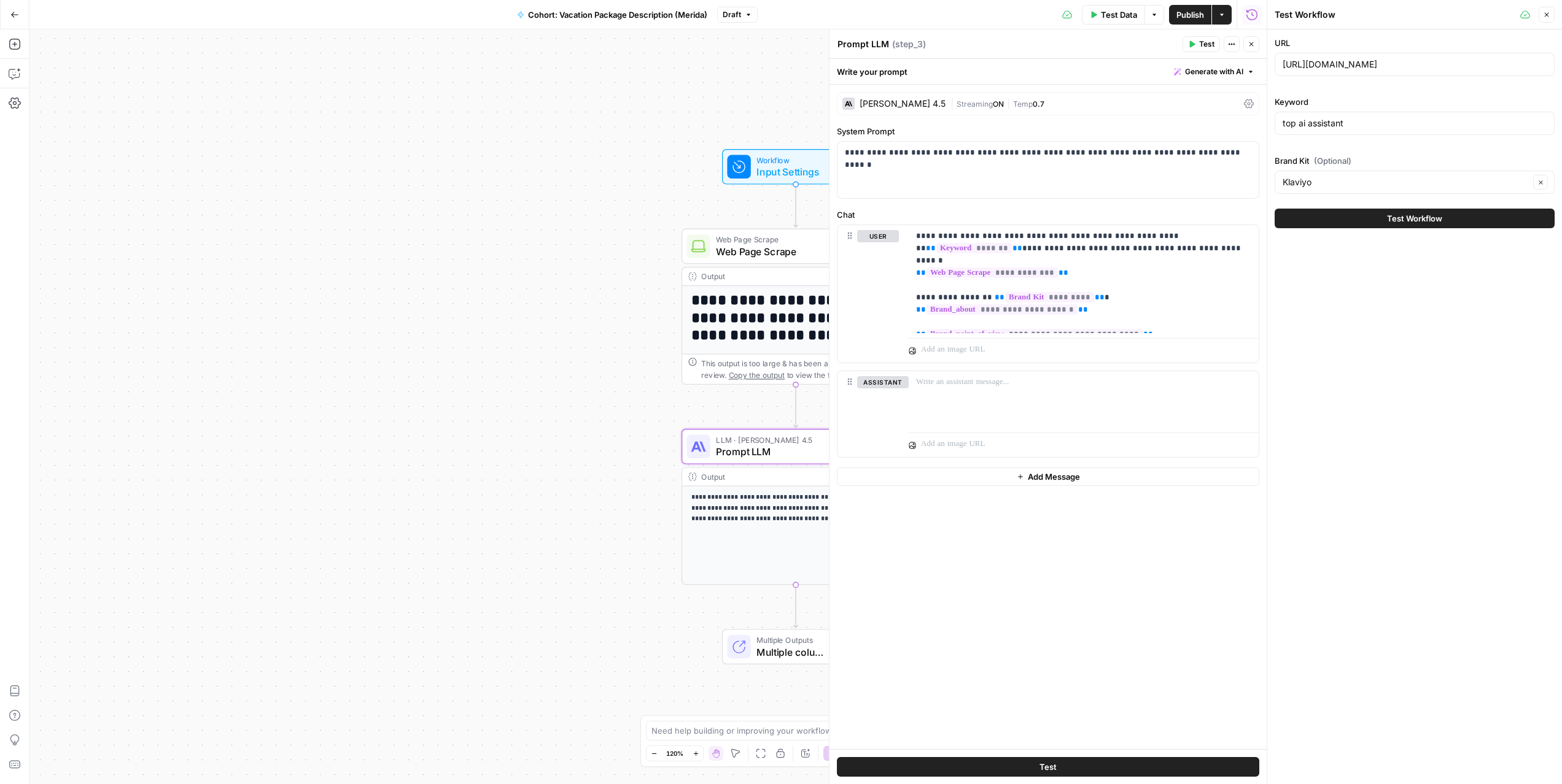
click at [1253, 42] on icon "button" at bounding box center [1252, 44] width 8 height 8
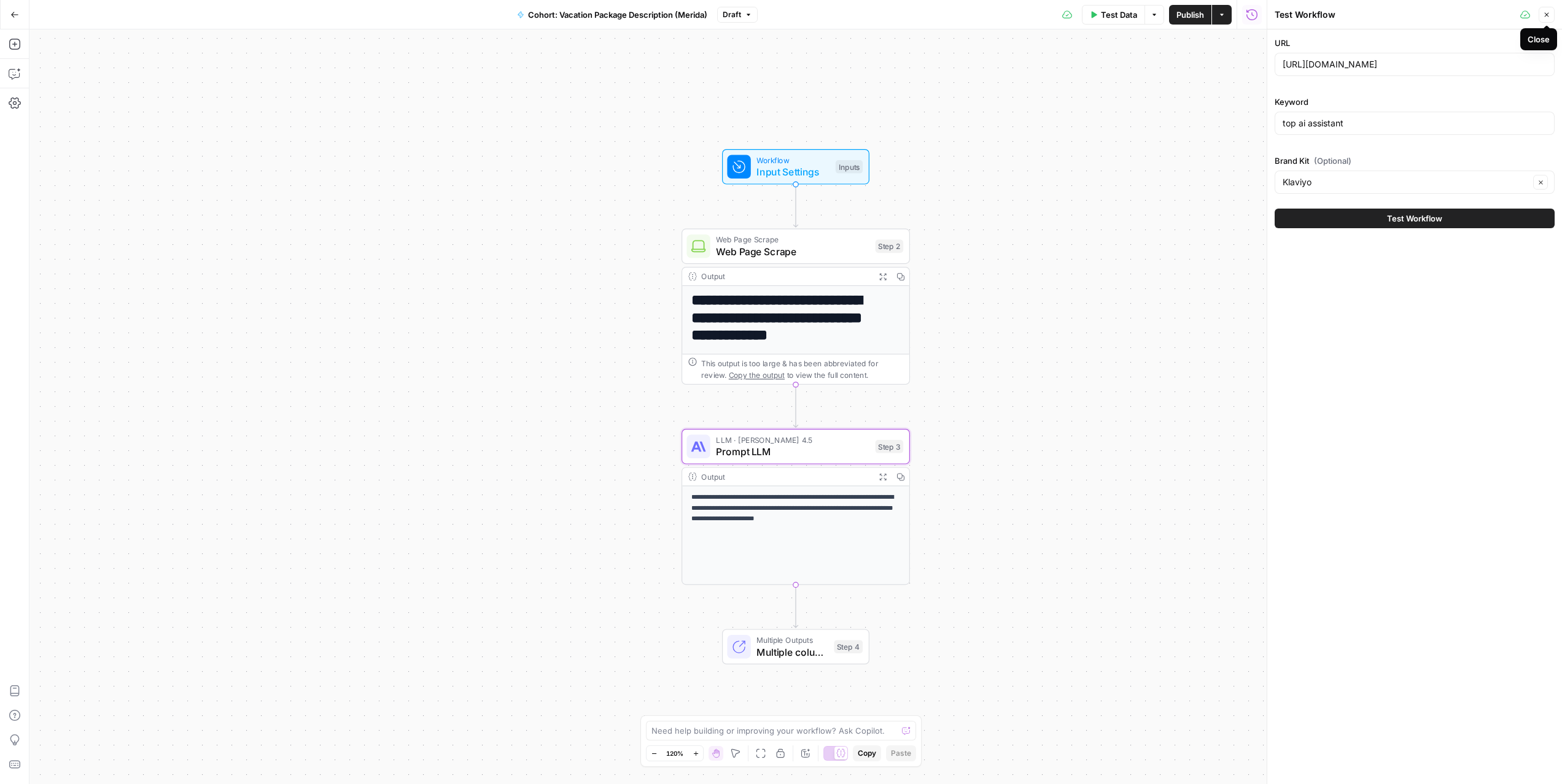
click at [1550, 16] on icon "button" at bounding box center [1547, 15] width 8 height 8
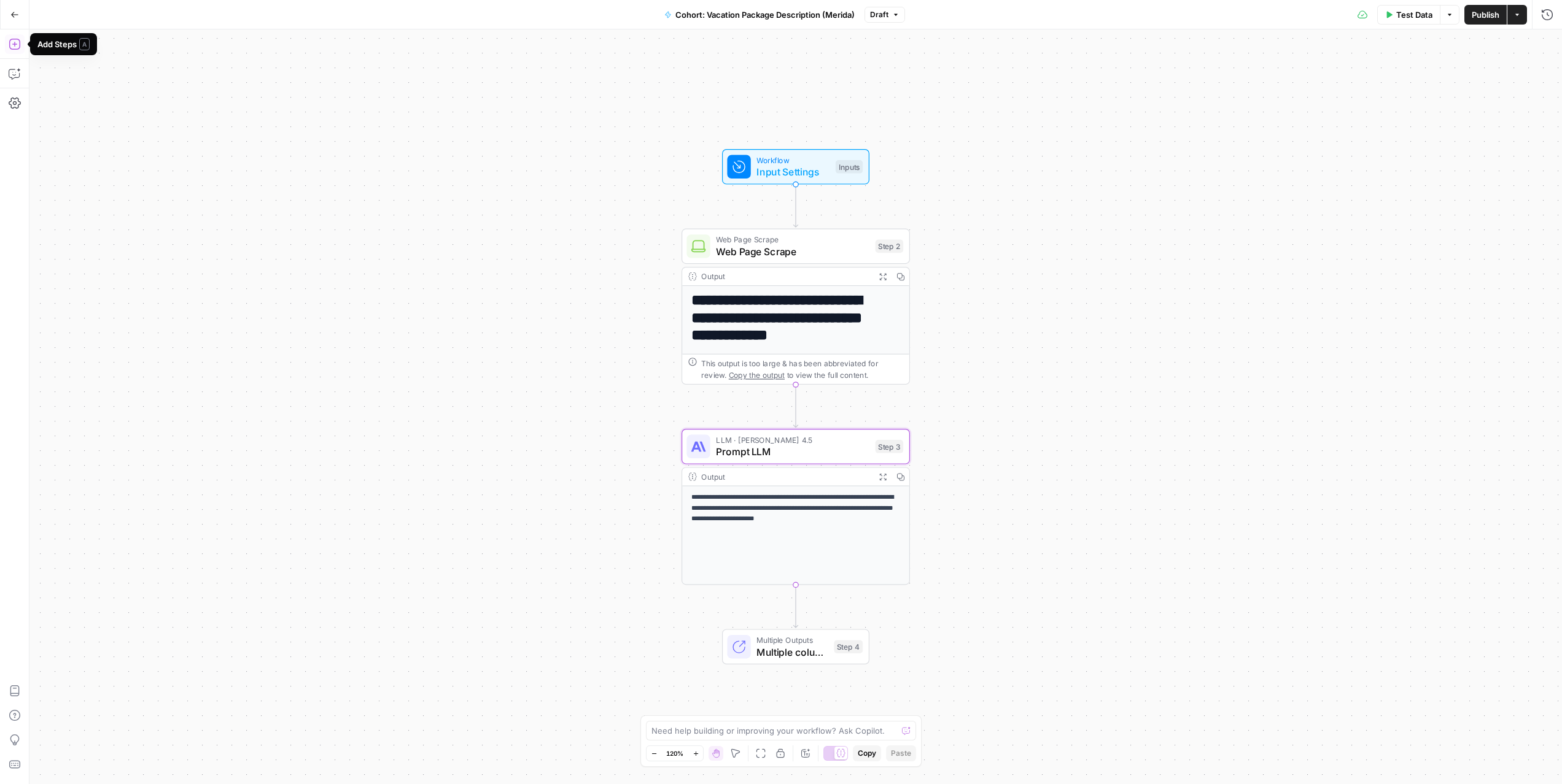
click at [18, 45] on icon "button" at bounding box center [15, 44] width 12 height 12
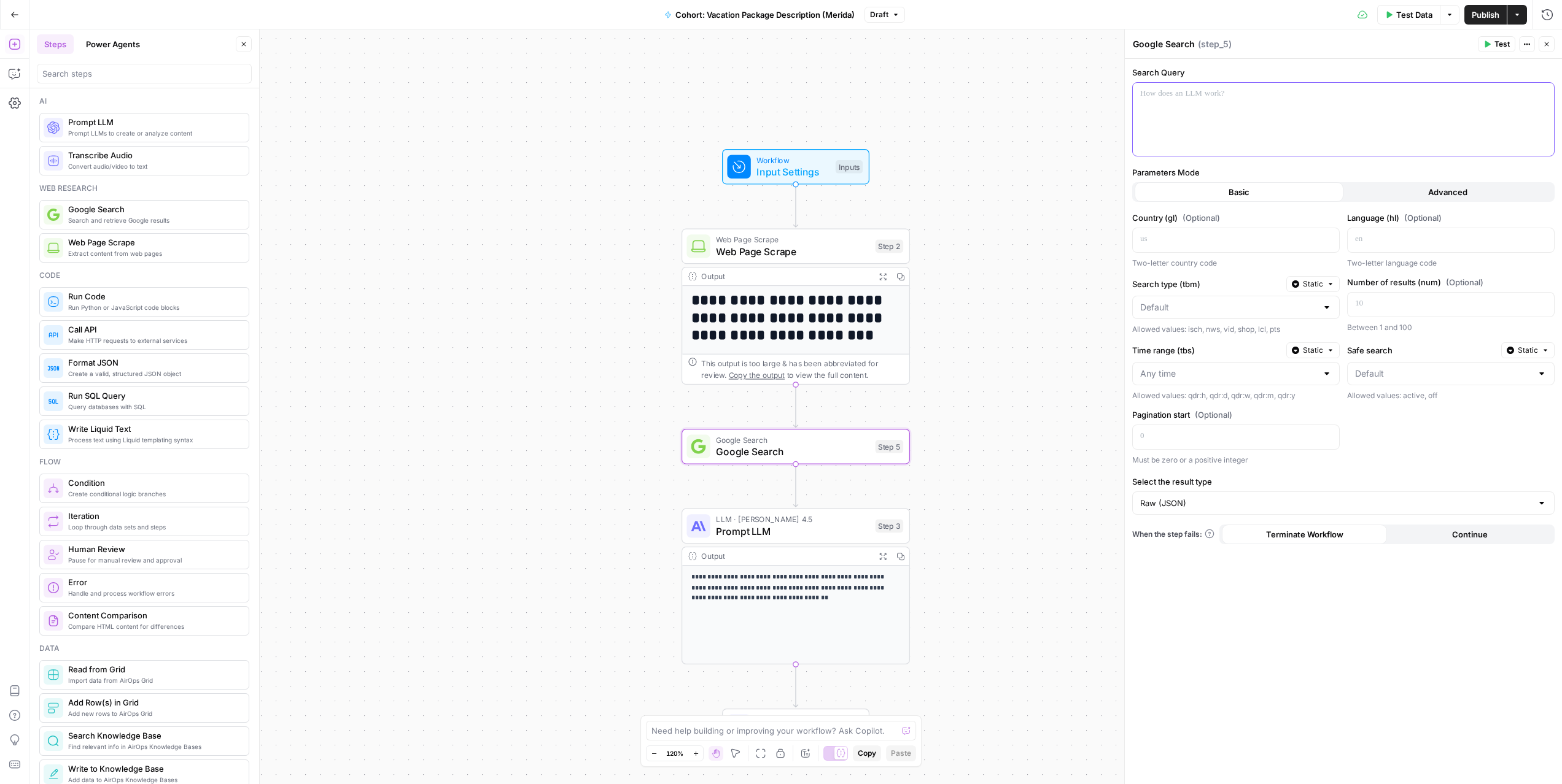
click at [1157, 96] on p at bounding box center [1343, 93] width 406 height 12
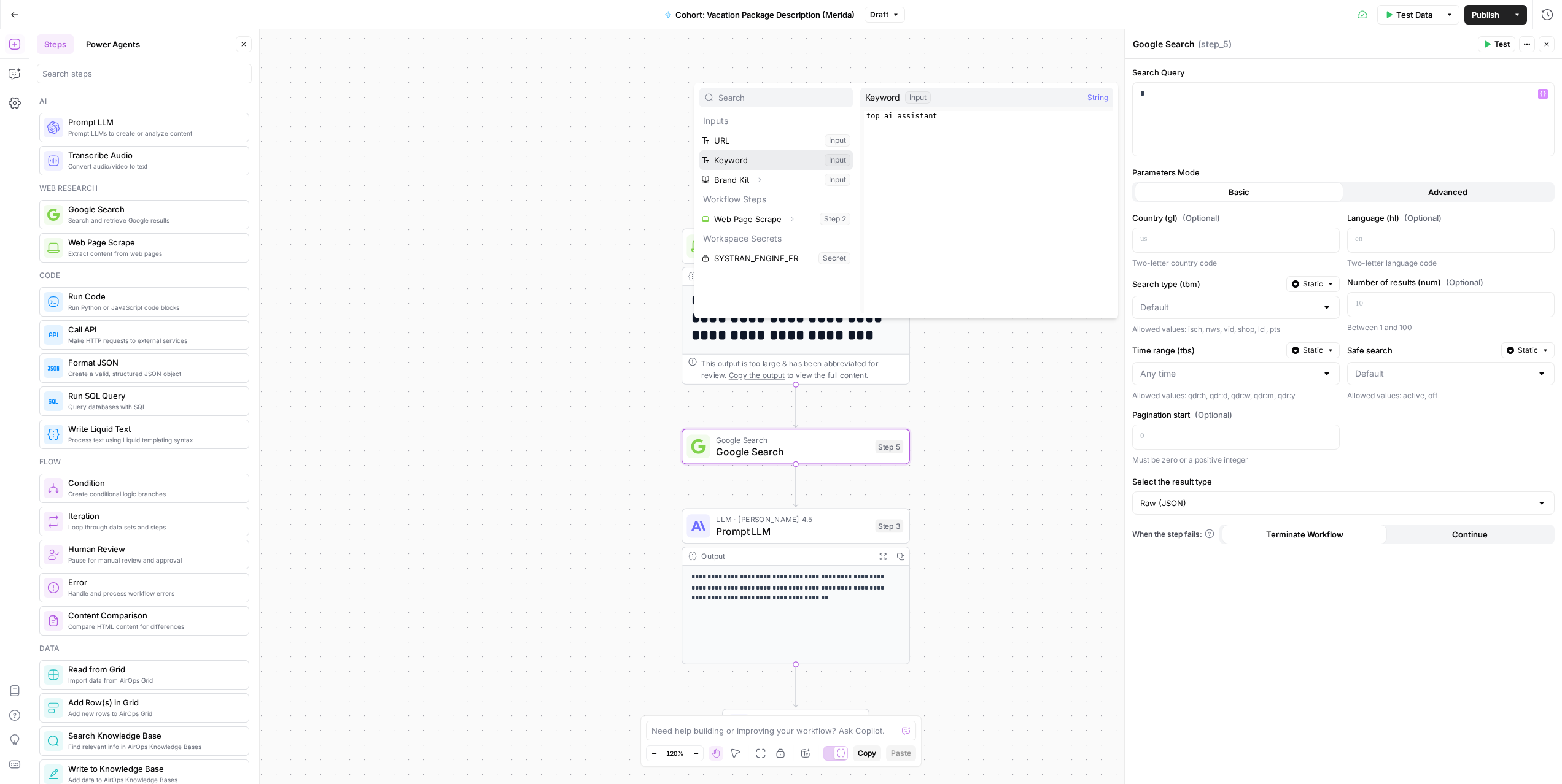
click at [755, 154] on button "Select variable Keyword" at bounding box center [776, 160] width 153 height 20
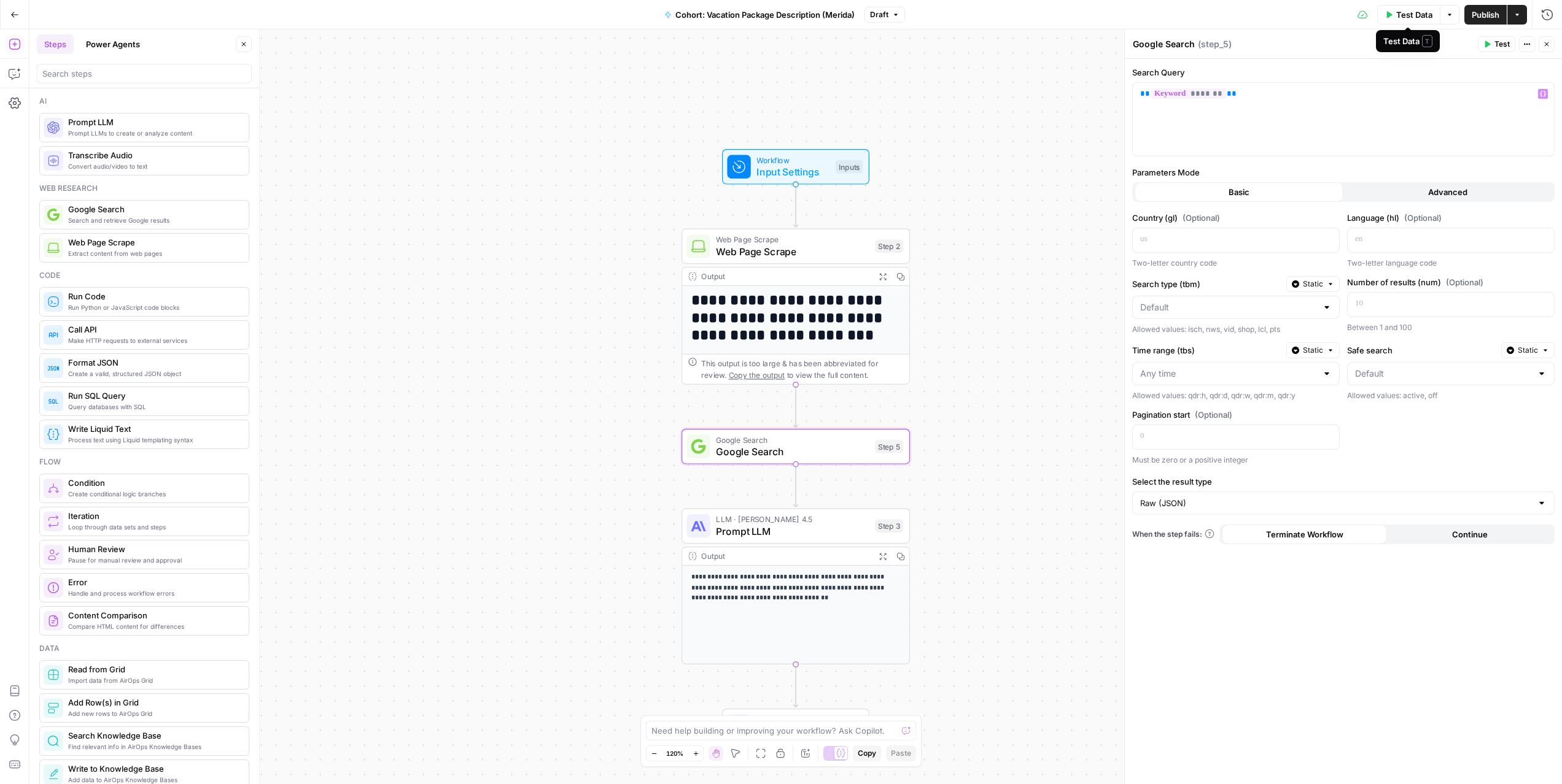
click at [1417, 15] on span "Test Data" at bounding box center [1415, 15] width 36 height 12
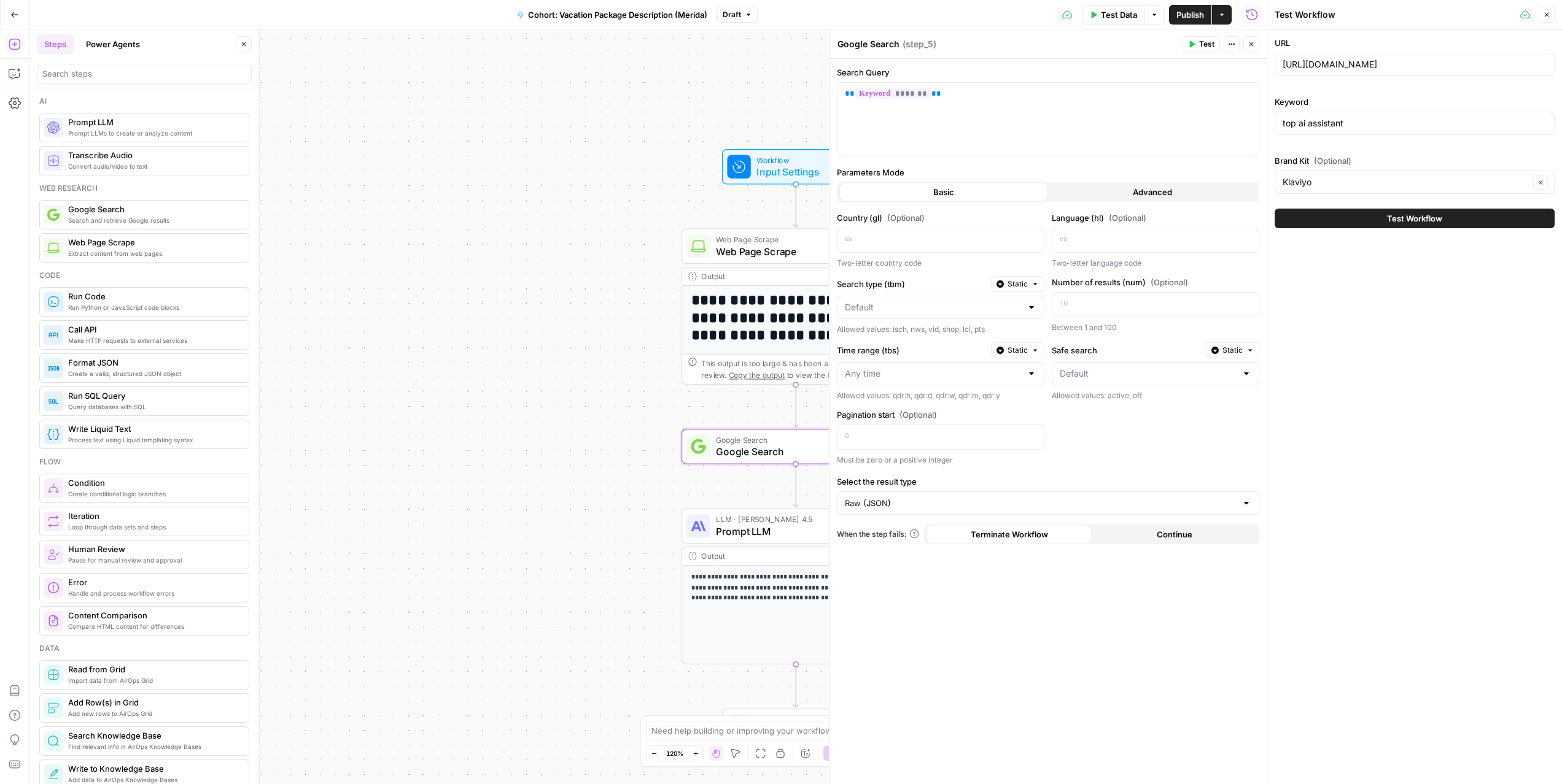
click at [1154, 18] on icon "button" at bounding box center [1154, 15] width 8 height 8
click at [1128, 40] on span "Run Test" at bounding box center [1119, 44] width 54 height 12
click at [1400, 217] on span "Test Workflow" at bounding box center [1415, 218] width 55 height 12
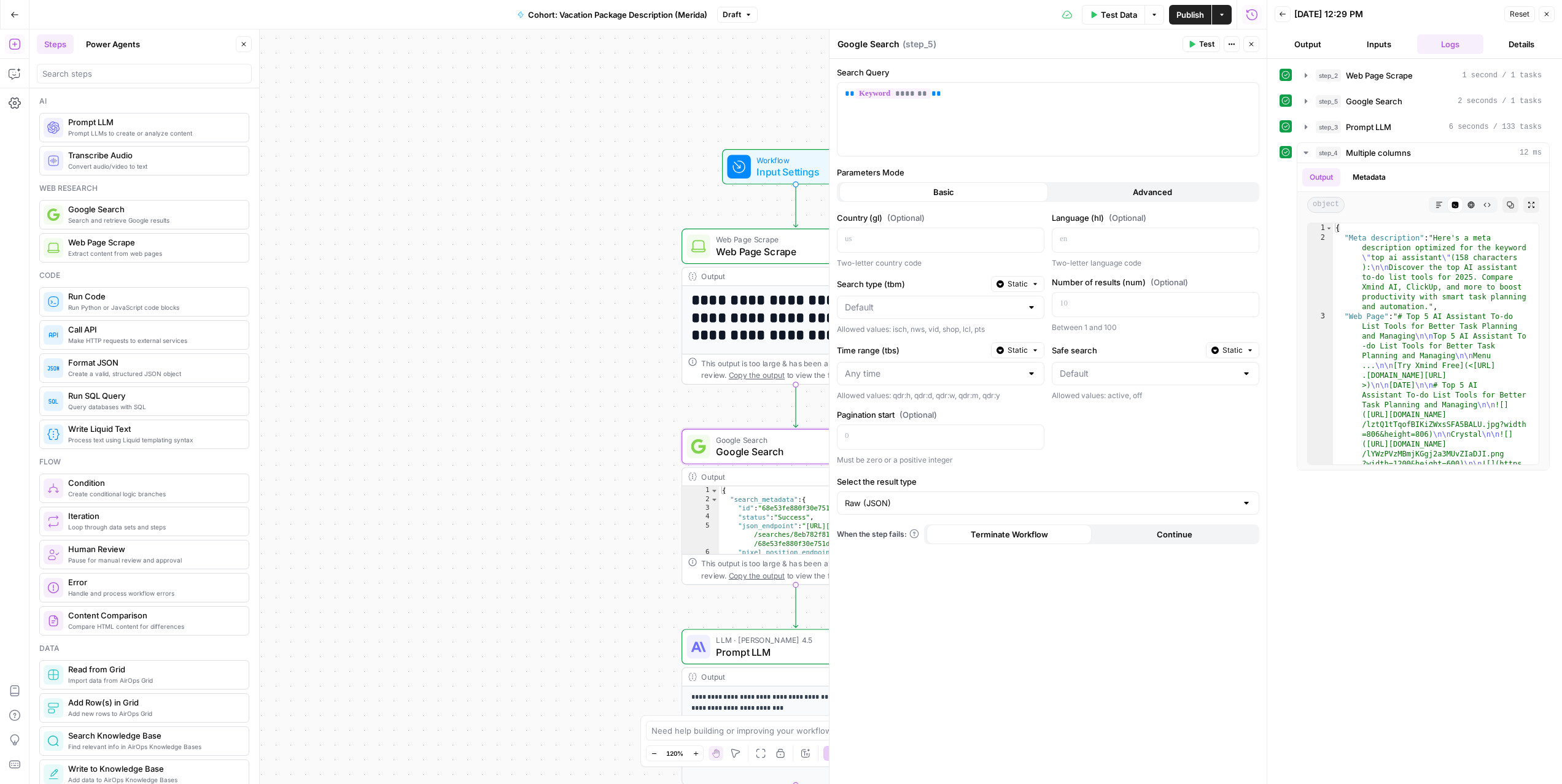
click at [1367, 45] on button "Inputs" at bounding box center [1379, 44] width 66 height 20
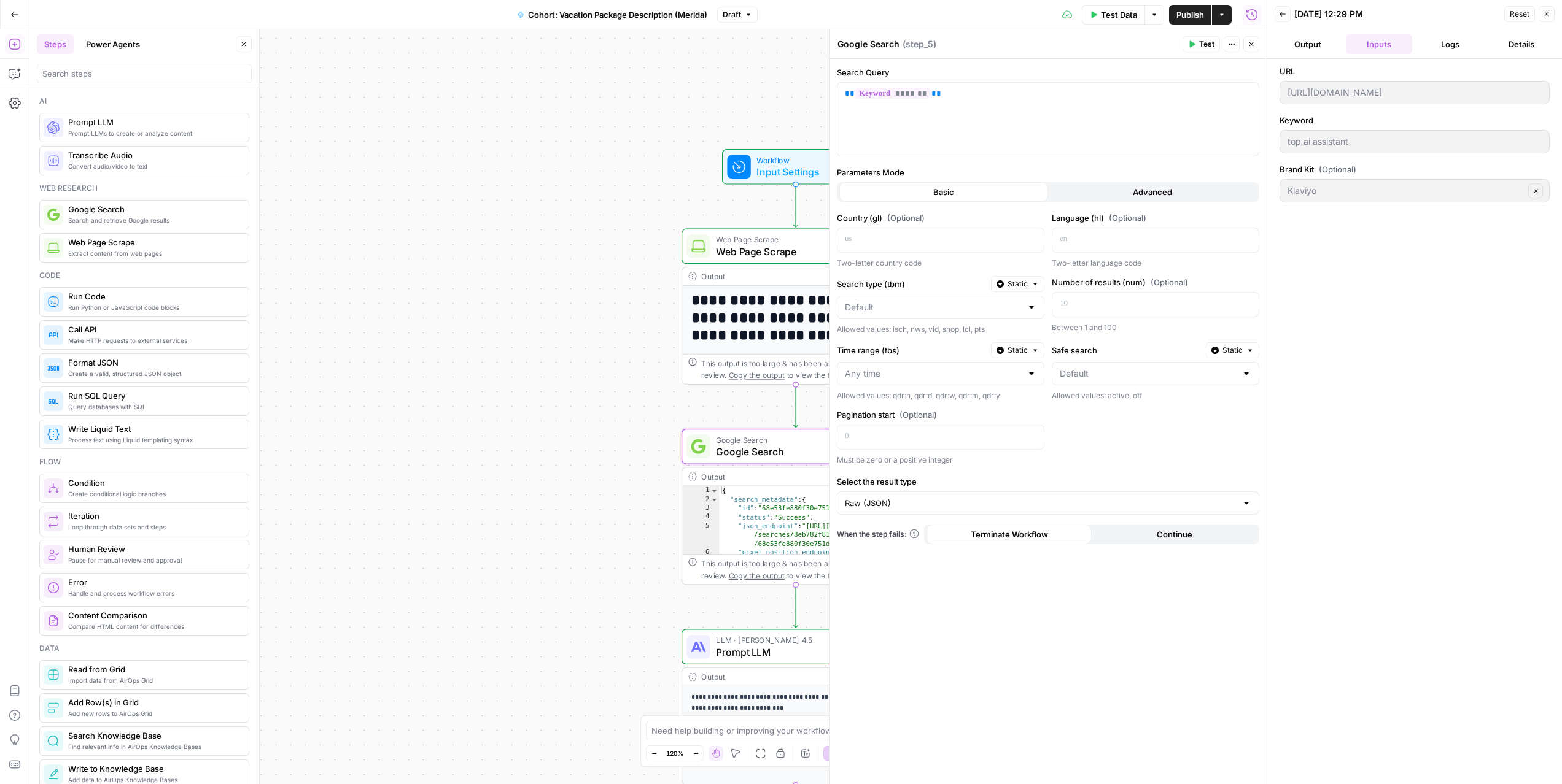
click at [1442, 41] on button "Logs" at bounding box center [1450, 44] width 66 height 20
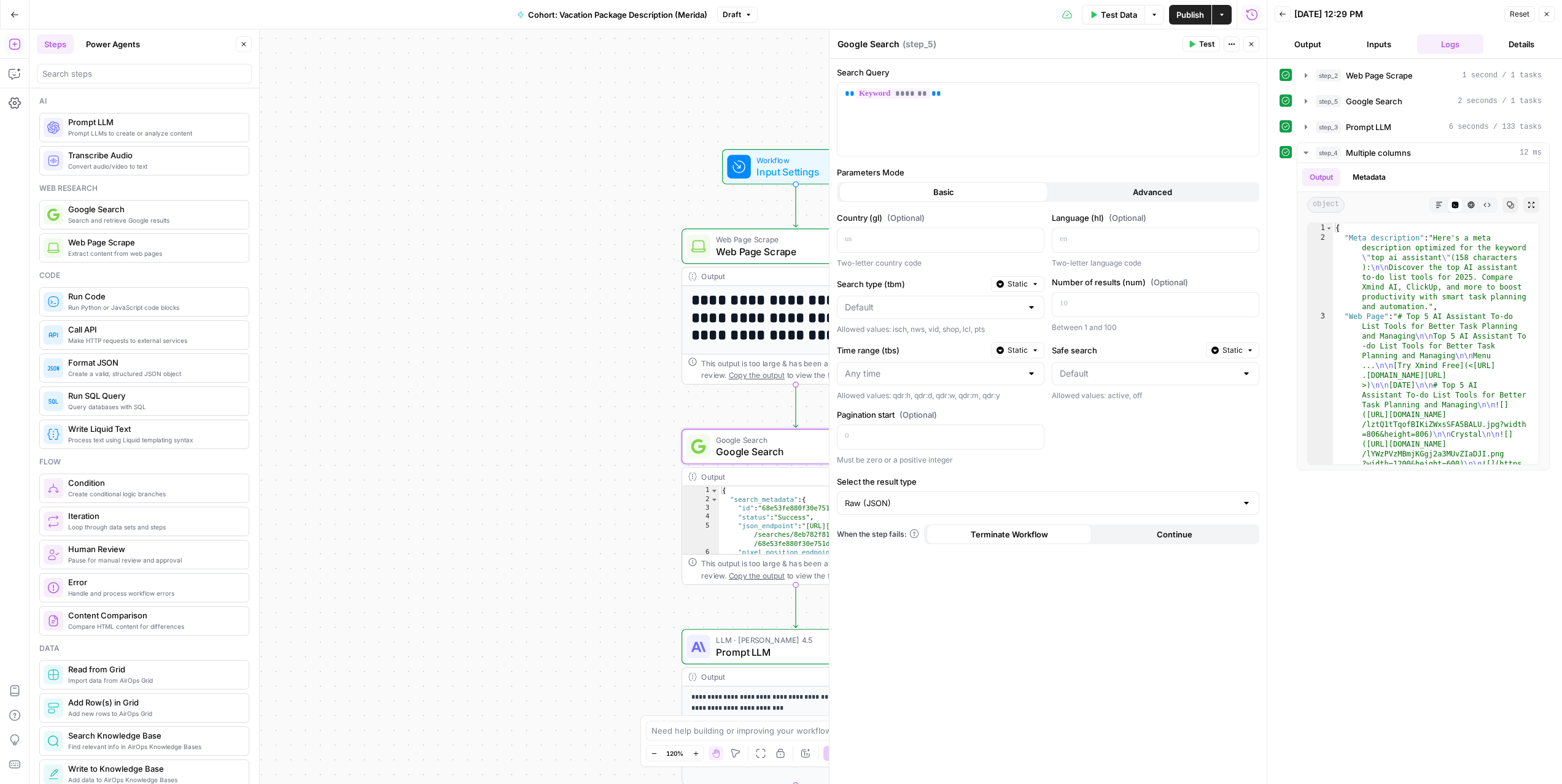
click at [1086, 197] on button "Advanced" at bounding box center [1153, 192] width 209 height 20
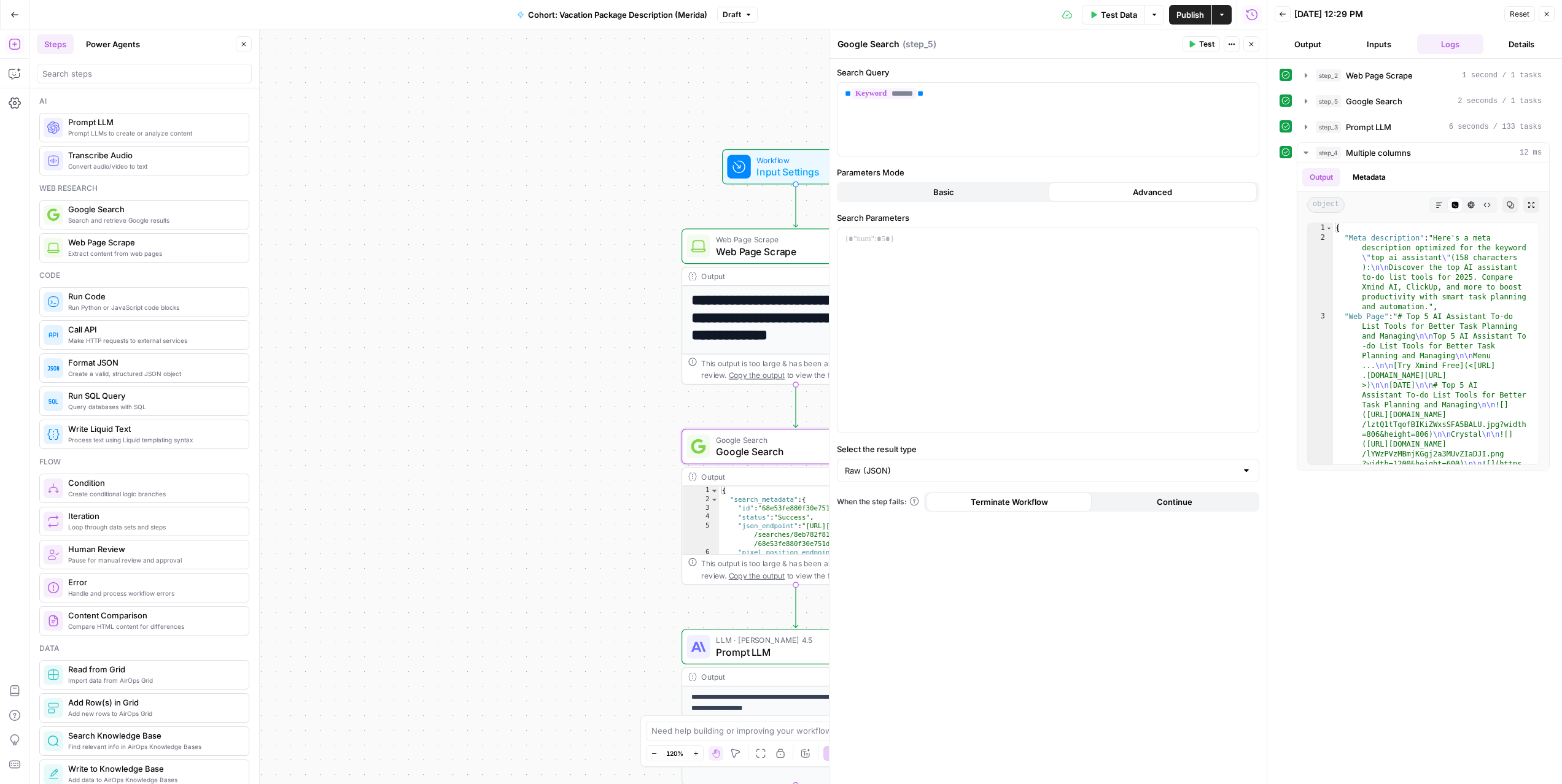
click at [976, 192] on button "Basic" at bounding box center [944, 192] width 209 height 20
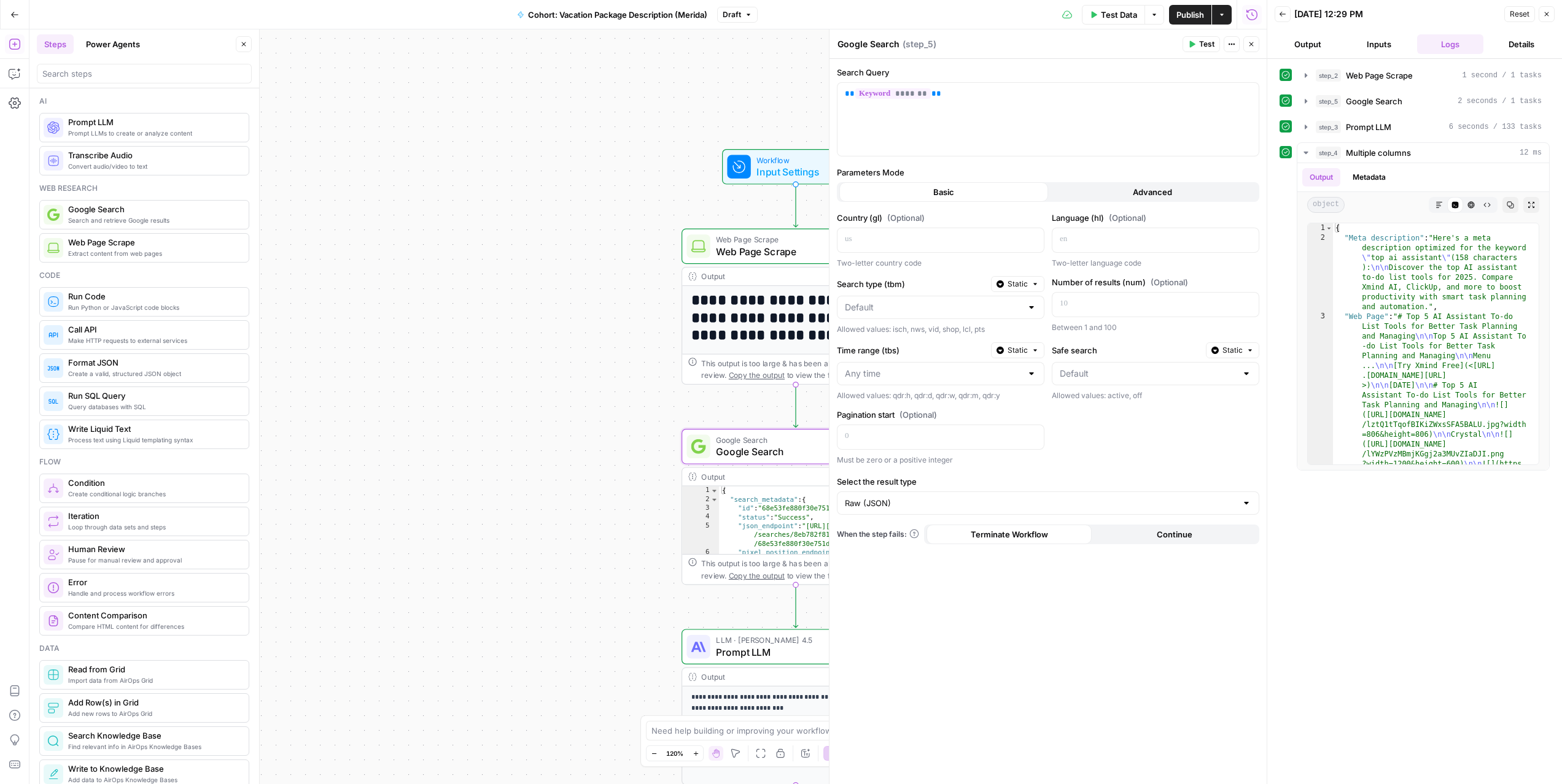
click at [1208, 191] on button "Advanced" at bounding box center [1153, 192] width 209 height 20
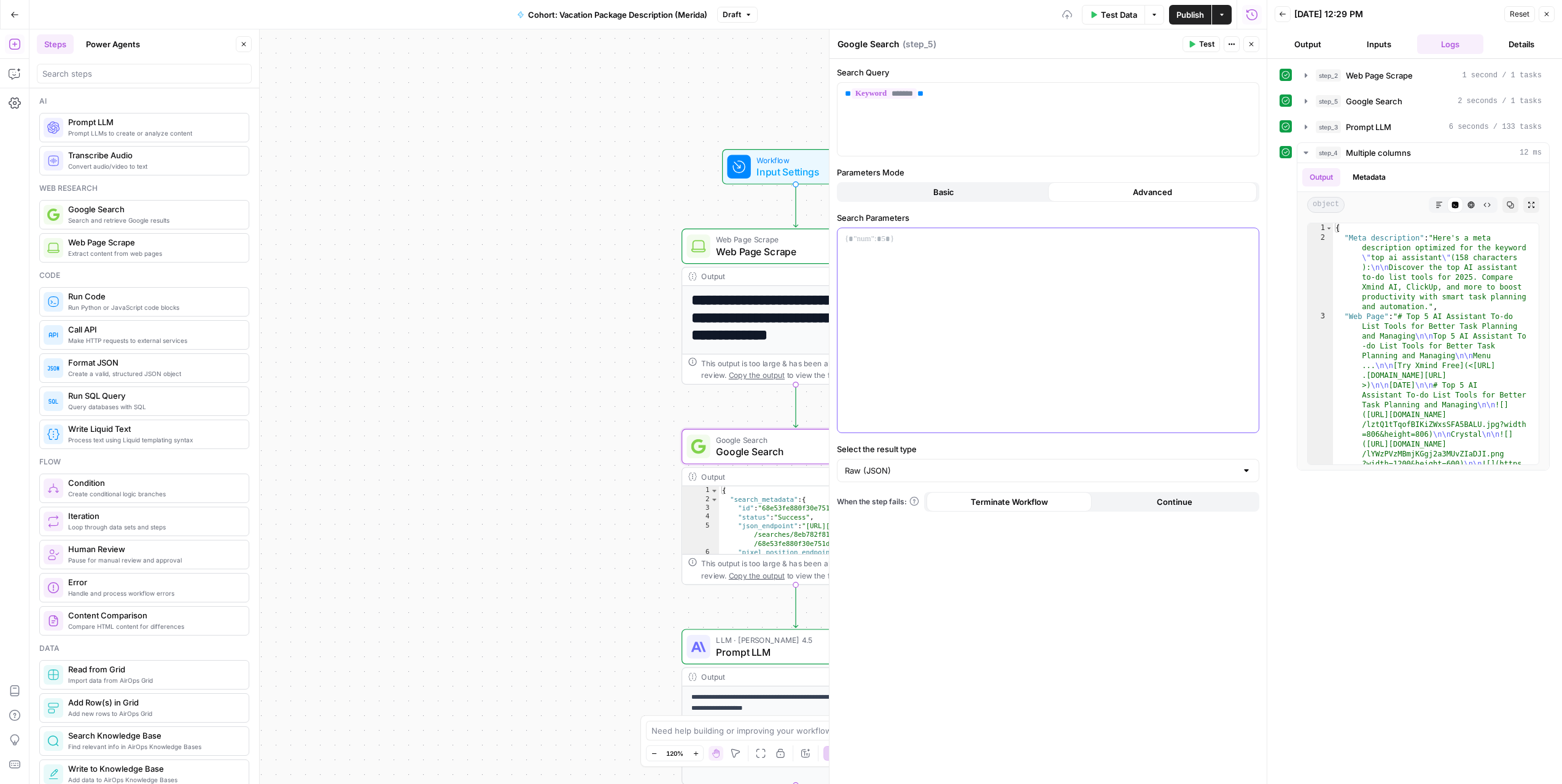
click at [857, 241] on p at bounding box center [1048, 239] width 406 height 12
click at [1205, 40] on span "Test" at bounding box center [1207, 44] width 15 height 11
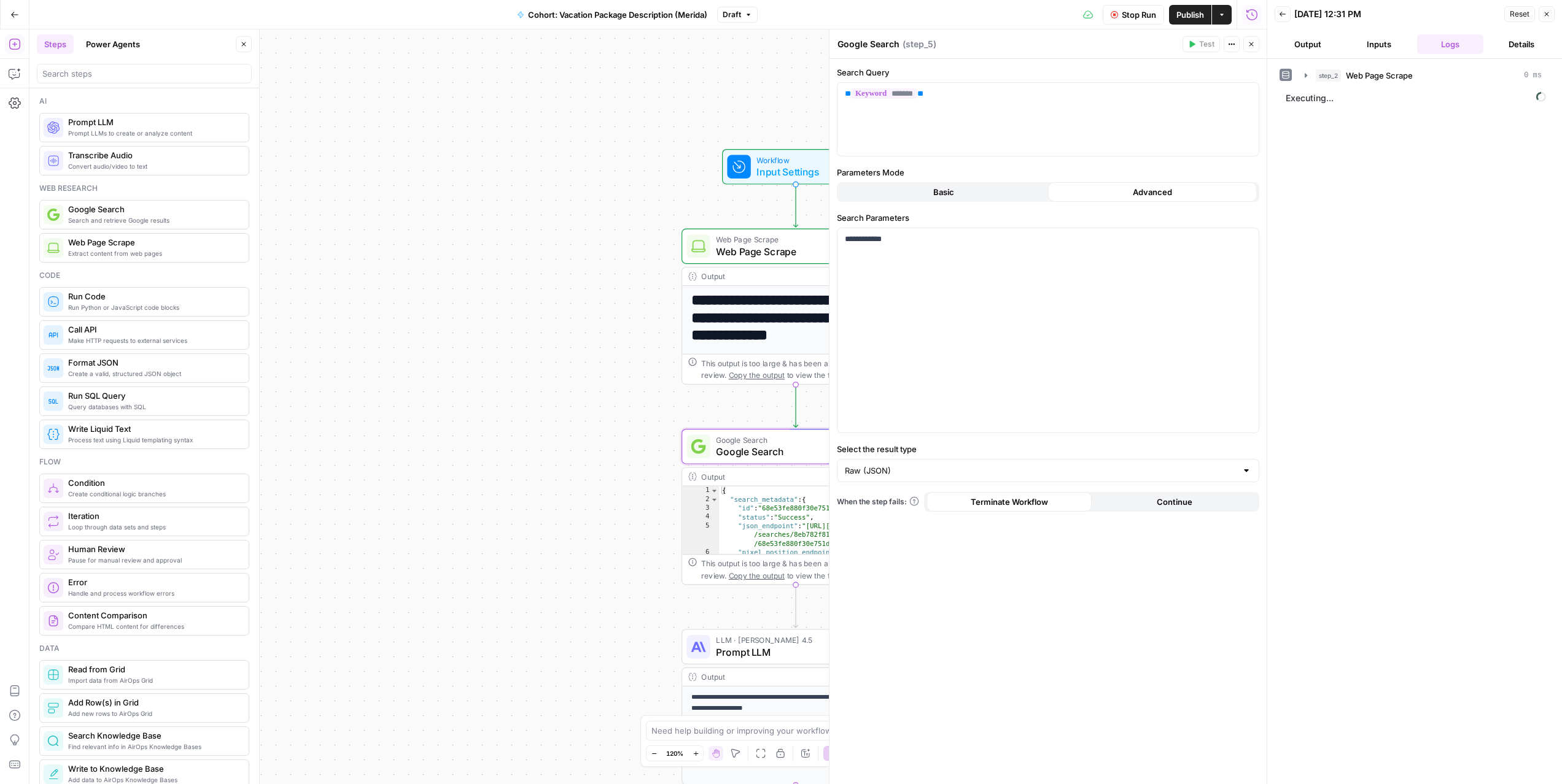
click at [1247, 470] on div at bounding box center [1246, 470] width 9 height 12
type input "Raw (JSON)"
click at [906, 601] on div "**********" at bounding box center [1048, 422] width 437 height 726
click at [1302, 102] on icon "button" at bounding box center [1306, 100] width 9 height 9
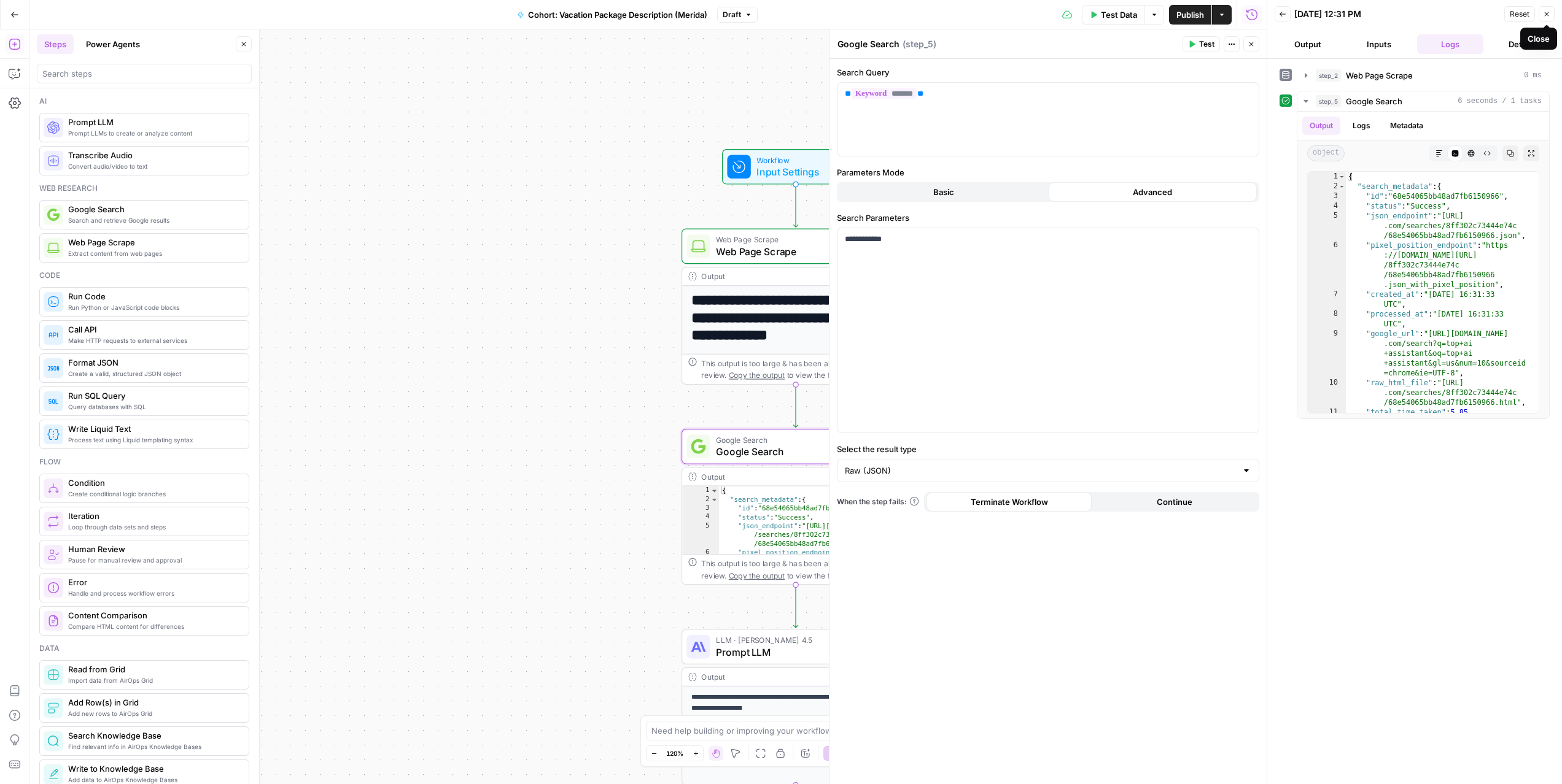
click at [1541, 15] on button "Close" at bounding box center [1547, 14] width 16 height 16
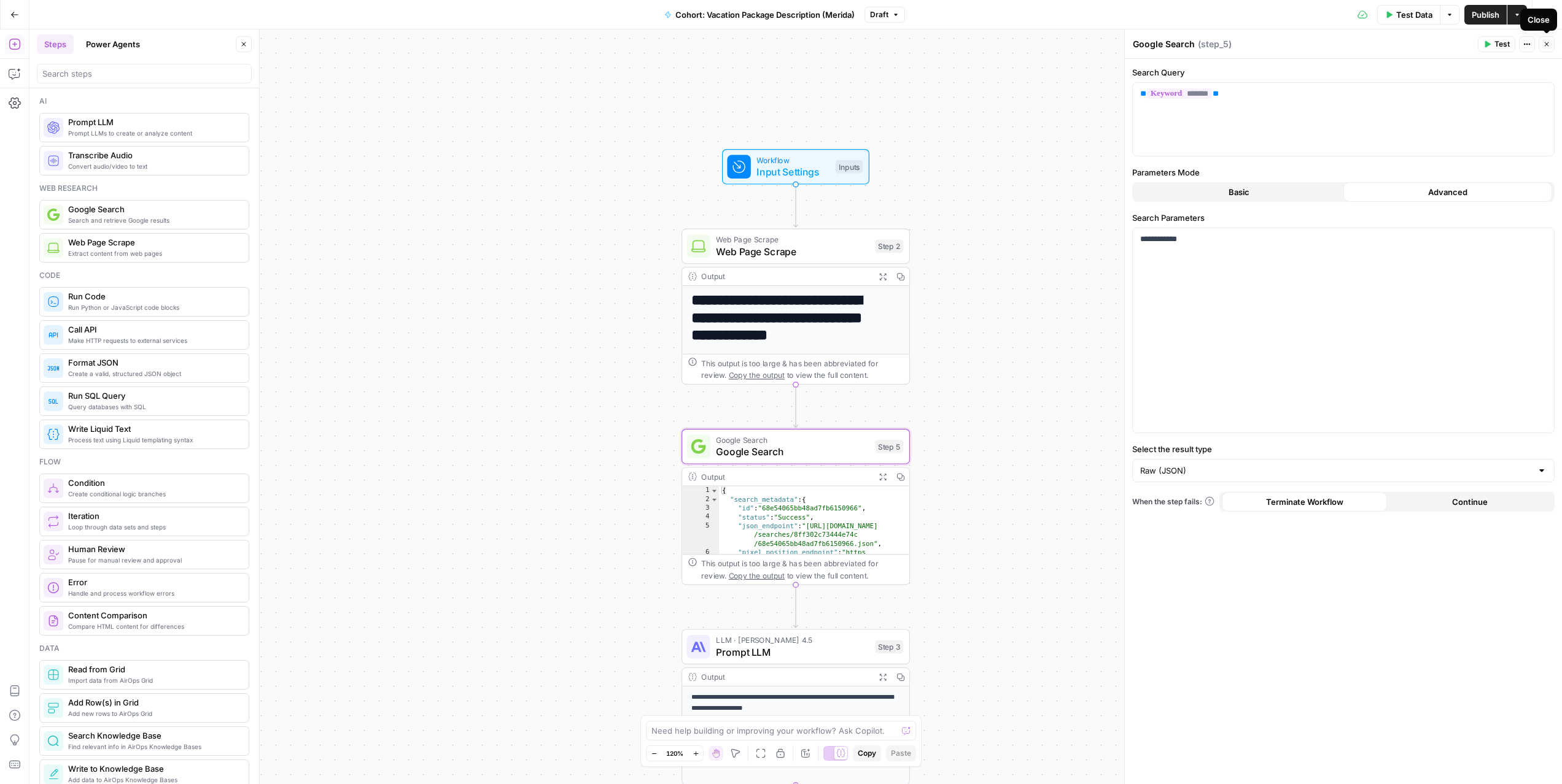
click at [1546, 46] on icon "button" at bounding box center [1547, 44] width 8 height 8
click at [794, 645] on span "Prompt LLM" at bounding box center [792, 652] width 153 height 15
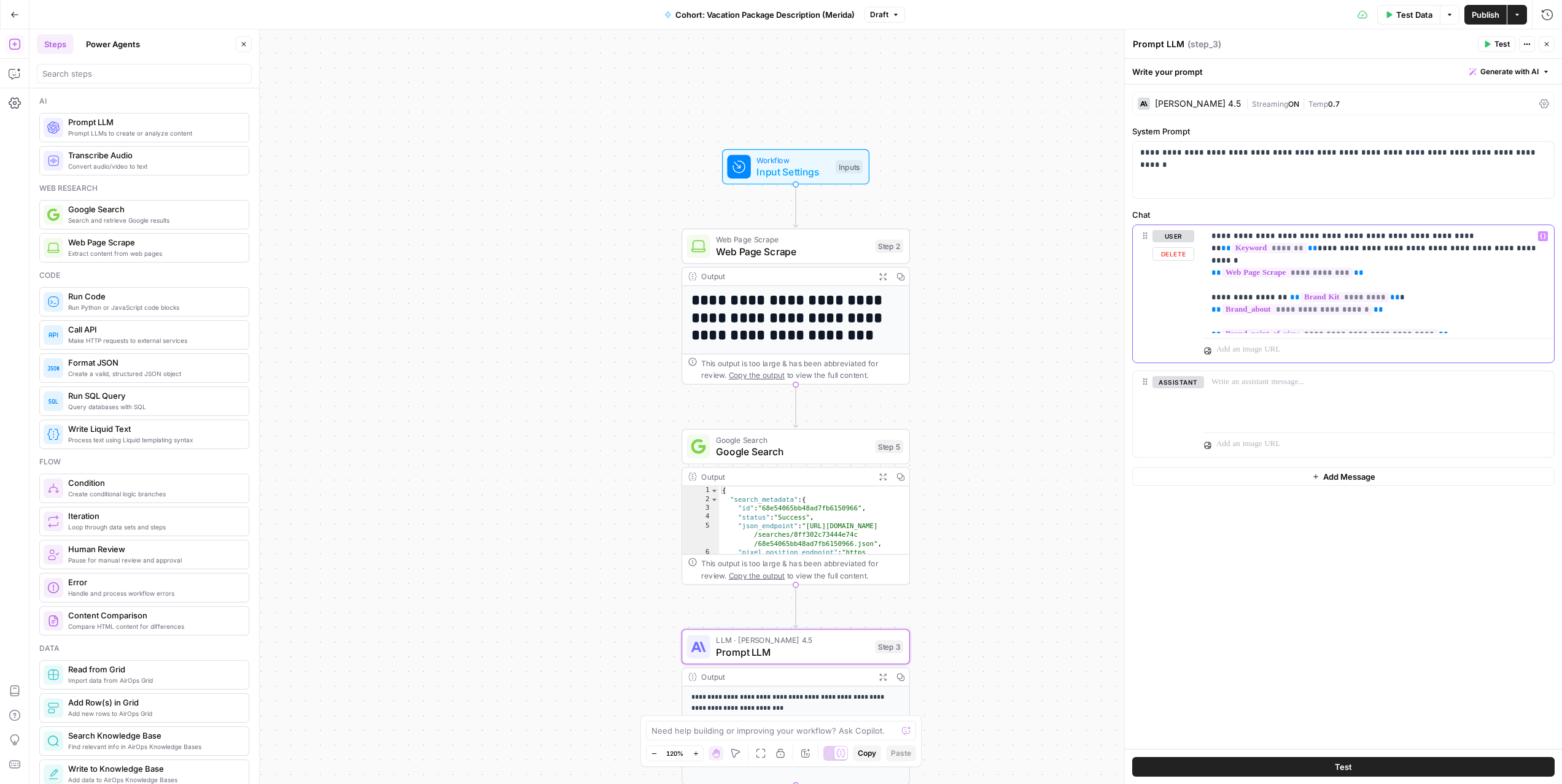
click at [1458, 326] on p "**********" at bounding box center [1379, 279] width 335 height 99
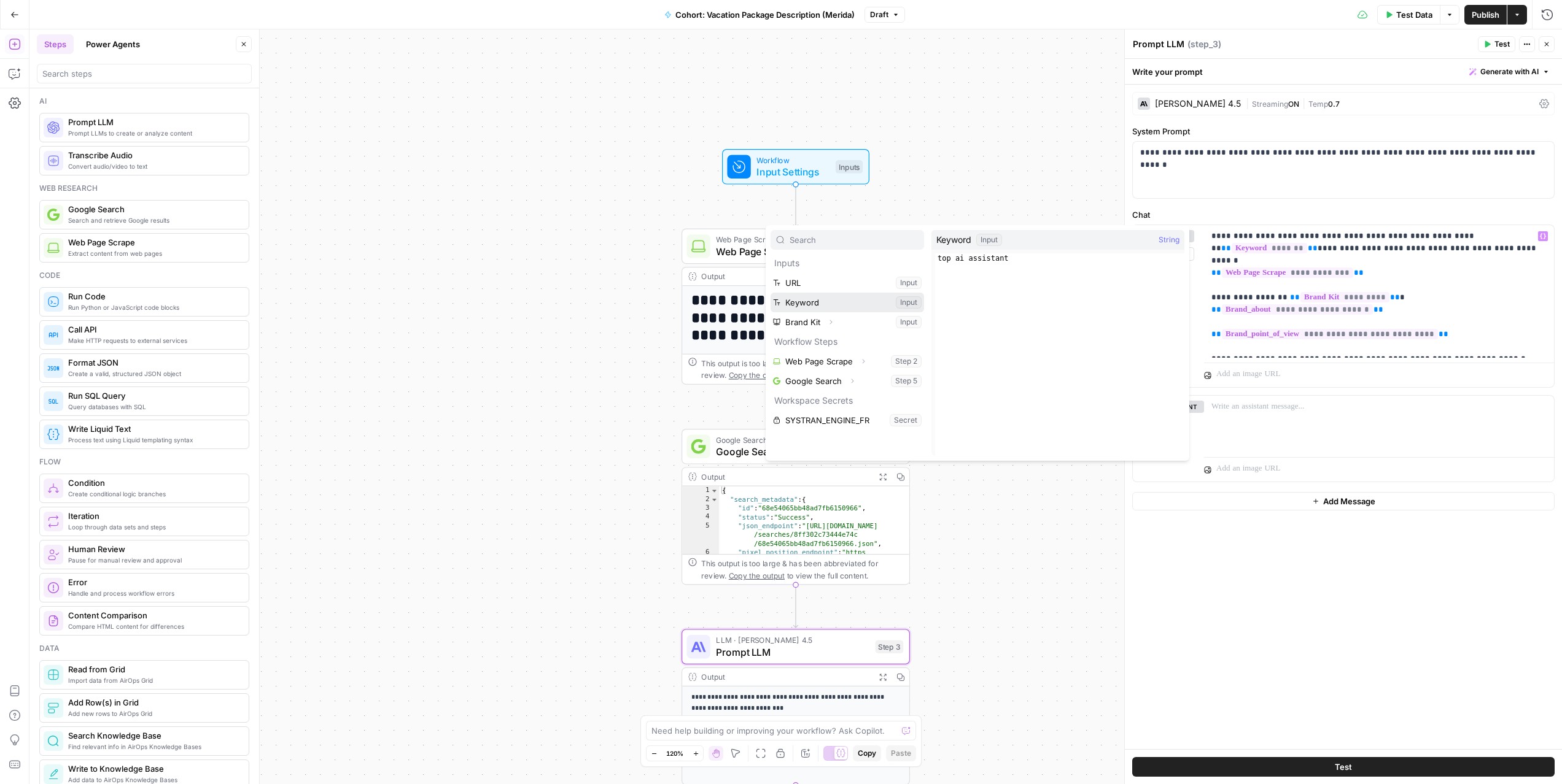
click at [797, 298] on button "Select variable Keyword" at bounding box center [847, 302] width 153 height 20
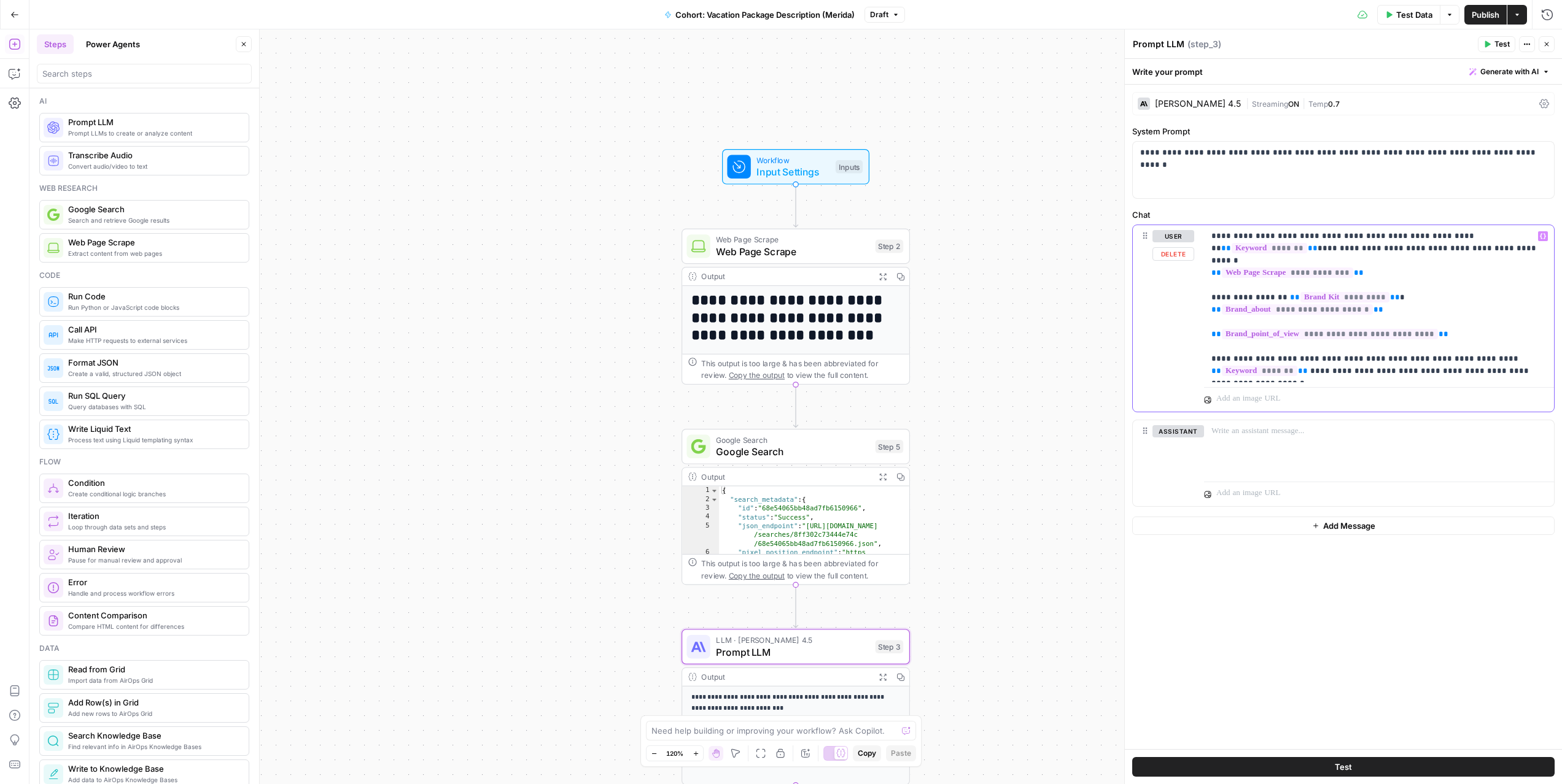
click at [1235, 371] on p "**********" at bounding box center [1379, 304] width 335 height 147
click at [1304, 374] on p "**********" at bounding box center [1379, 304] width 335 height 147
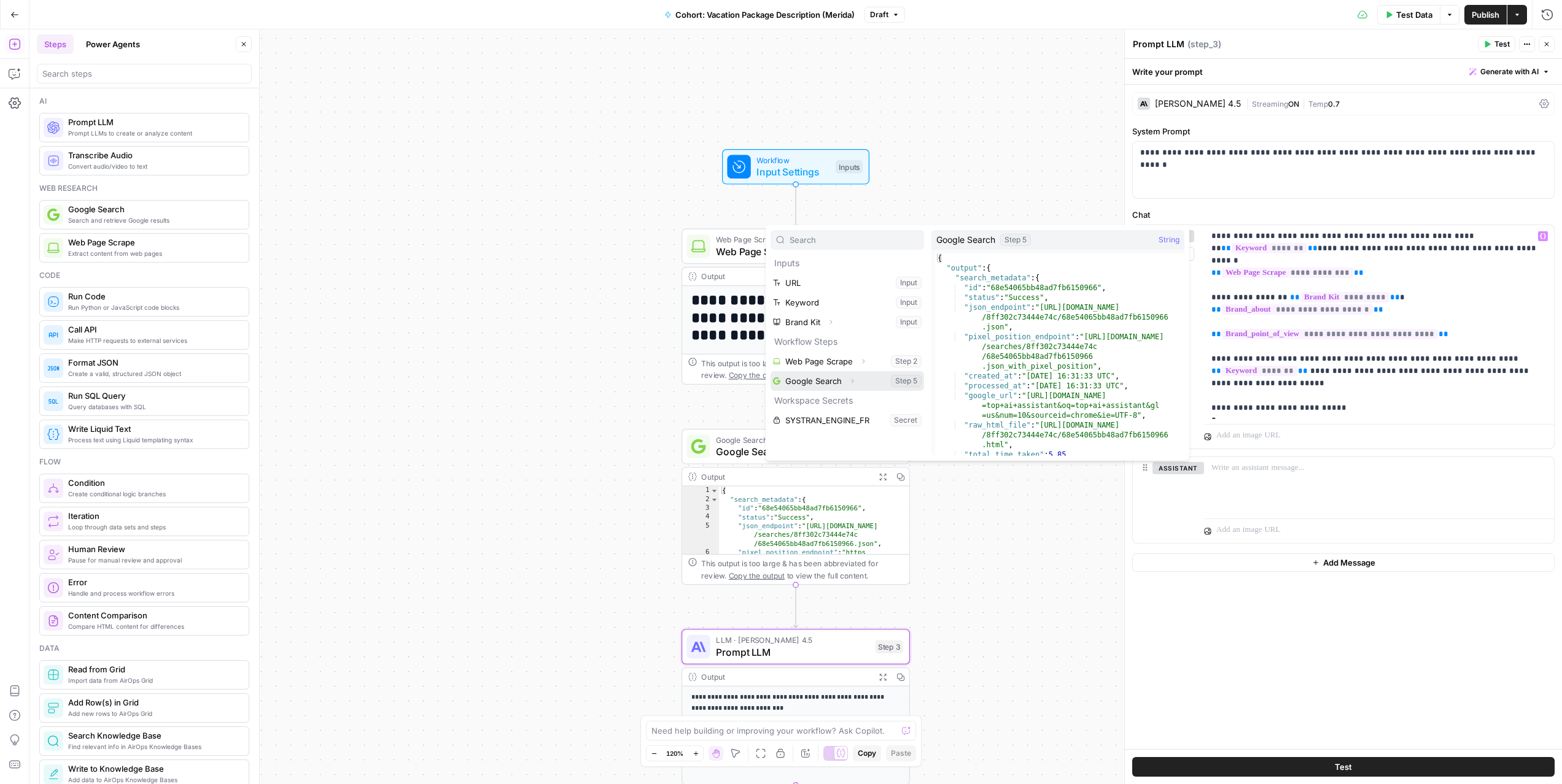
click at [826, 378] on button "Select variable Google Search" at bounding box center [847, 380] width 153 height 20
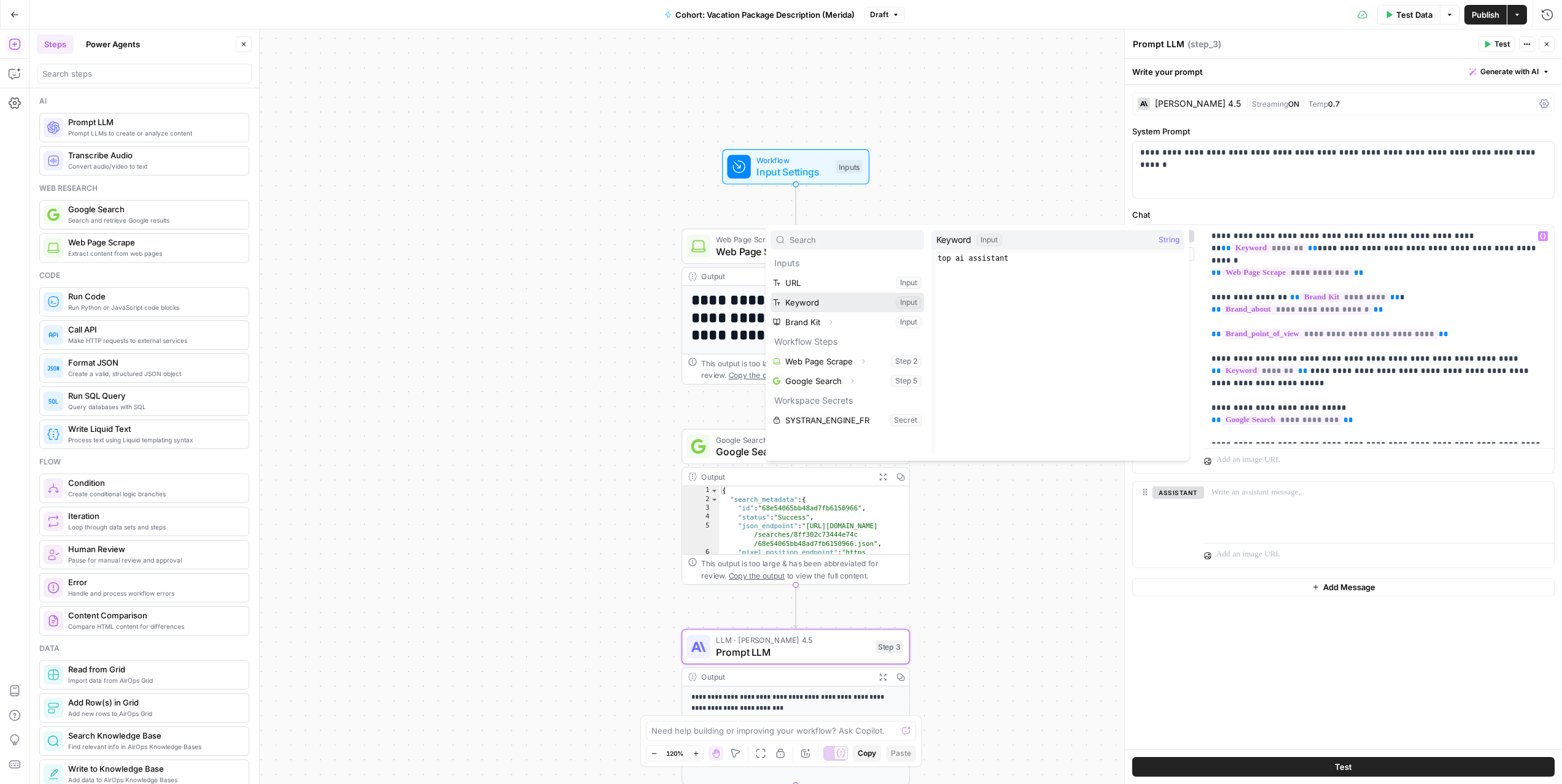
click at [808, 302] on button "Select variable Keyword" at bounding box center [847, 302] width 153 height 20
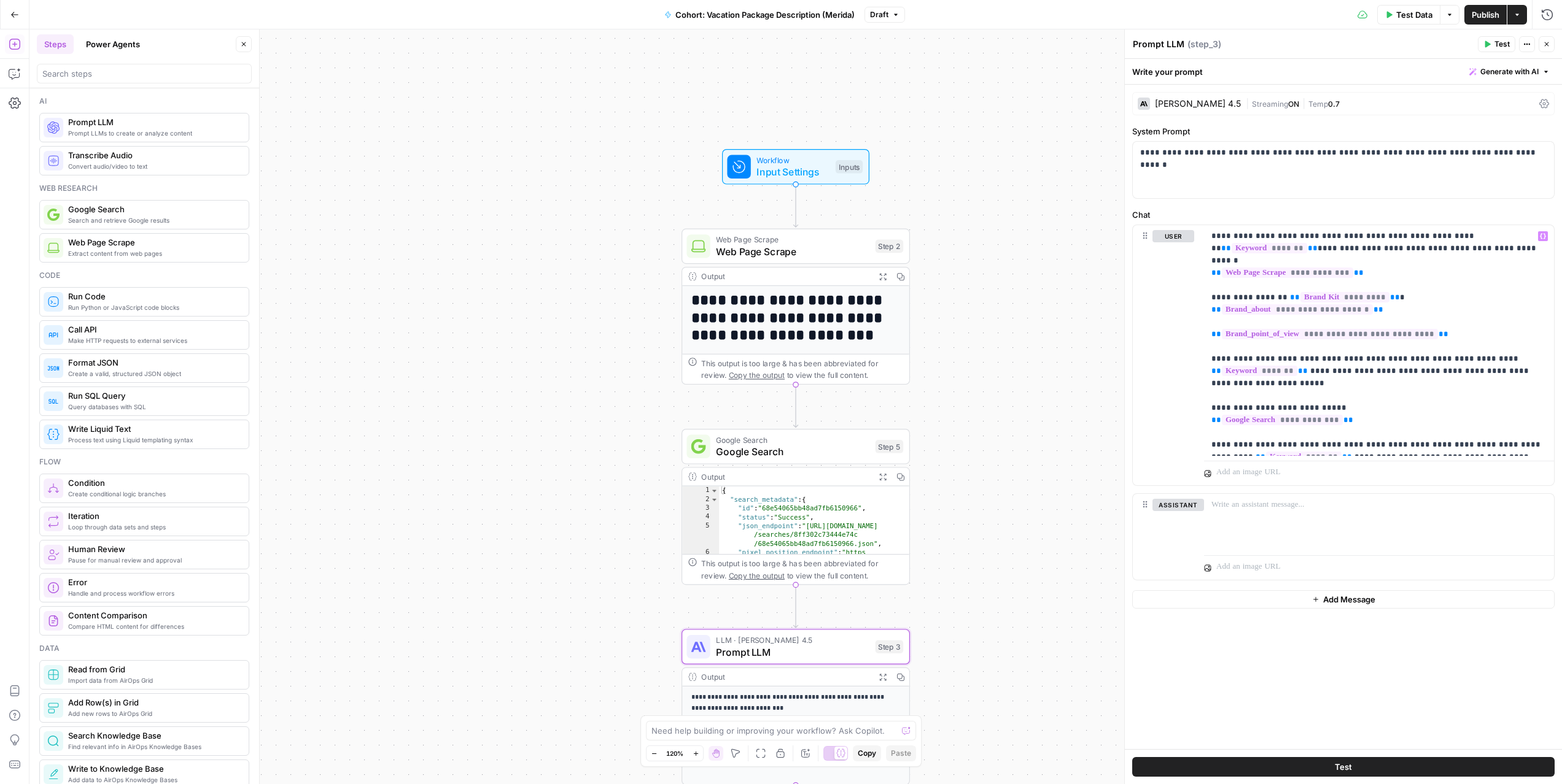
click at [1379, 769] on button "Test" at bounding box center [1343, 767] width 423 height 20
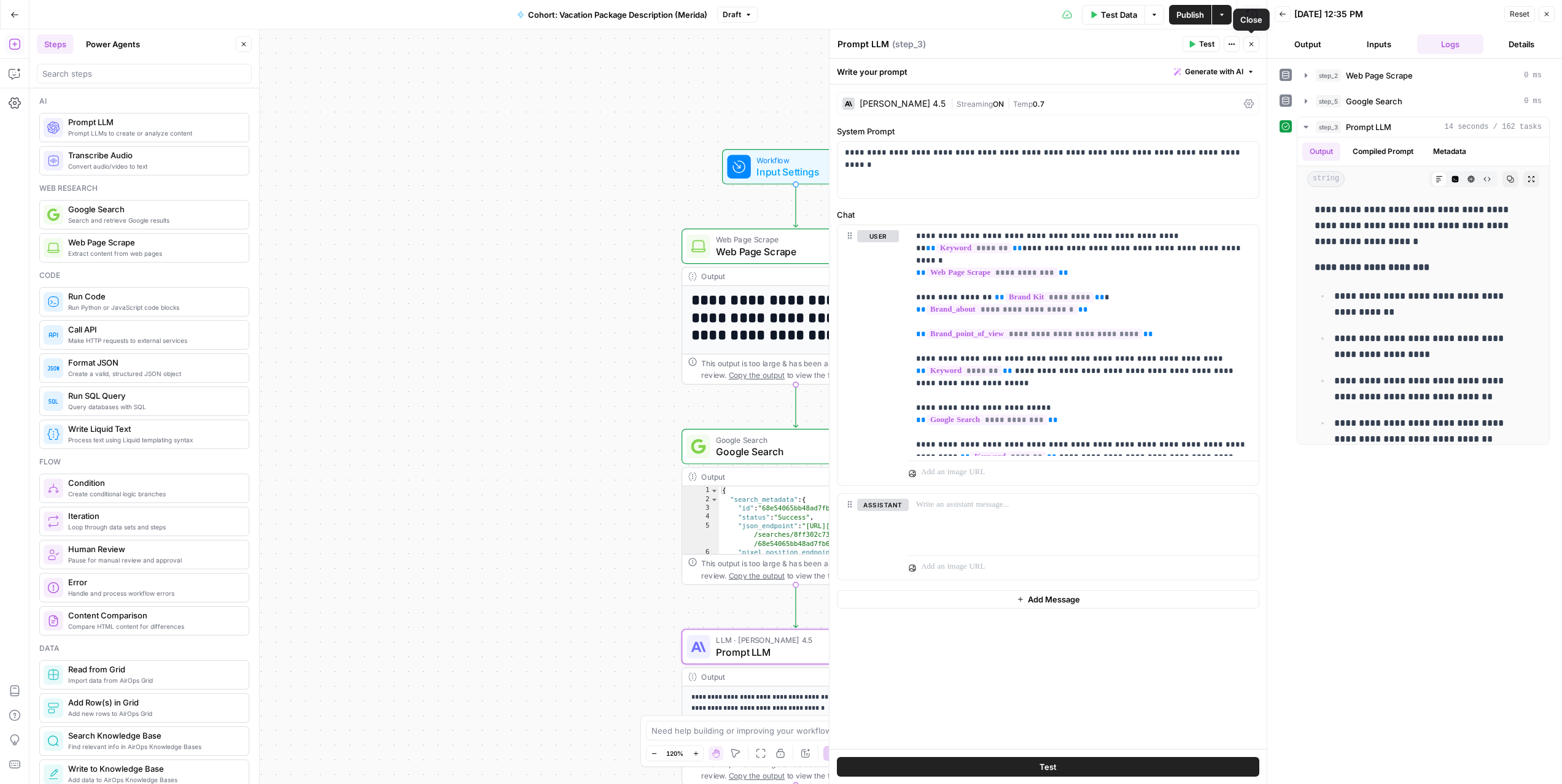
click at [1253, 45] on icon "button" at bounding box center [1252, 44] width 8 height 8
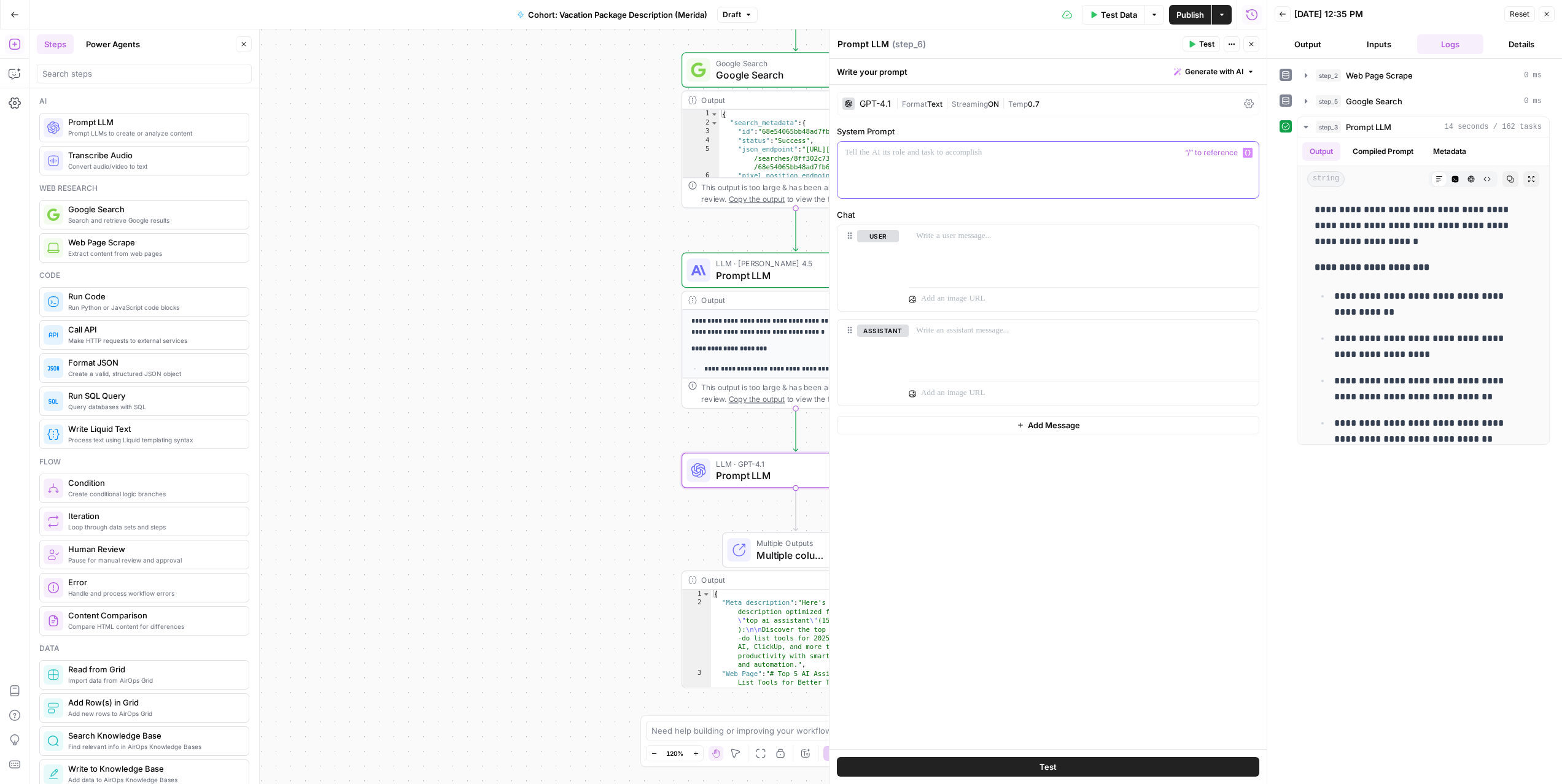
click at [971, 163] on div at bounding box center [1048, 170] width 421 height 57
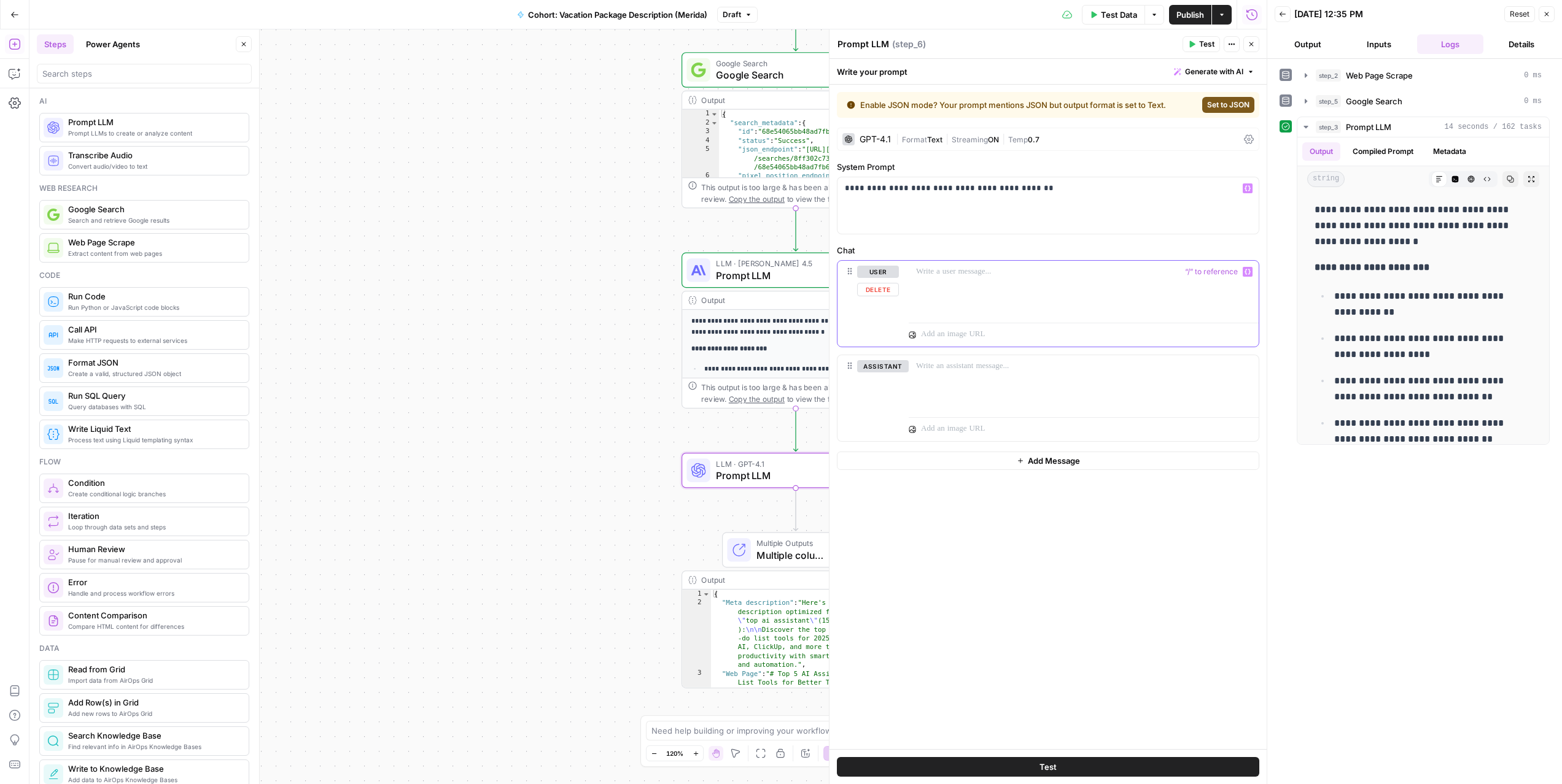
click at [940, 284] on div at bounding box center [1084, 289] width 350 height 57
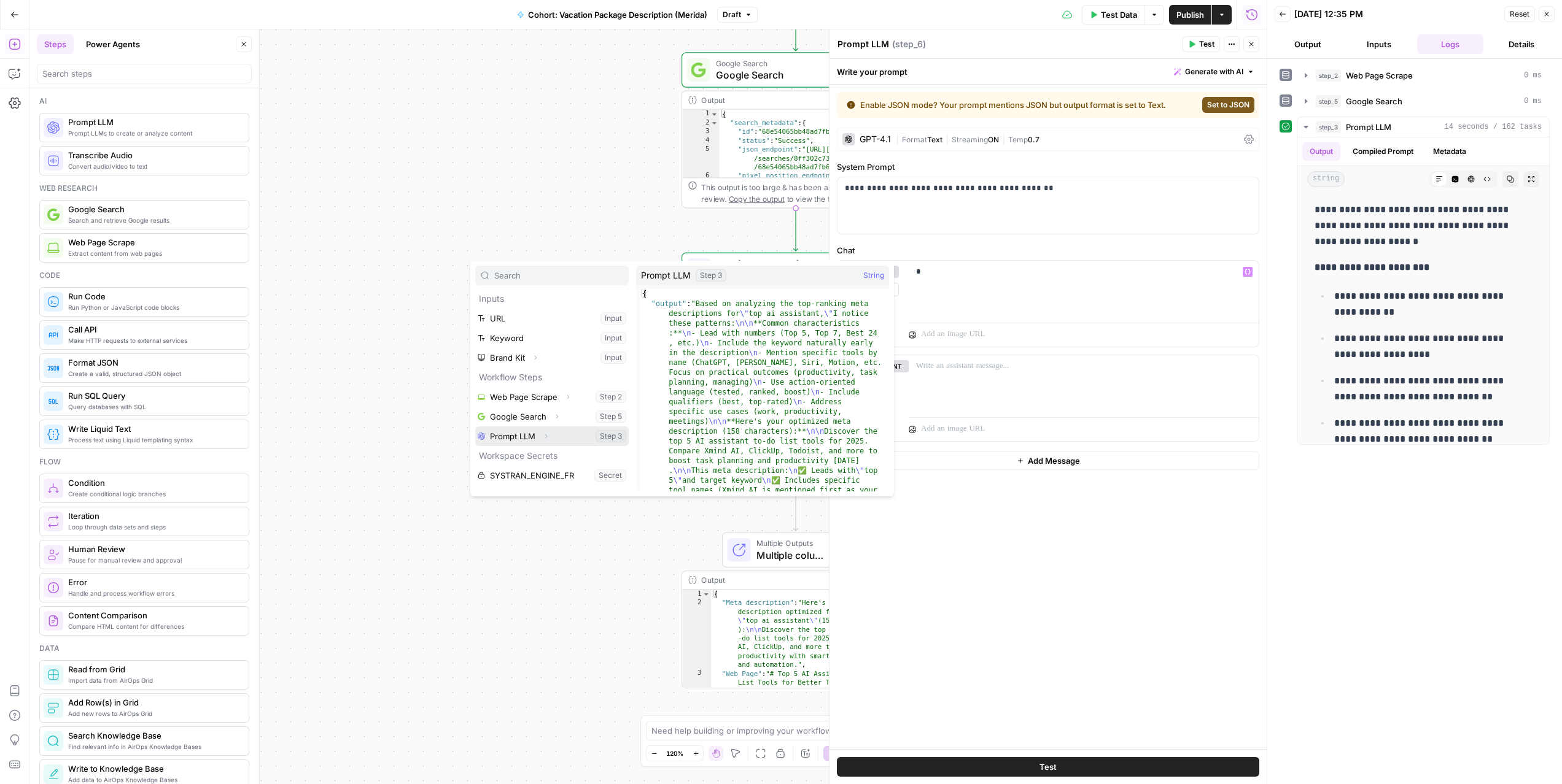
click at [527, 429] on button "Select variable Prompt LLM" at bounding box center [551, 436] width 153 height 20
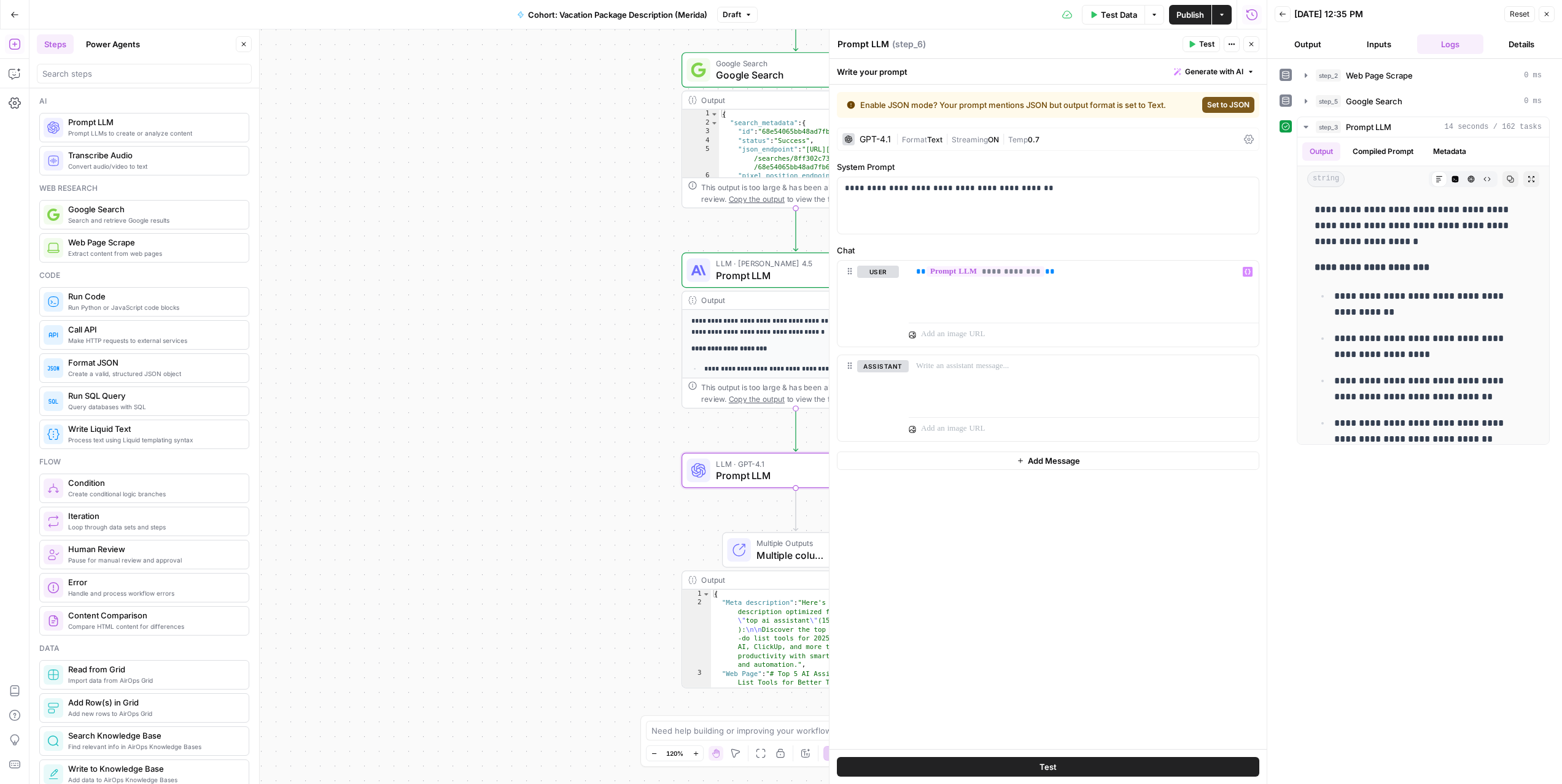
click at [1224, 107] on span "Set to JSON" at bounding box center [1228, 105] width 42 height 11
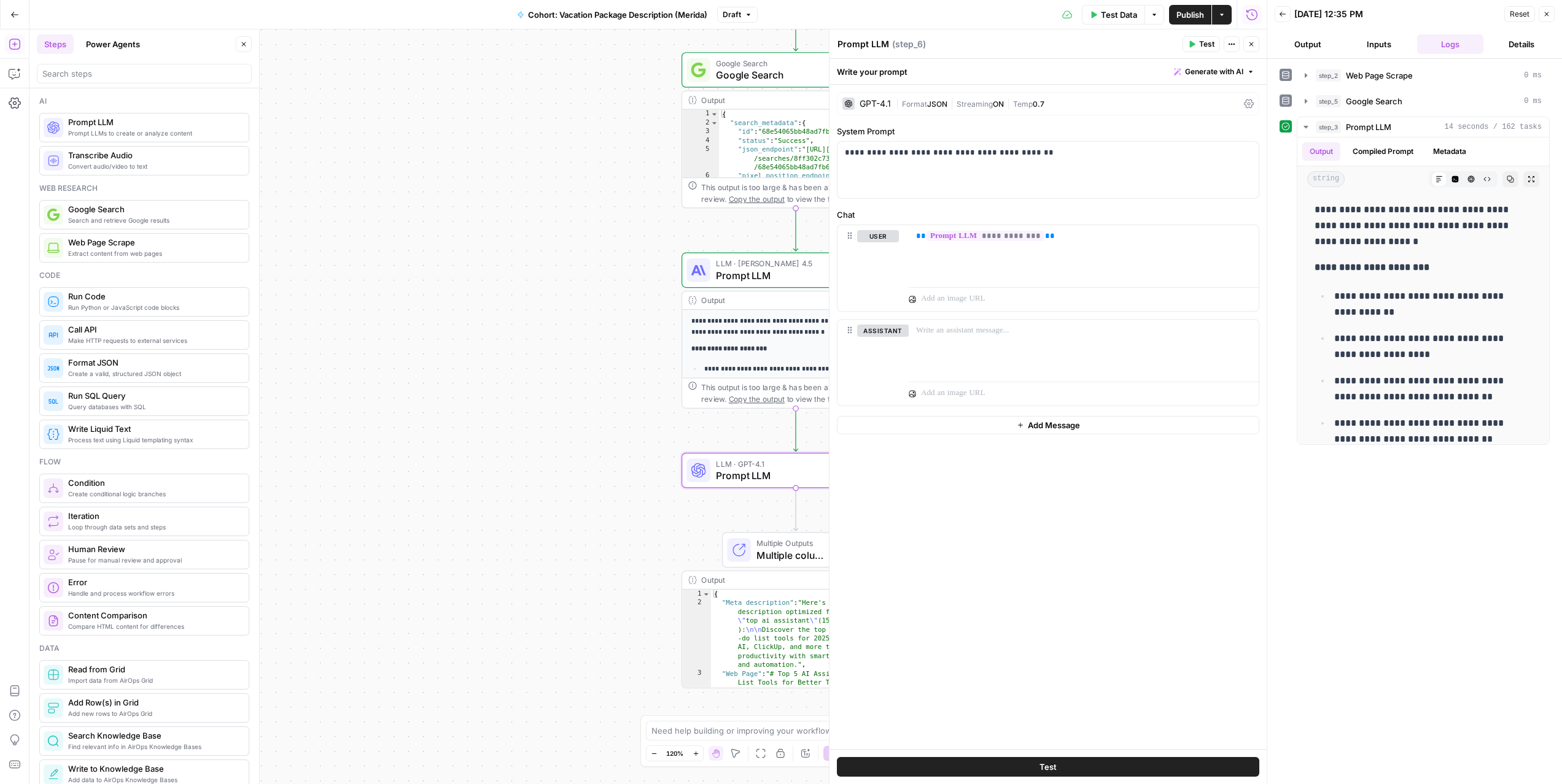
click at [1112, 761] on button "Test" at bounding box center [1048, 767] width 423 height 20
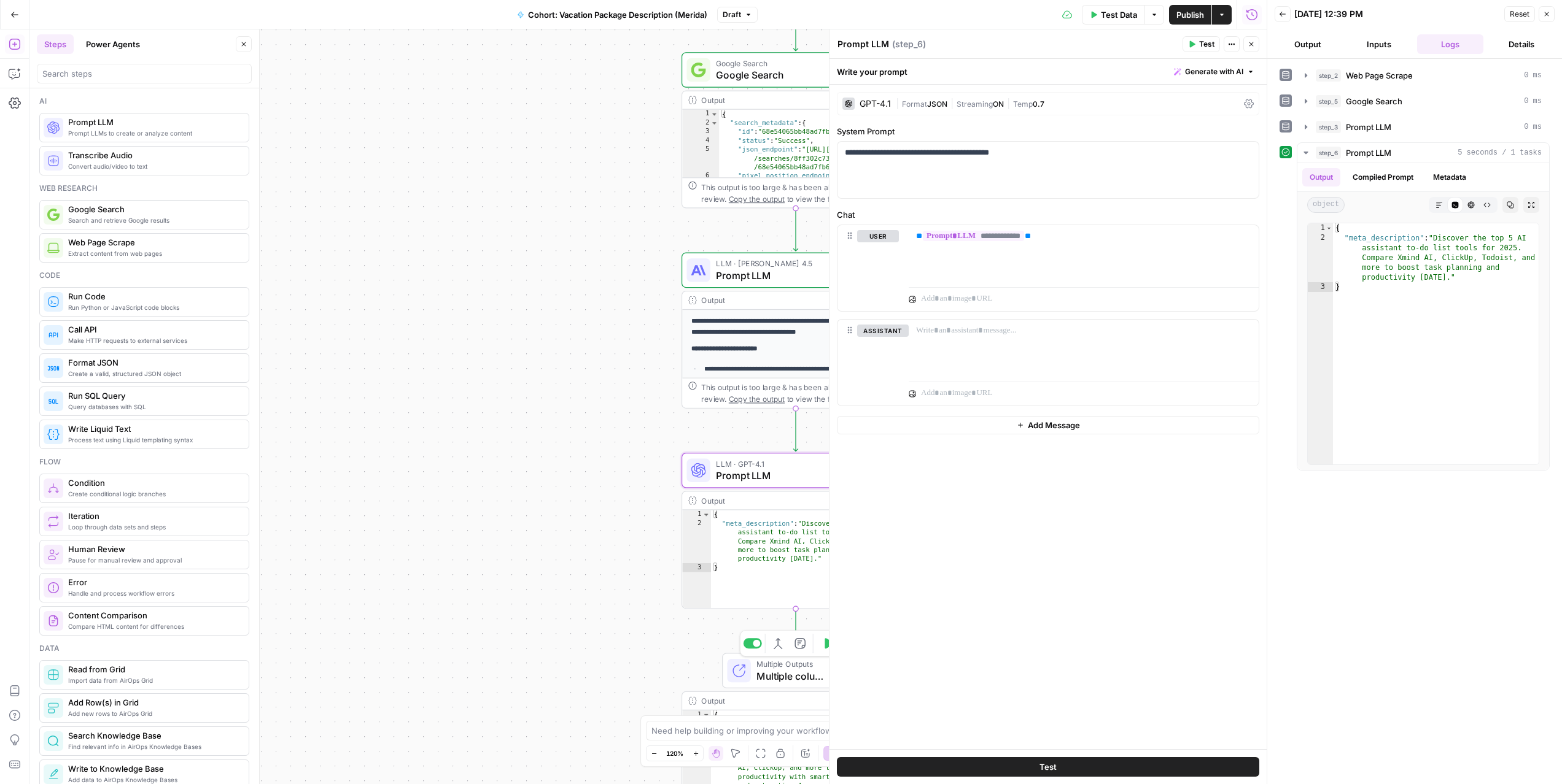
click at [769, 667] on span "Multiple Outputs" at bounding box center [792, 665] width 71 height 12
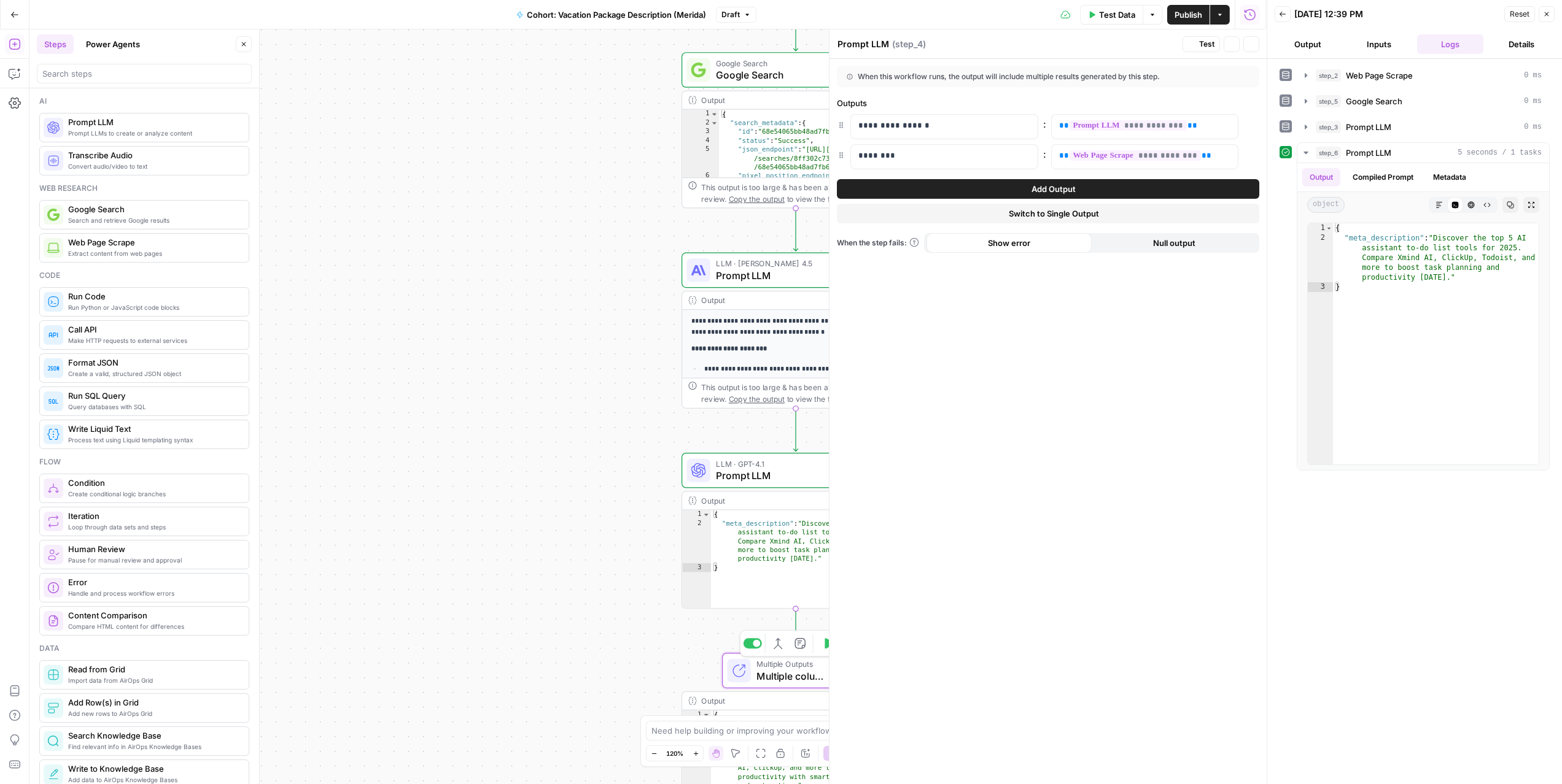
type textarea "Multiple columns"
click at [1200, 124] on p "**********" at bounding box center [1136, 126] width 153 height 12
drag, startPoint x: 1209, startPoint y: 124, endPoint x: 1055, endPoint y: 126, distance: 154.0
click at [1055, 126] on div "**********" at bounding box center [1135, 127] width 167 height 24
click at [1227, 128] on icon "button" at bounding box center [1227, 125] width 6 height 6
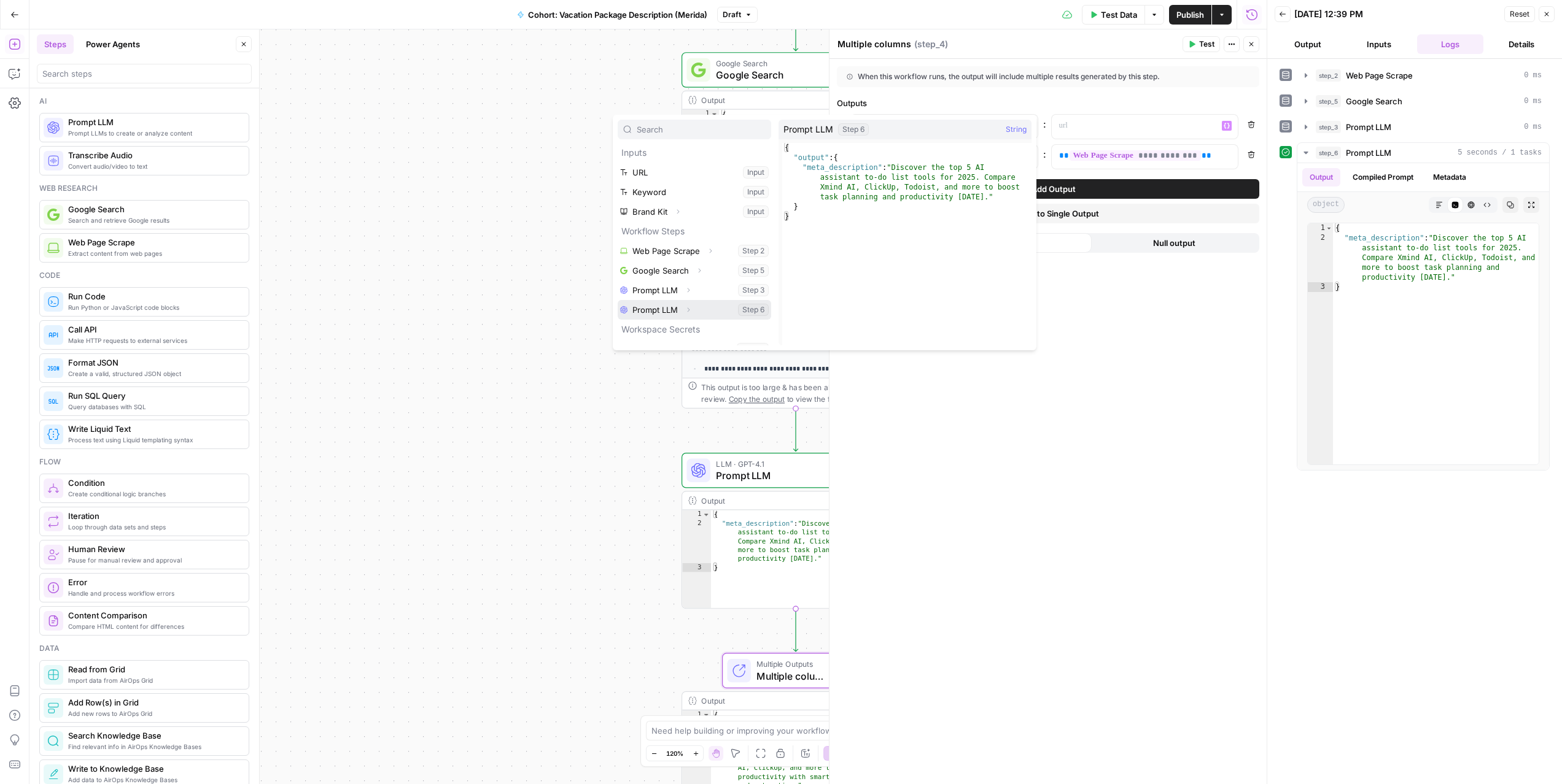
click at [657, 312] on button "Select variable Prompt LLM" at bounding box center [694, 309] width 153 height 20
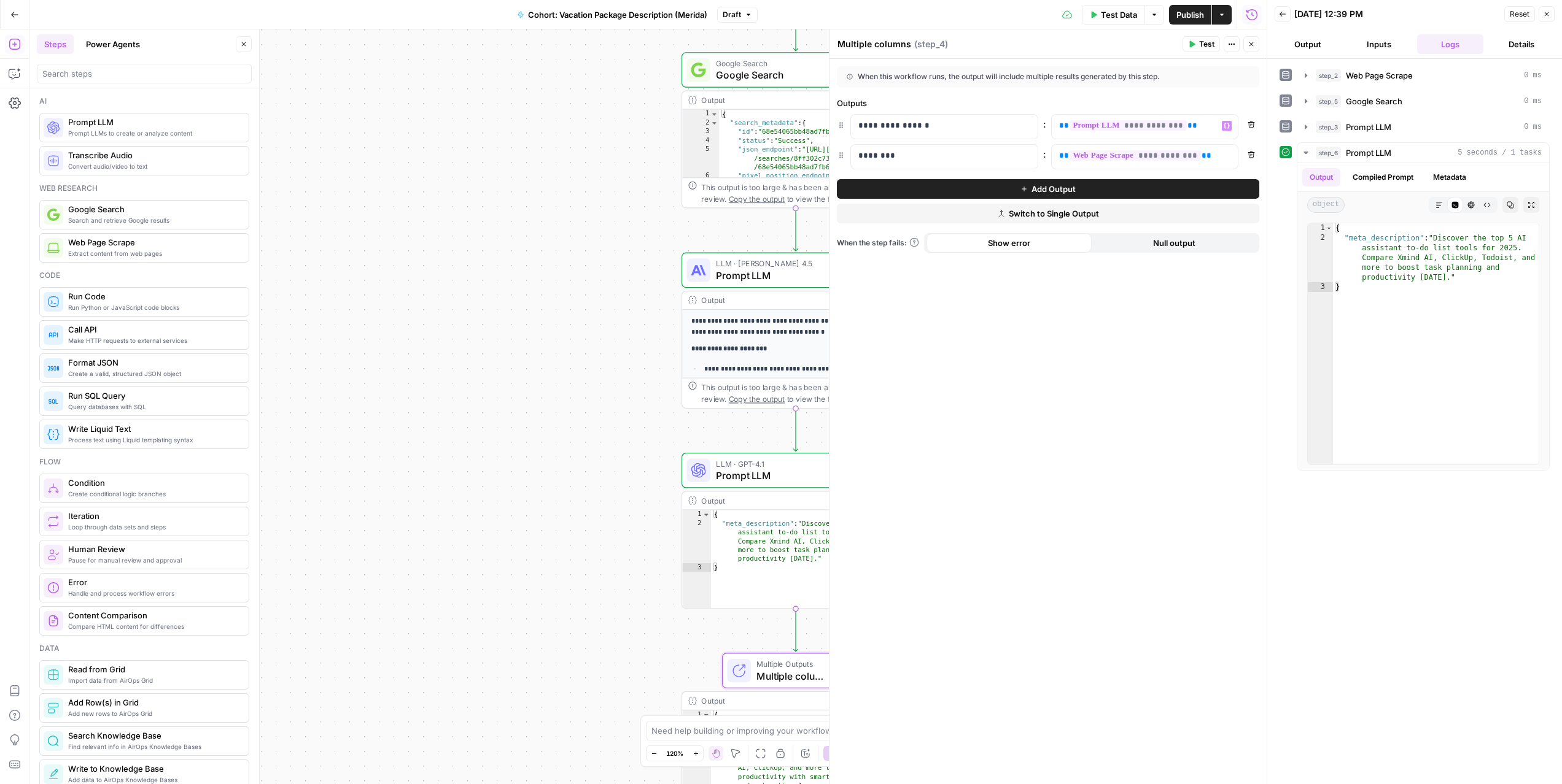
click at [1201, 46] on span "Test" at bounding box center [1207, 44] width 15 height 11
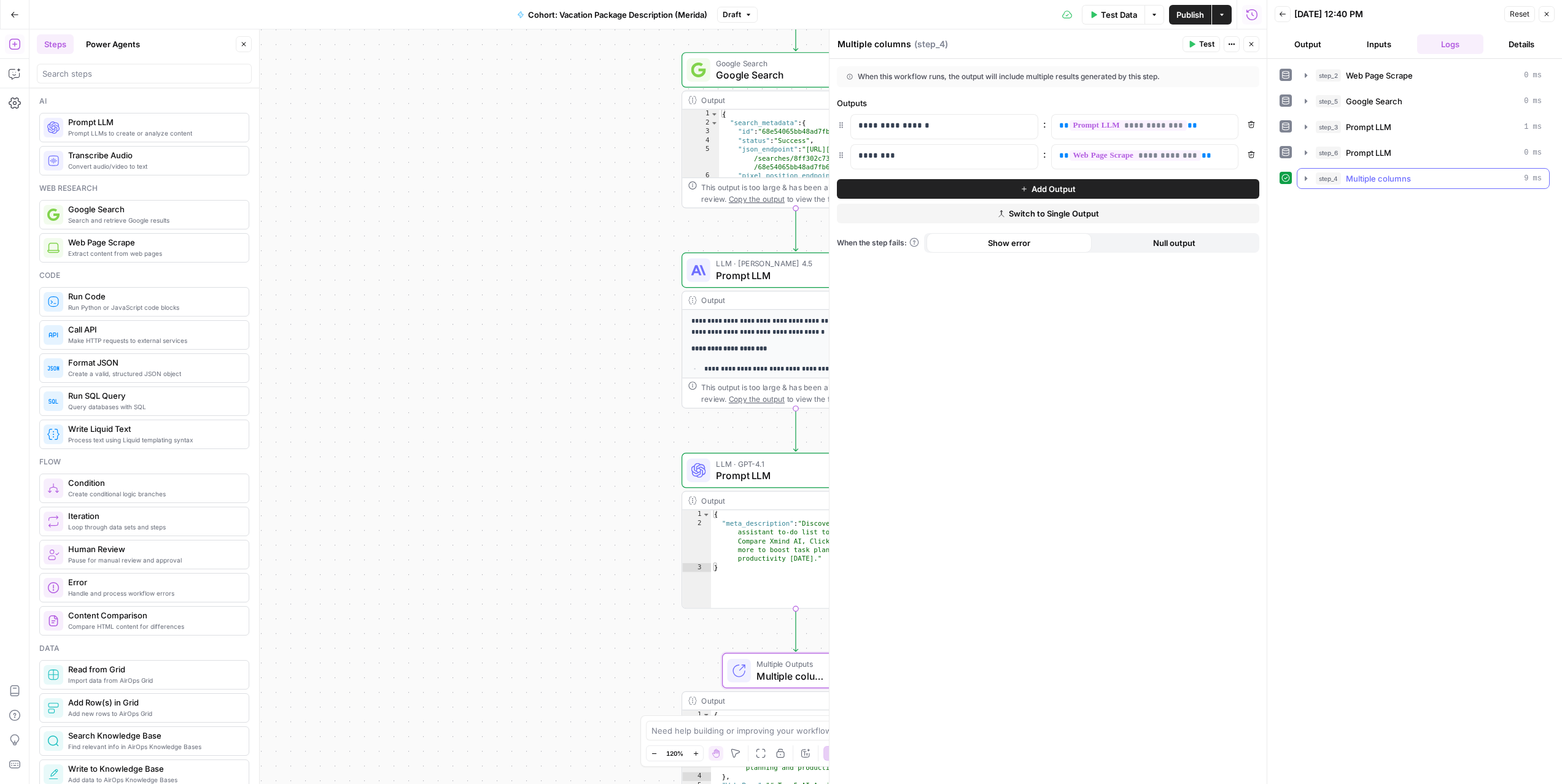
click at [1309, 178] on icon "button" at bounding box center [1306, 178] width 9 height 9
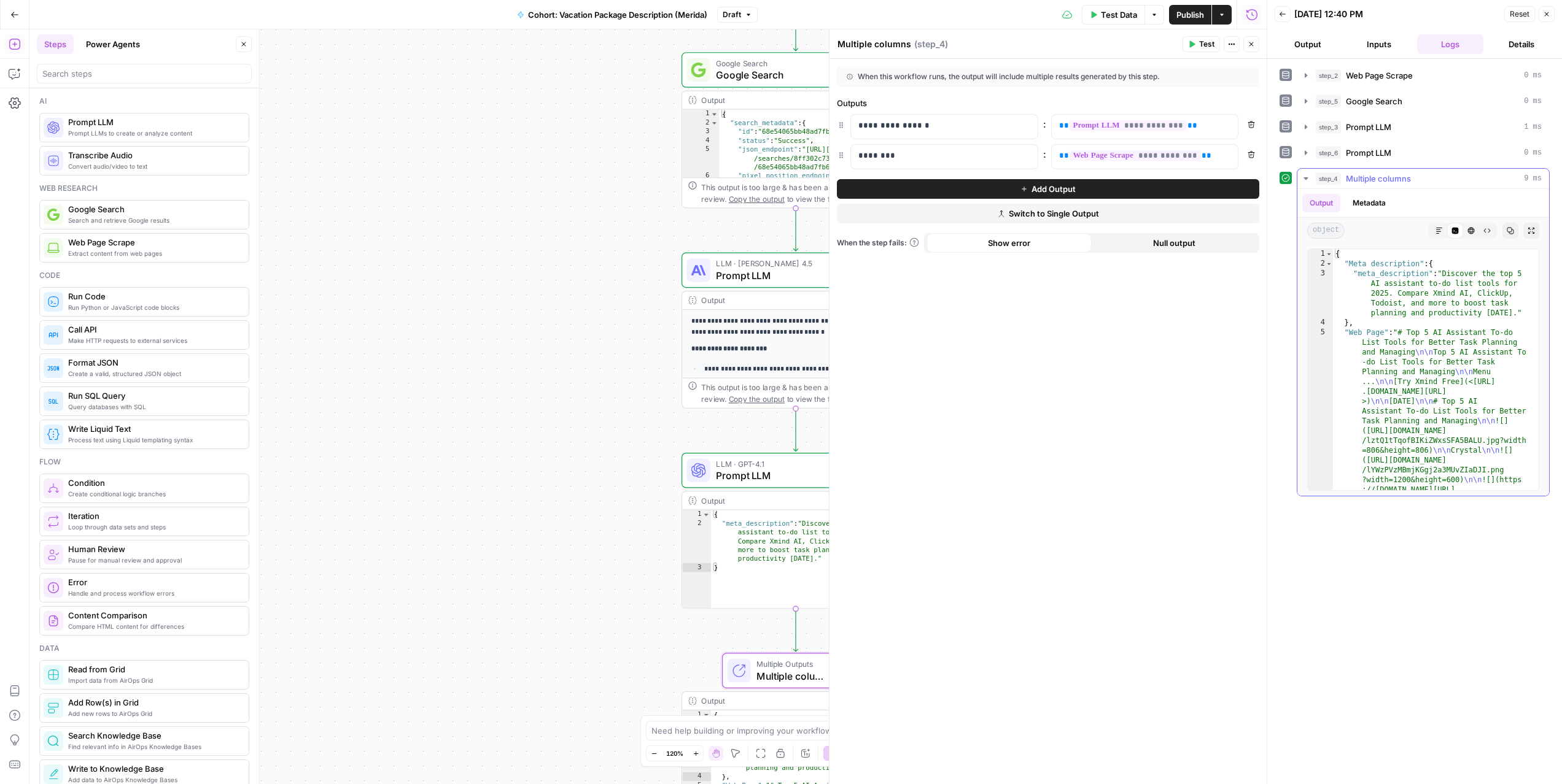
click at [1302, 177] on icon "button" at bounding box center [1306, 178] width 9 height 9
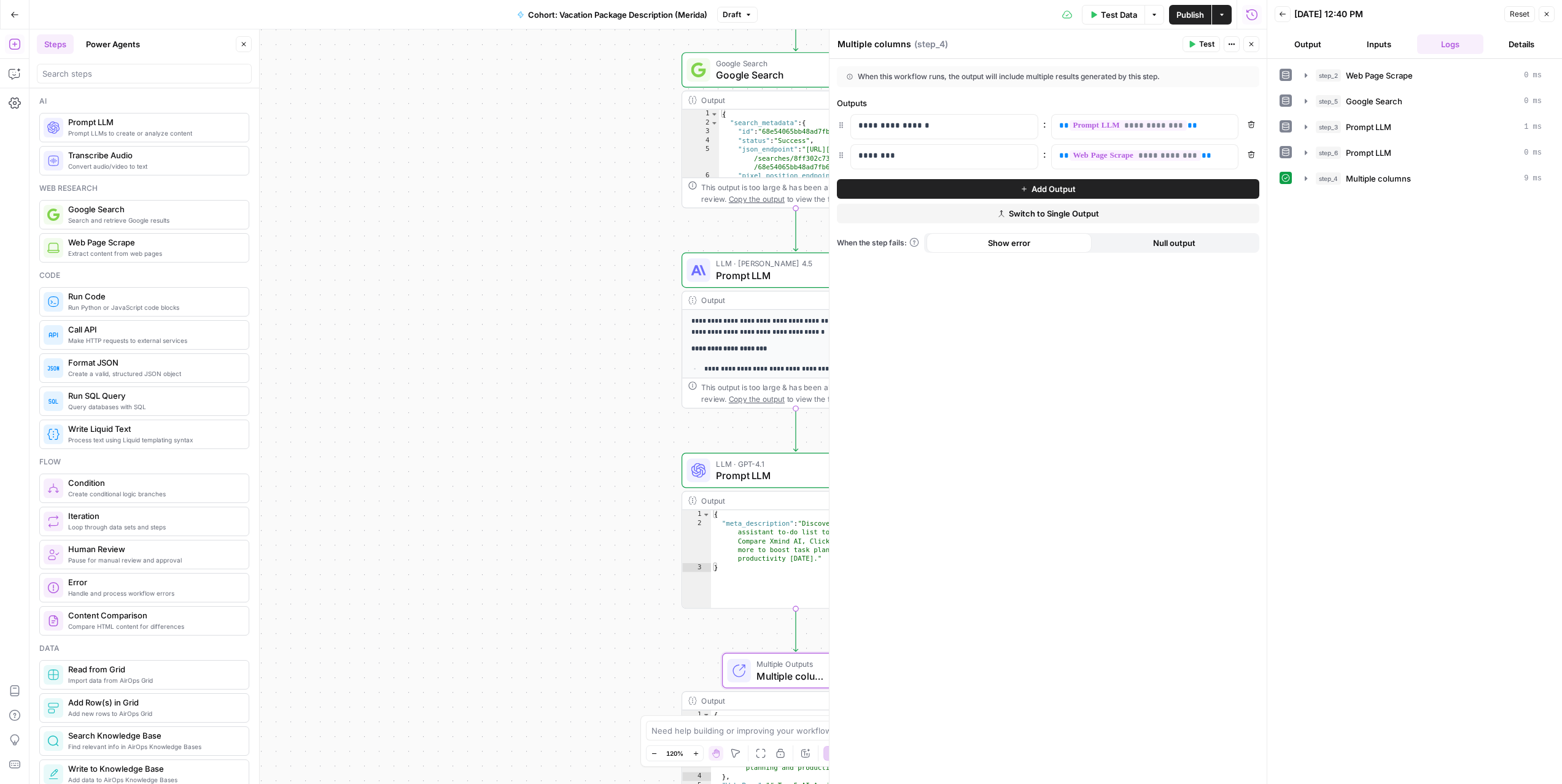
click at [1549, 20] on button "Close" at bounding box center [1547, 14] width 16 height 16
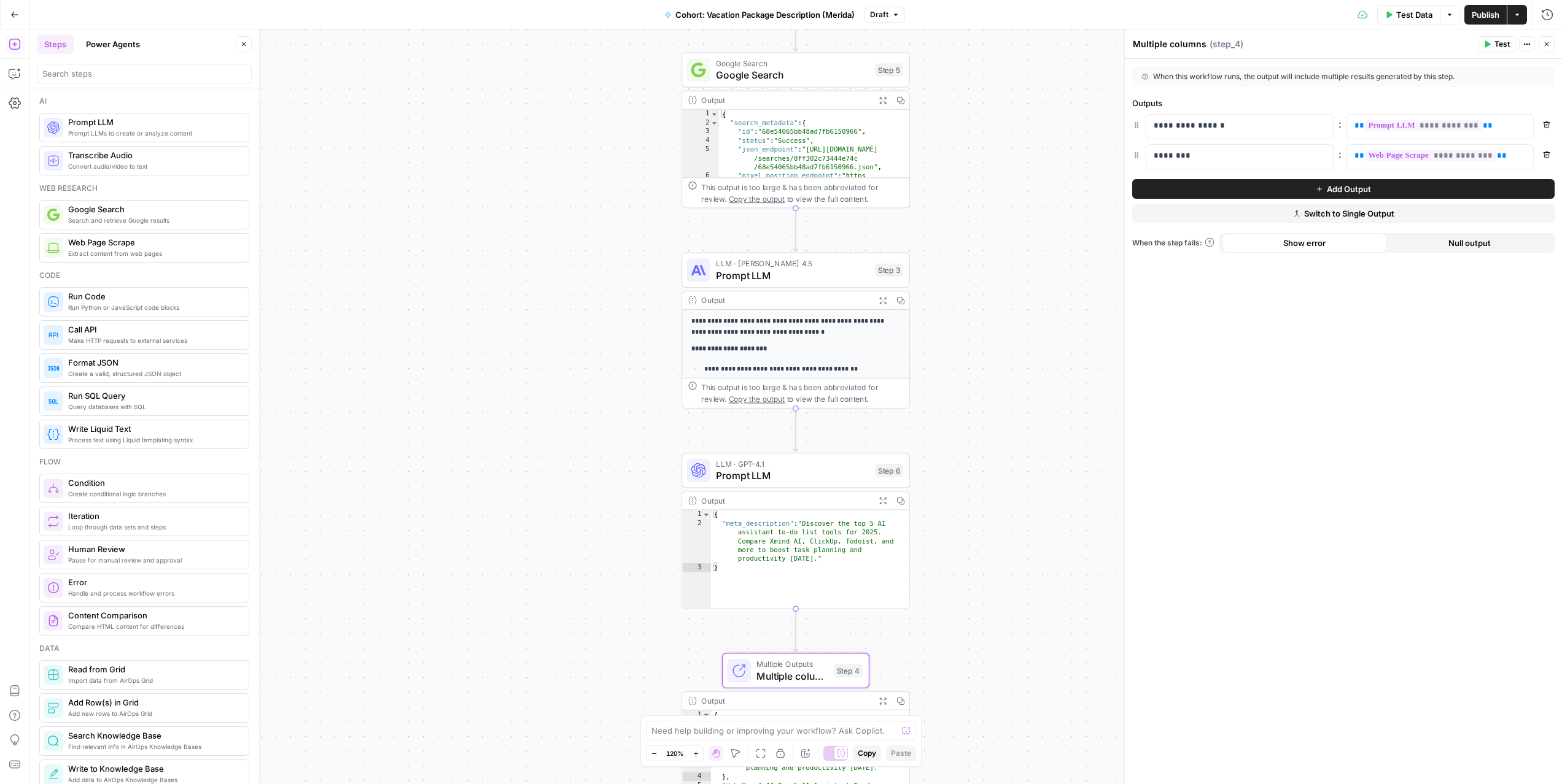
click at [1497, 47] on span "Test" at bounding box center [1503, 44] width 15 height 11
